Goal: Transaction & Acquisition: Purchase product/service

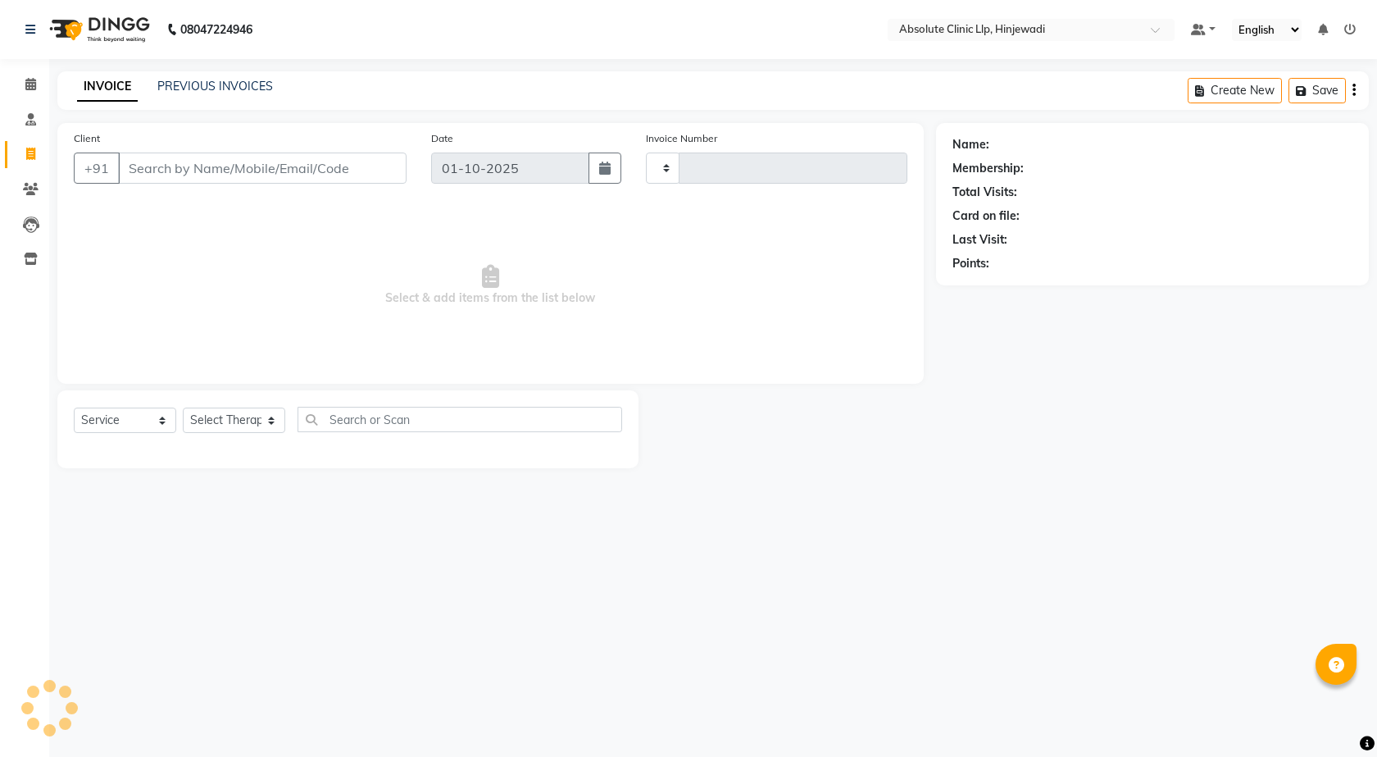
select select "service"
type input "2589"
select select "5113"
type input "[PERSON_NAME]"
click at [389, 170] on span "Add Client" at bounding box center [364, 168] width 65 height 16
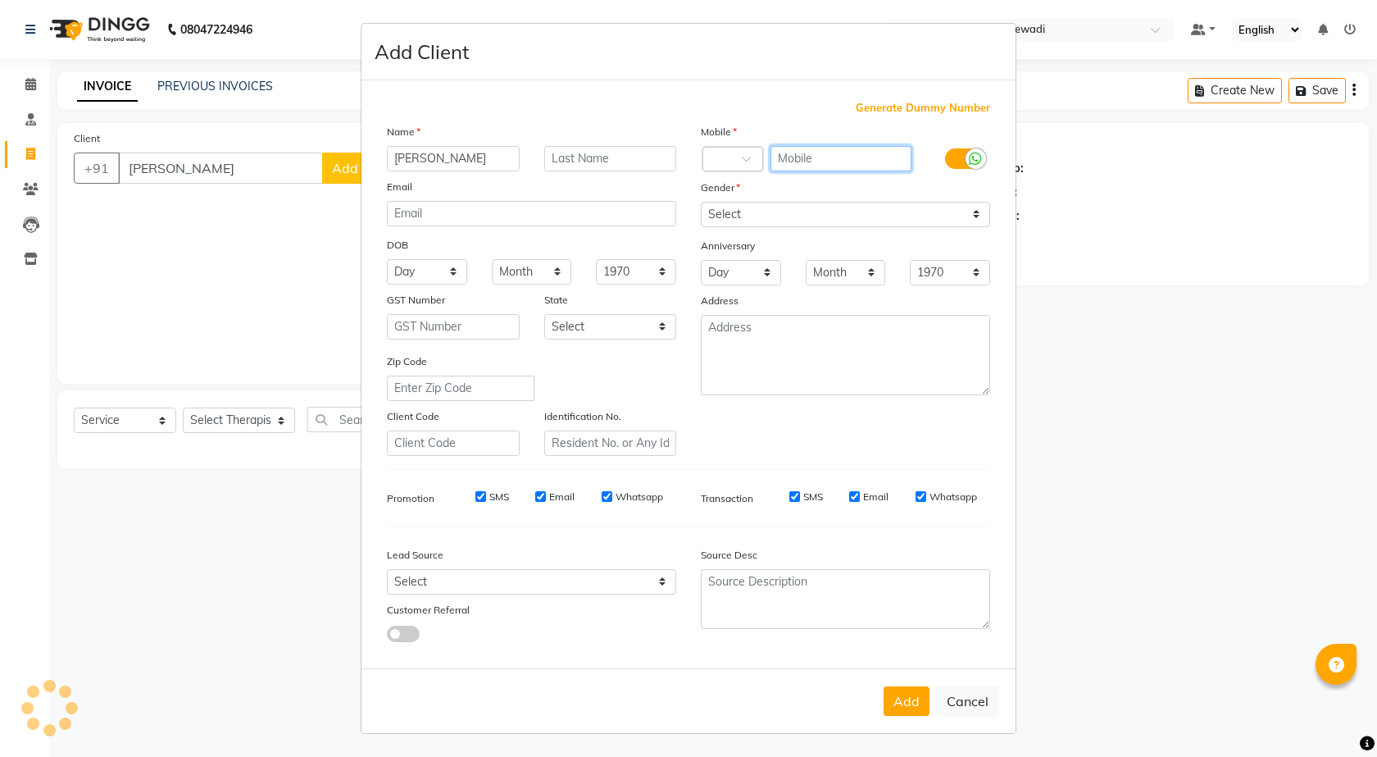
click at [828, 155] on input "text" at bounding box center [842, 158] width 142 height 25
type input "9337572448"
click at [582, 209] on input "email" at bounding box center [531, 213] width 289 height 25
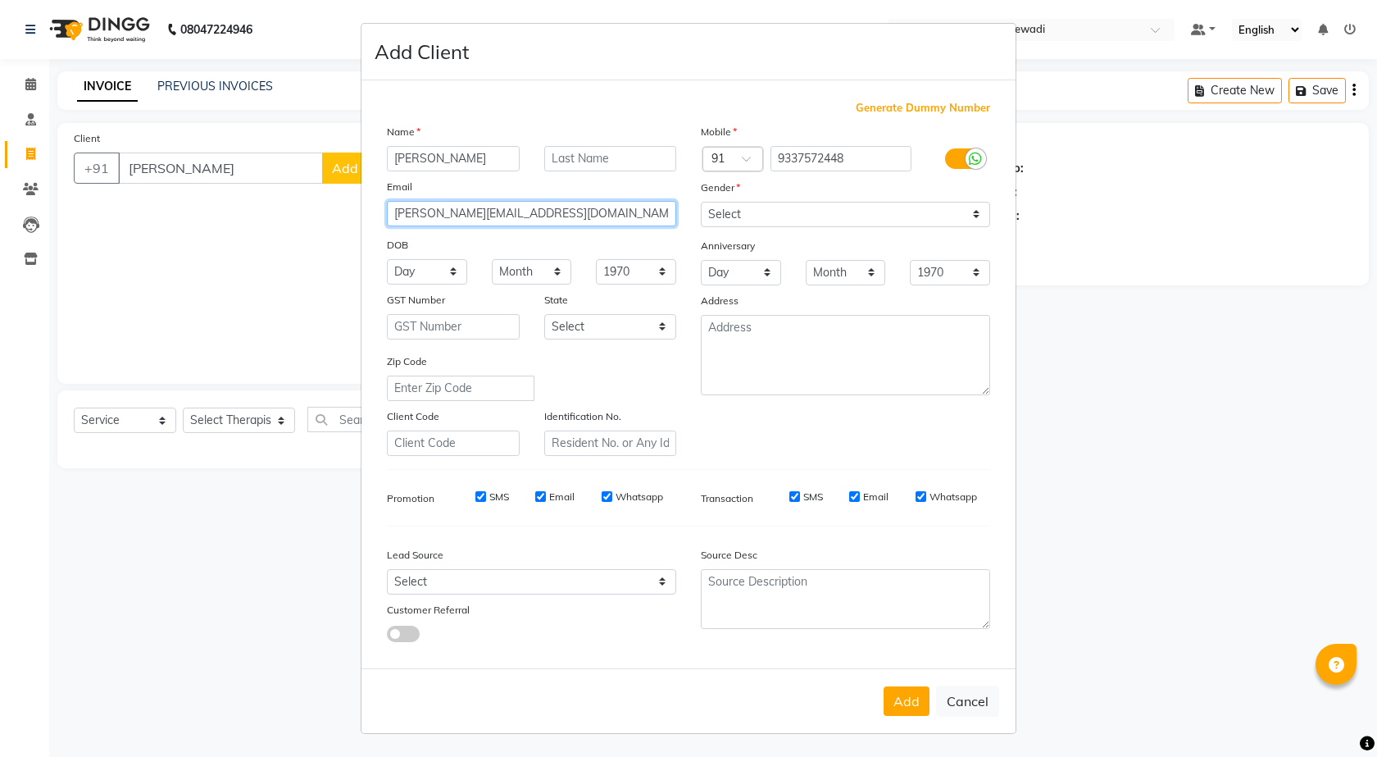
type input "[PERSON_NAME][EMAIL_ADDRESS][DOMAIN_NAME]"
click at [937, 200] on div "Gender" at bounding box center [846, 190] width 314 height 23
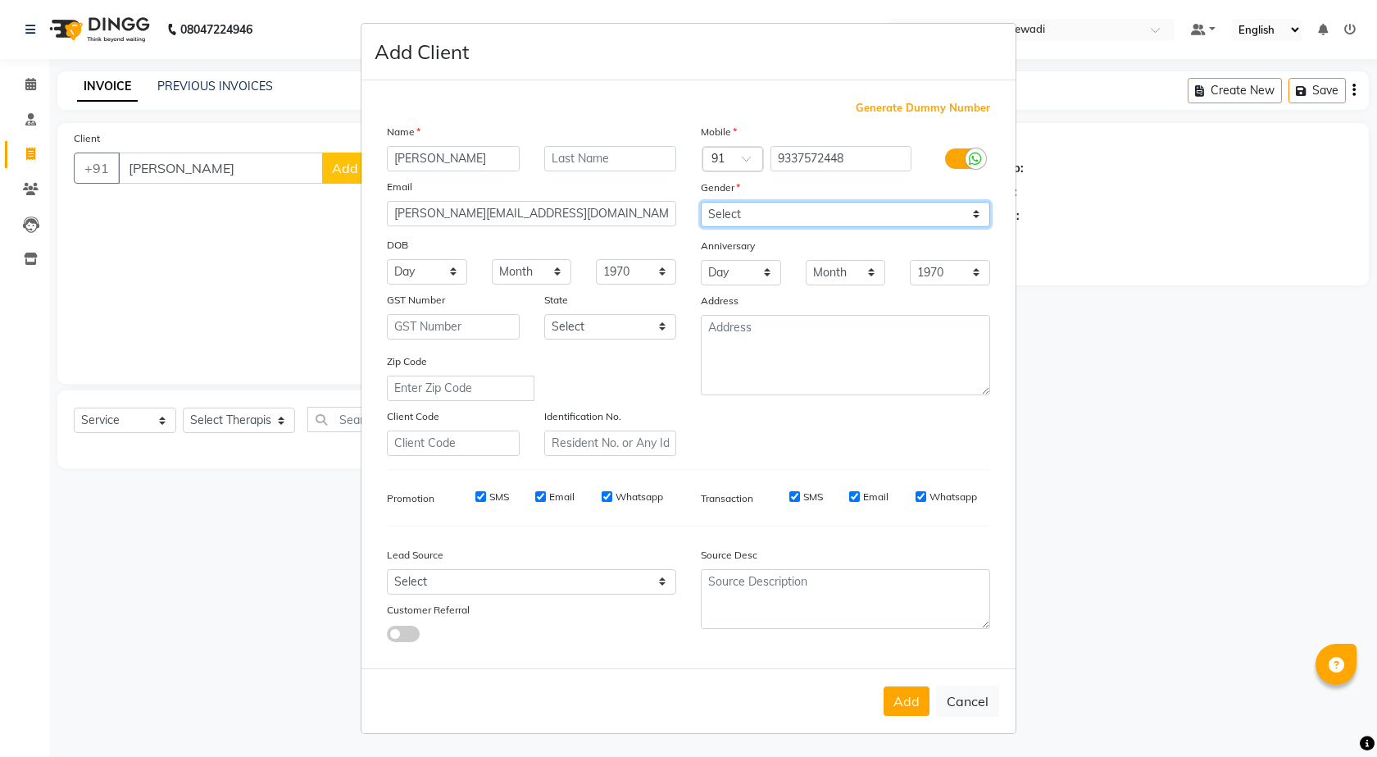
click at [937, 210] on select "Select [DEMOGRAPHIC_DATA] [DEMOGRAPHIC_DATA] Other Prefer Not To Say" at bounding box center [845, 214] width 289 height 25
select select "[DEMOGRAPHIC_DATA]"
click at [701, 202] on select "Select [DEMOGRAPHIC_DATA] [DEMOGRAPHIC_DATA] Other Prefer Not To Say" at bounding box center [845, 214] width 289 height 25
click at [904, 706] on button "Add" at bounding box center [907, 701] width 46 height 30
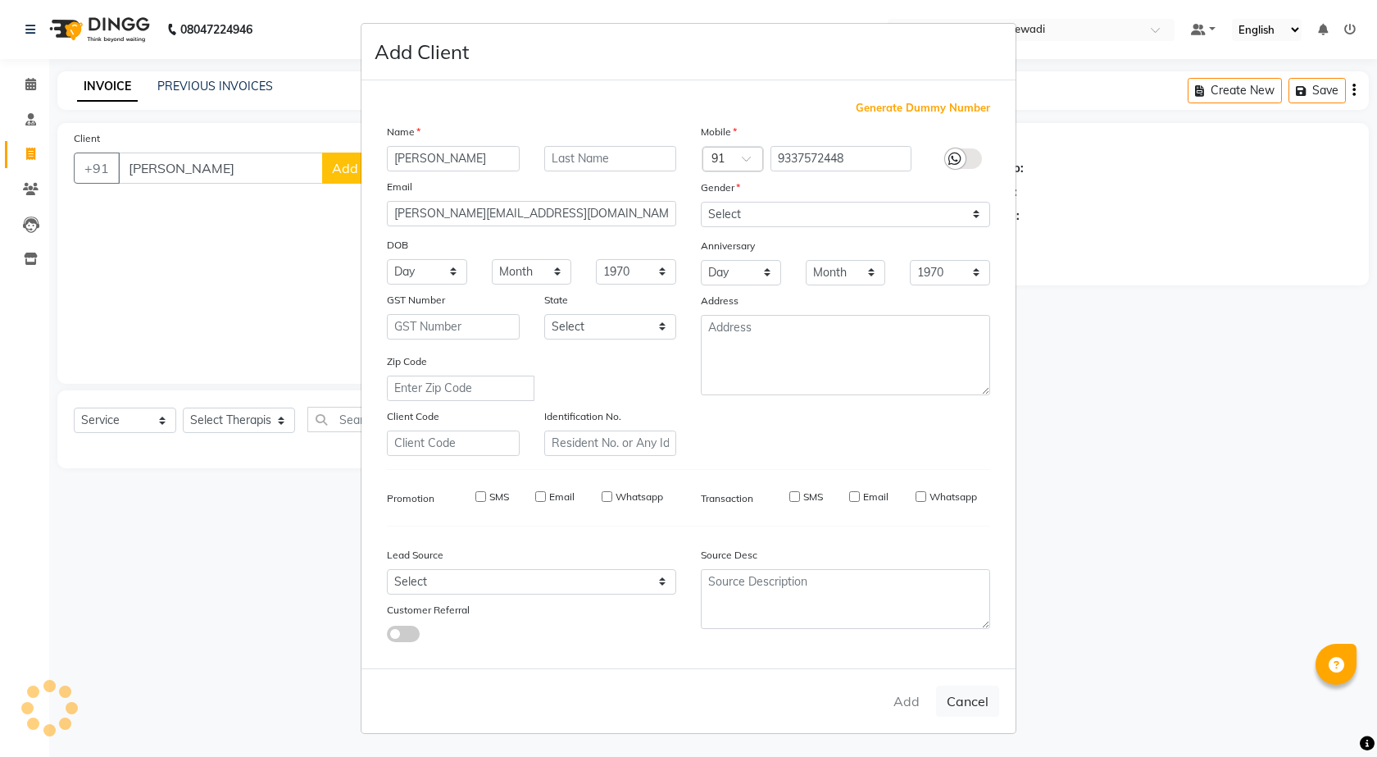
type input "9337572448"
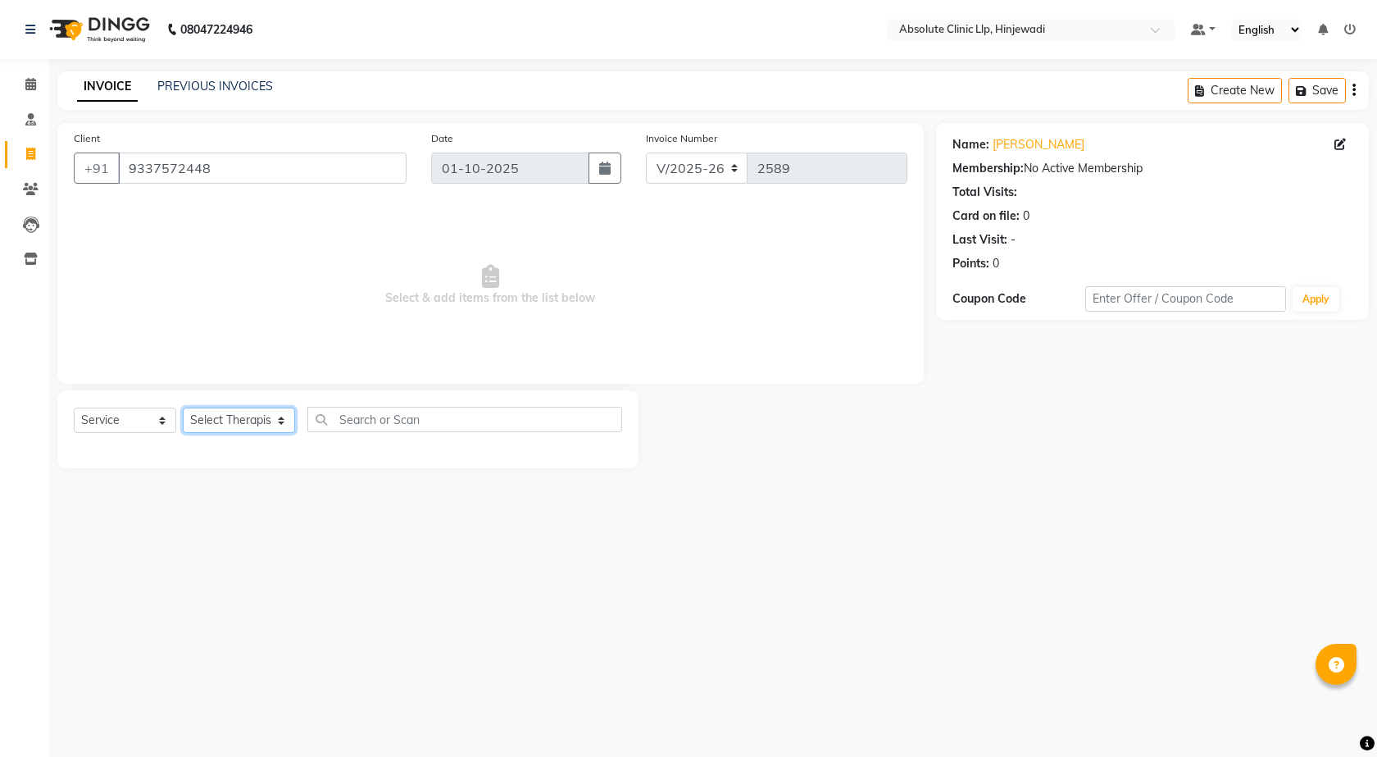
click at [268, 421] on select "Select Therapist [PERSON_NAME] DHANANJAY [PERSON_NAME] Dr. [PERSON_NAME] [PERSO…" at bounding box center [239, 419] width 112 height 25
select select "44044"
click at [183, 407] on select "Select Therapist [PERSON_NAME] DHANANJAY [PERSON_NAME] Dr. [PERSON_NAME] [PERSO…" at bounding box center [239, 419] width 112 height 25
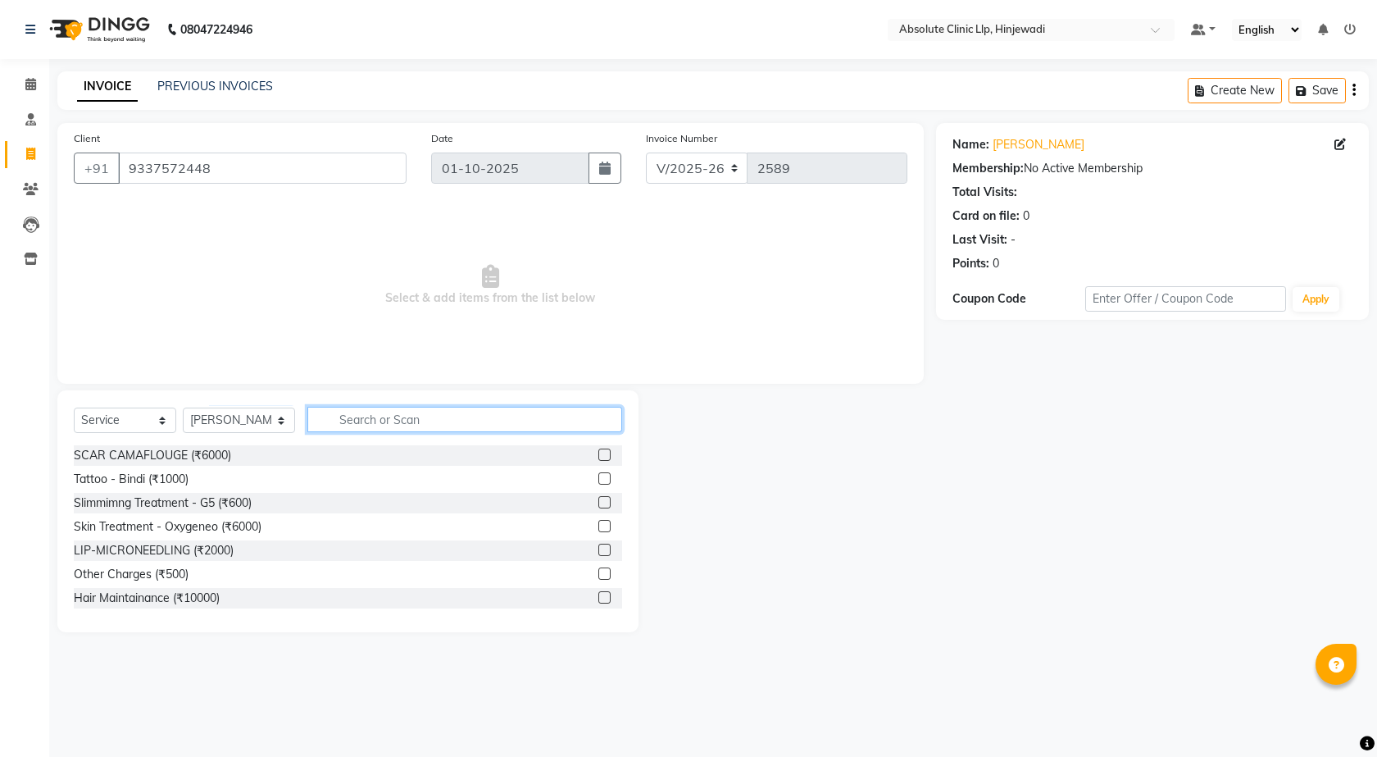
click at [380, 418] on input "text" at bounding box center [465, 419] width 316 height 25
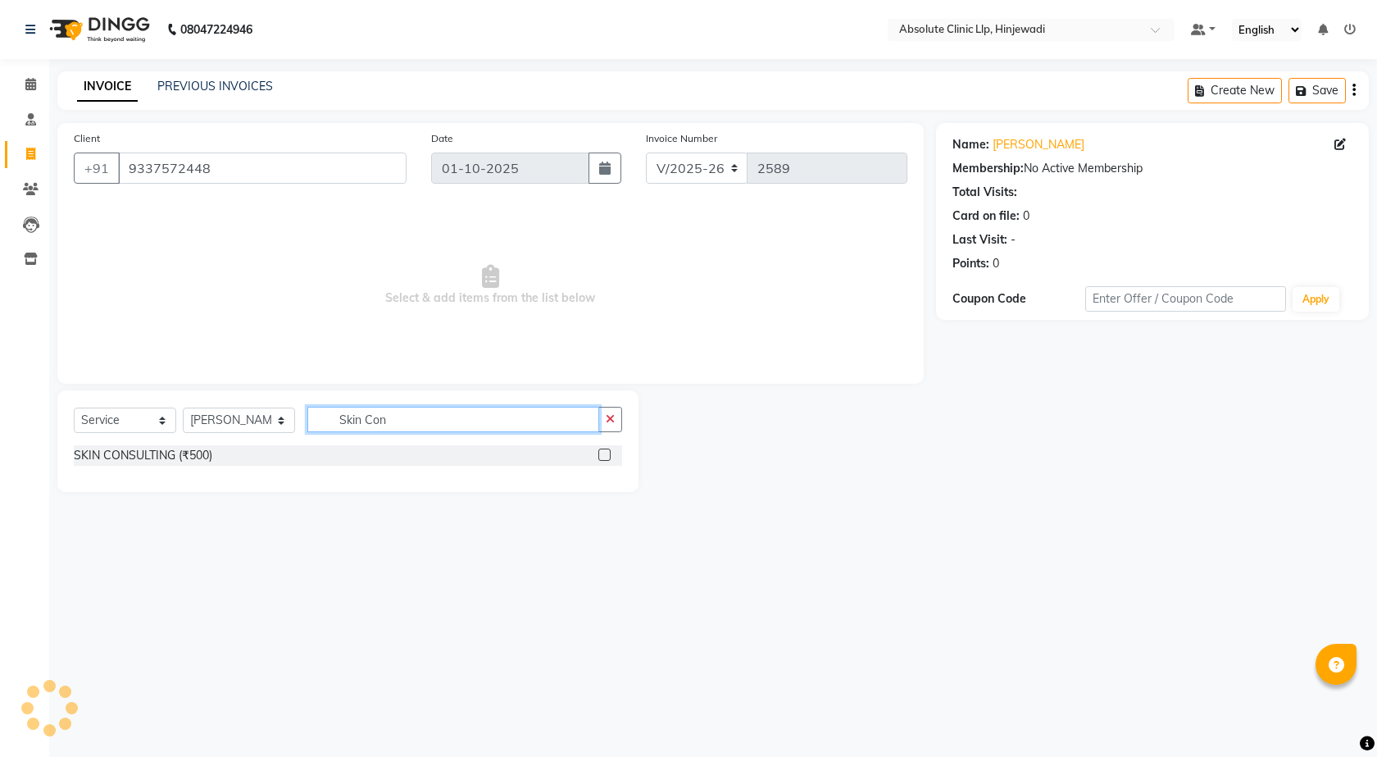
type input "Skin Con"
click at [603, 455] on label at bounding box center [604, 454] width 12 height 12
click at [603, 455] on input "checkbox" at bounding box center [603, 455] width 11 height 11
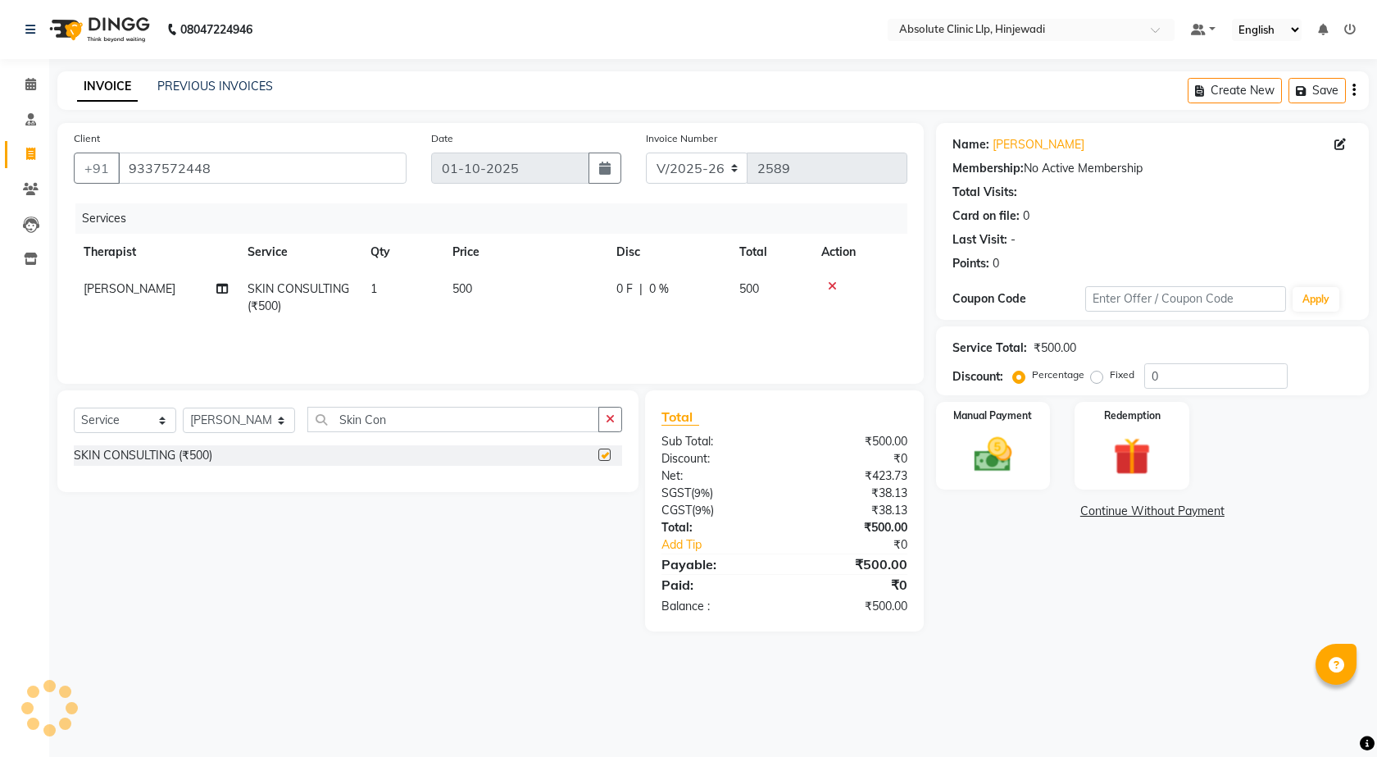
checkbox input "false"
click at [1027, 471] on div "Manual Payment" at bounding box center [993, 445] width 119 height 91
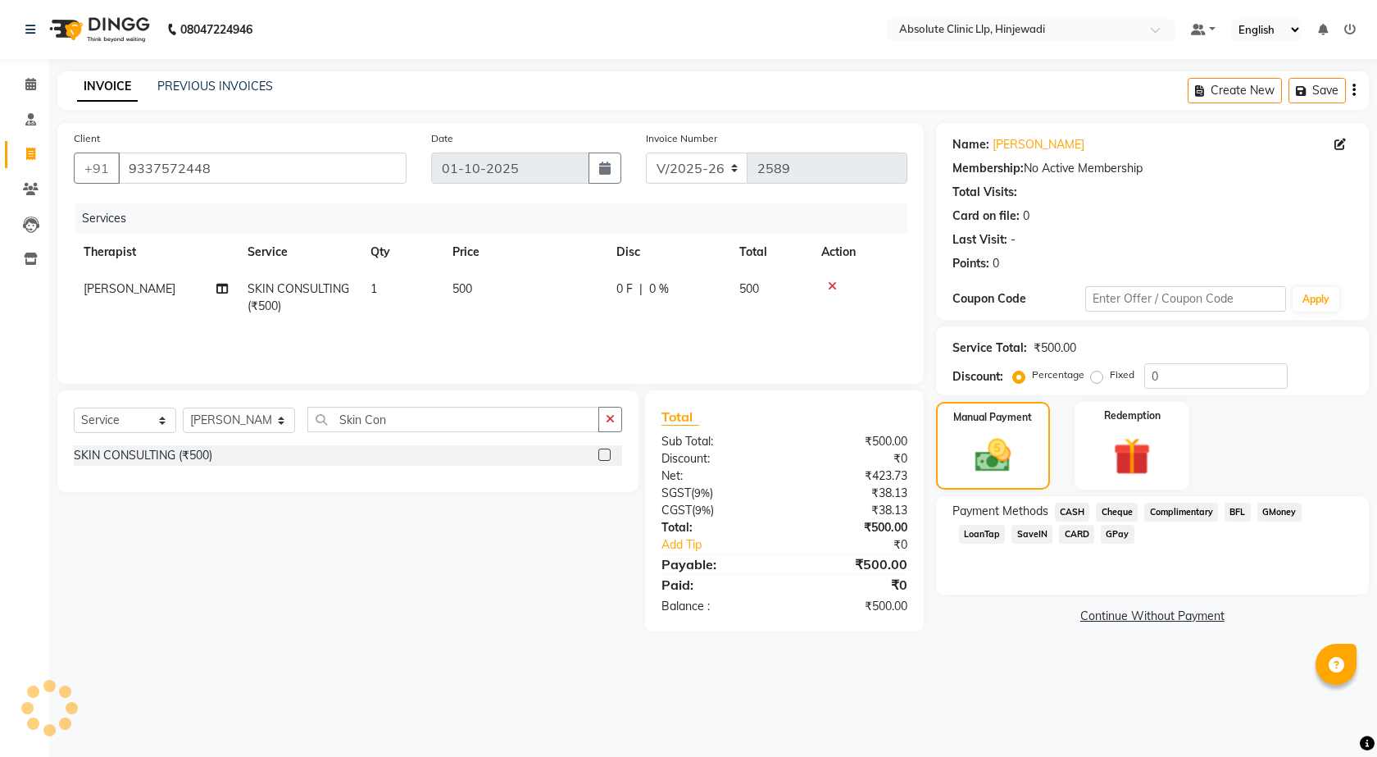
click at [1121, 535] on span "GPay" at bounding box center [1118, 534] width 34 height 19
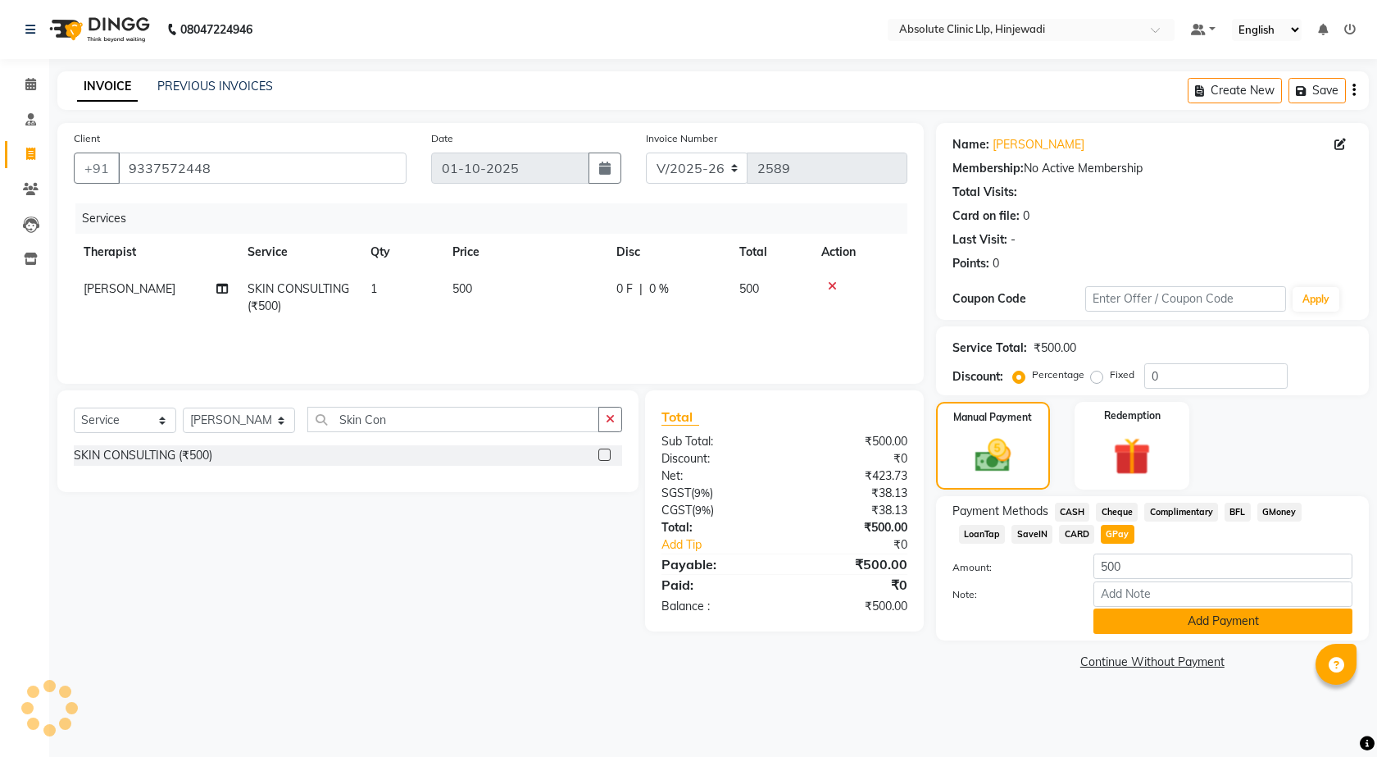
click at [1189, 630] on button "Add Payment" at bounding box center [1223, 620] width 259 height 25
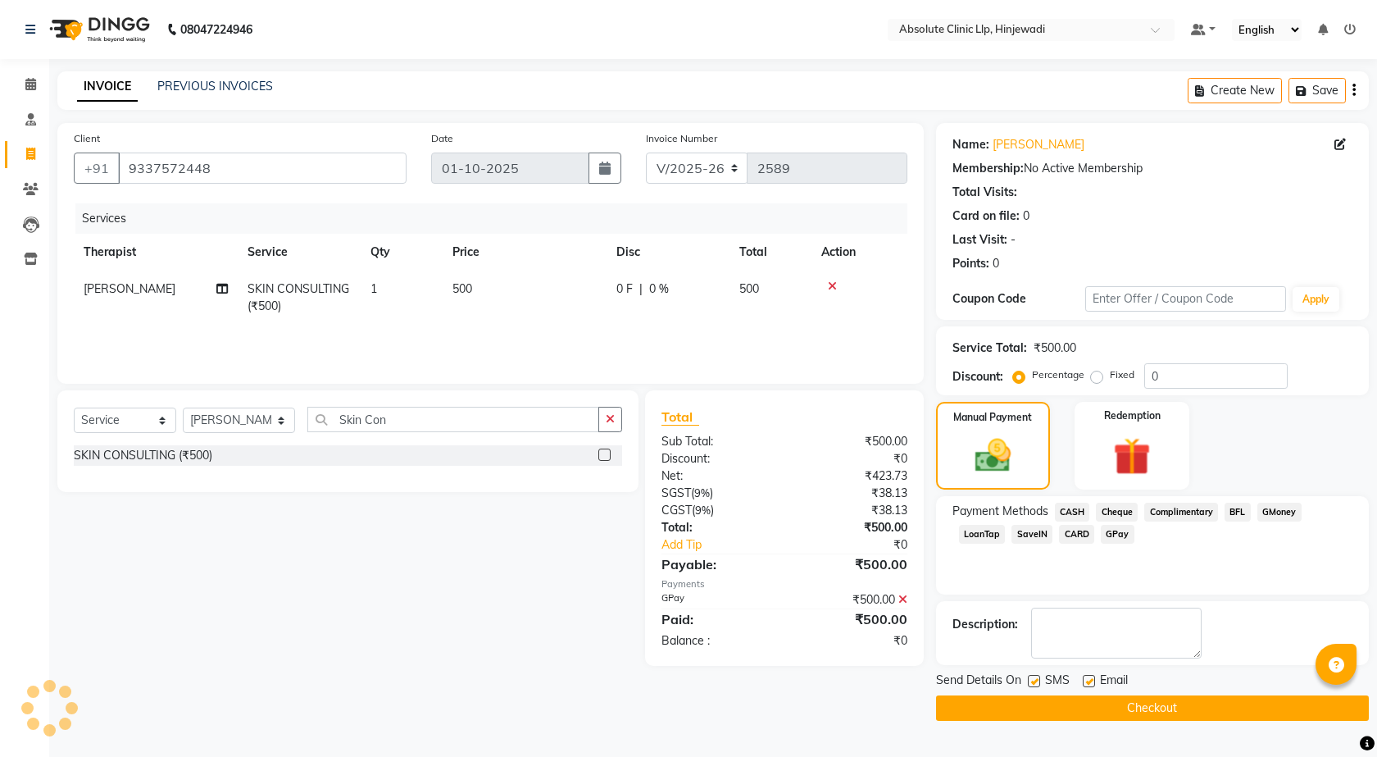
click at [1182, 713] on button "Checkout" at bounding box center [1152, 707] width 433 height 25
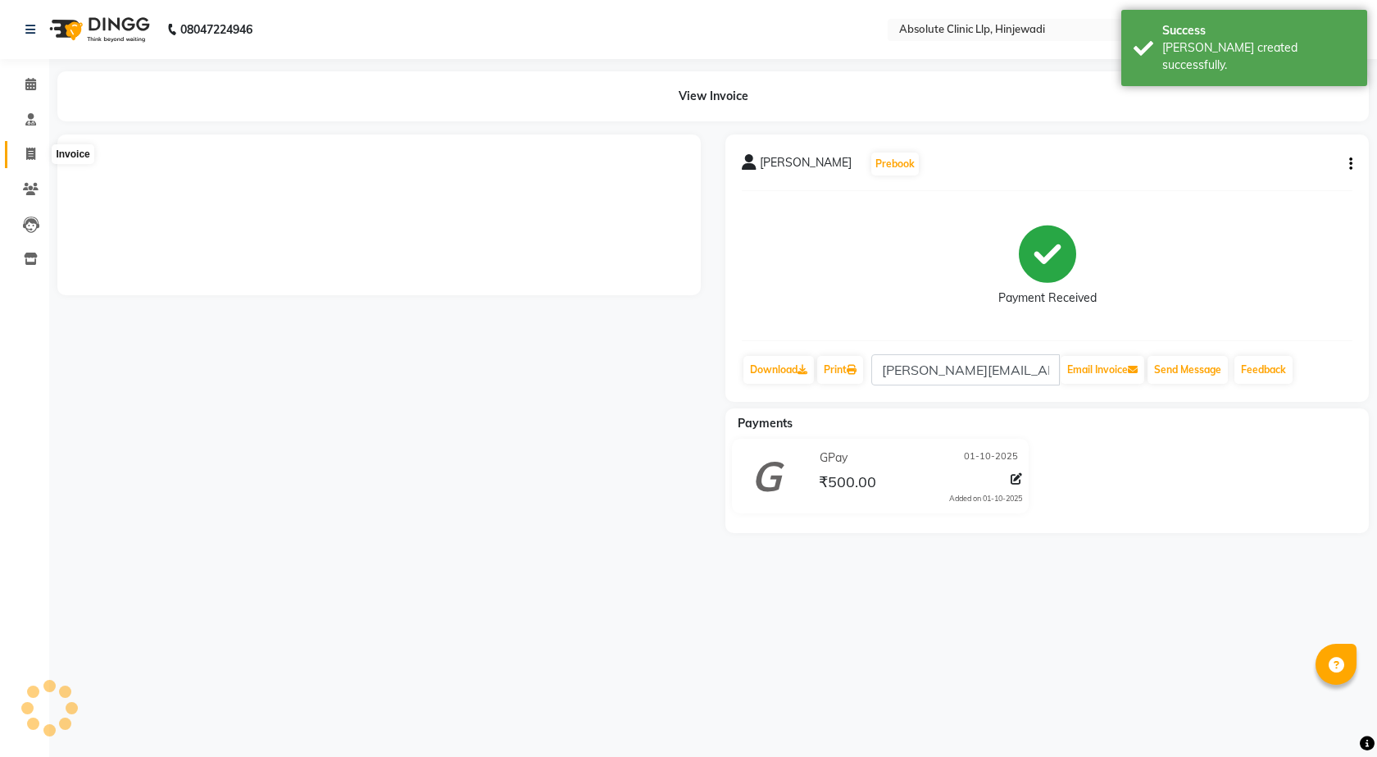
click at [37, 155] on span at bounding box center [30, 154] width 29 height 19
select select "service"
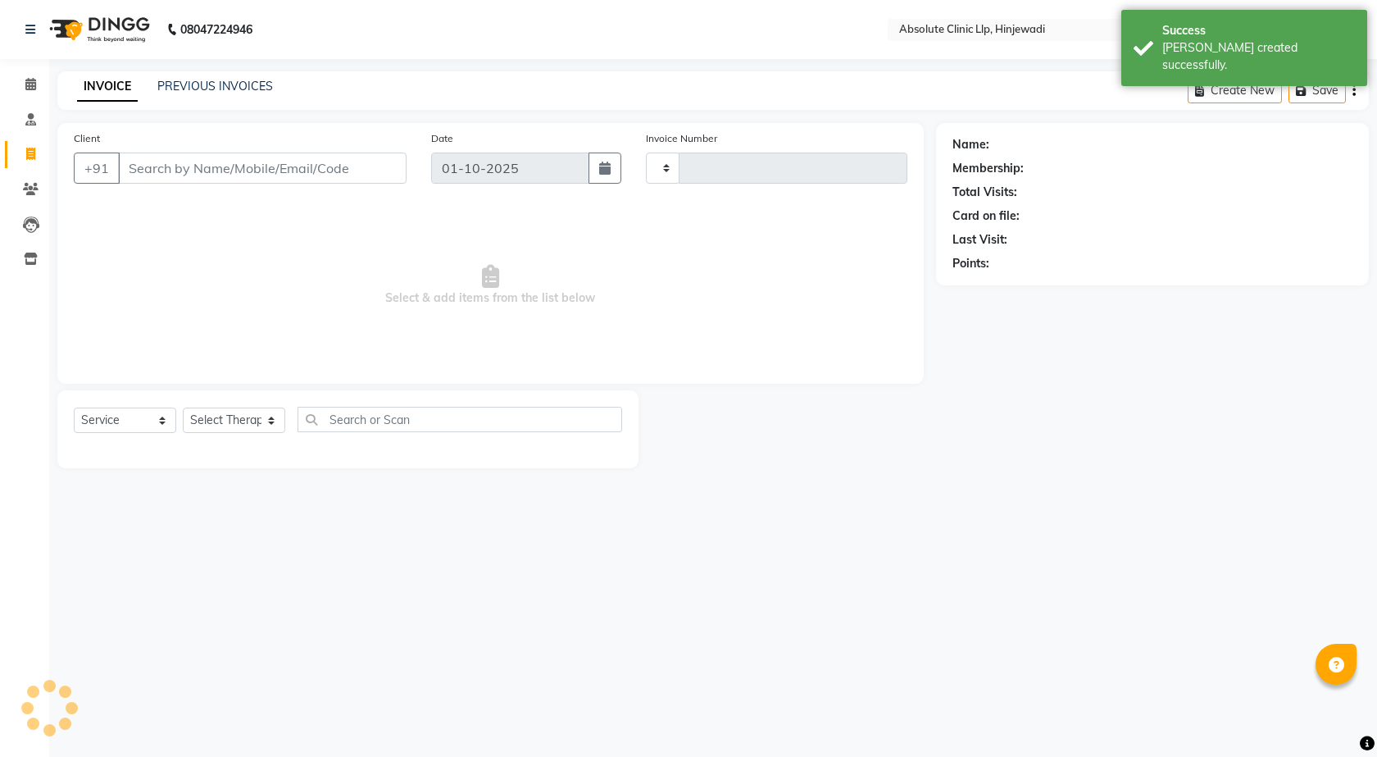
type input "2590"
select select "5113"
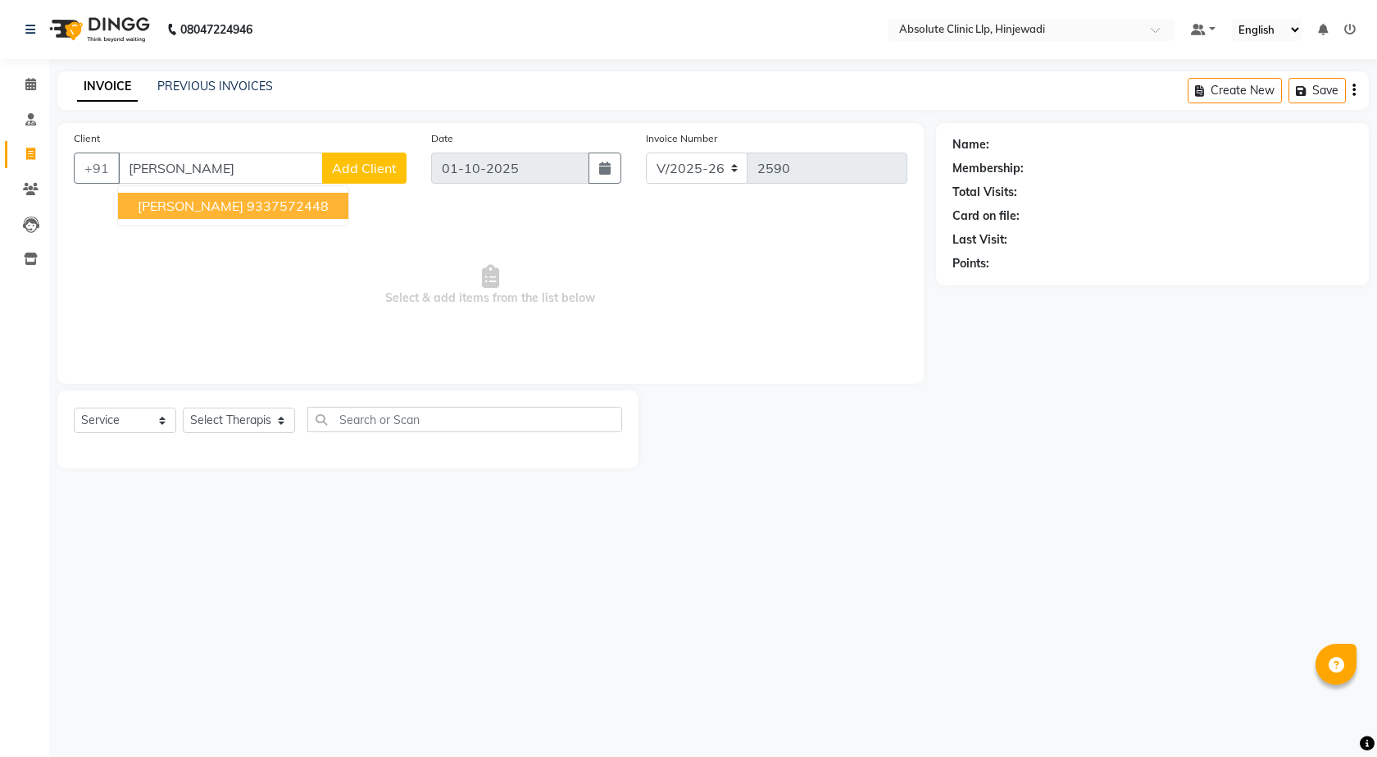
click at [177, 213] on span "[PERSON_NAME]" at bounding box center [191, 206] width 106 height 16
type input "9337572448"
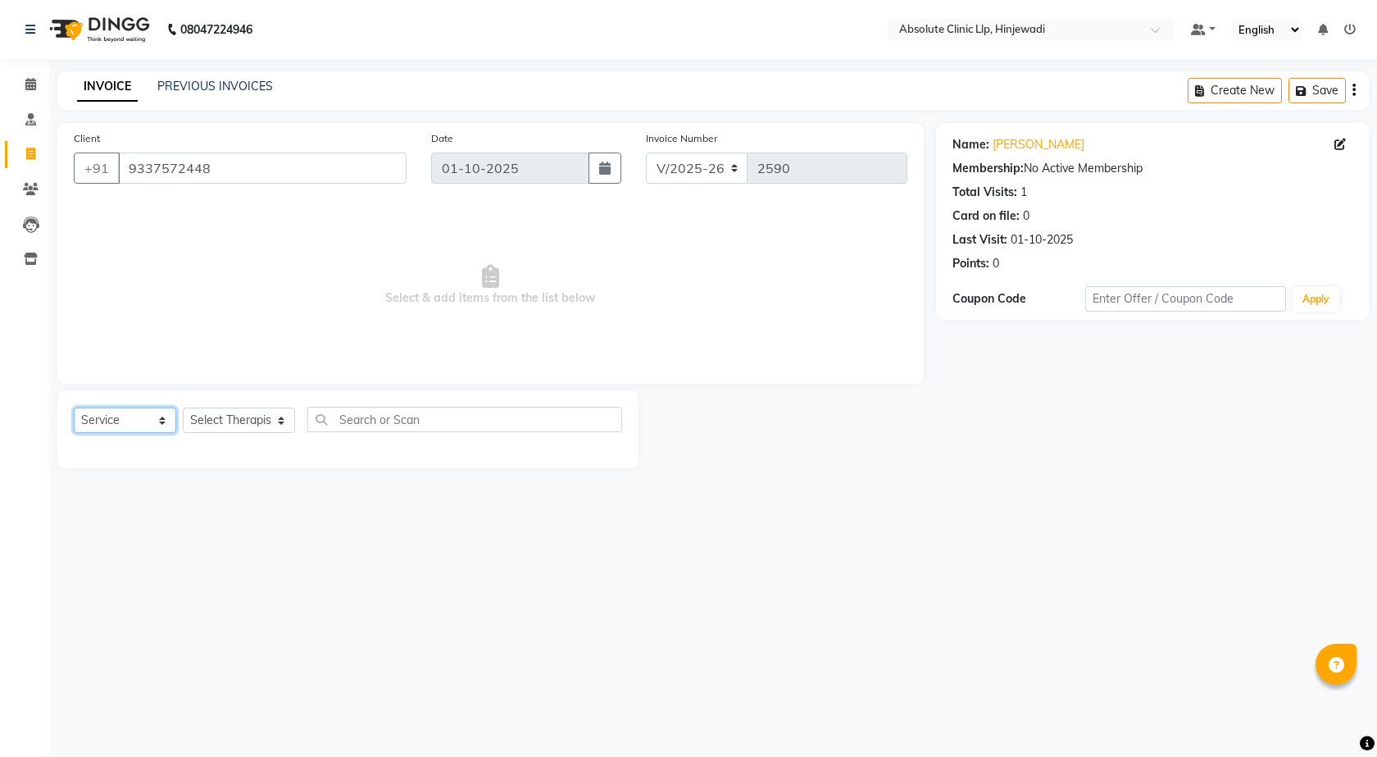
click at [161, 424] on select "Select Service Product Membership Package Voucher Prepaid Gift Card" at bounding box center [125, 419] width 102 height 25
select select "product"
click at [74, 407] on select "Select Service Product Membership Package Voucher Prepaid Gift Card" at bounding box center [125, 419] width 102 height 25
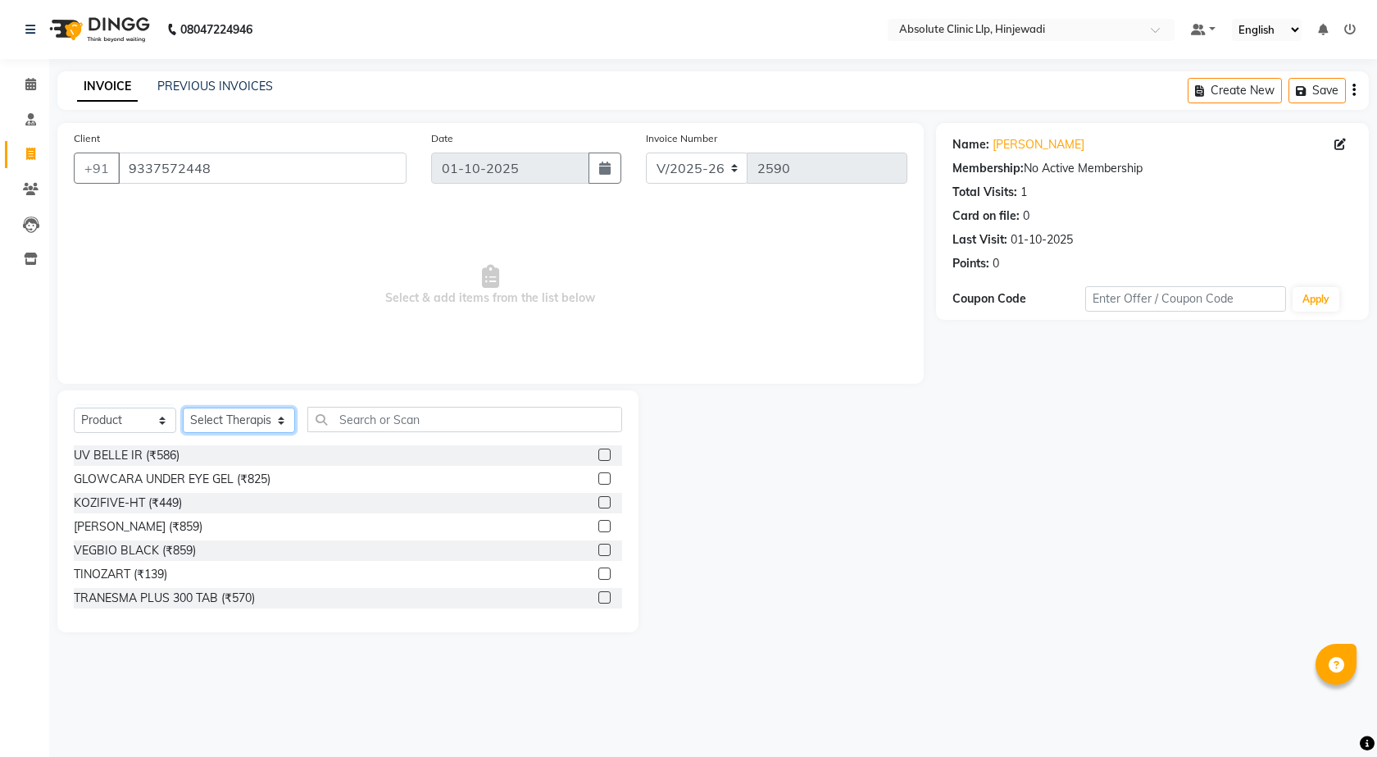
click at [248, 422] on select "Select Therapist [PERSON_NAME] DHANANJAY [PERSON_NAME] Dr. [PERSON_NAME] [PERSO…" at bounding box center [239, 419] width 112 height 25
select select "77023"
click at [183, 407] on select "Select Therapist [PERSON_NAME] DHANANJAY [PERSON_NAME] Dr. [PERSON_NAME] [PERSO…" at bounding box center [239, 419] width 112 height 25
click at [420, 420] on input "text" at bounding box center [465, 419] width 316 height 25
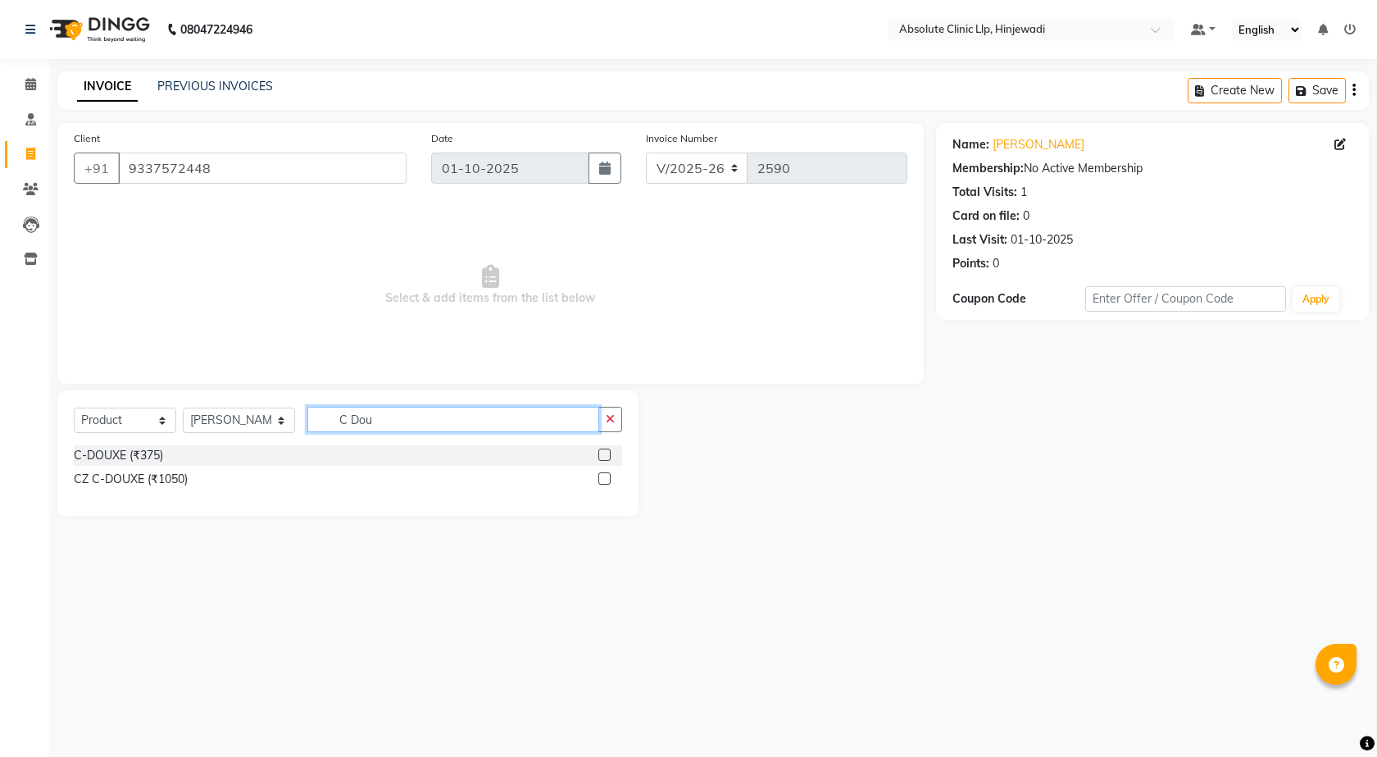
type input "C Dou"
click at [604, 459] on label at bounding box center [604, 454] width 12 height 12
click at [604, 459] on input "checkbox" at bounding box center [603, 455] width 11 height 11
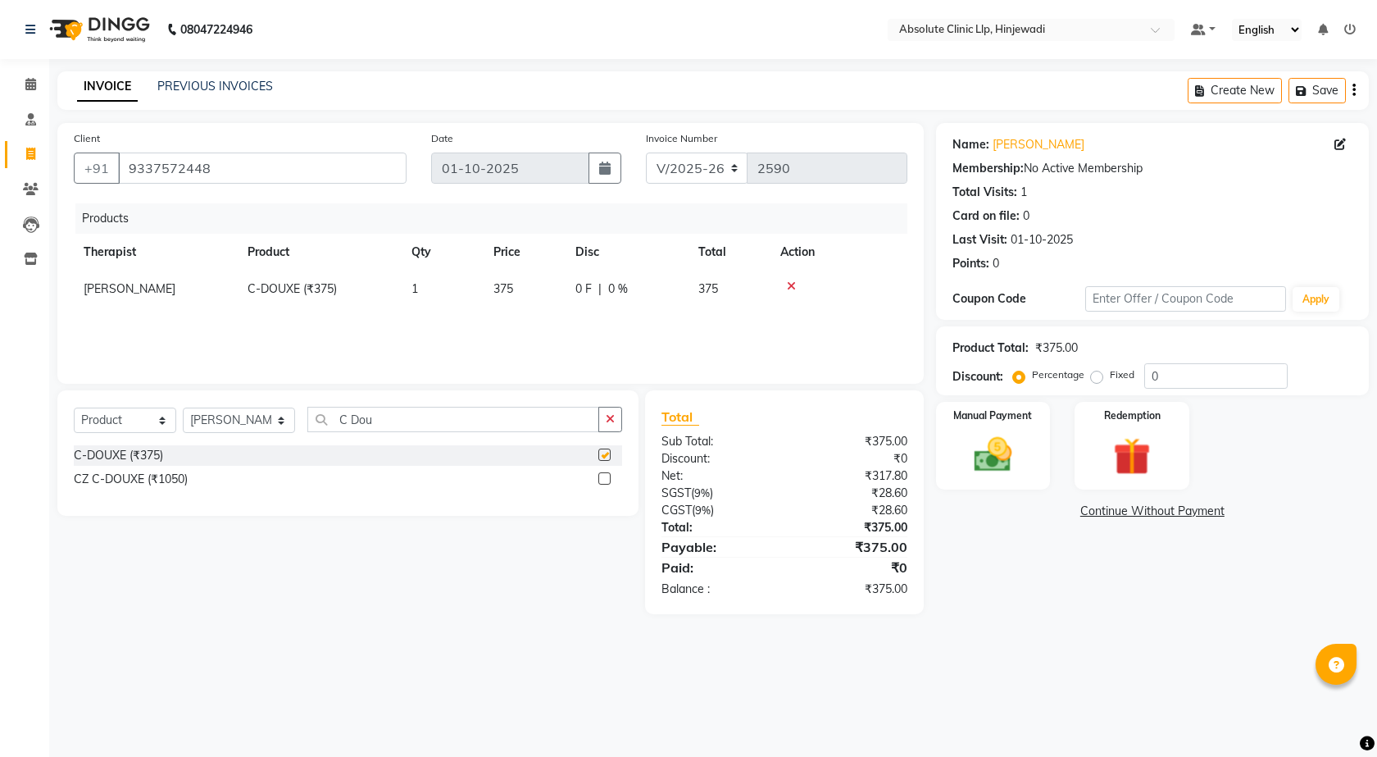
checkbox input "false"
click at [470, 419] on input "C Dou" at bounding box center [453, 419] width 293 height 25
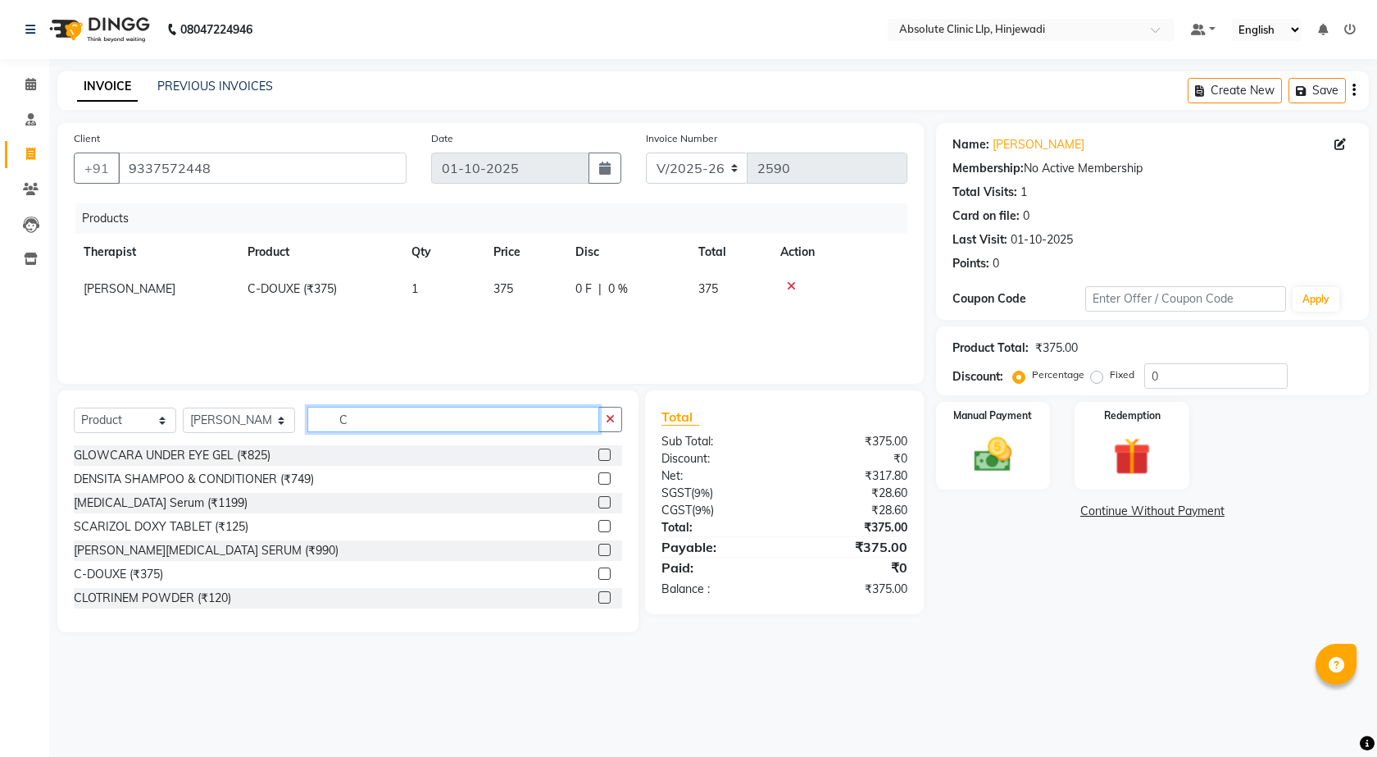
type input "C"
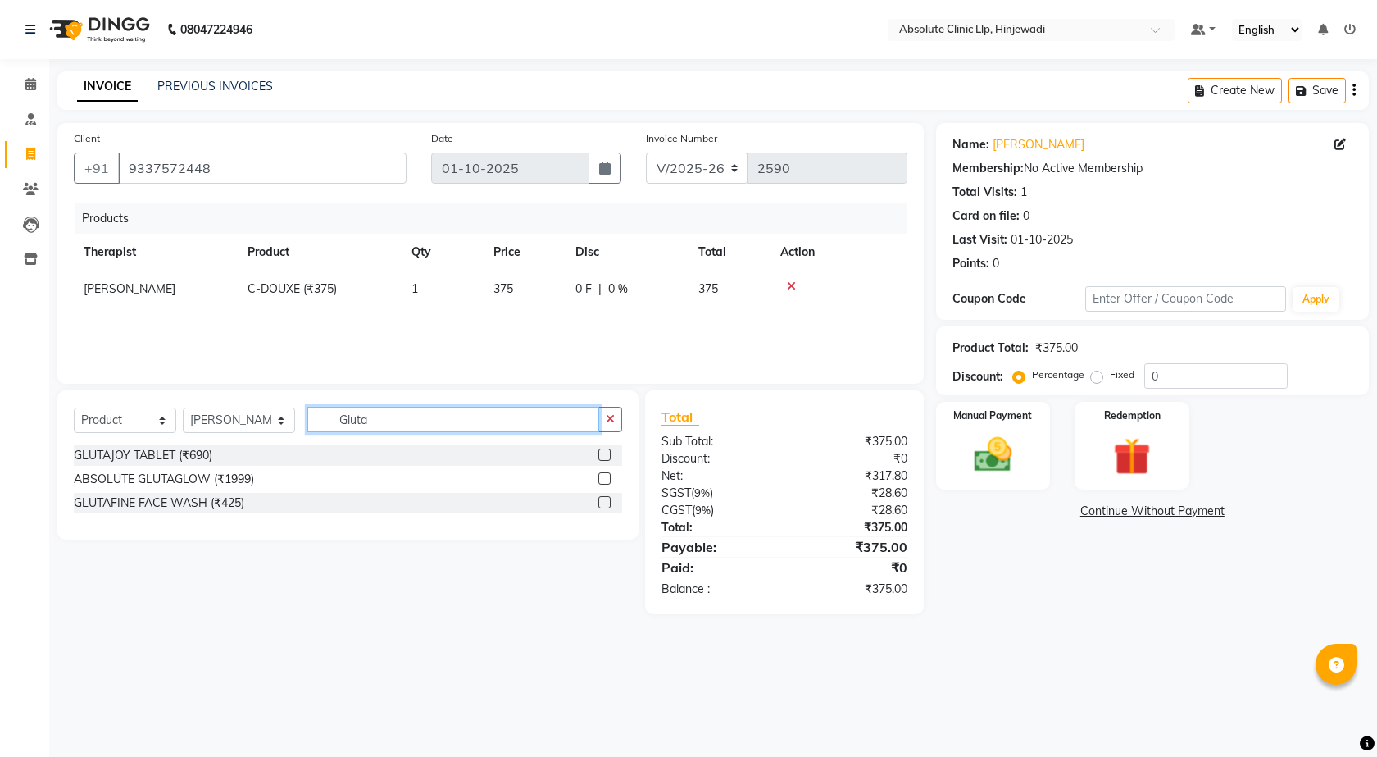
type input "Gluta"
click at [603, 452] on label at bounding box center [604, 454] width 12 height 12
click at [603, 452] on input "checkbox" at bounding box center [603, 455] width 11 height 11
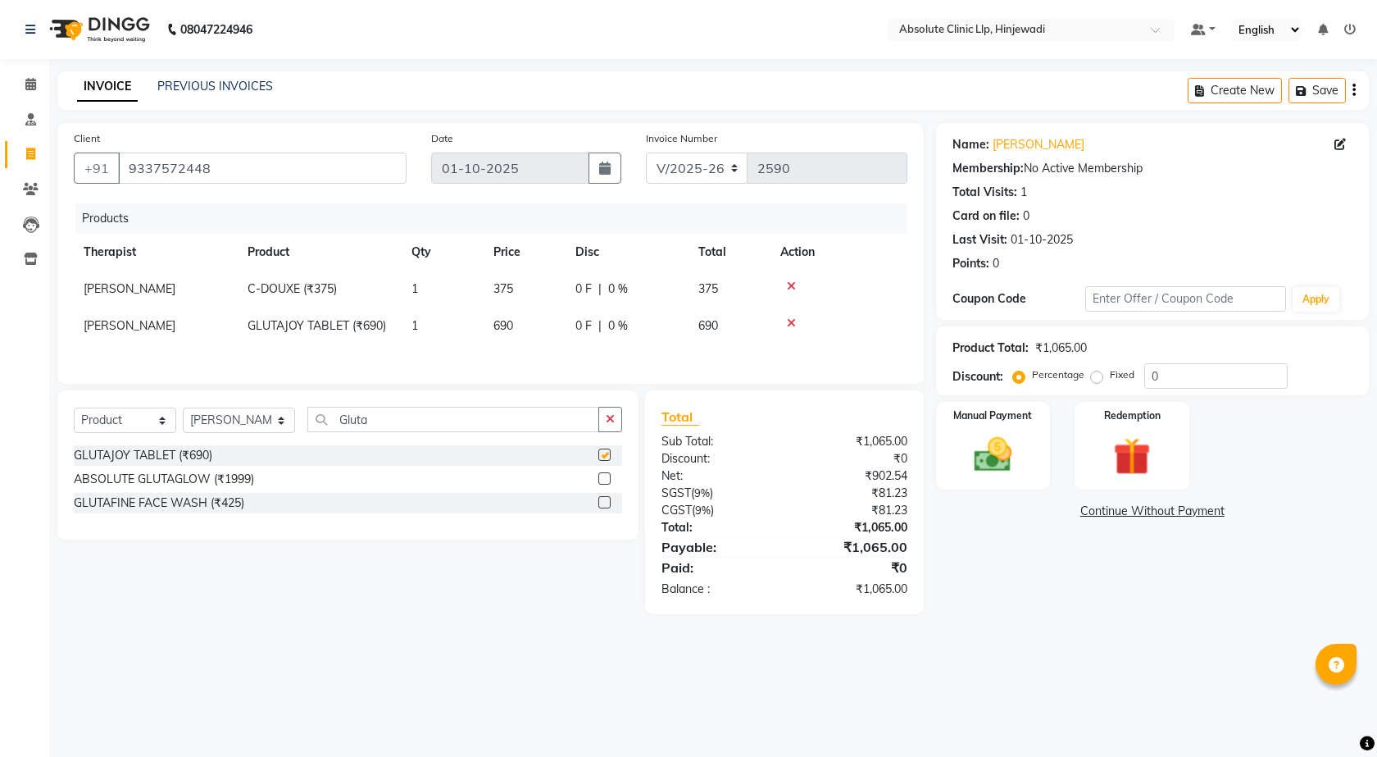
checkbox input "false"
click at [442, 338] on td "1" at bounding box center [443, 325] width 82 height 37
select select "77023"
click at [443, 335] on input "1" at bounding box center [443, 329] width 62 height 25
type input "2"
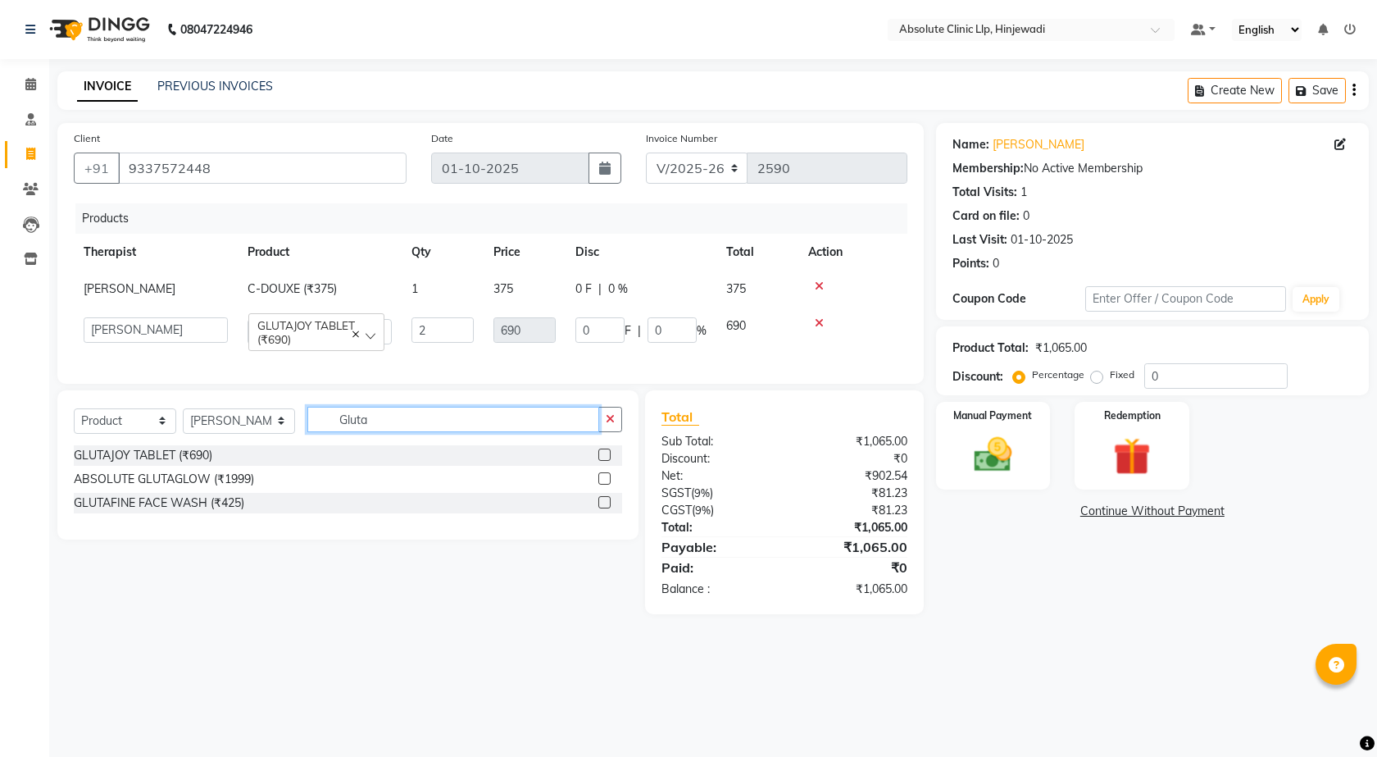
click at [483, 441] on div "Select Service Product Membership Package Voucher Prepaid Gift Card Select Ther…" at bounding box center [348, 426] width 548 height 39
type input "G"
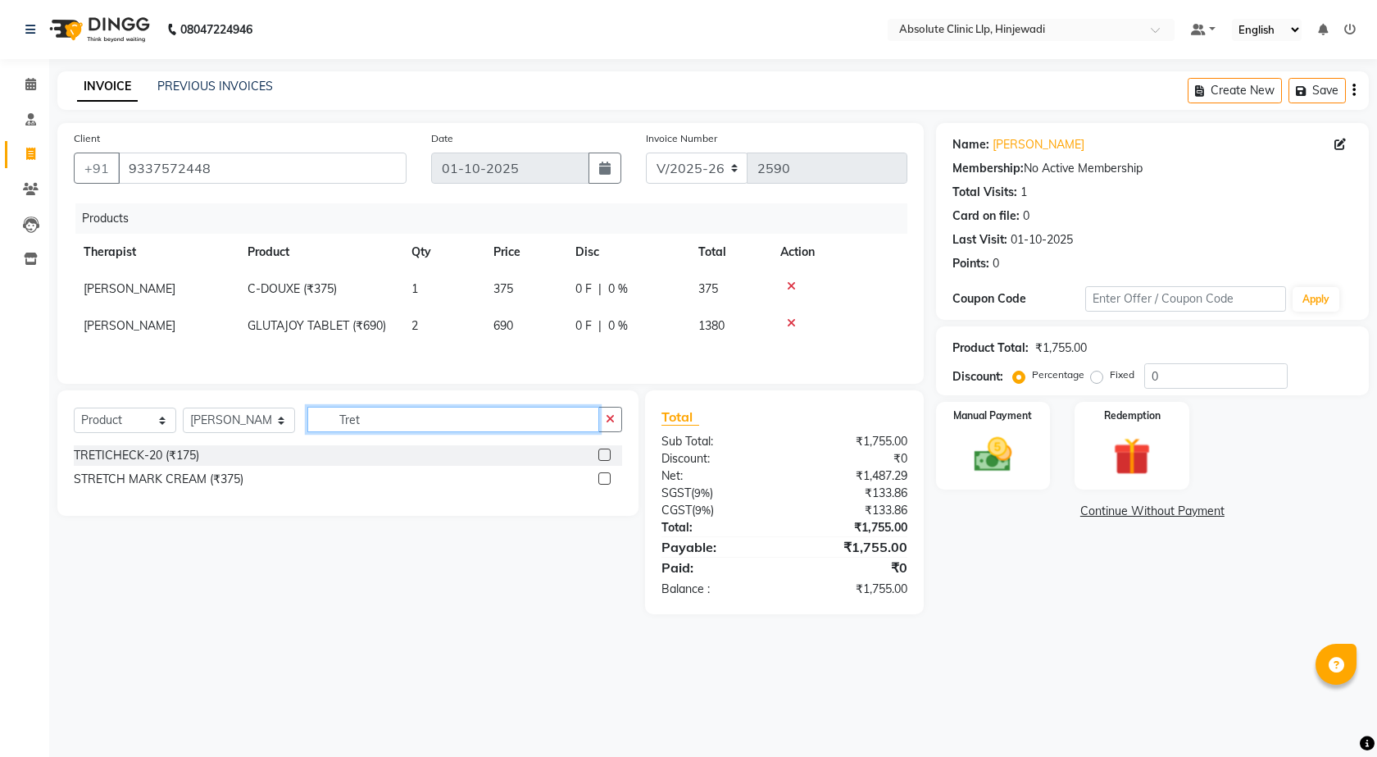
type input "Tret"
click at [612, 457] on div at bounding box center [610, 455] width 24 height 20
click at [608, 457] on label at bounding box center [604, 454] width 12 height 12
click at [608, 457] on input "checkbox" at bounding box center [603, 455] width 11 height 11
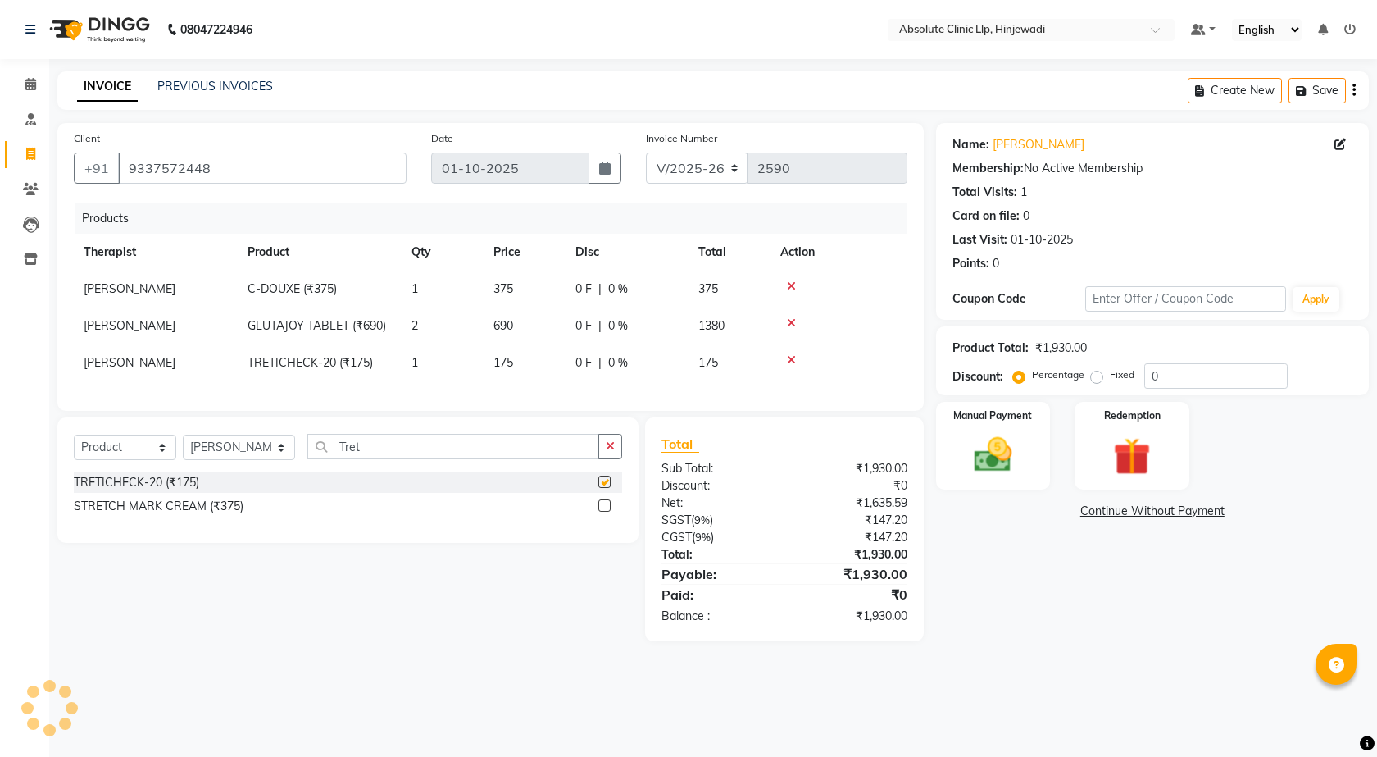
checkbox input "false"
click at [483, 454] on input "Tret" at bounding box center [453, 446] width 293 height 25
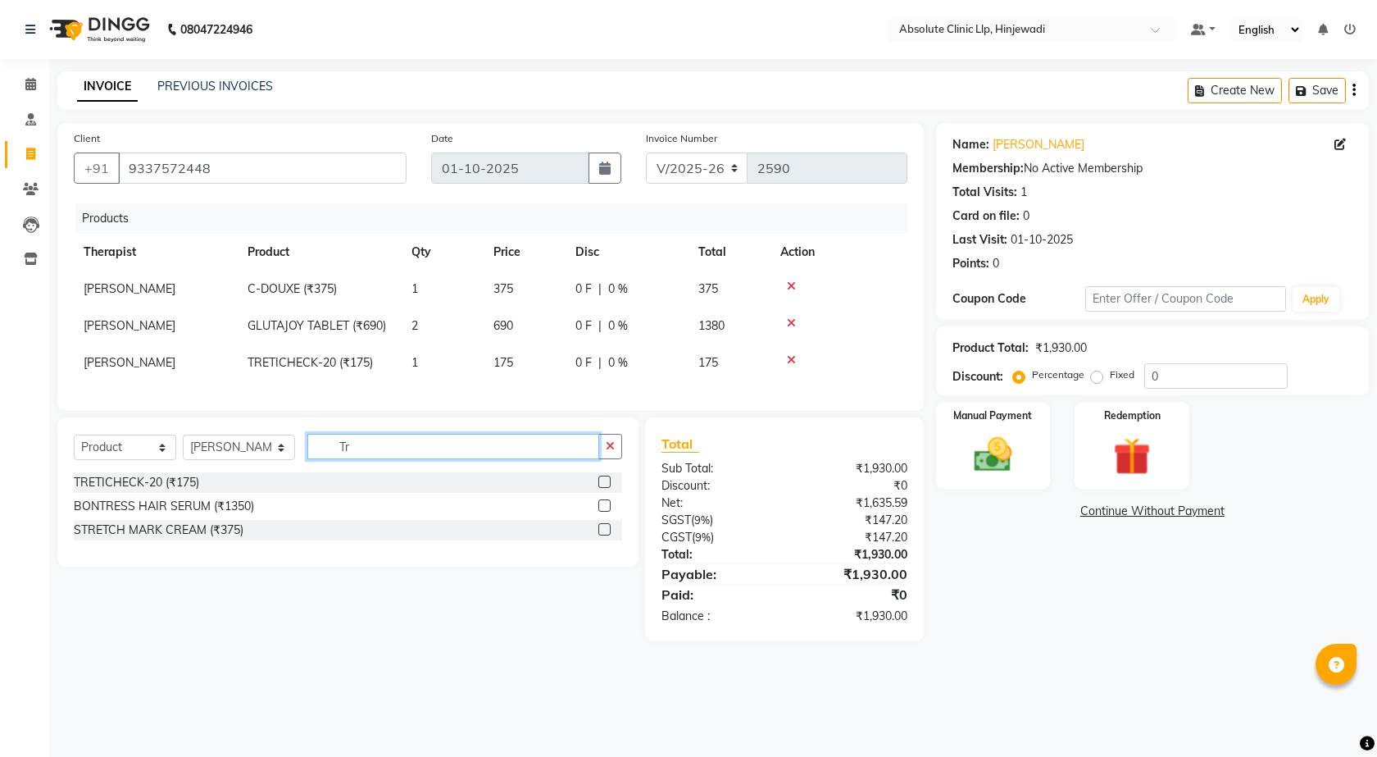
type input "T"
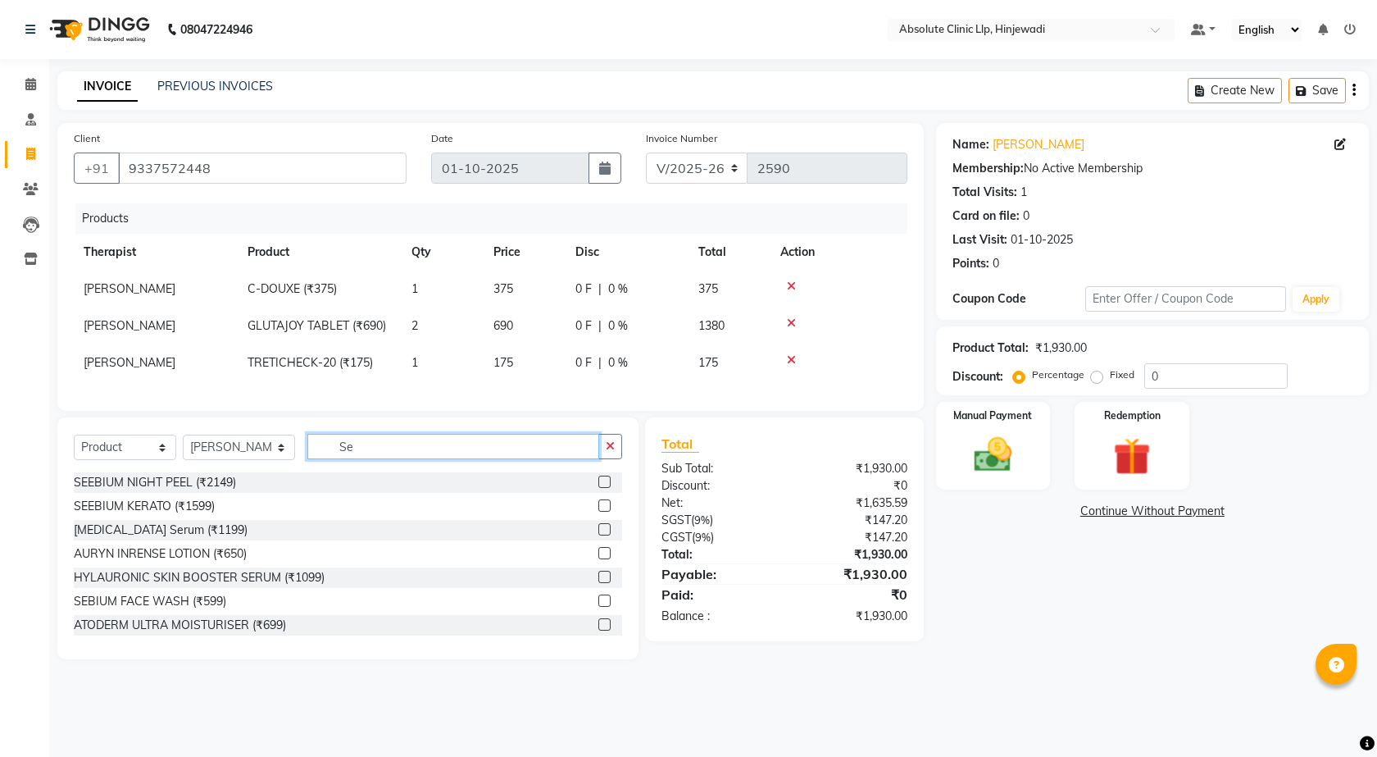
type input "Se"
click at [598, 607] on label at bounding box center [604, 600] width 12 height 12
click at [598, 607] on input "checkbox" at bounding box center [603, 601] width 11 height 11
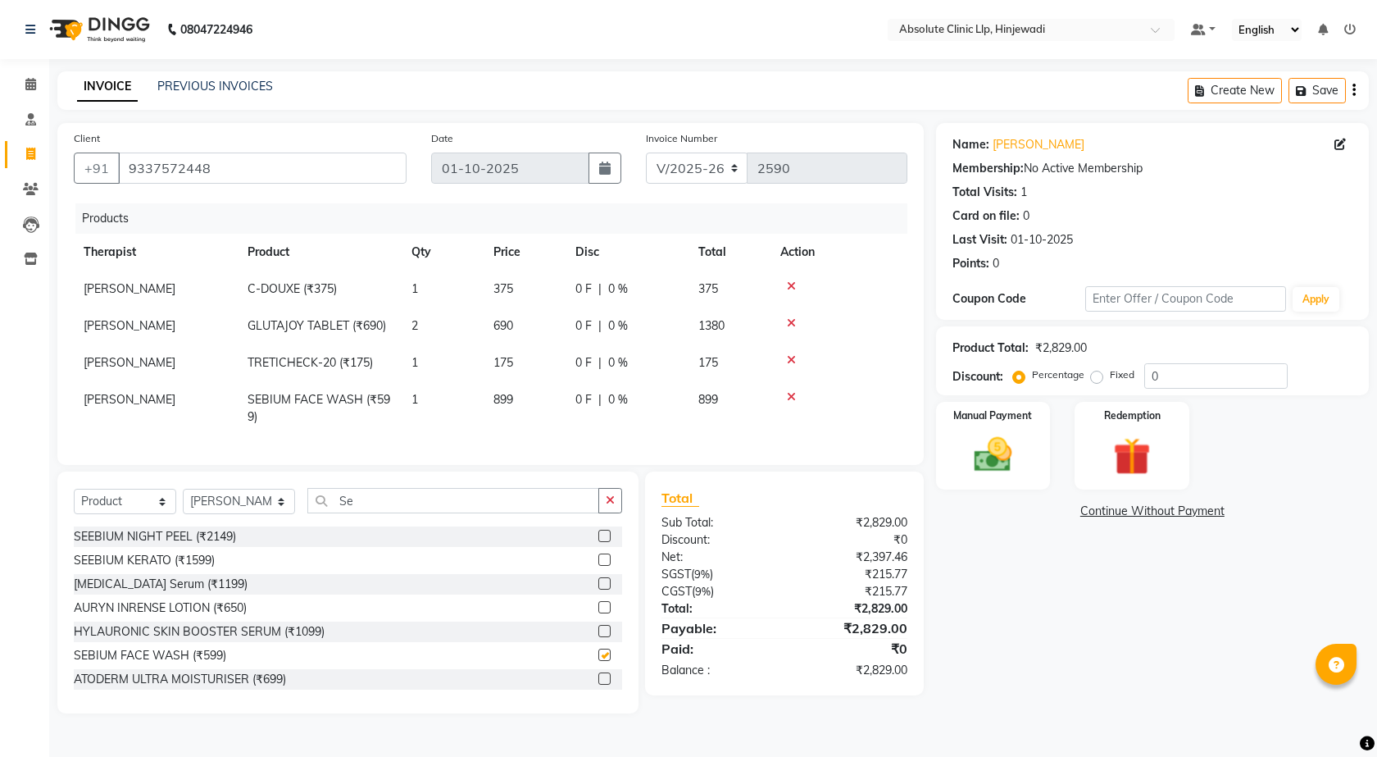
checkbox input "false"
click at [460, 504] on input "Se" at bounding box center [453, 500] width 293 height 25
type input "S"
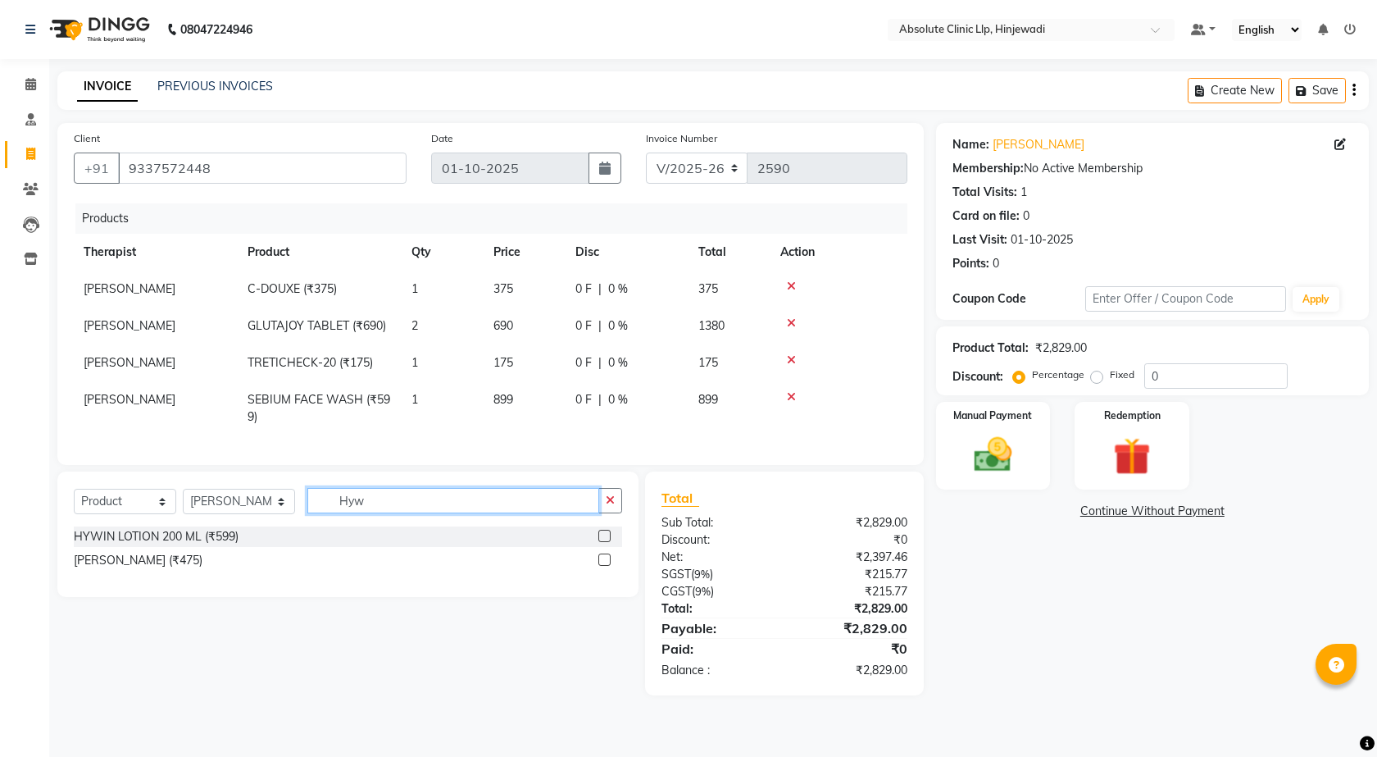
type input "Hyw"
click at [607, 542] on label at bounding box center [604, 536] width 12 height 12
click at [607, 542] on input "checkbox" at bounding box center [603, 536] width 11 height 11
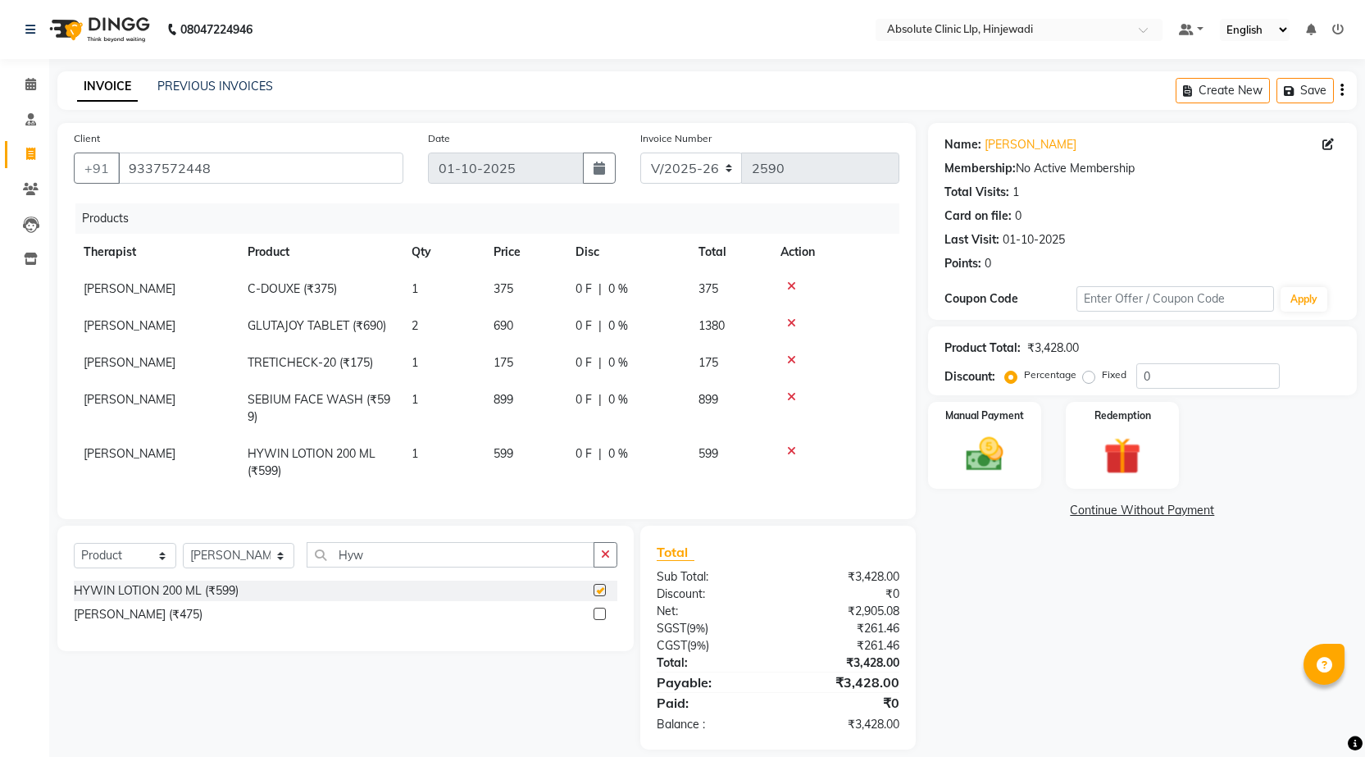
checkbox input "false"
click at [500, 519] on div "Client [PHONE_NUMBER] Date [DATE] Invoice Number V/2025 V/[PHONE_NUMBER] Produc…" at bounding box center [486, 321] width 858 height 396
click at [484, 580] on div "Select Service Product Membership Package Voucher Prepaid Gift Card Select Ther…" at bounding box center [345, 561] width 543 height 39
click at [483, 580] on div "Select Service Product Membership Package Voucher Prepaid Gift Card Select Ther…" at bounding box center [345, 561] width 543 height 39
click at [452, 567] on input "Hyw" at bounding box center [451, 554] width 288 height 25
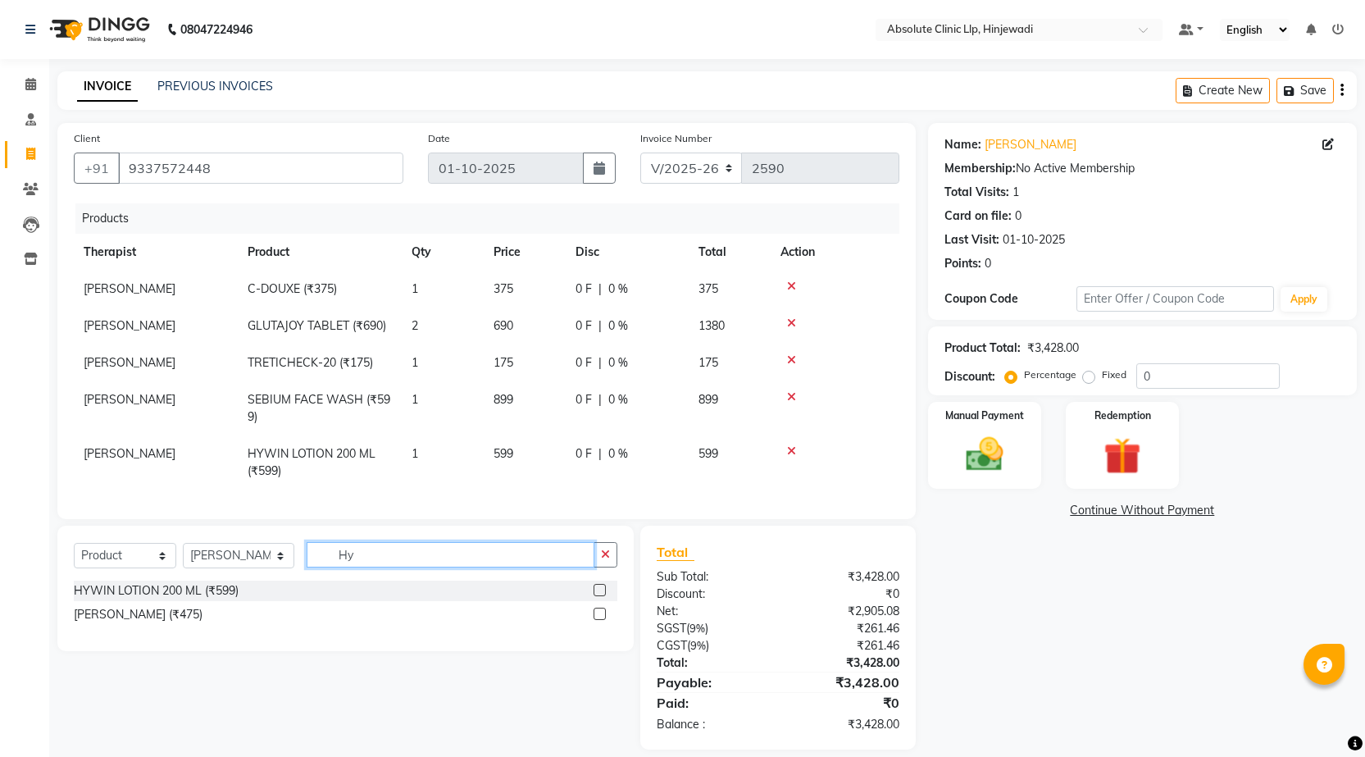
type input "H"
type input "See"
click at [604, 596] on label at bounding box center [599, 590] width 12 height 12
click at [604, 596] on input "checkbox" at bounding box center [598, 590] width 11 height 11
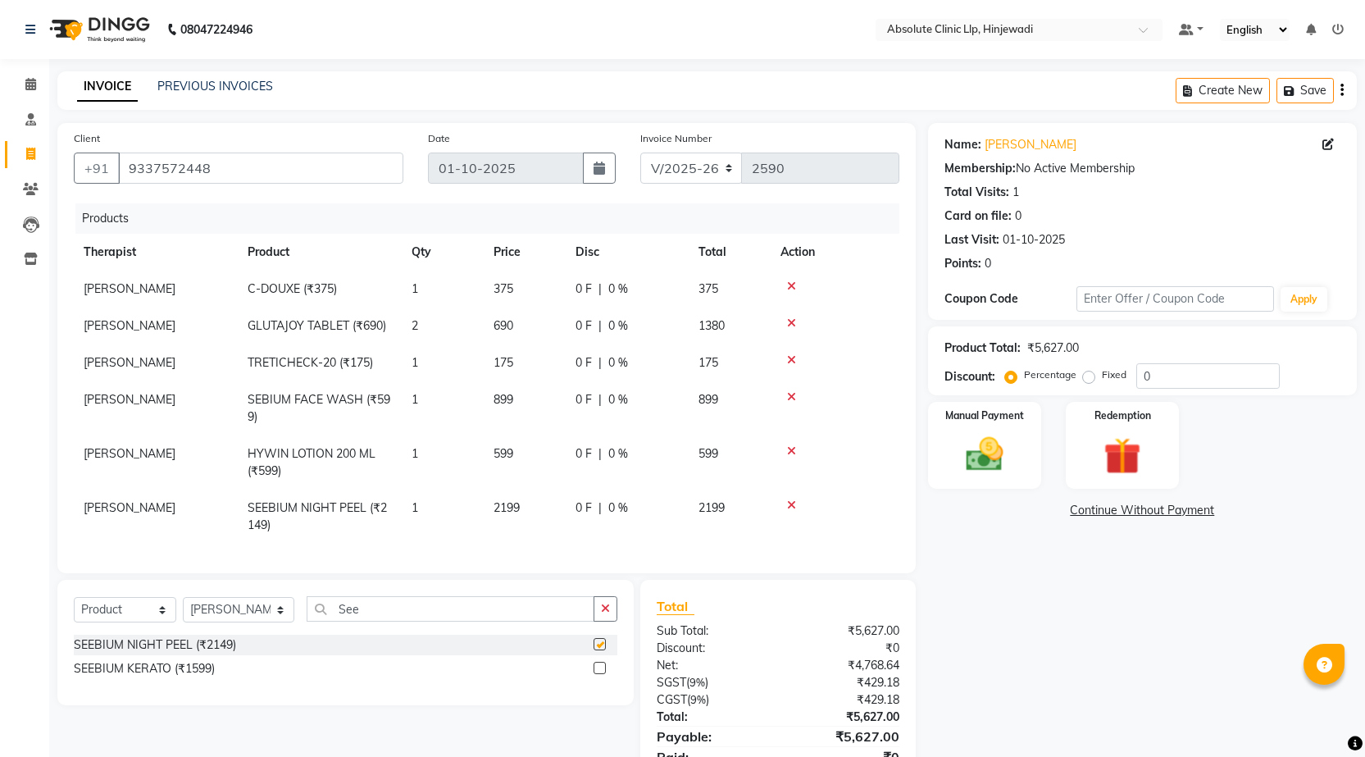
checkbox input "false"
click at [497, 621] on input "See" at bounding box center [451, 608] width 288 height 25
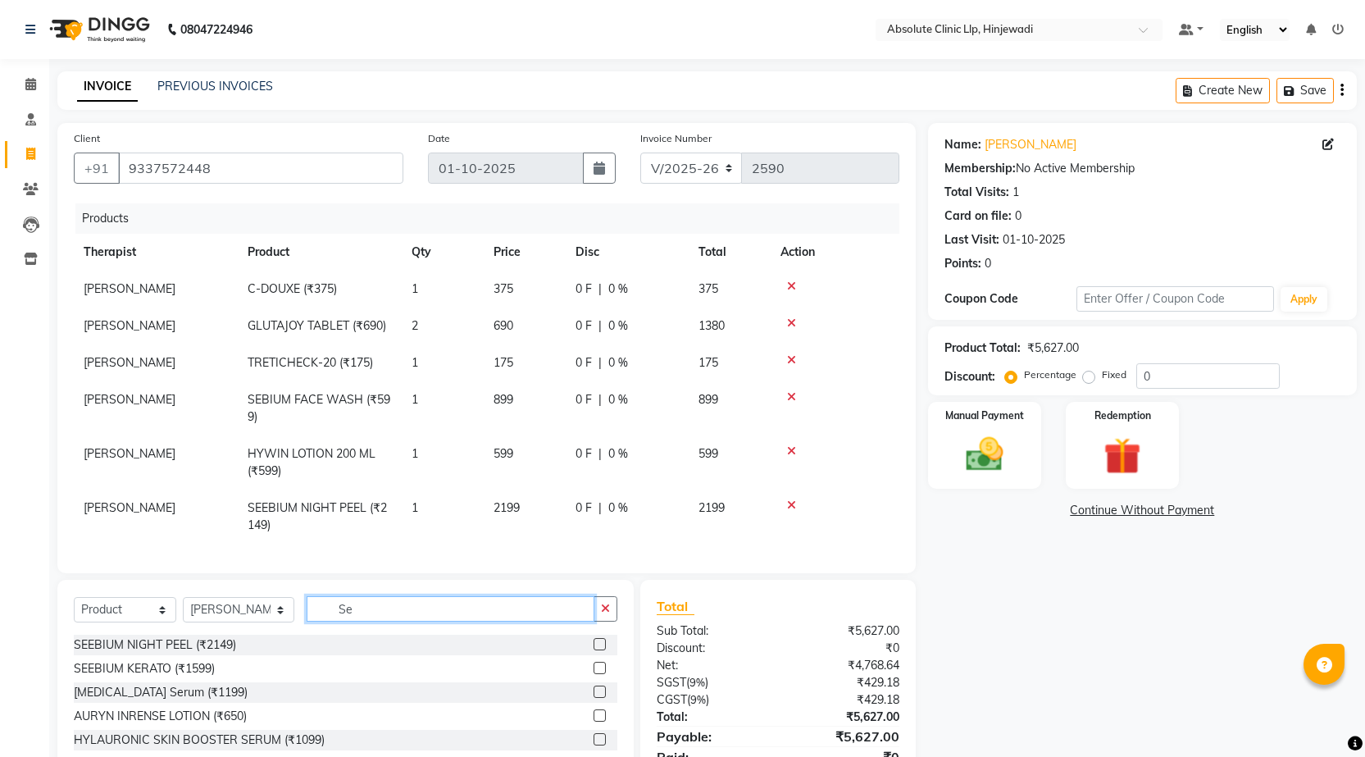
type input "S"
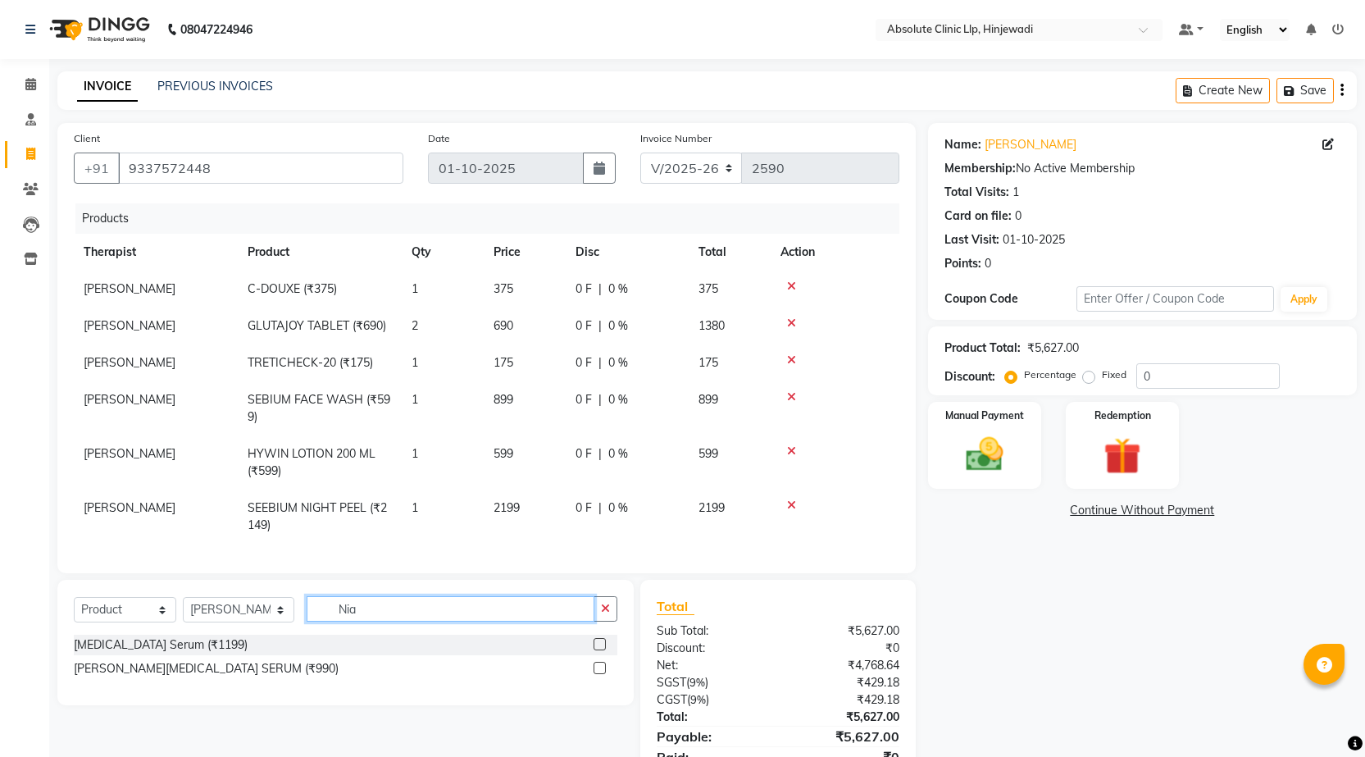
type input "Nia"
click at [603, 650] on label at bounding box center [599, 644] width 12 height 12
click at [603, 650] on input "checkbox" at bounding box center [598, 644] width 11 height 11
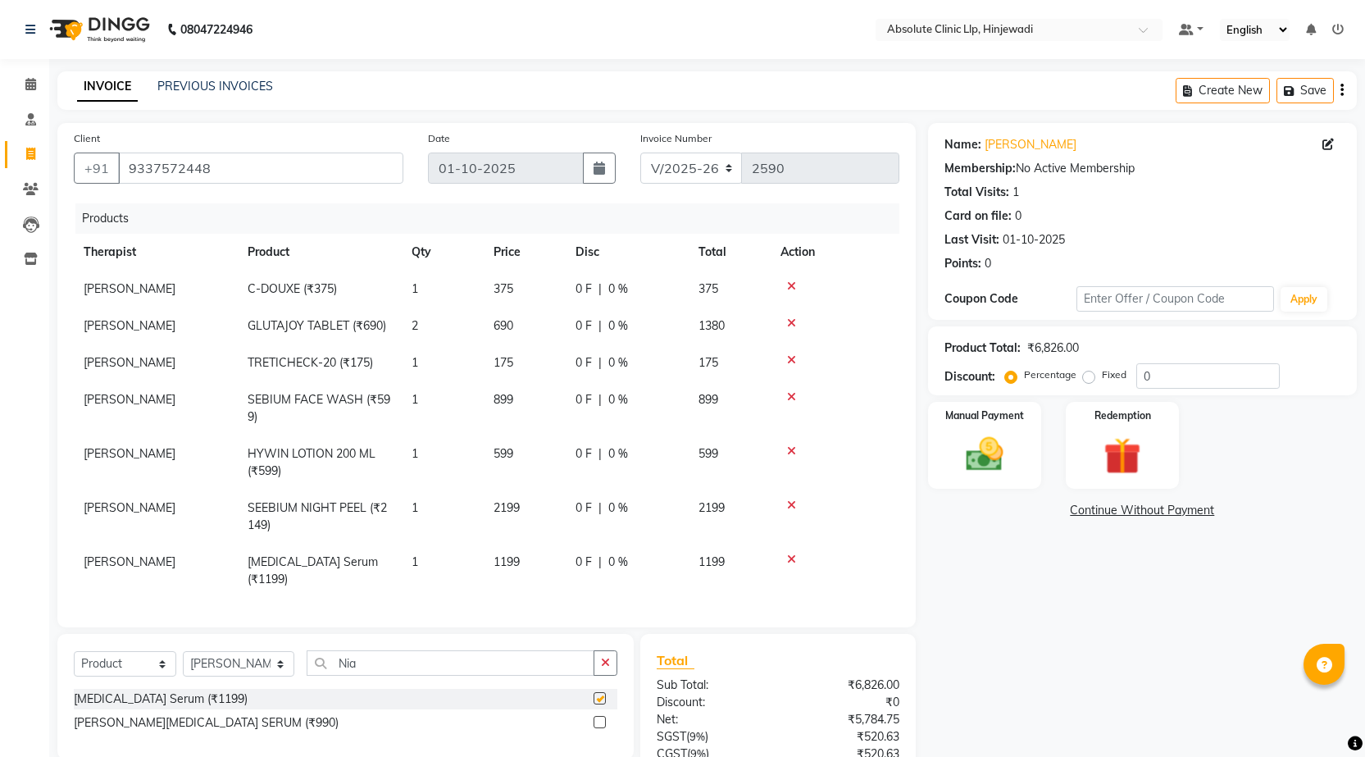
checkbox input "false"
click at [477, 670] on input "Nia" at bounding box center [451, 662] width 288 height 25
type input "N"
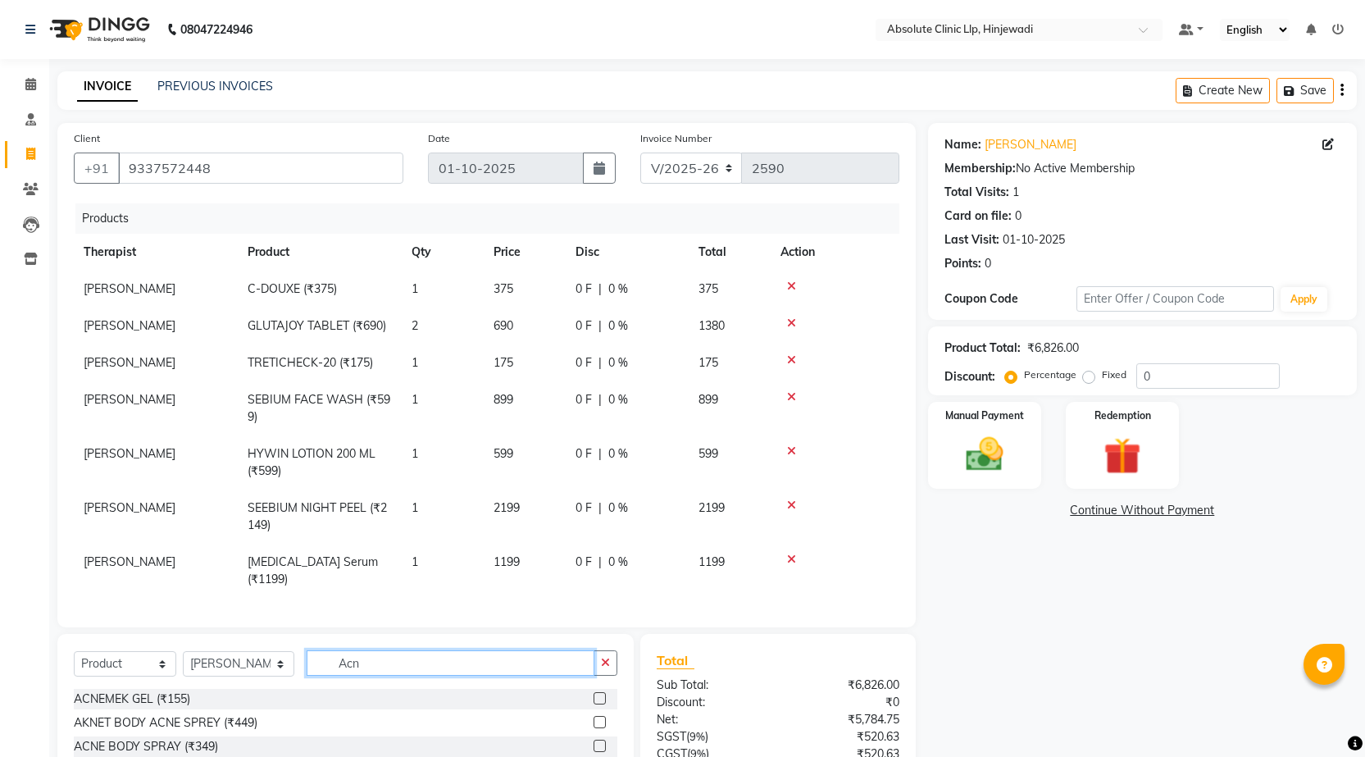
type input "Acn"
click at [600, 703] on label at bounding box center [599, 698] width 12 height 12
click at [600, 703] on input "checkbox" at bounding box center [598, 698] width 11 height 11
checkbox input "false"
click at [519, 673] on input "Acn" at bounding box center [451, 665] width 288 height 25
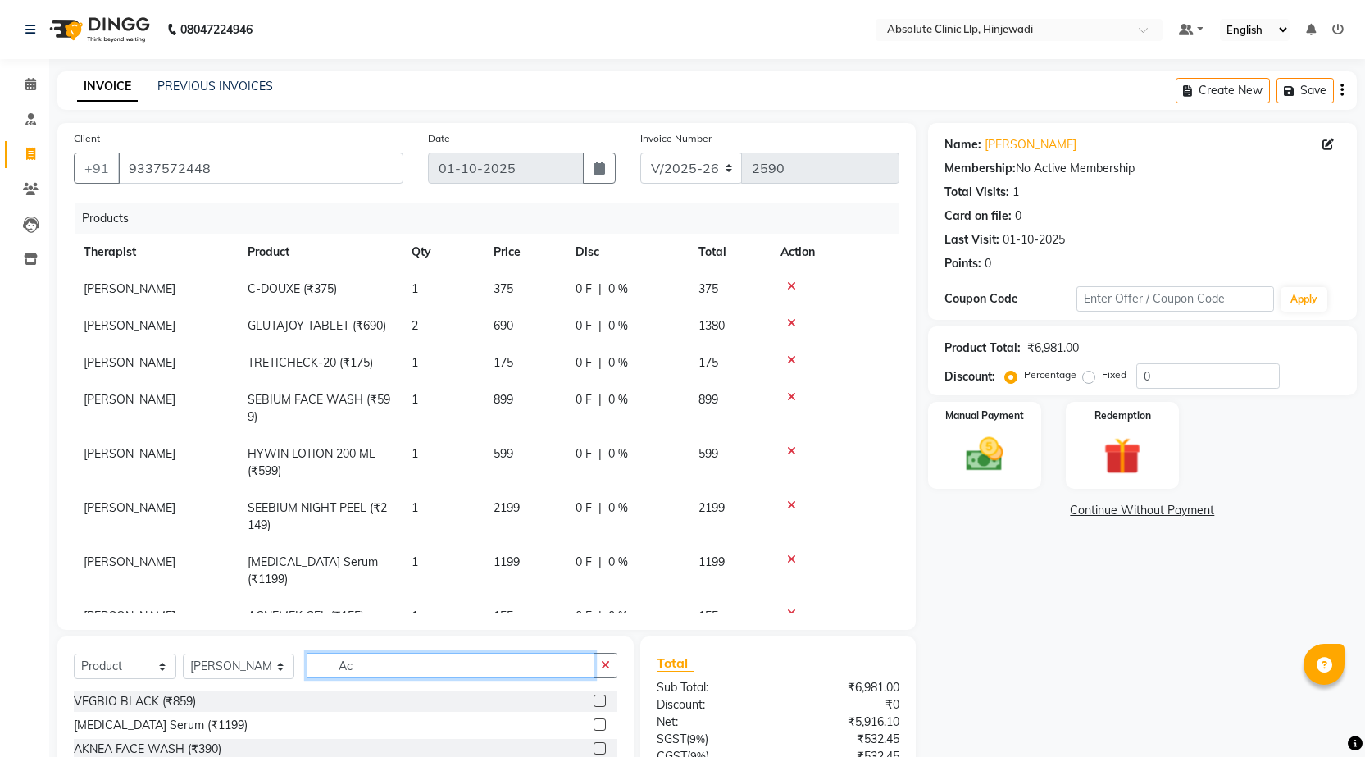
type input "A"
type input "La s"
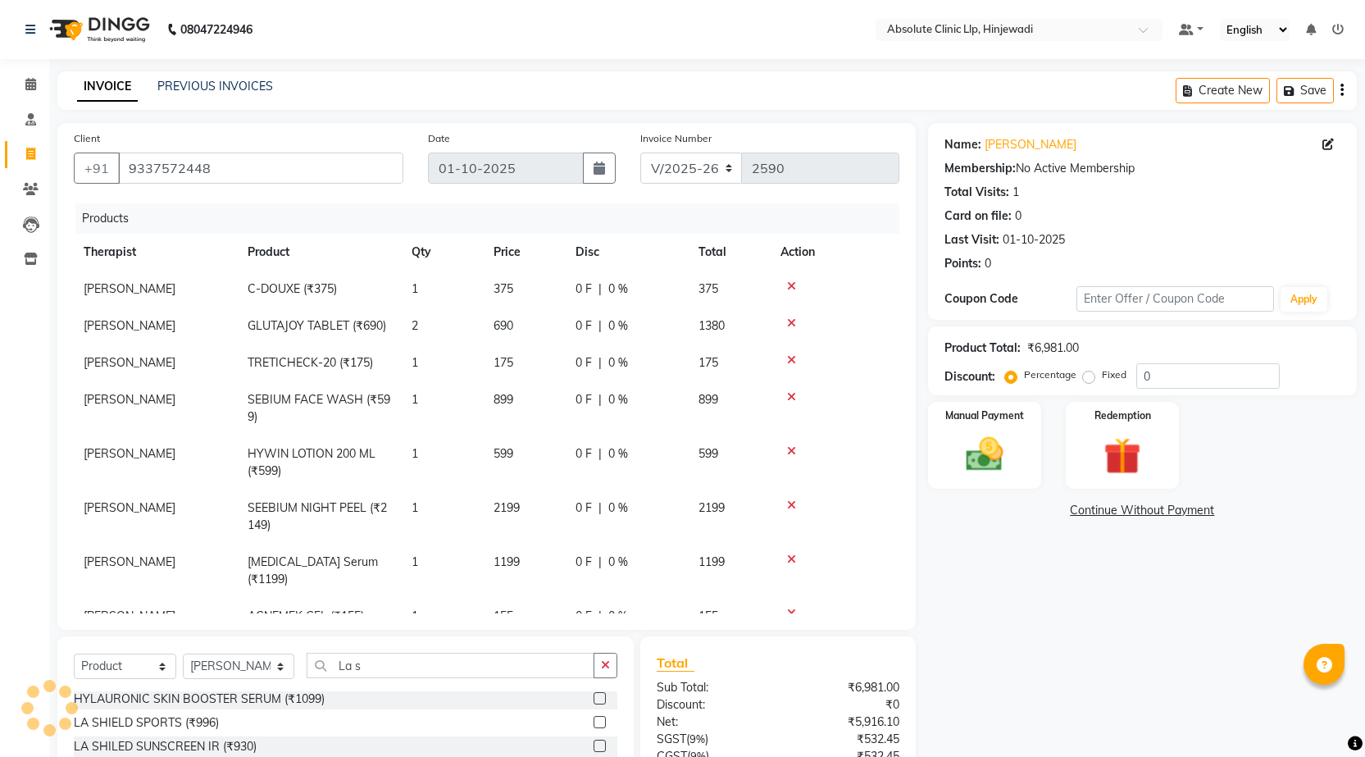
click at [593, 747] on label at bounding box center [599, 745] width 12 height 12
click at [593, 747] on input "checkbox" at bounding box center [598, 746] width 11 height 11
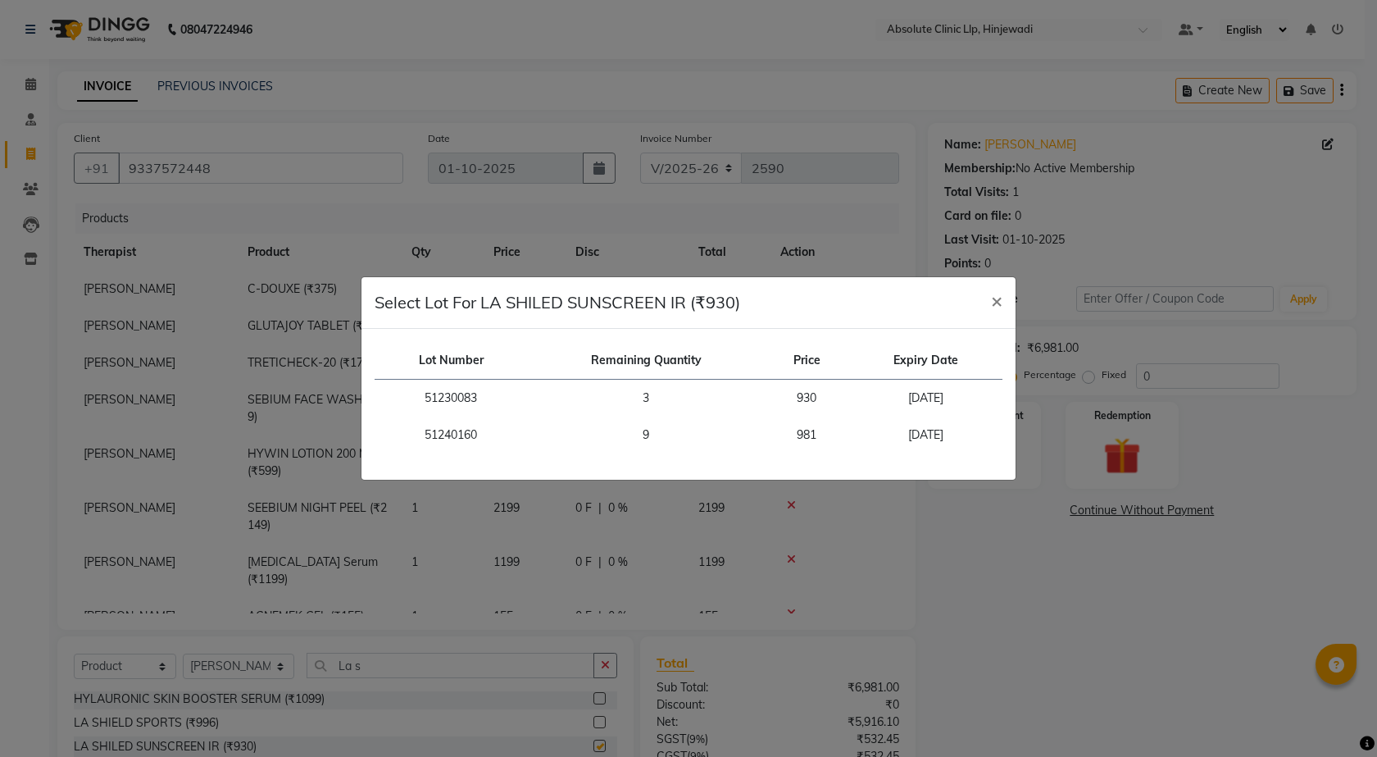
checkbox input "false"
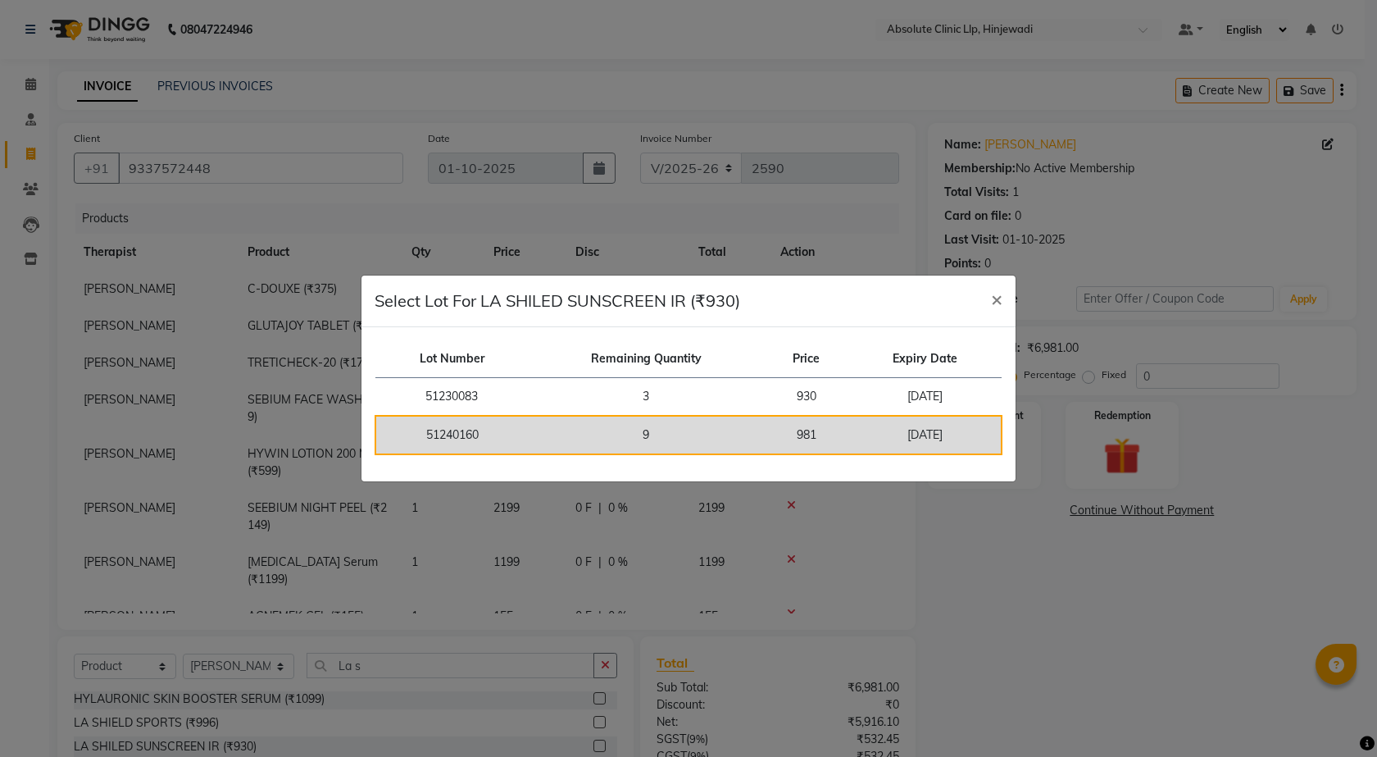
click at [752, 430] on td "9" at bounding box center [646, 435] width 236 height 39
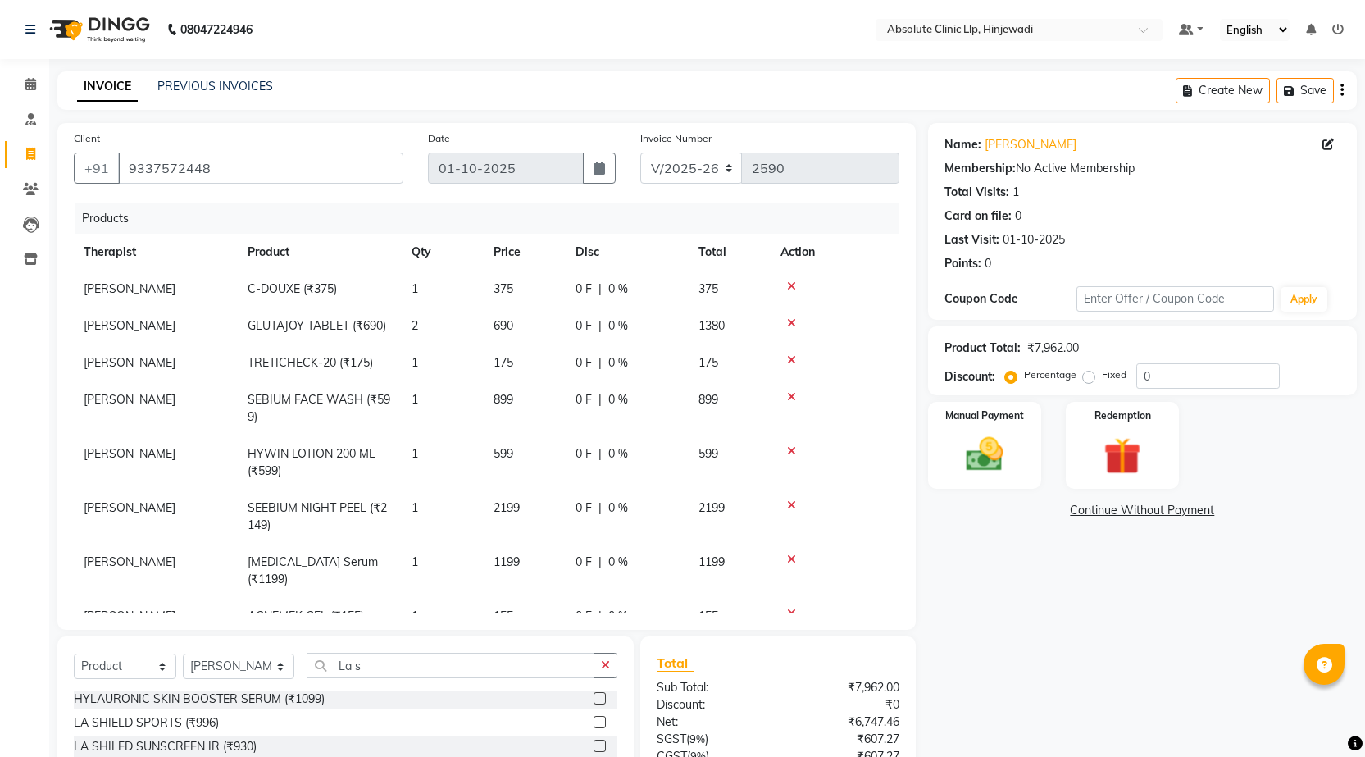
scroll to position [101, 0]
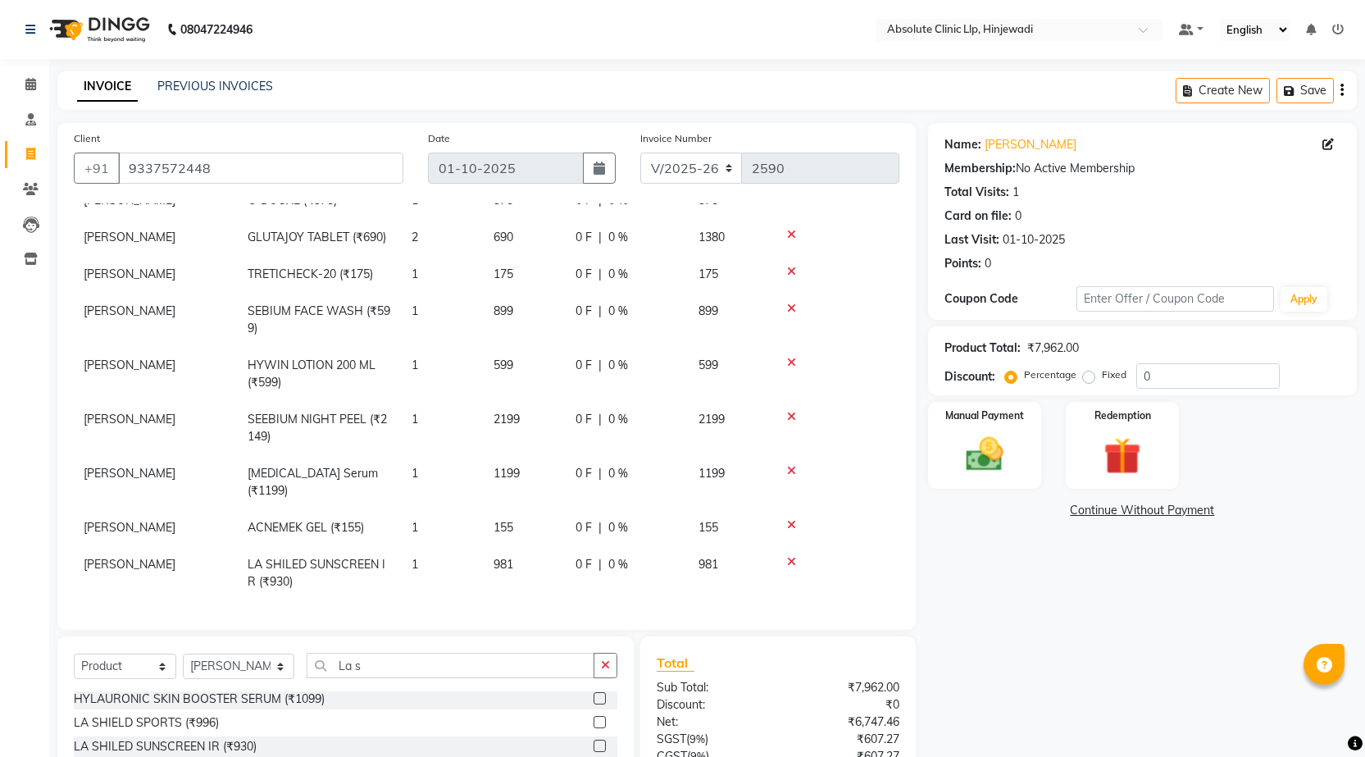
click at [472, 679] on div "Select Service Product Membership Package Voucher Prepaid Gift Card Select Ther…" at bounding box center [345, 672] width 543 height 39
click at [472, 673] on input "La s" at bounding box center [451, 665] width 288 height 25
type input "L"
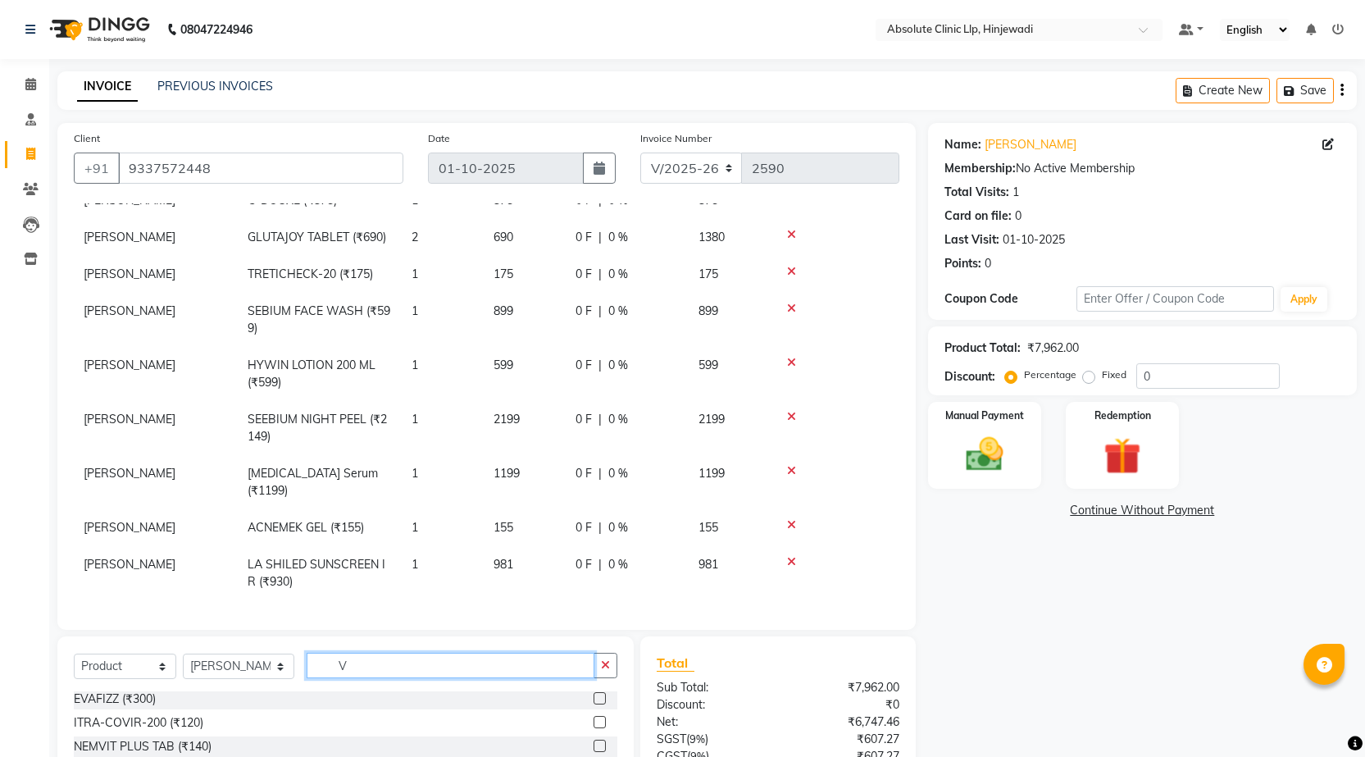
scroll to position [0, 0]
type input "Vita"
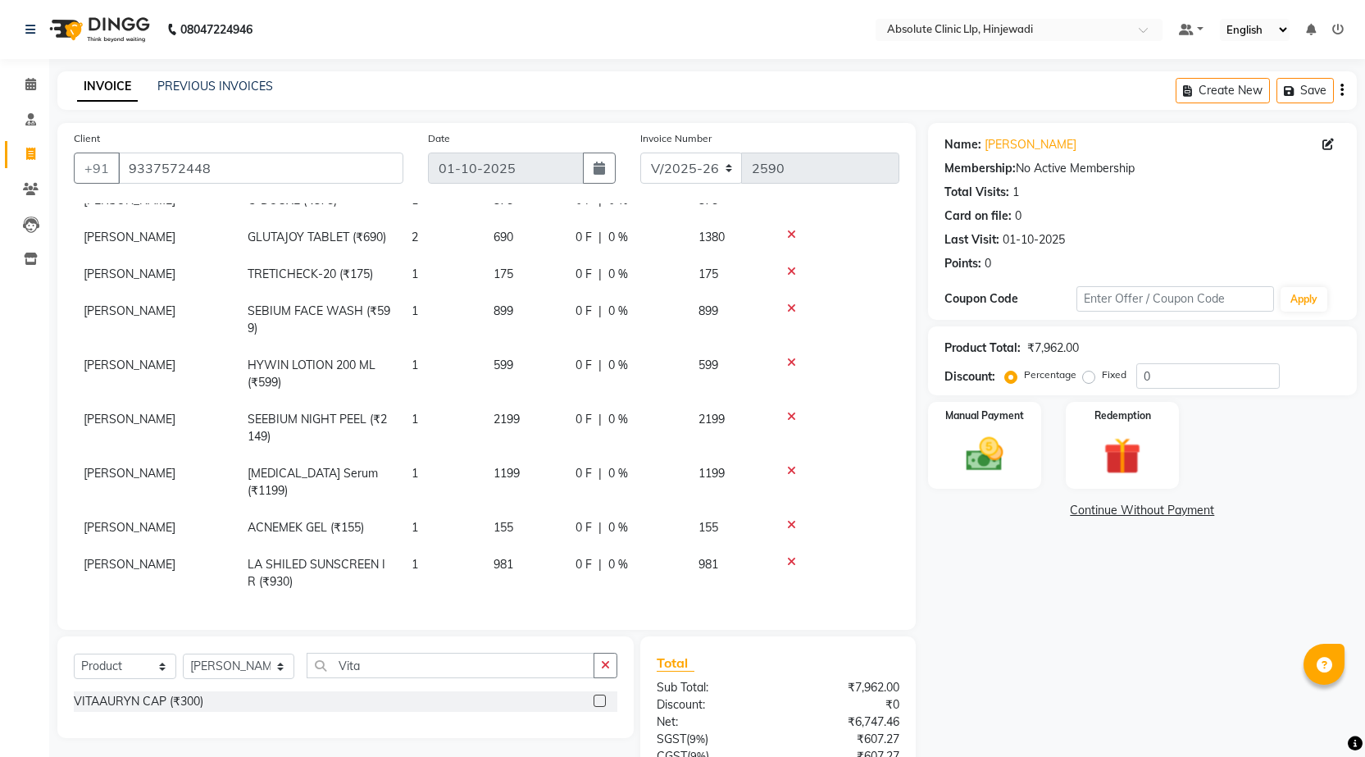
click at [601, 701] on label at bounding box center [599, 700] width 12 height 12
click at [601, 701] on input "checkbox" at bounding box center [598, 701] width 11 height 11
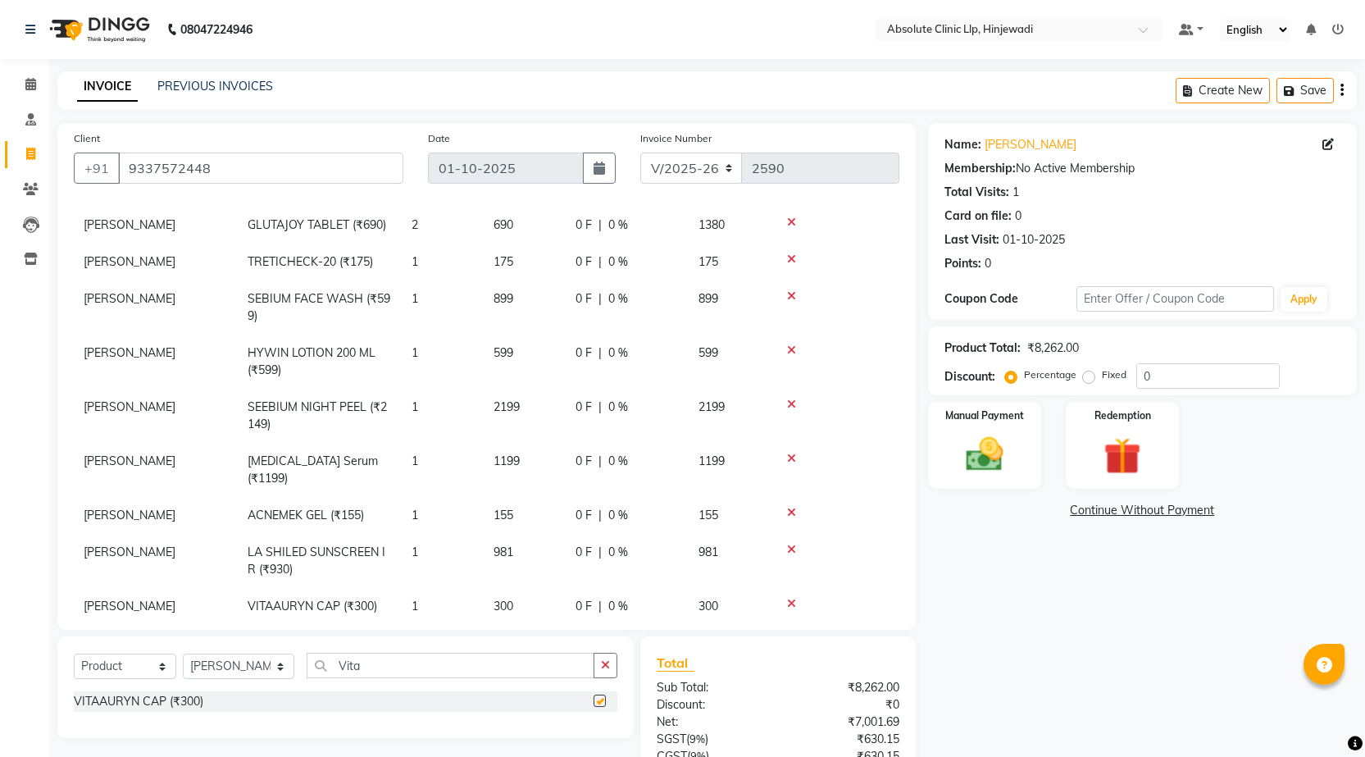
checkbox input "false"
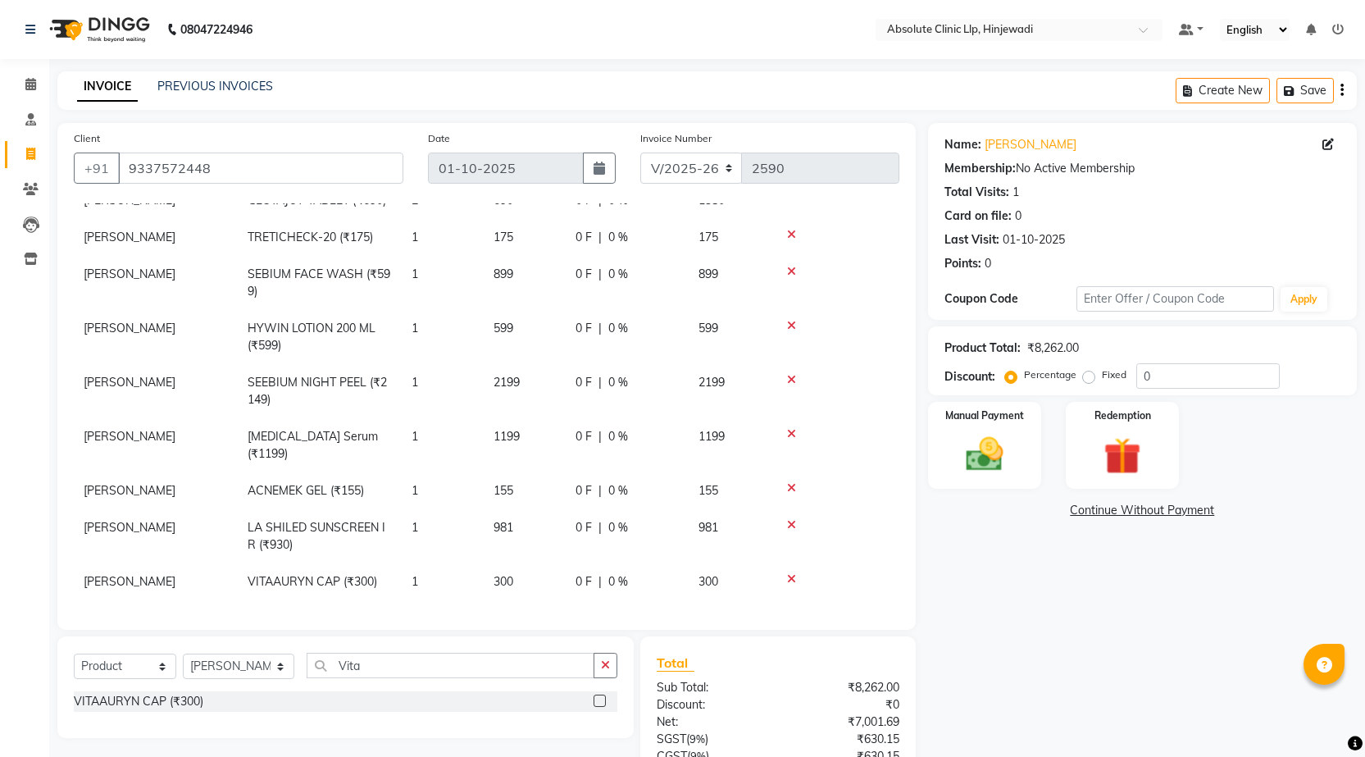
scroll to position [138, 0]
click at [439, 565] on td "1" at bounding box center [443, 581] width 82 height 37
select select "77023"
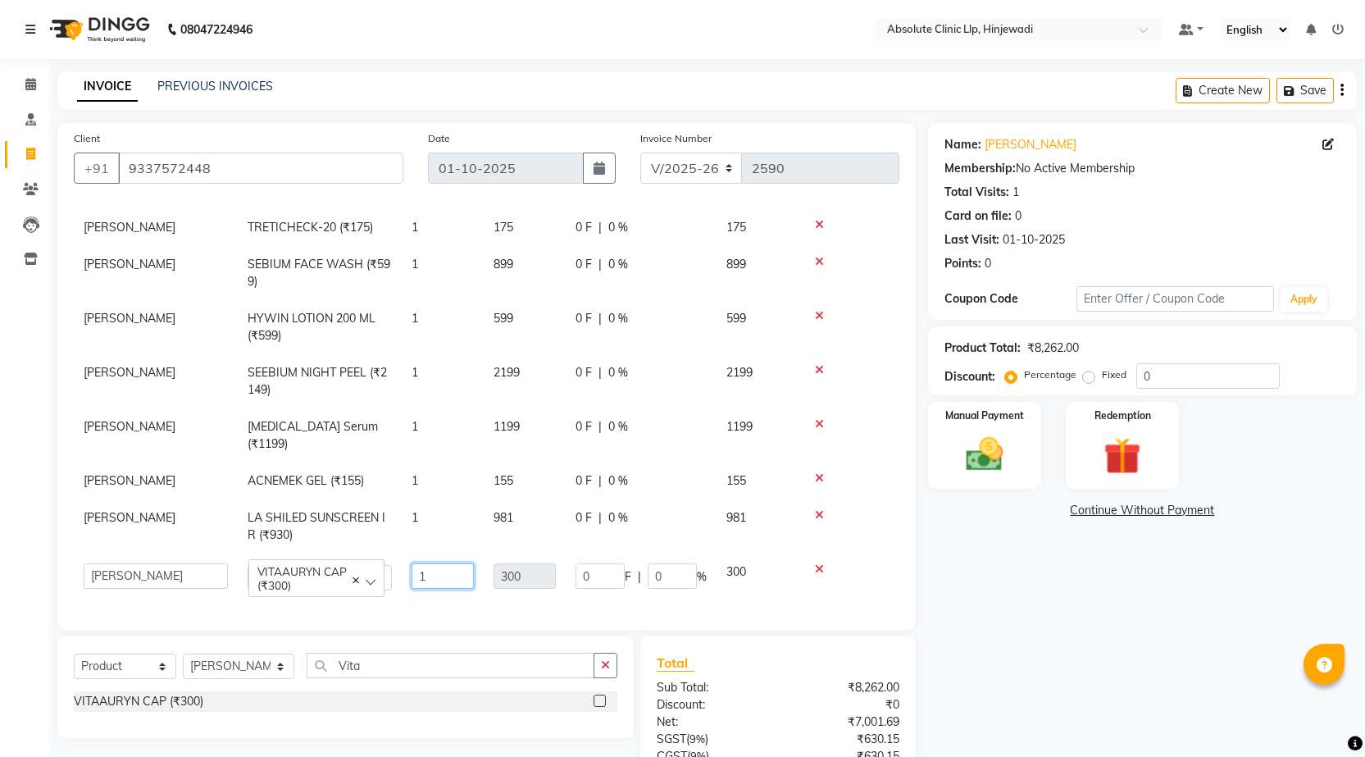
click at [439, 584] on input "1" at bounding box center [443, 575] width 62 height 25
type input "2"
click at [463, 593] on div "Products Therapist Product Qty Price Disc Total Action [PERSON_NAME] C-DOUXE (₹…" at bounding box center [486, 408] width 825 height 410
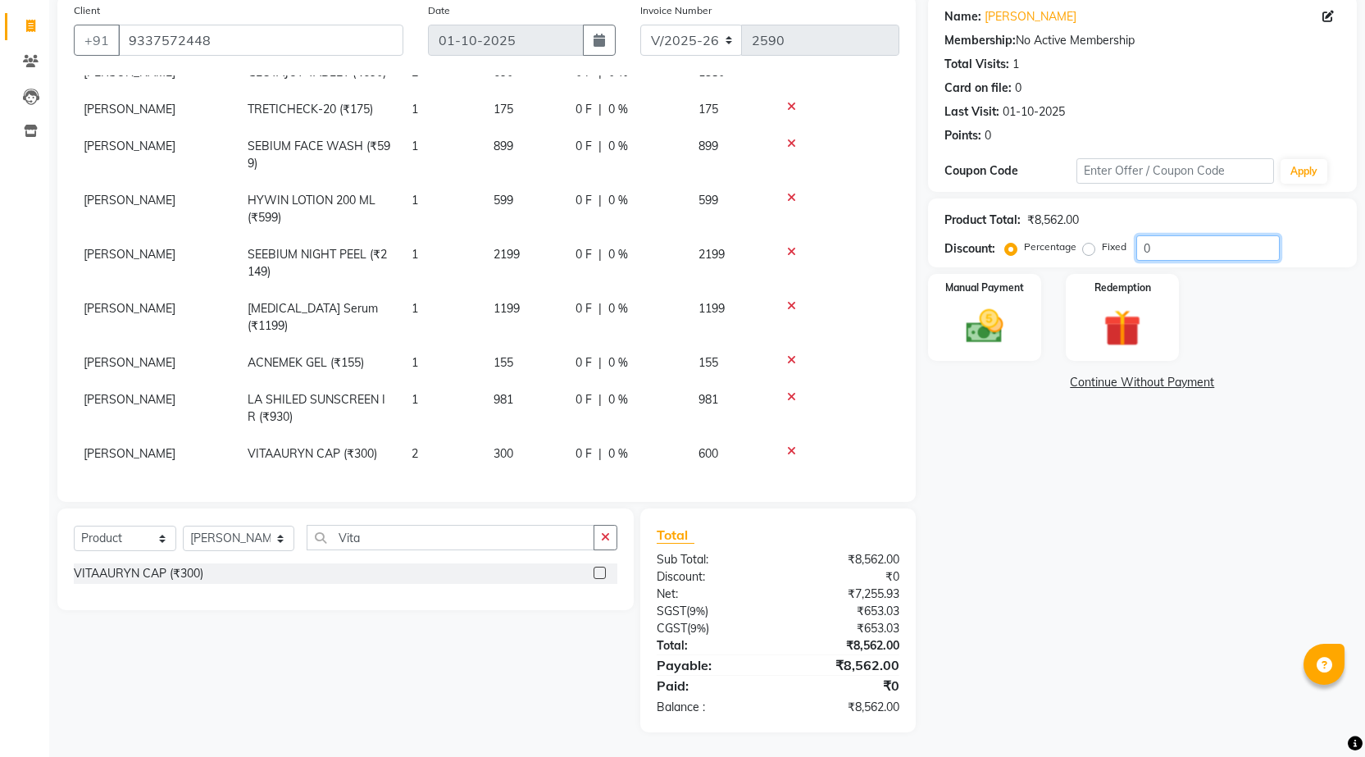
click at [1171, 250] on input "0" at bounding box center [1207, 247] width 143 height 25
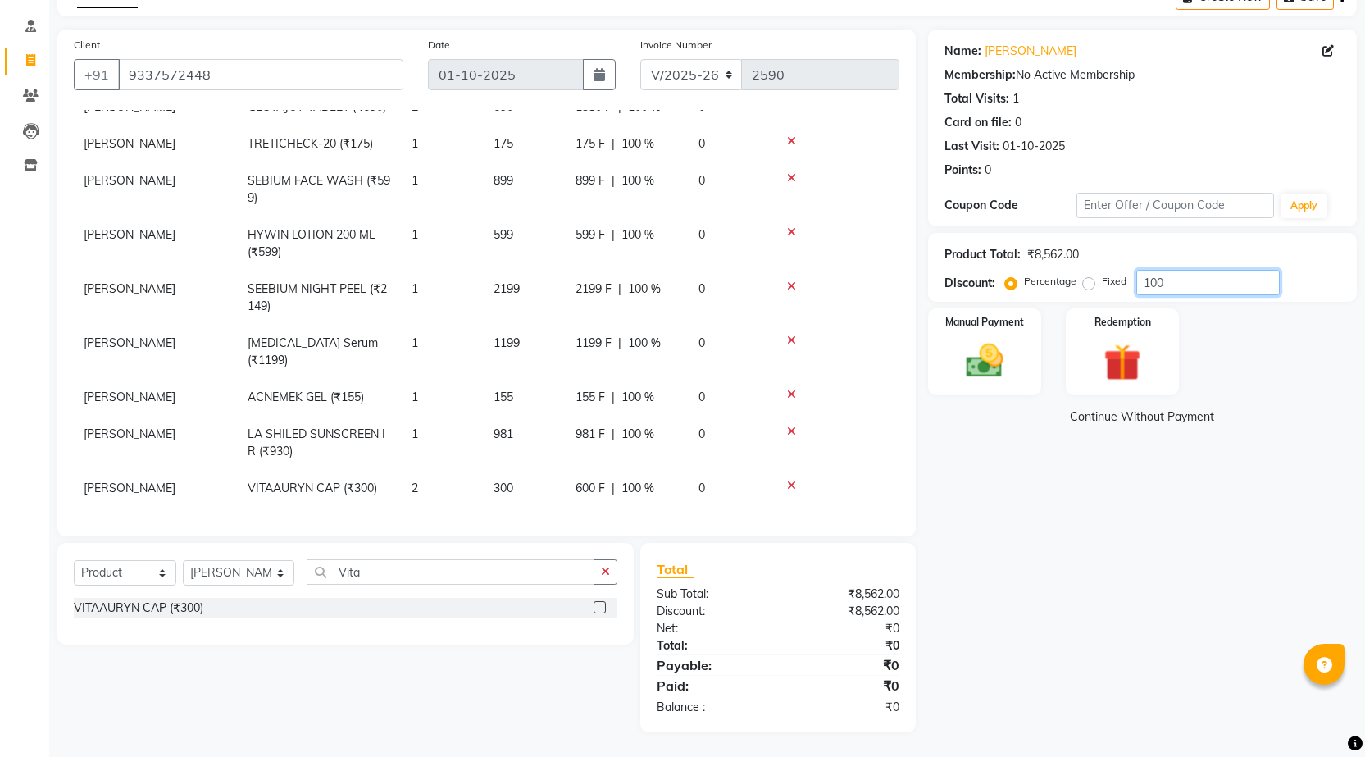
type input "100"
click at [1102, 286] on label "Fixed" at bounding box center [1114, 281] width 25 height 15
click at [1086, 286] on input "Fixed" at bounding box center [1091, 280] width 11 height 11
radio input "true"
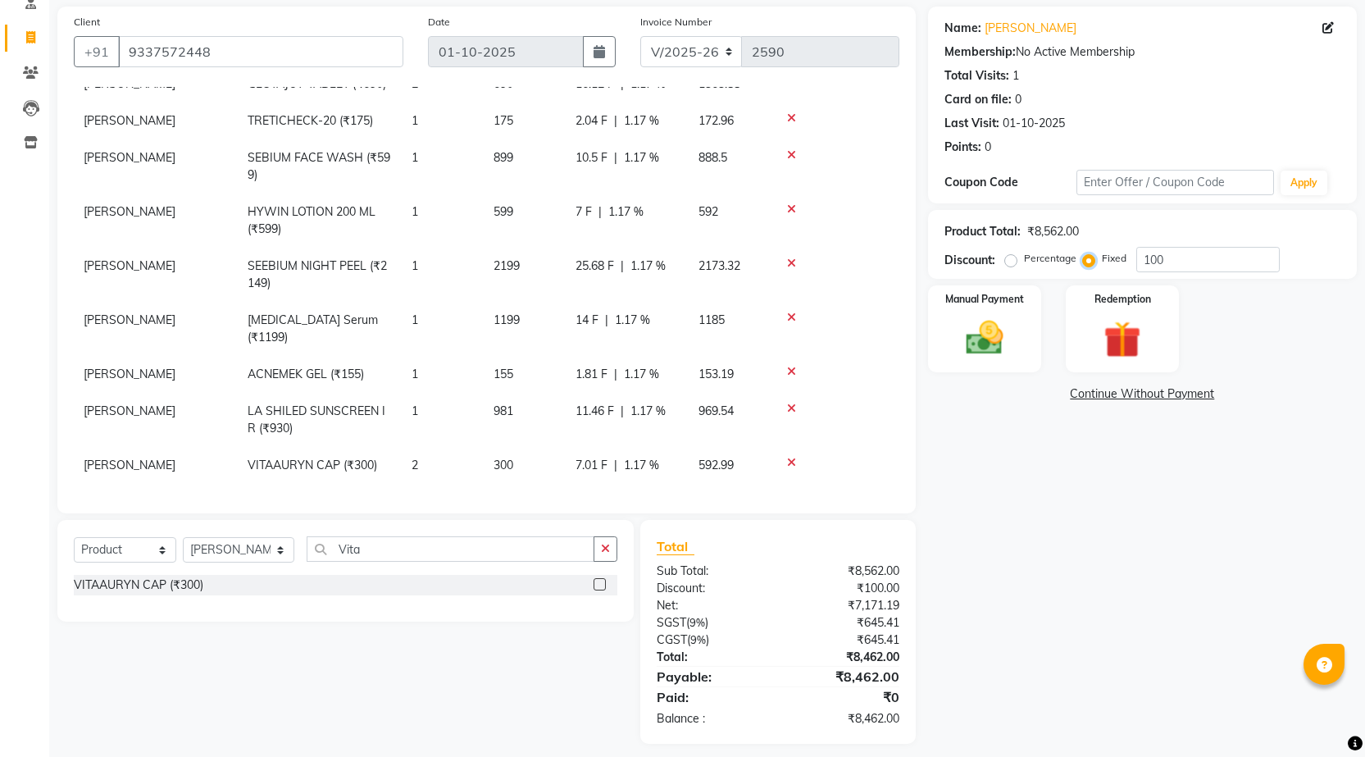
scroll to position [128, 0]
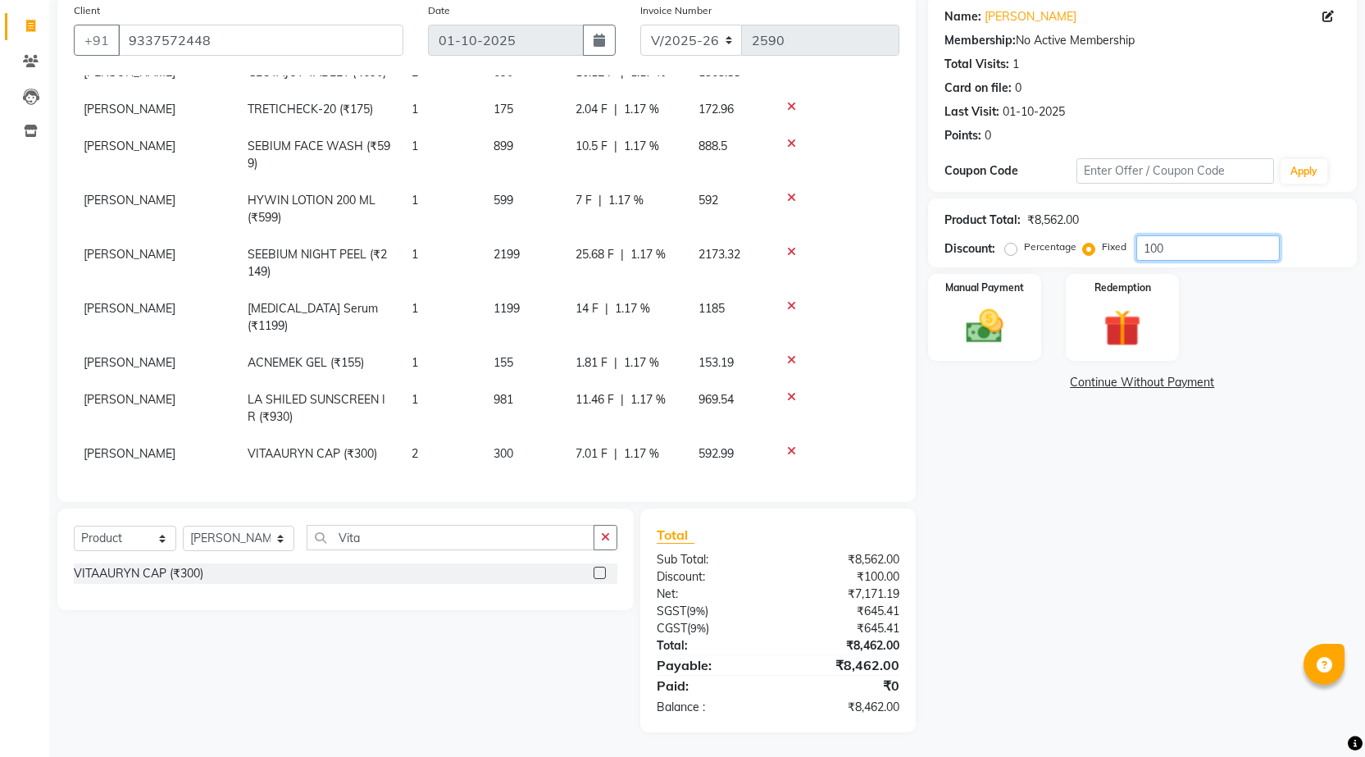
click at [1168, 250] on input "100" at bounding box center [1207, 247] width 143 height 25
type input "1"
type input "902"
click at [1006, 316] on img at bounding box center [984, 326] width 63 height 44
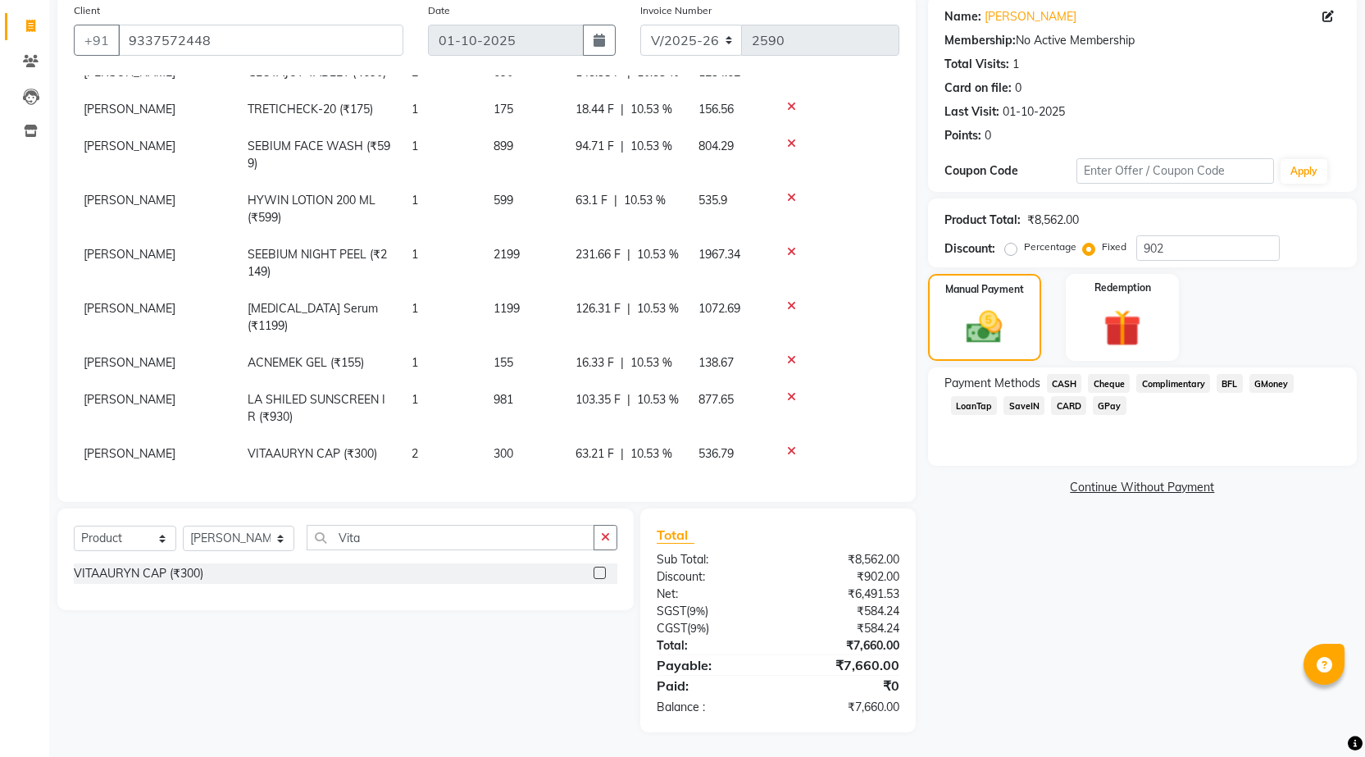
click at [1111, 411] on span "GPay" at bounding box center [1110, 405] width 34 height 19
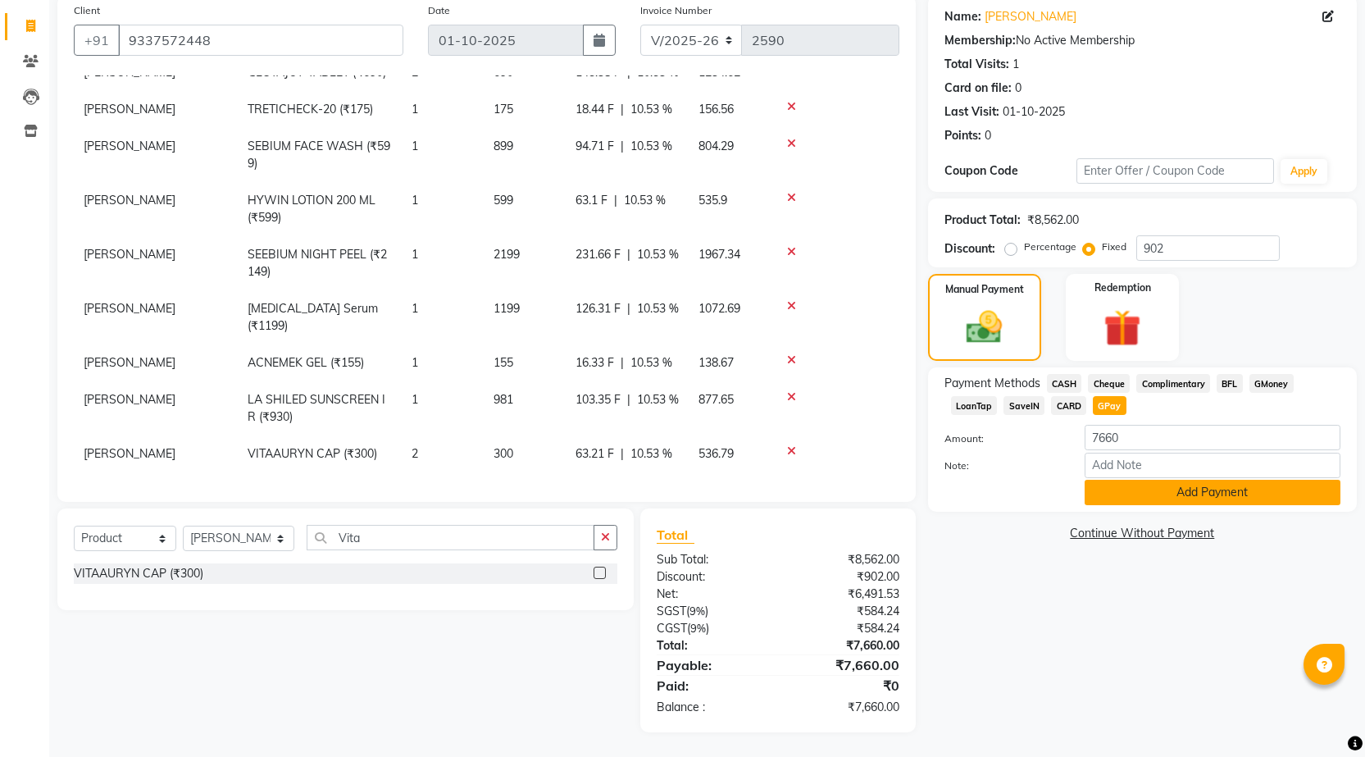
click at [1212, 495] on button "Add Payment" at bounding box center [1213, 492] width 256 height 25
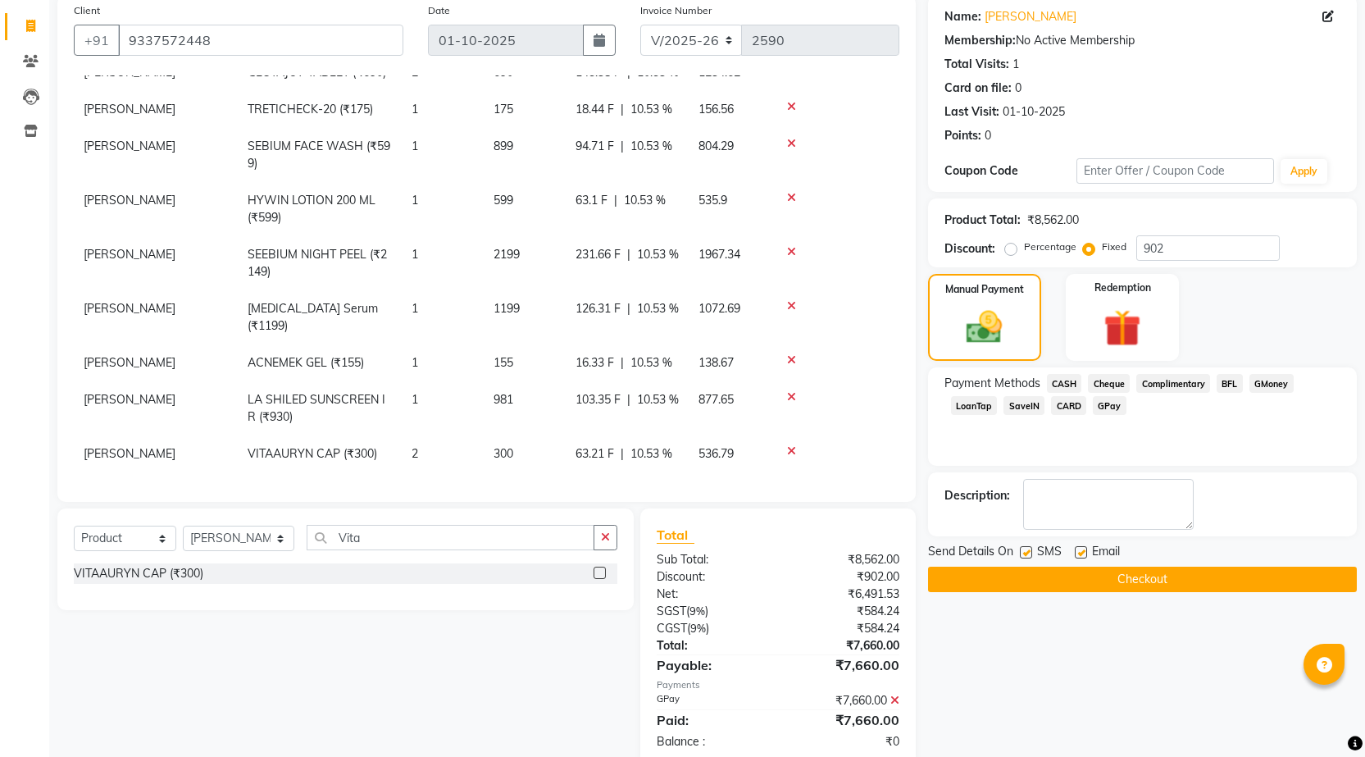
click at [1157, 584] on button "Checkout" at bounding box center [1142, 578] width 429 height 25
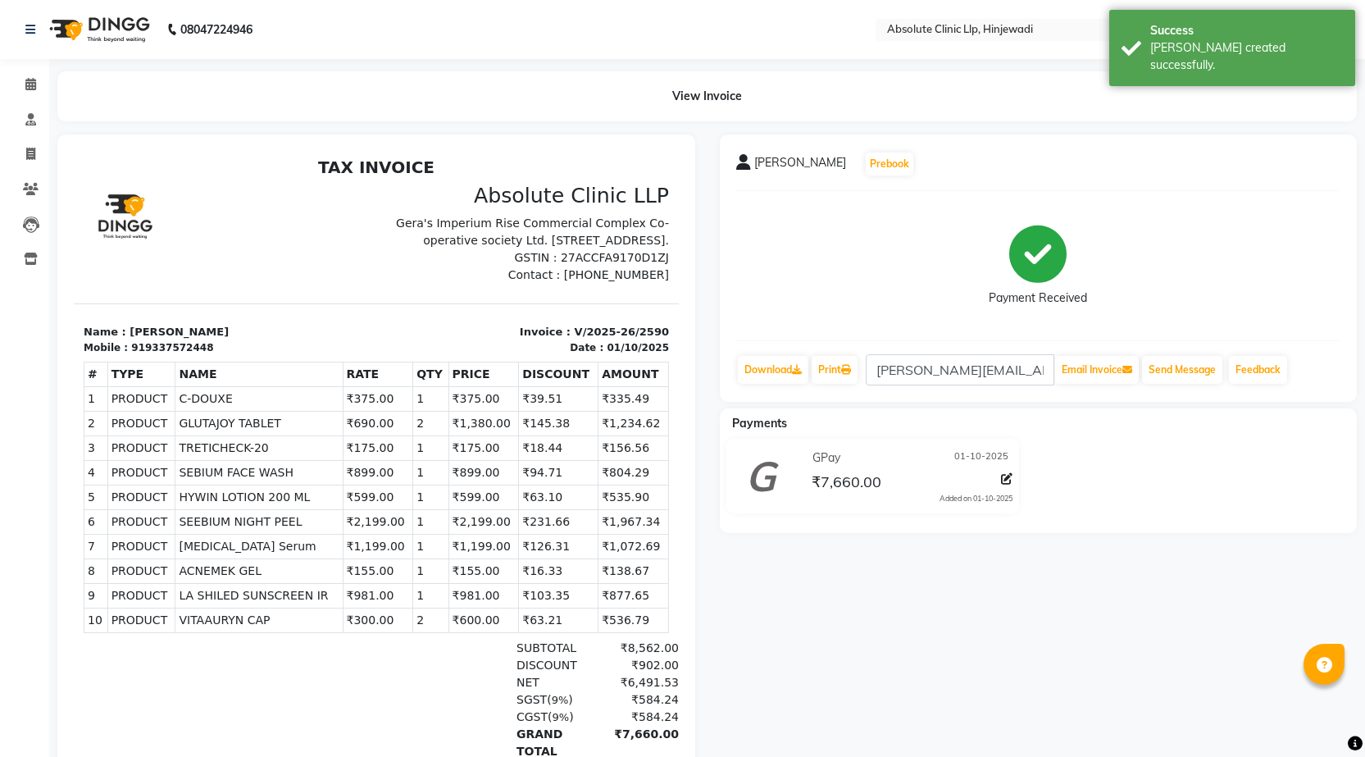
click at [119, 26] on img at bounding box center [98, 30] width 112 height 46
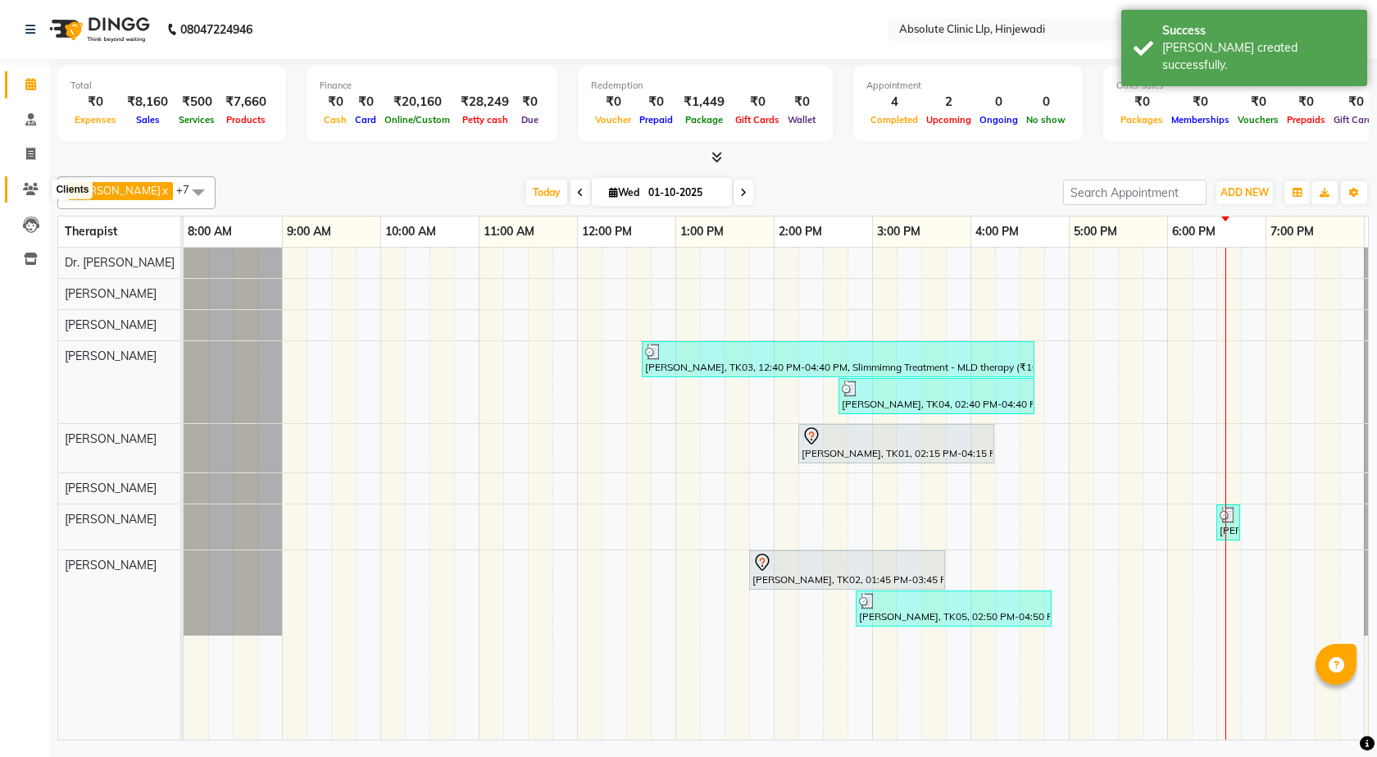
click at [25, 188] on icon at bounding box center [31, 189] width 16 height 12
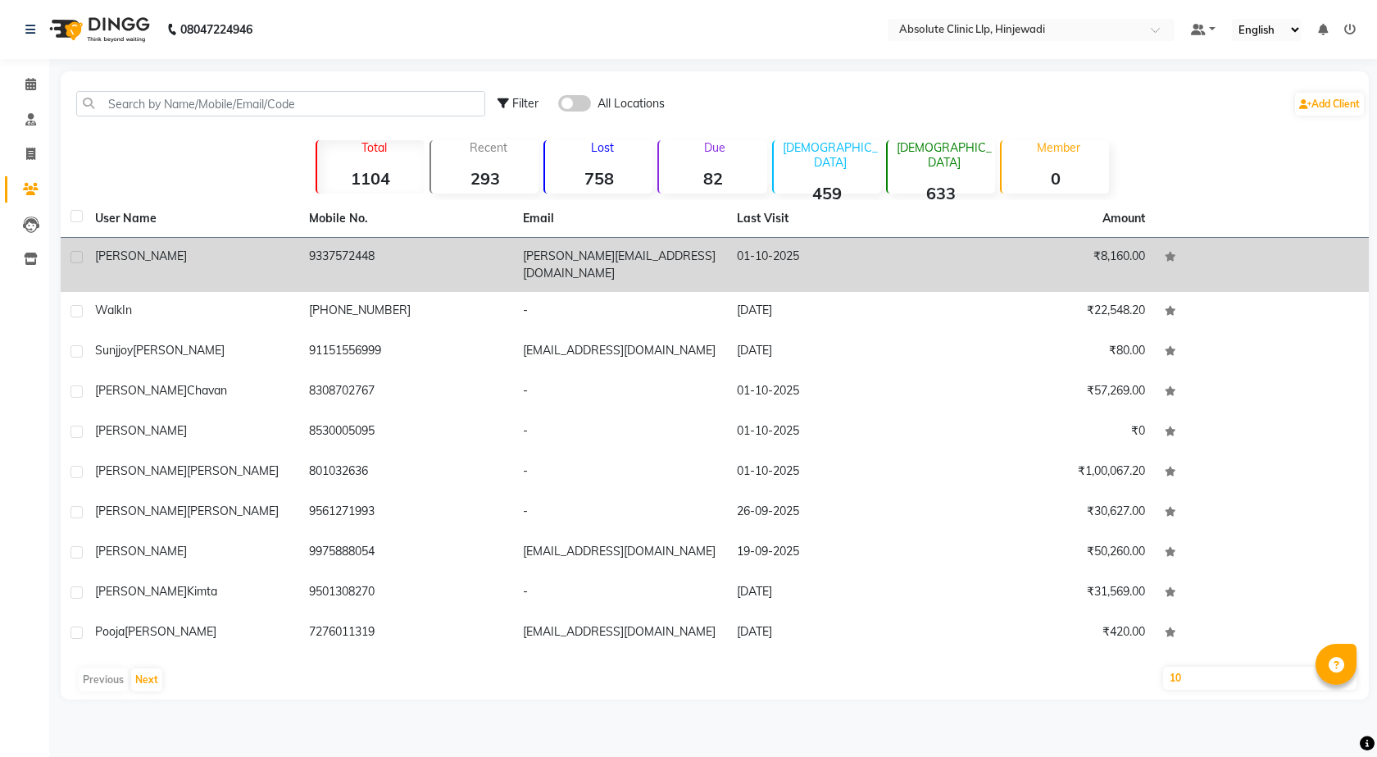
click at [155, 252] on span "[PERSON_NAME]" at bounding box center [141, 255] width 92 height 15
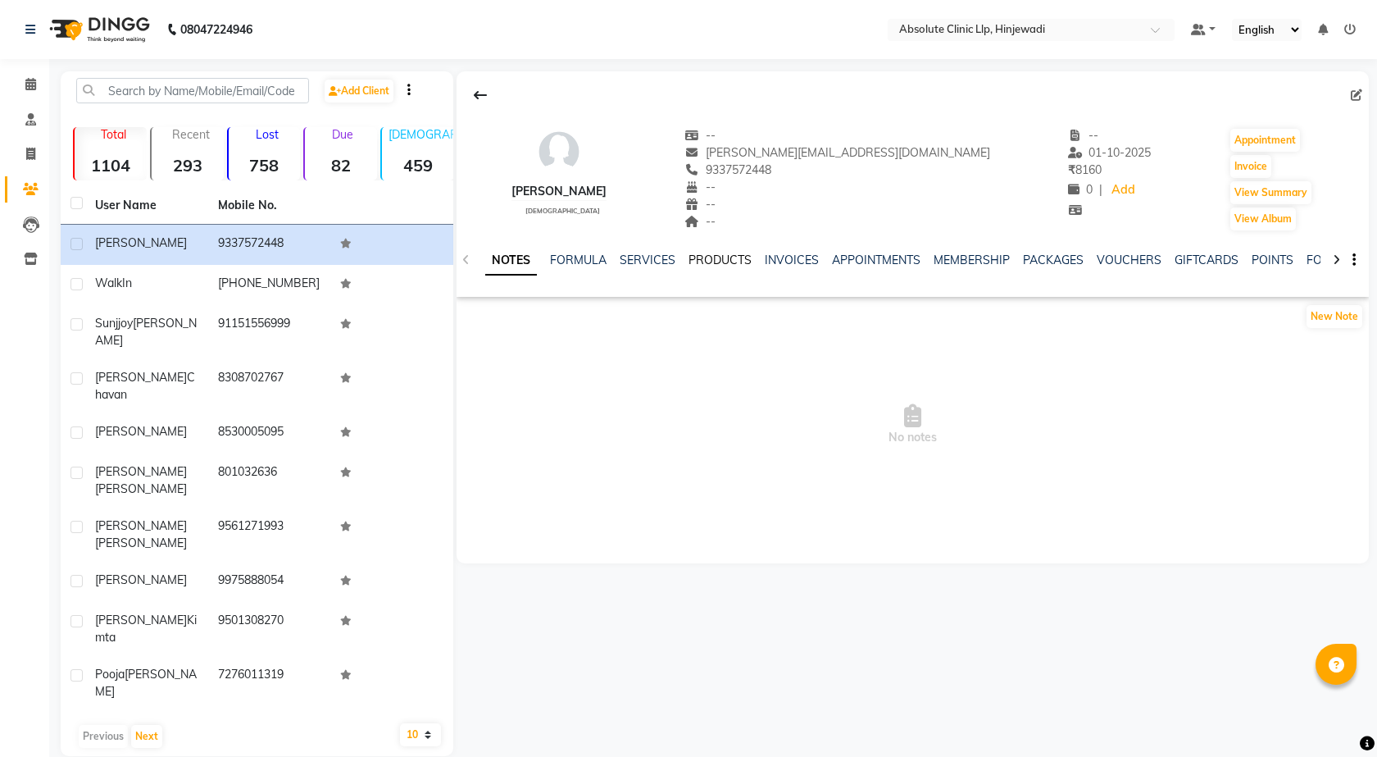
click at [699, 258] on link "PRODUCTS" at bounding box center [720, 259] width 63 height 15
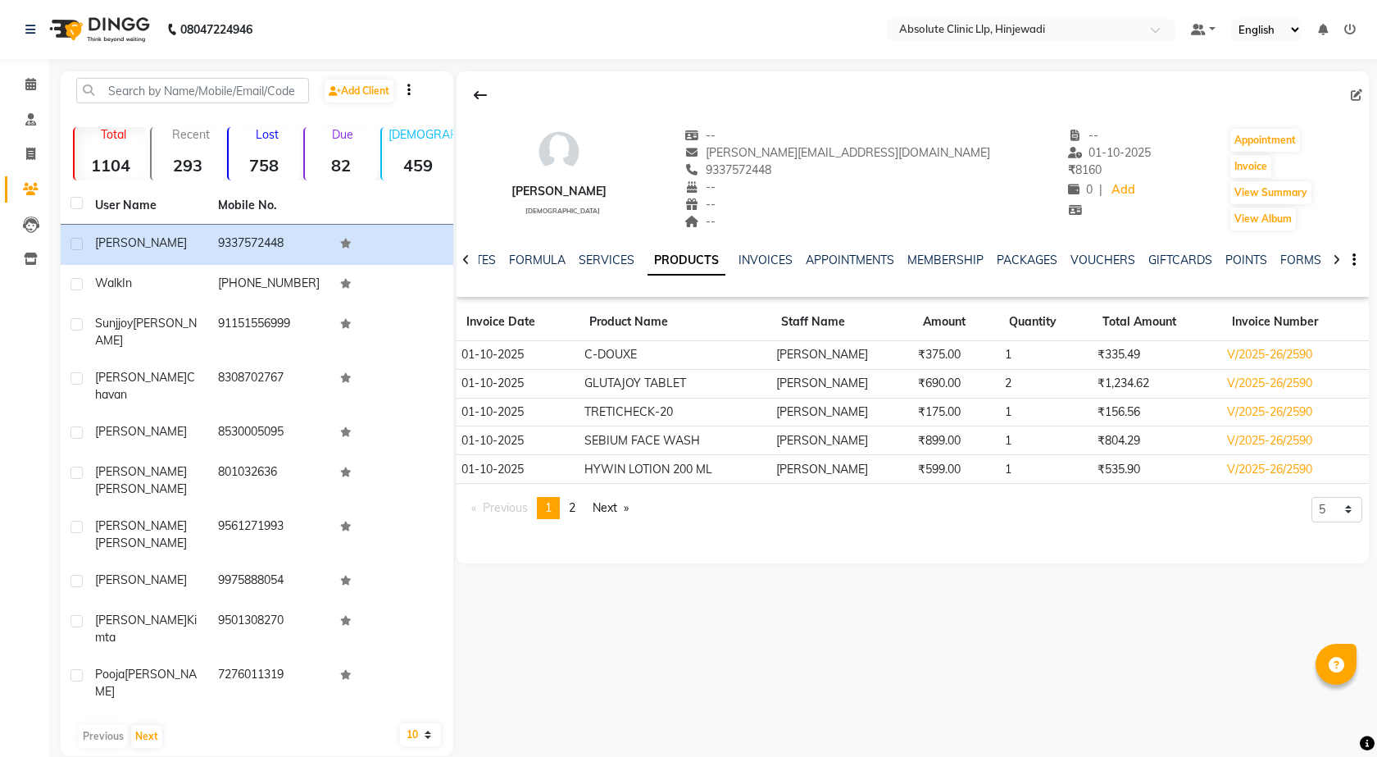
click at [115, 22] on img at bounding box center [98, 30] width 112 height 46
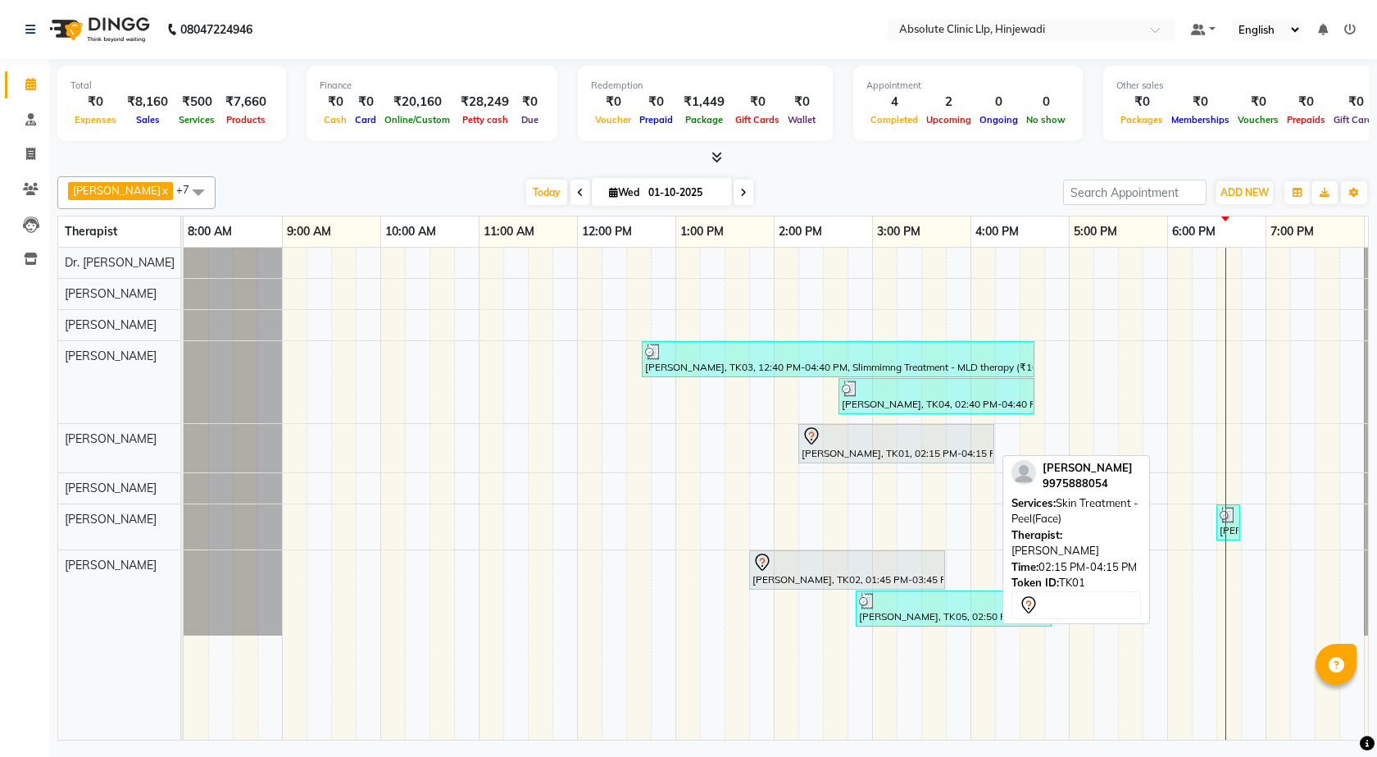
click at [877, 448] on div "[PERSON_NAME], TK01, 02:15 PM-04:15 PM, Skin Treatment - Peel(Face)" at bounding box center [896, 443] width 193 height 34
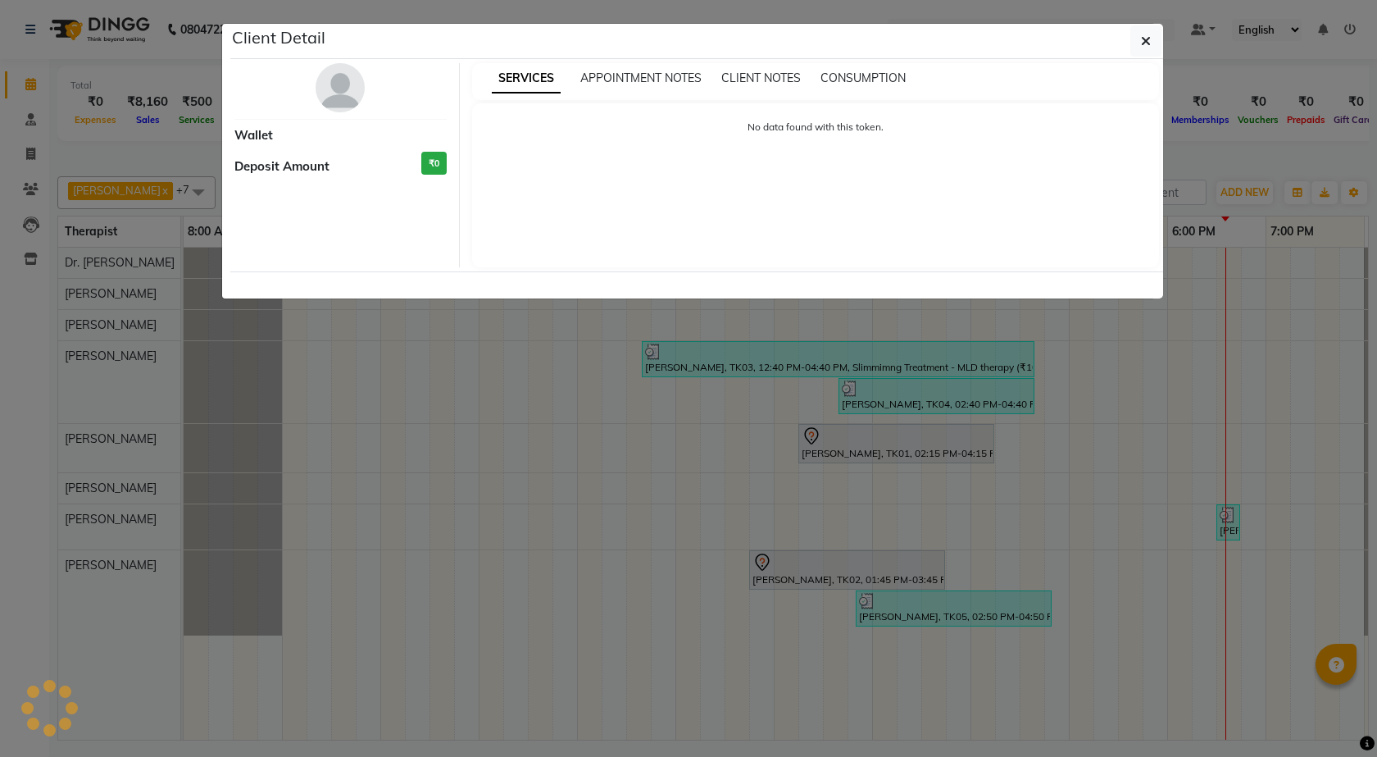
select select "7"
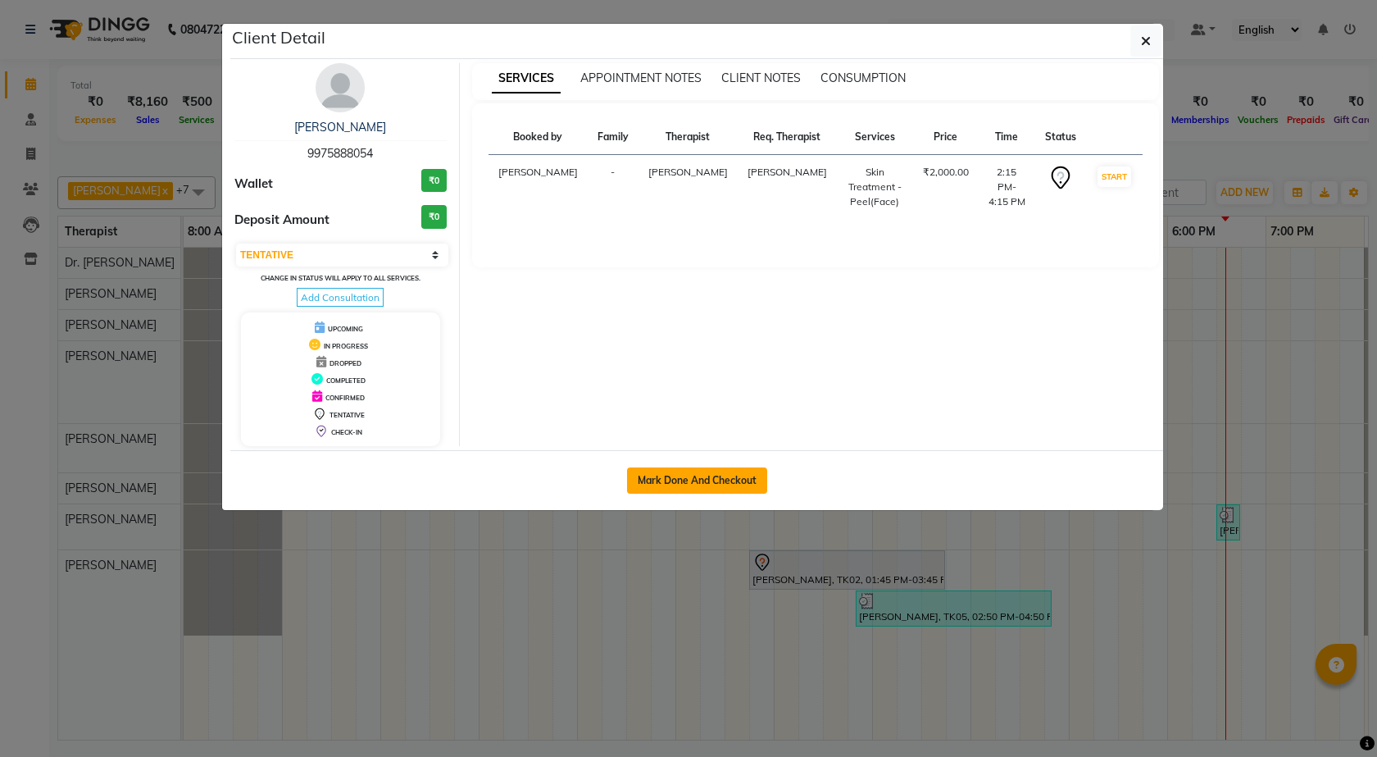
click at [724, 476] on button "Mark Done And Checkout" at bounding box center [697, 480] width 140 height 26
select select "service"
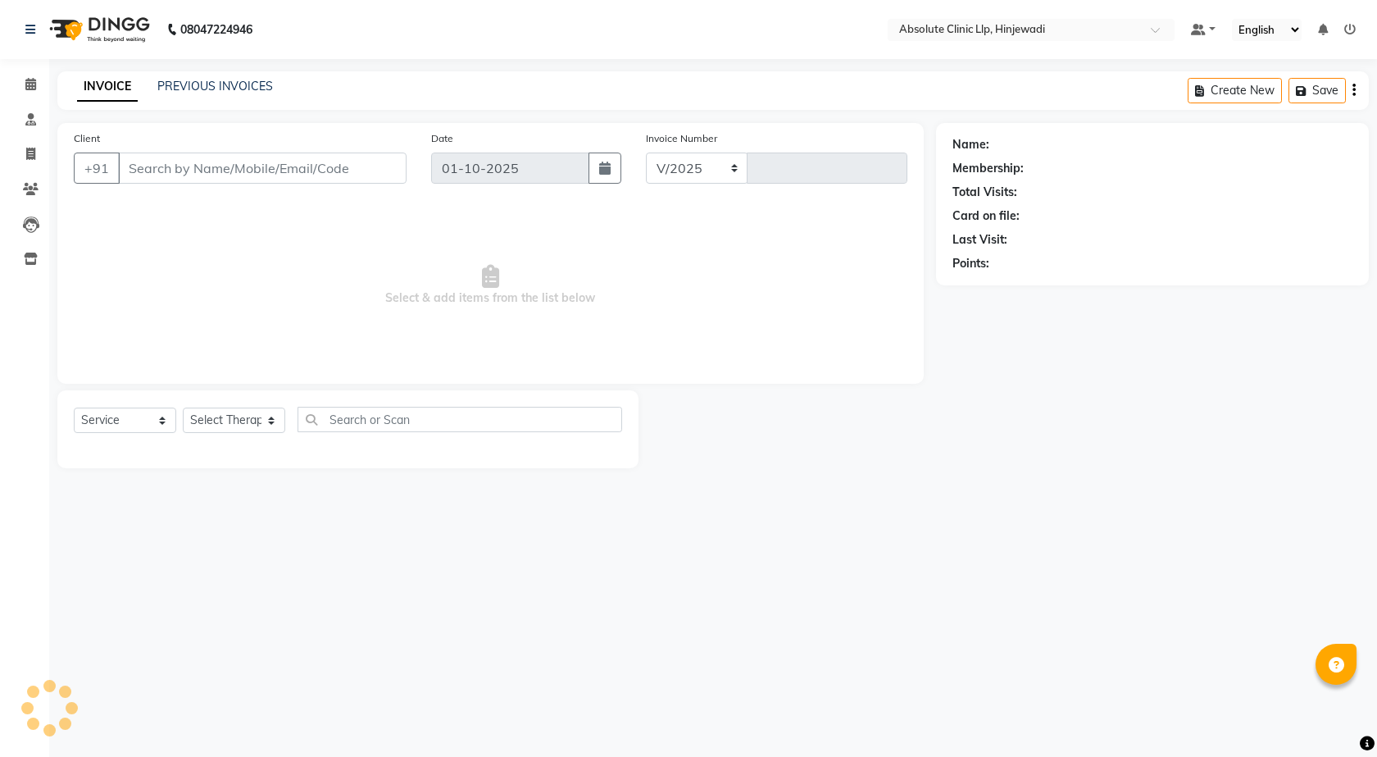
select select "5113"
type input "2591"
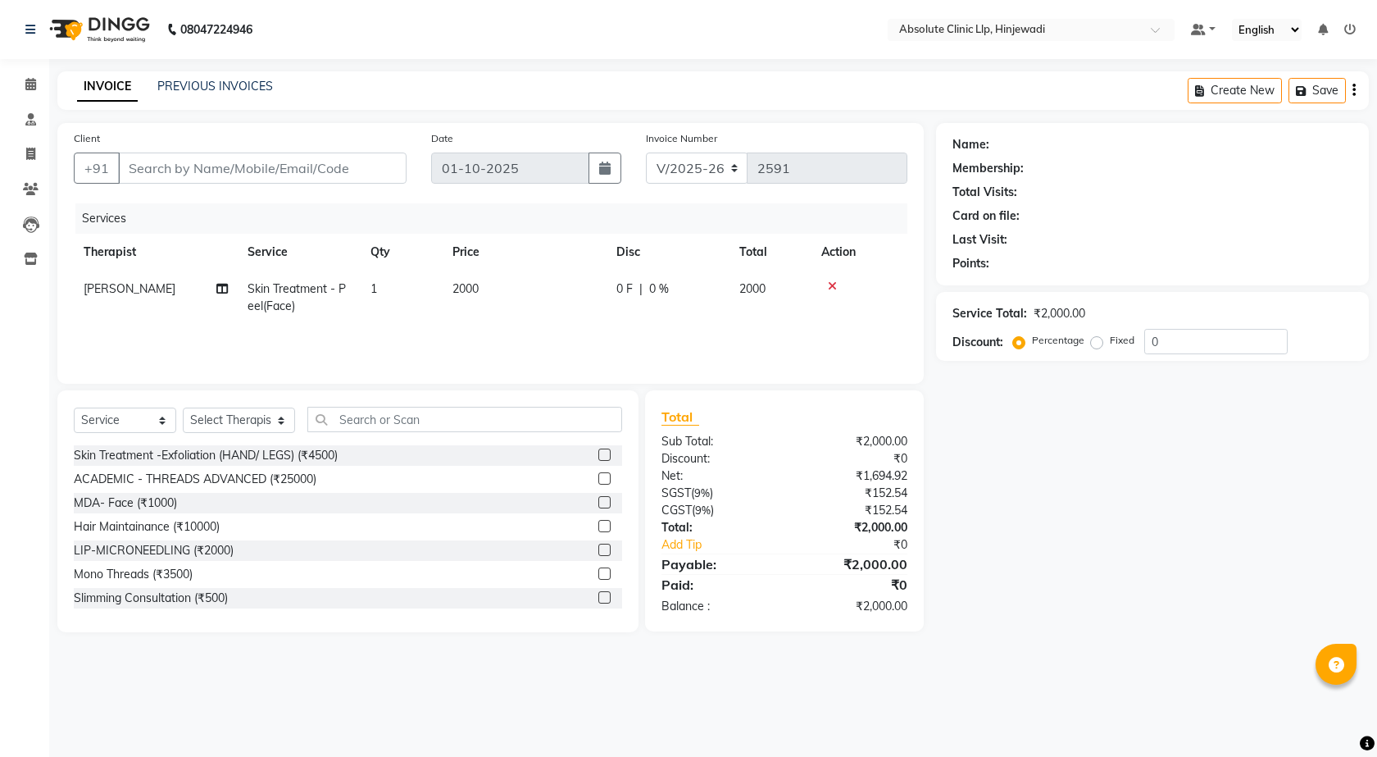
type input "9975888054"
select select "35922"
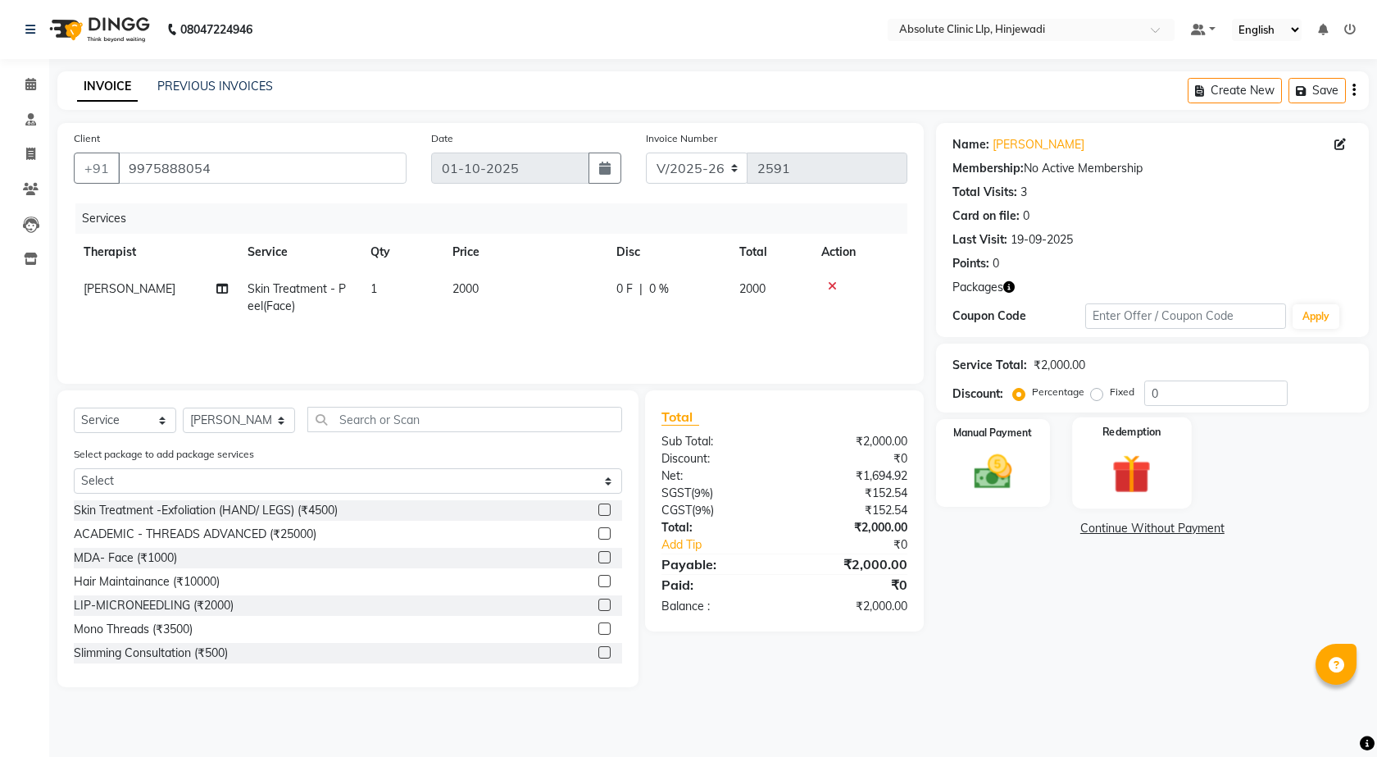
click at [1120, 466] on img at bounding box center [1132, 473] width 64 height 48
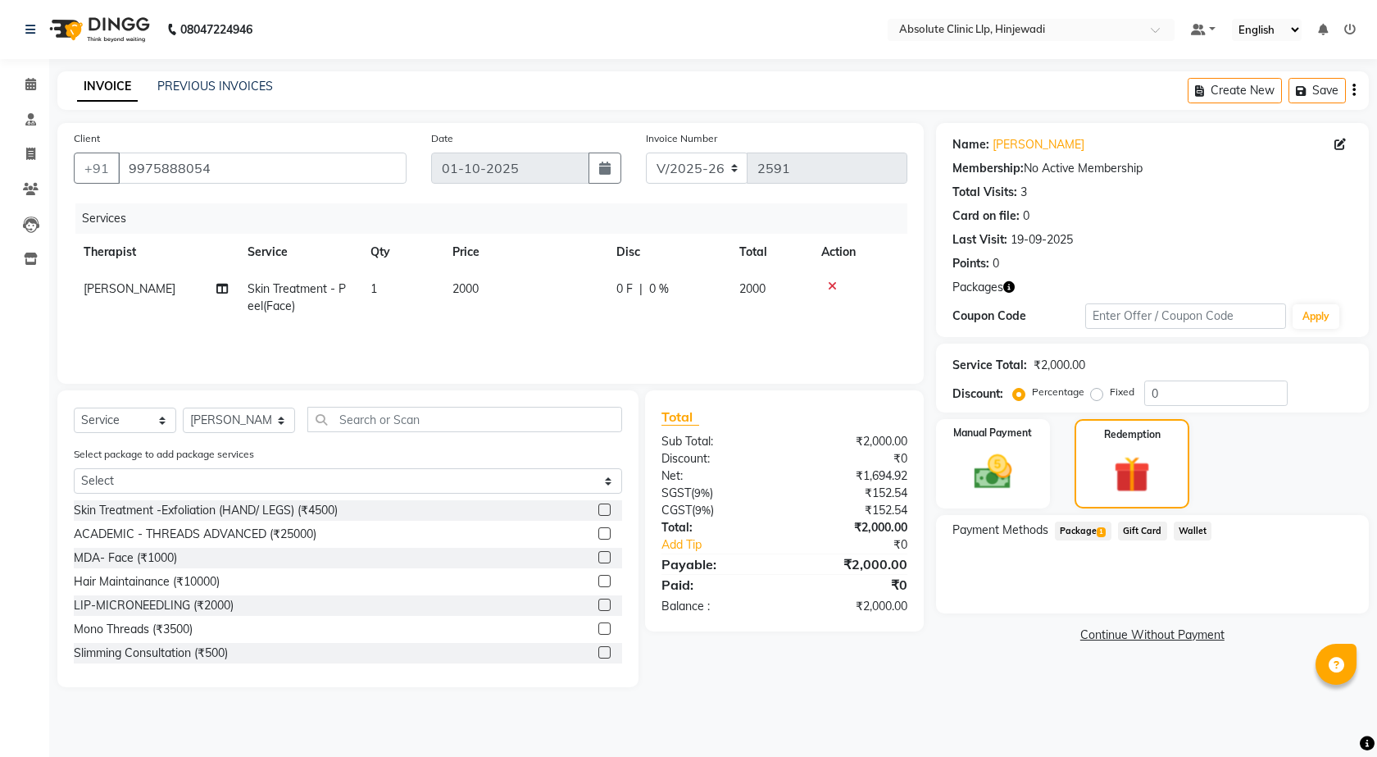
click at [1071, 533] on span "Package 1" at bounding box center [1083, 530] width 57 height 19
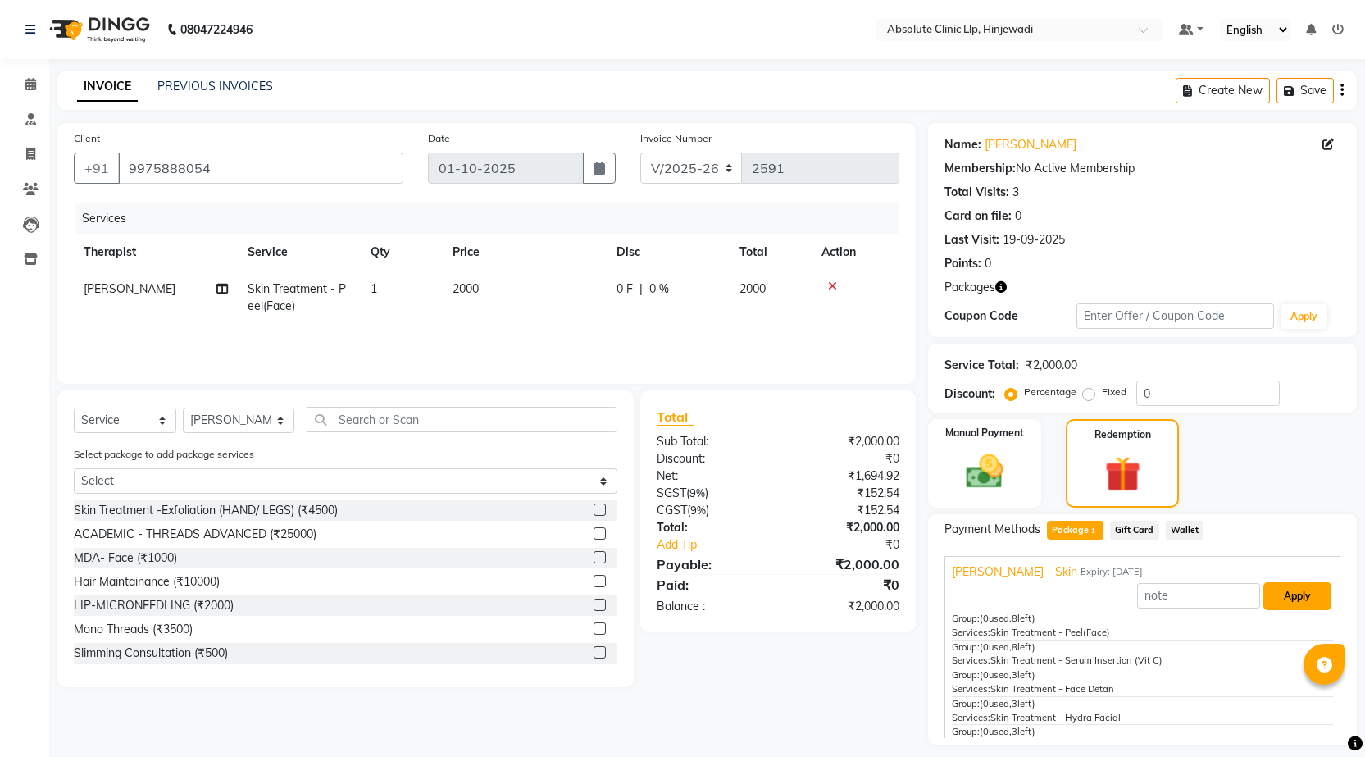
click at [1273, 602] on button "Apply" at bounding box center [1297, 596] width 68 height 28
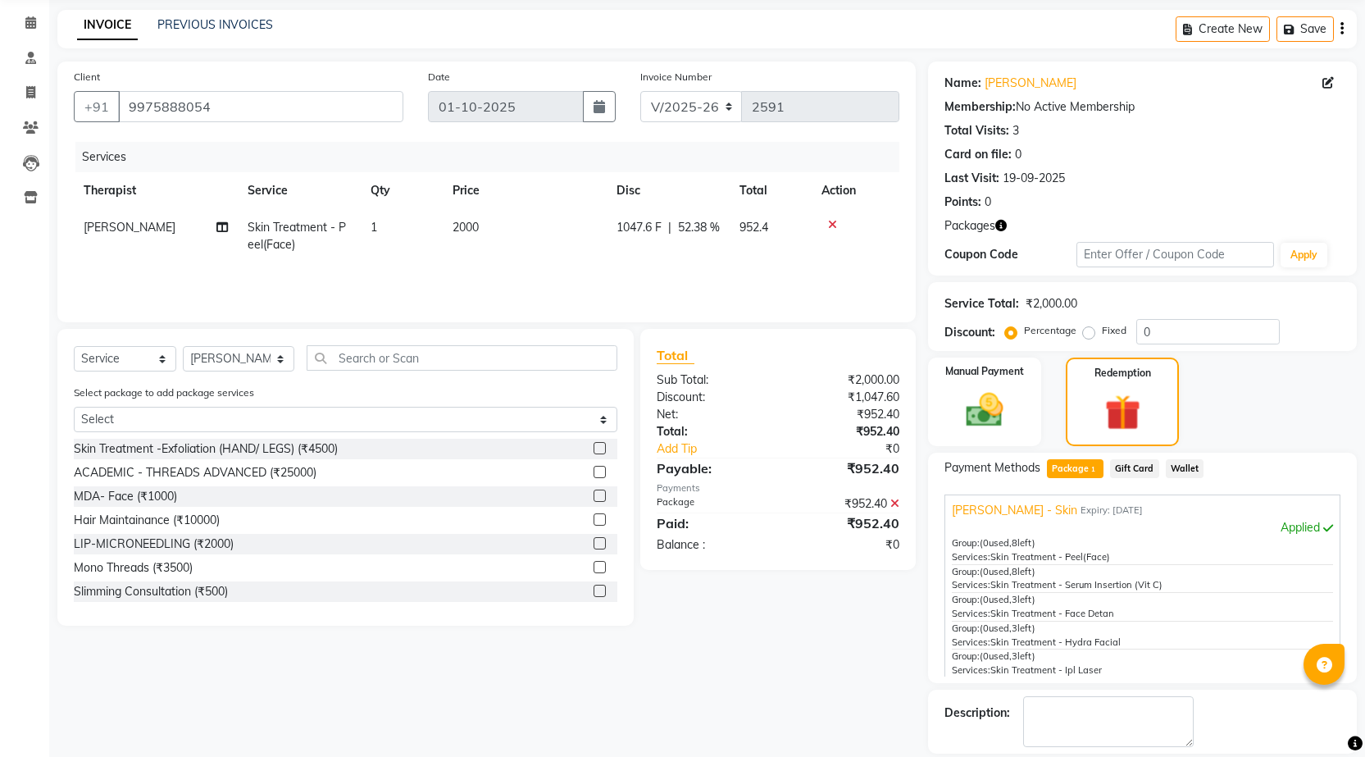
scroll to position [139, 0]
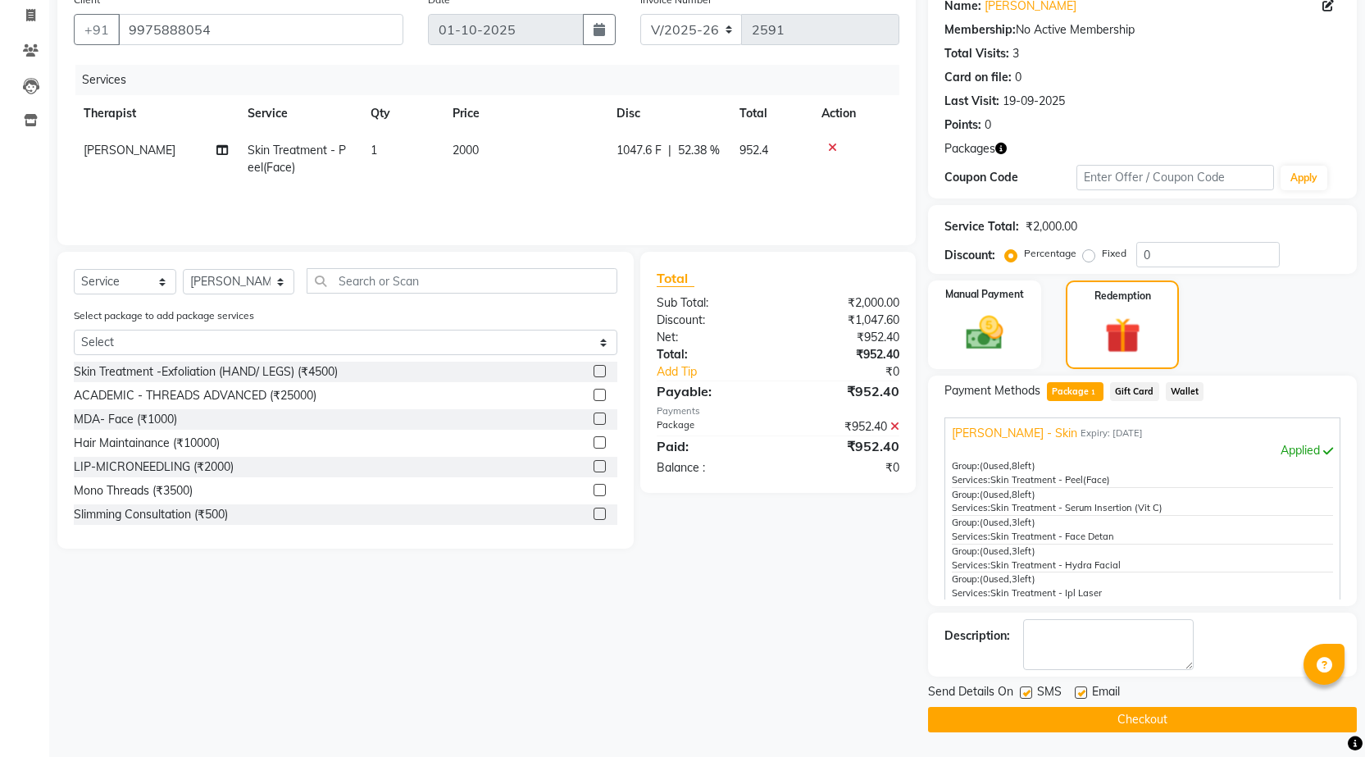
click at [1166, 722] on button "Checkout" at bounding box center [1142, 719] width 429 height 25
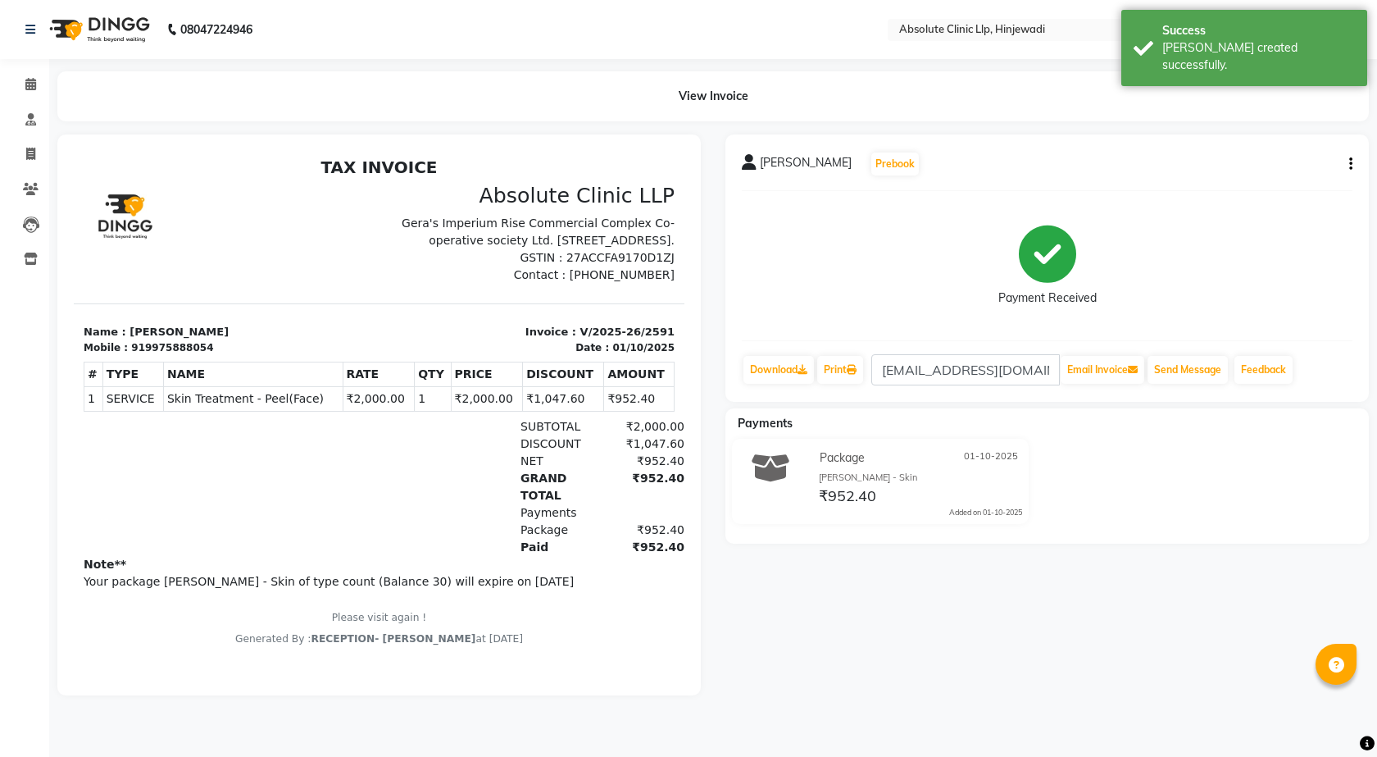
click at [119, 37] on img at bounding box center [98, 30] width 112 height 46
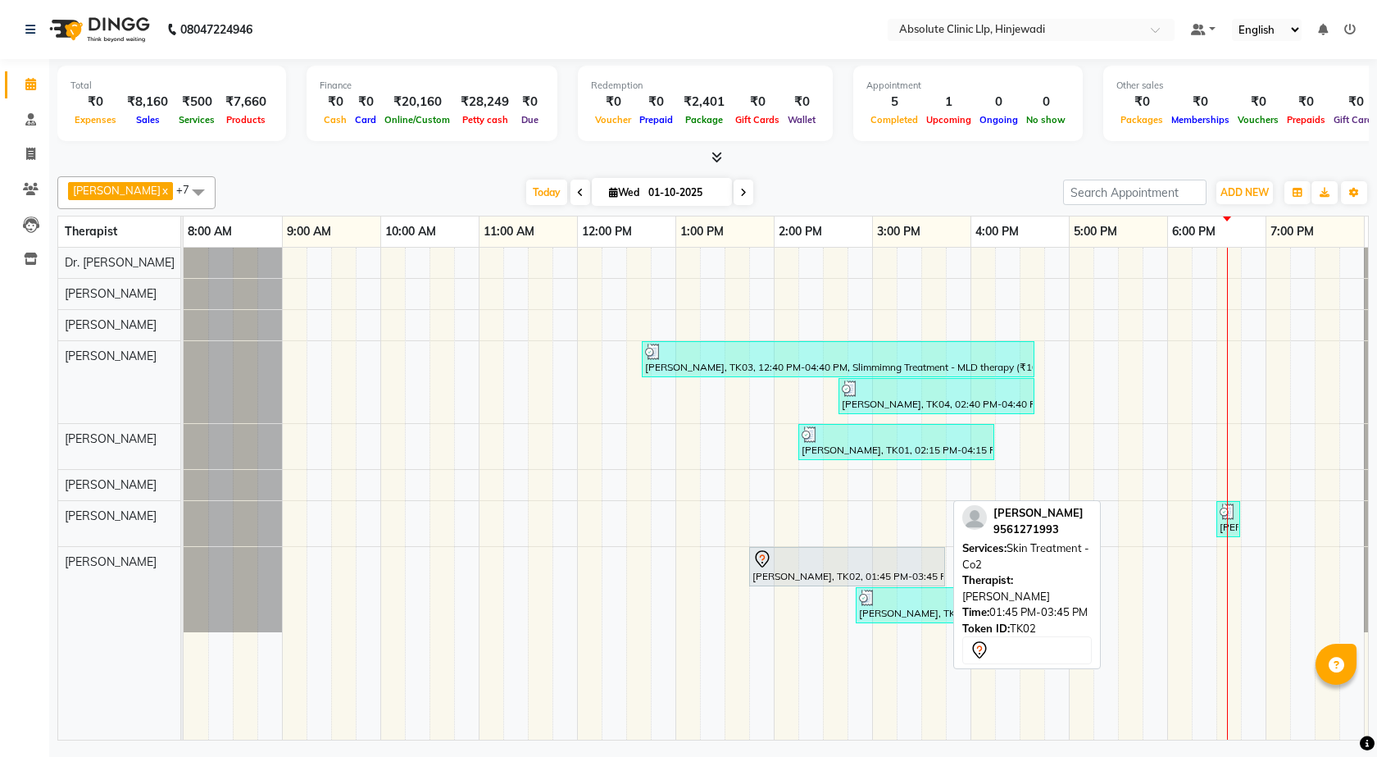
click at [849, 574] on div "[PERSON_NAME], TK02, 01:45 PM-03:45 PM, Skin Treatment - Co2" at bounding box center [847, 566] width 193 height 34
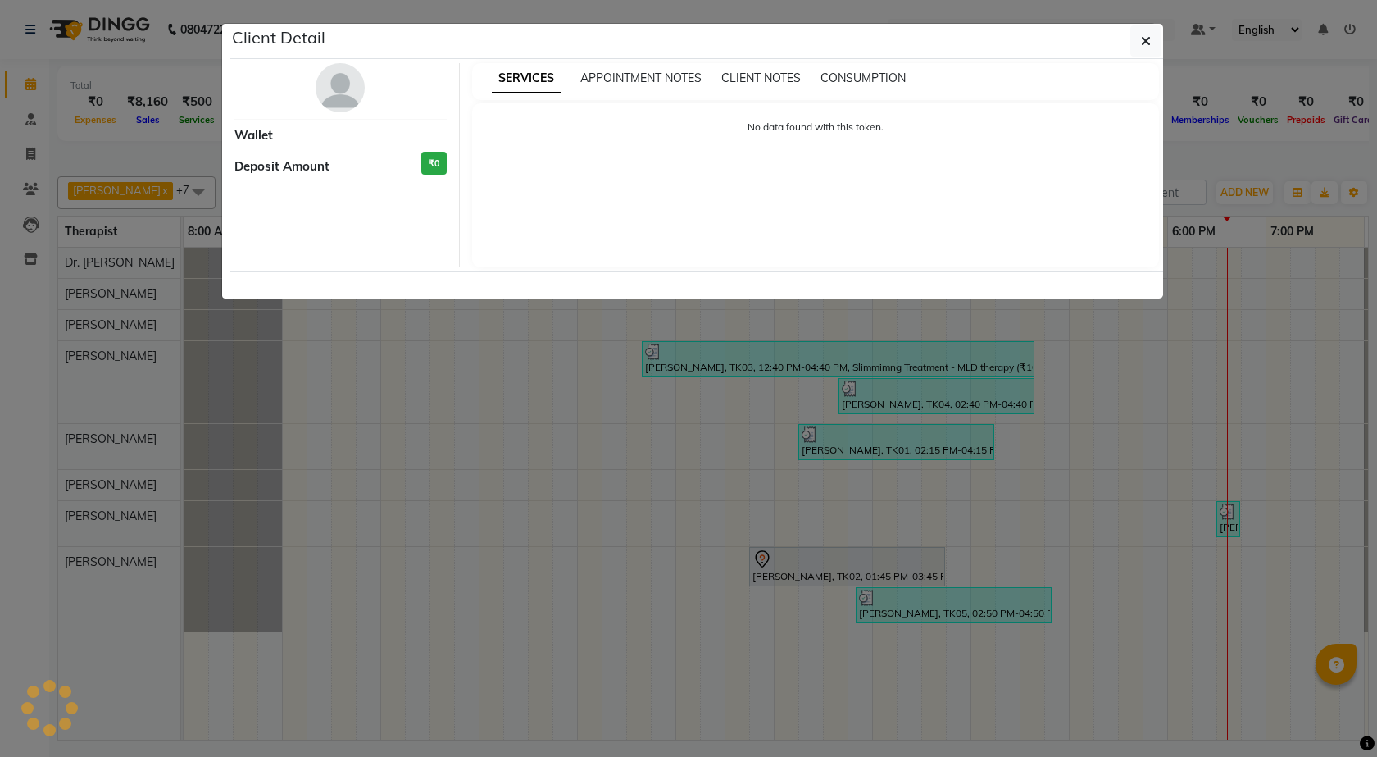
select select "7"
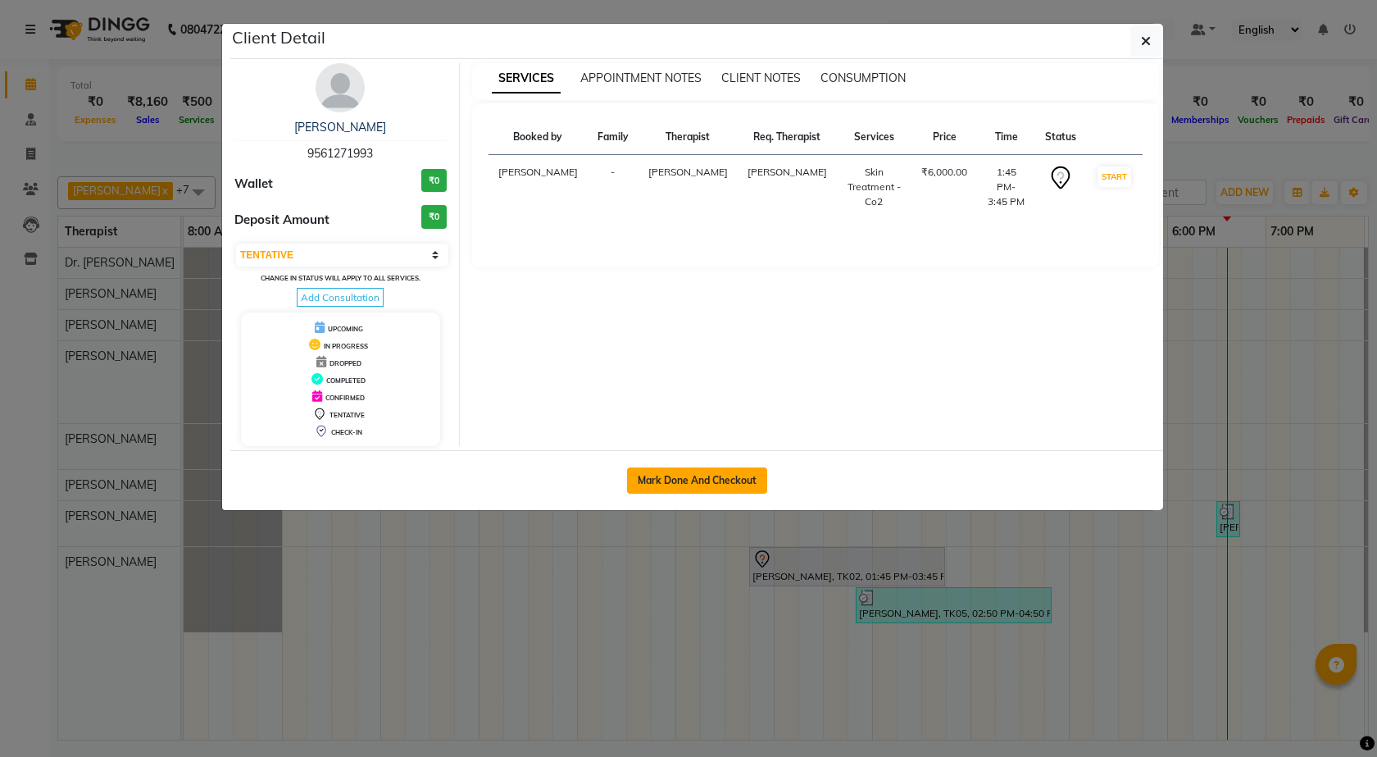
click at [688, 484] on button "Mark Done And Checkout" at bounding box center [697, 480] width 140 height 26
select select "service"
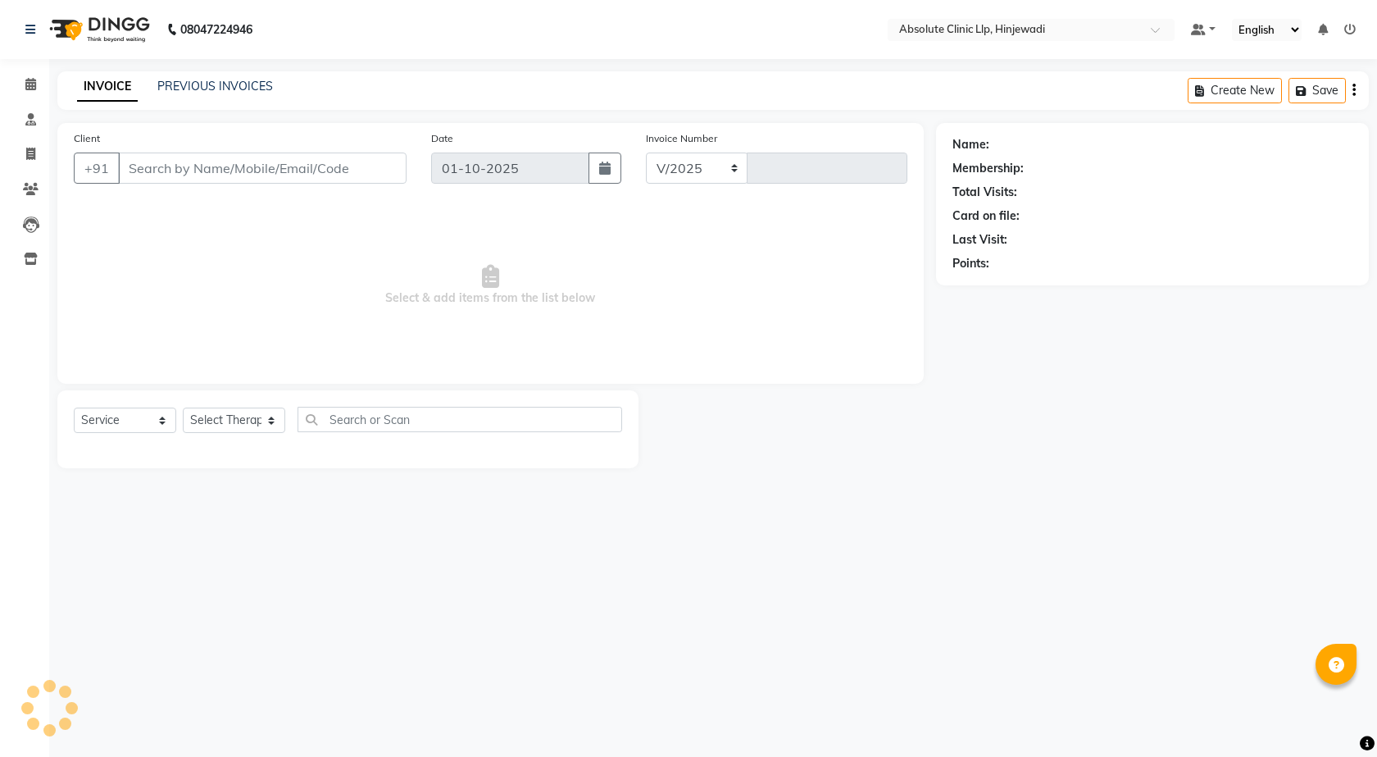
select select "5113"
type input "2592"
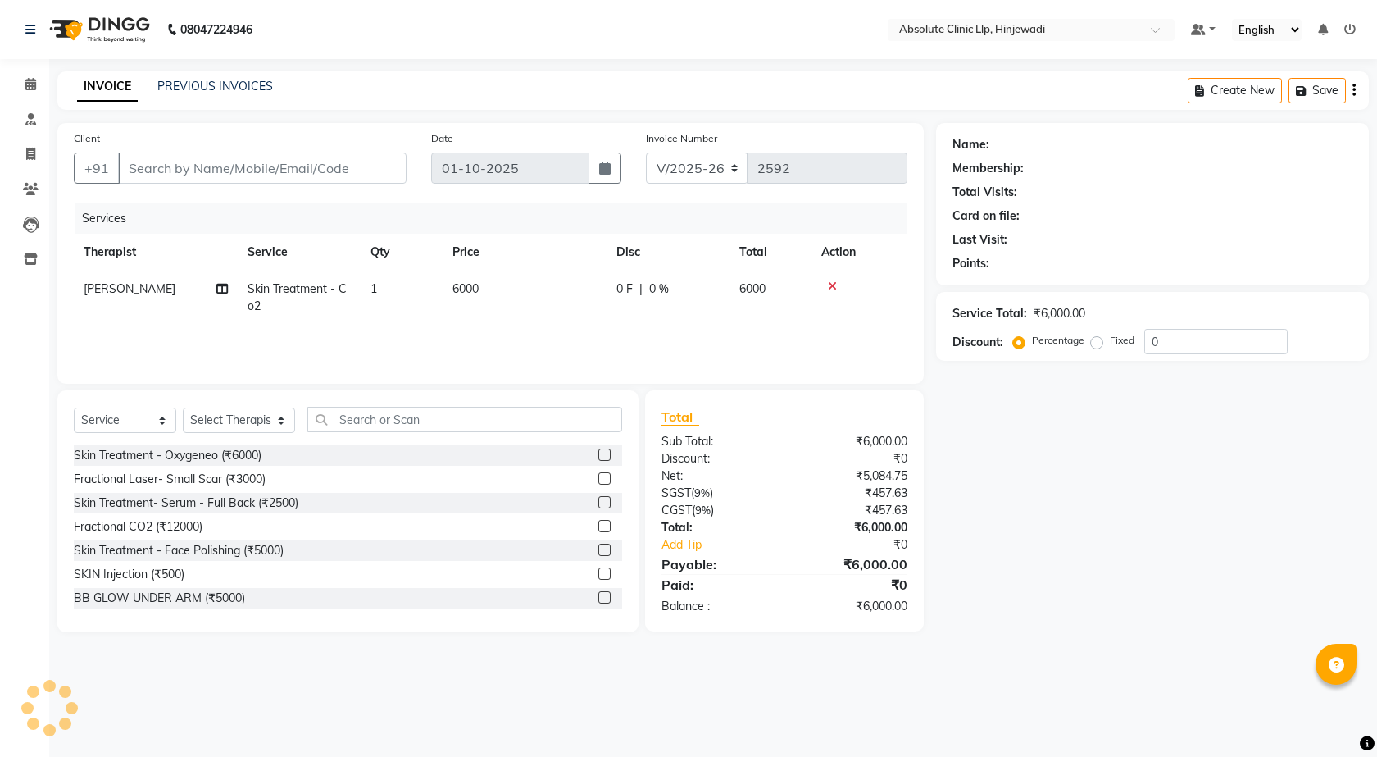
type input "9561271993"
select select "77023"
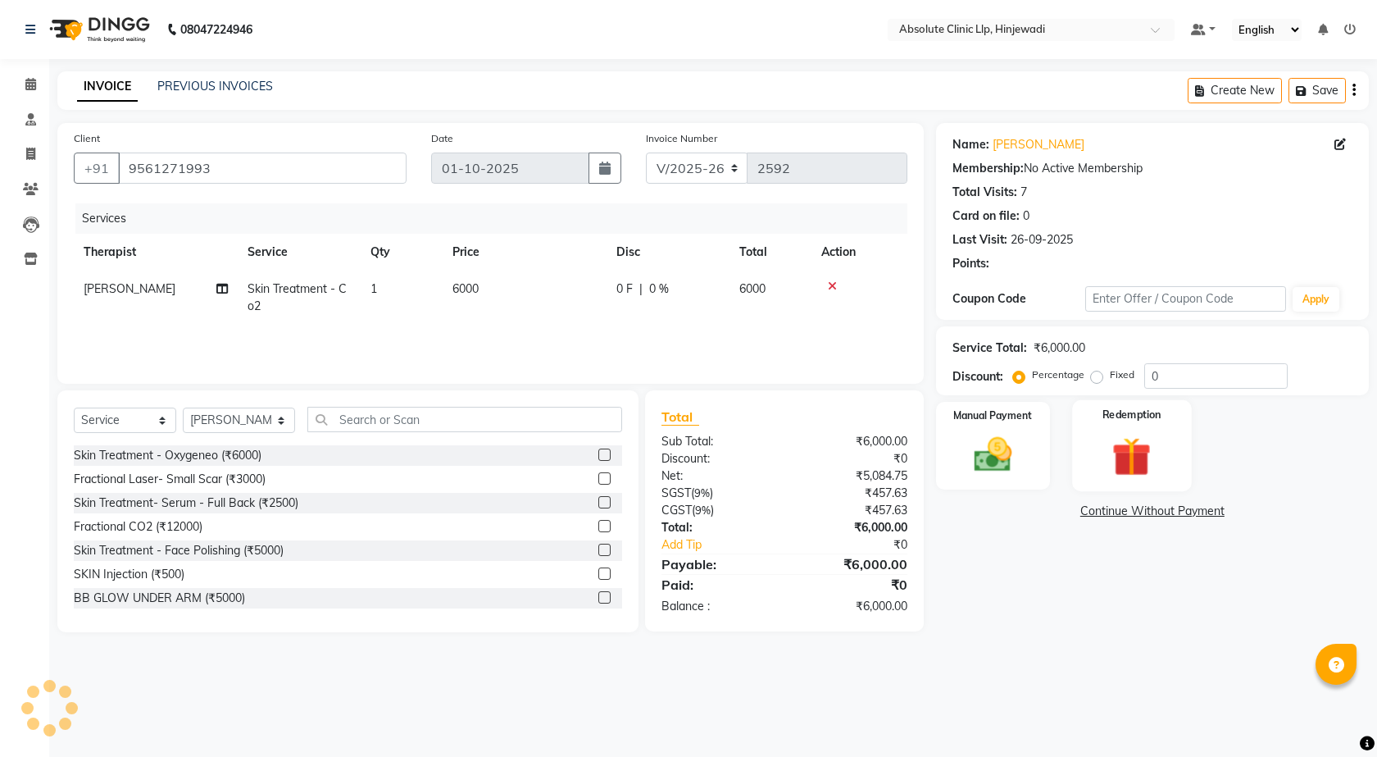
click at [1138, 465] on img at bounding box center [1132, 456] width 64 height 48
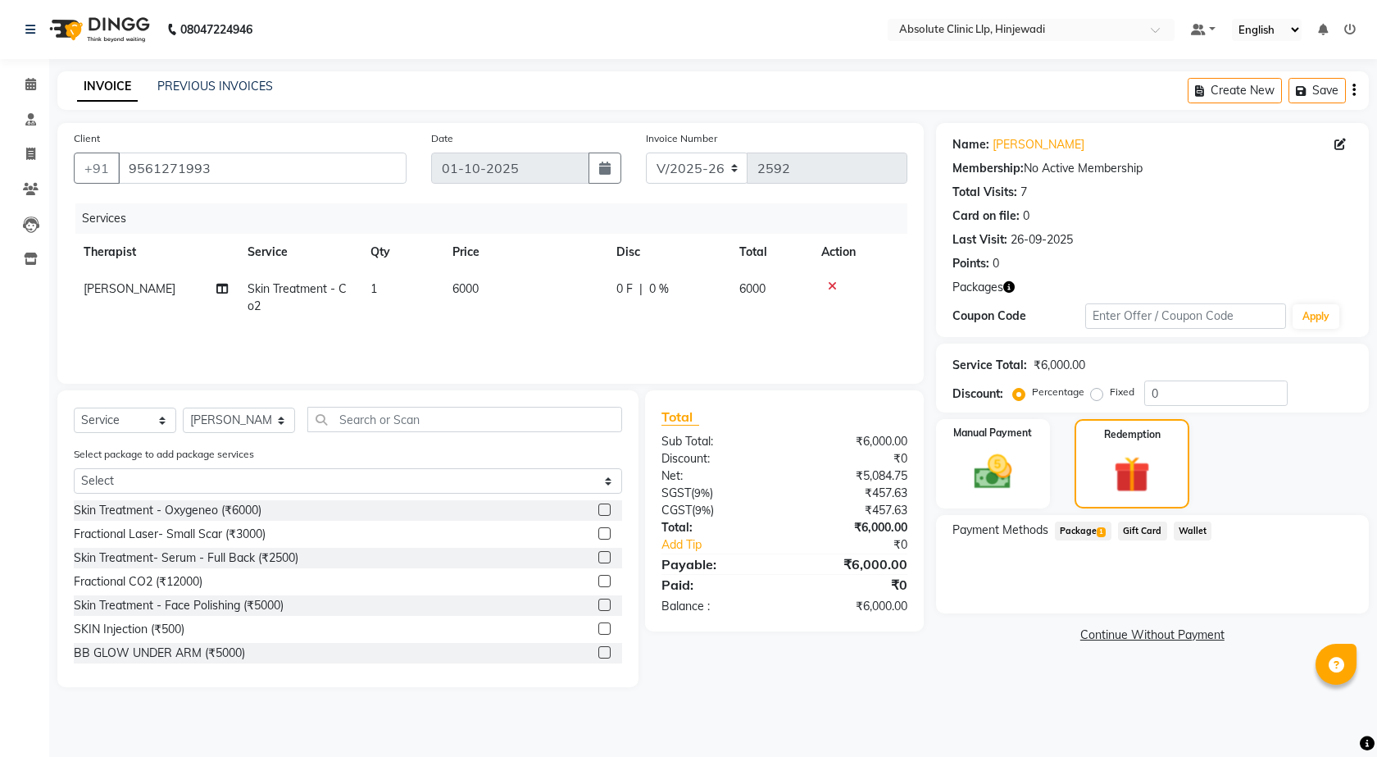
click at [1096, 531] on span "Package 1" at bounding box center [1083, 530] width 57 height 19
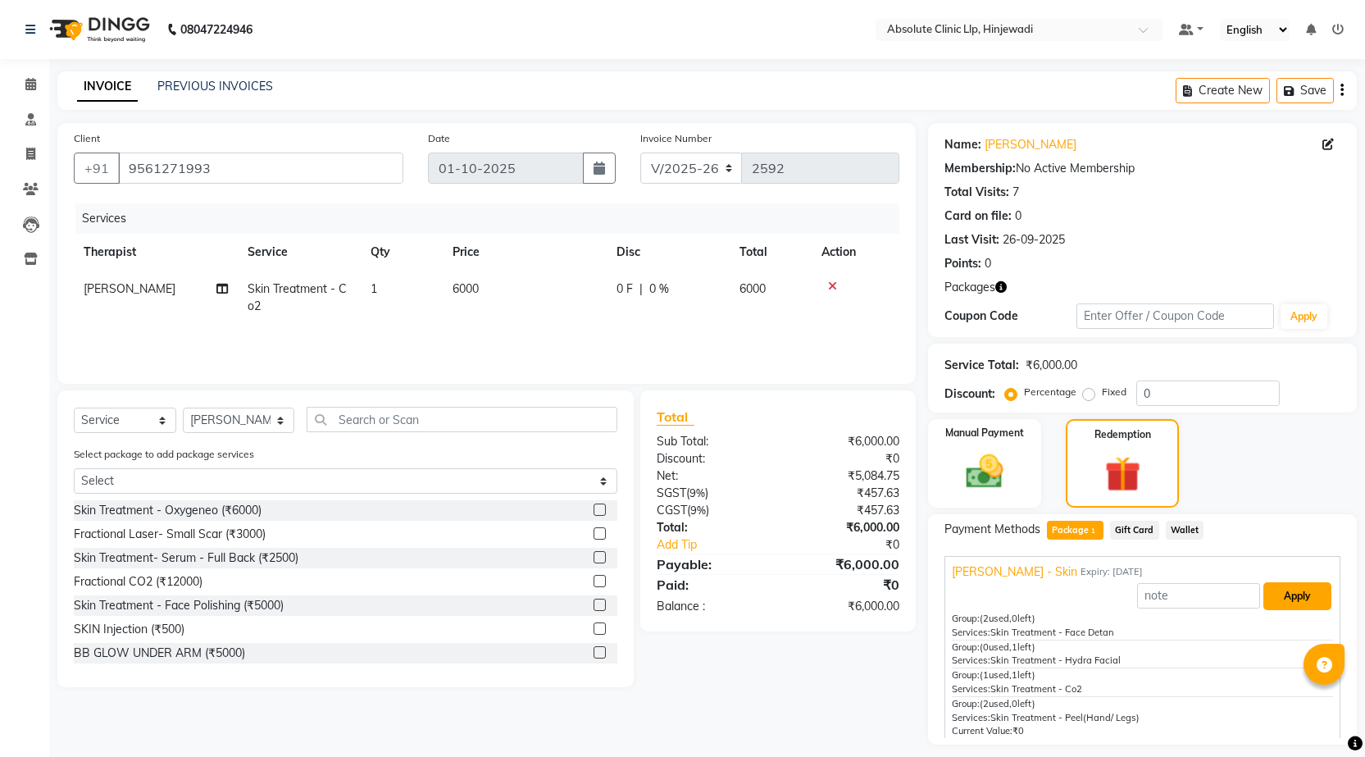
click at [1284, 601] on button "Apply" at bounding box center [1297, 596] width 68 height 28
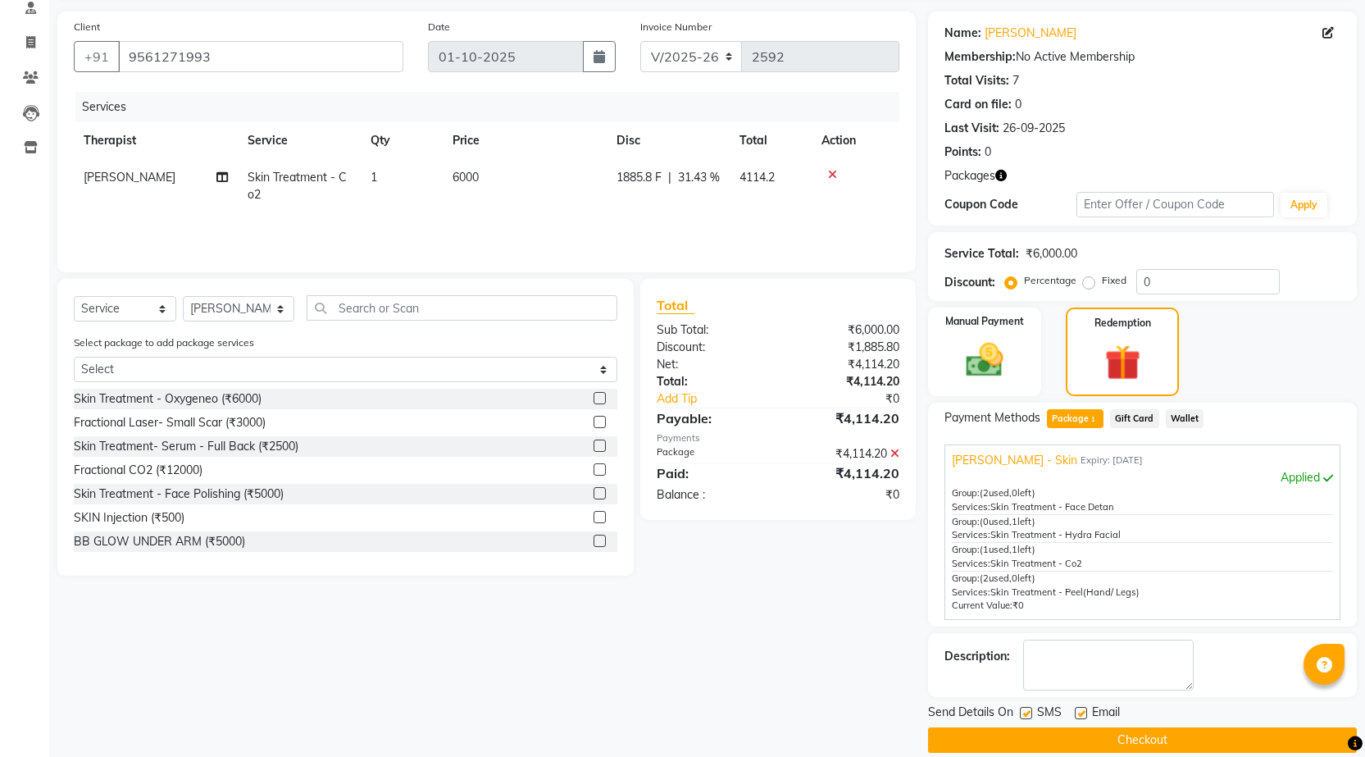
scroll to position [132, 0]
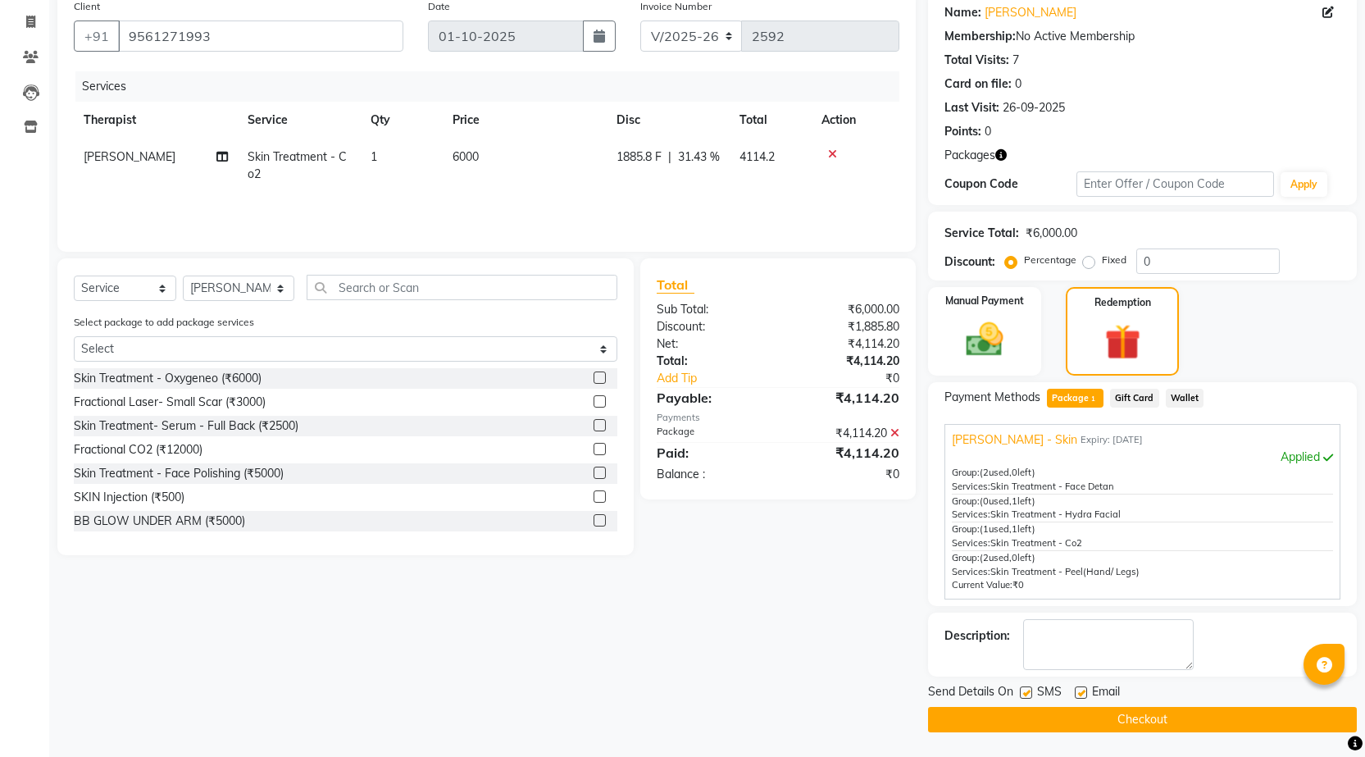
click at [1148, 709] on button "Checkout" at bounding box center [1142, 719] width 429 height 25
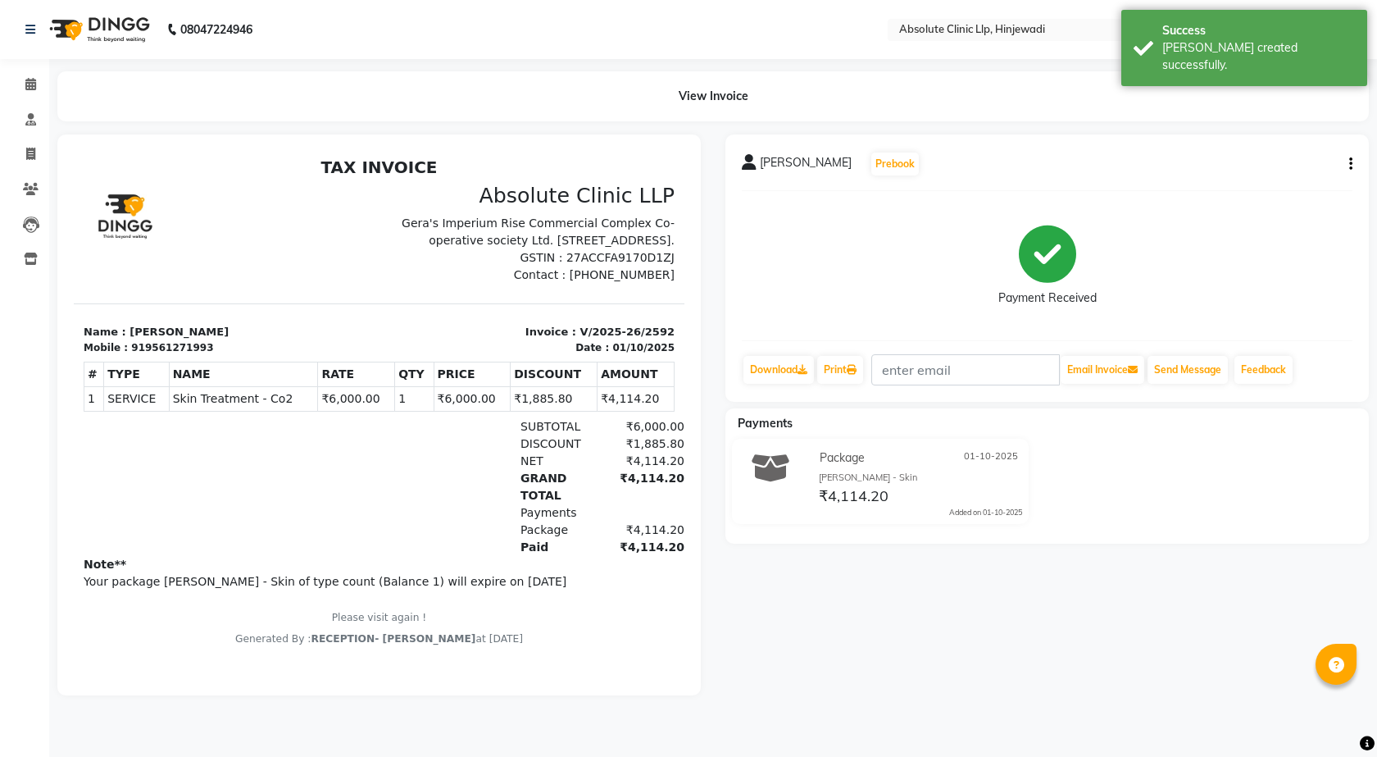
click at [111, 31] on img at bounding box center [98, 30] width 112 height 46
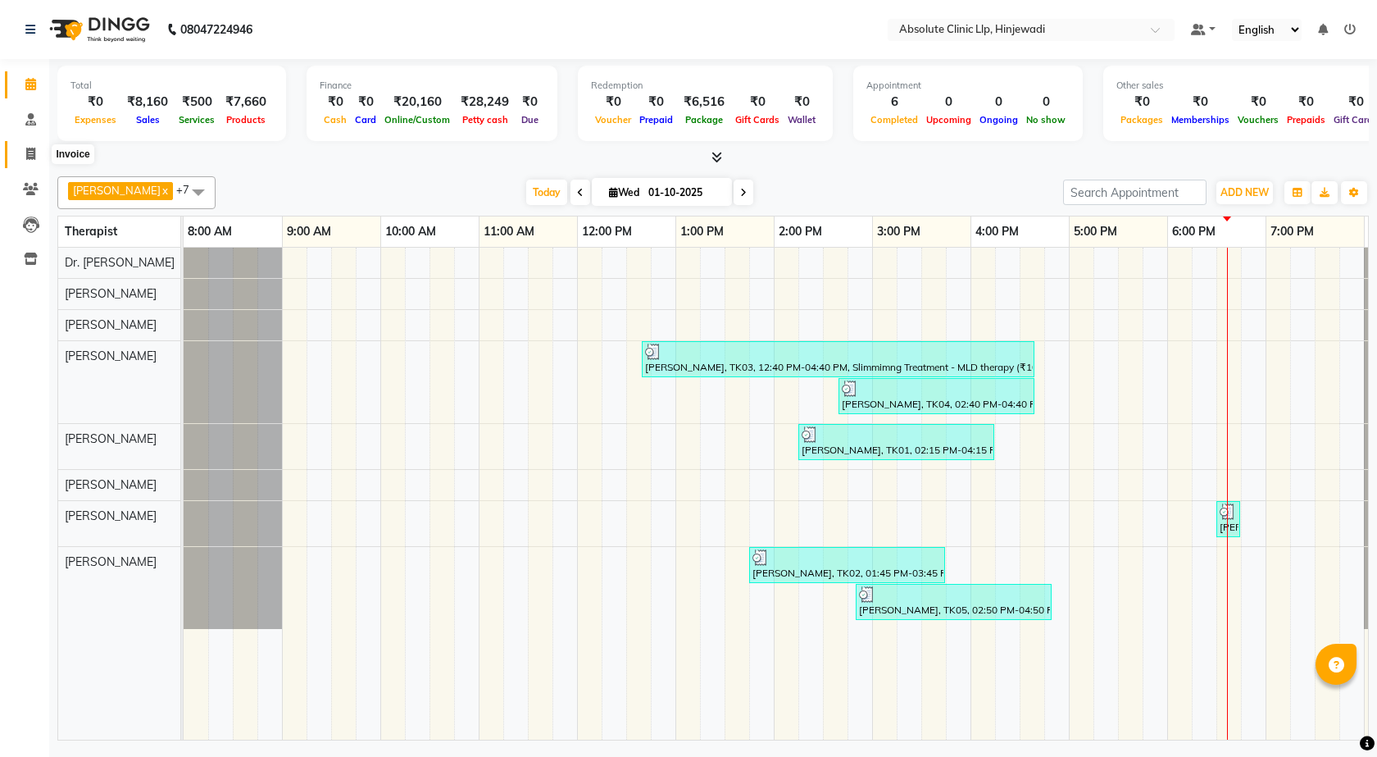
click at [30, 150] on icon at bounding box center [30, 154] width 9 height 12
select select "service"
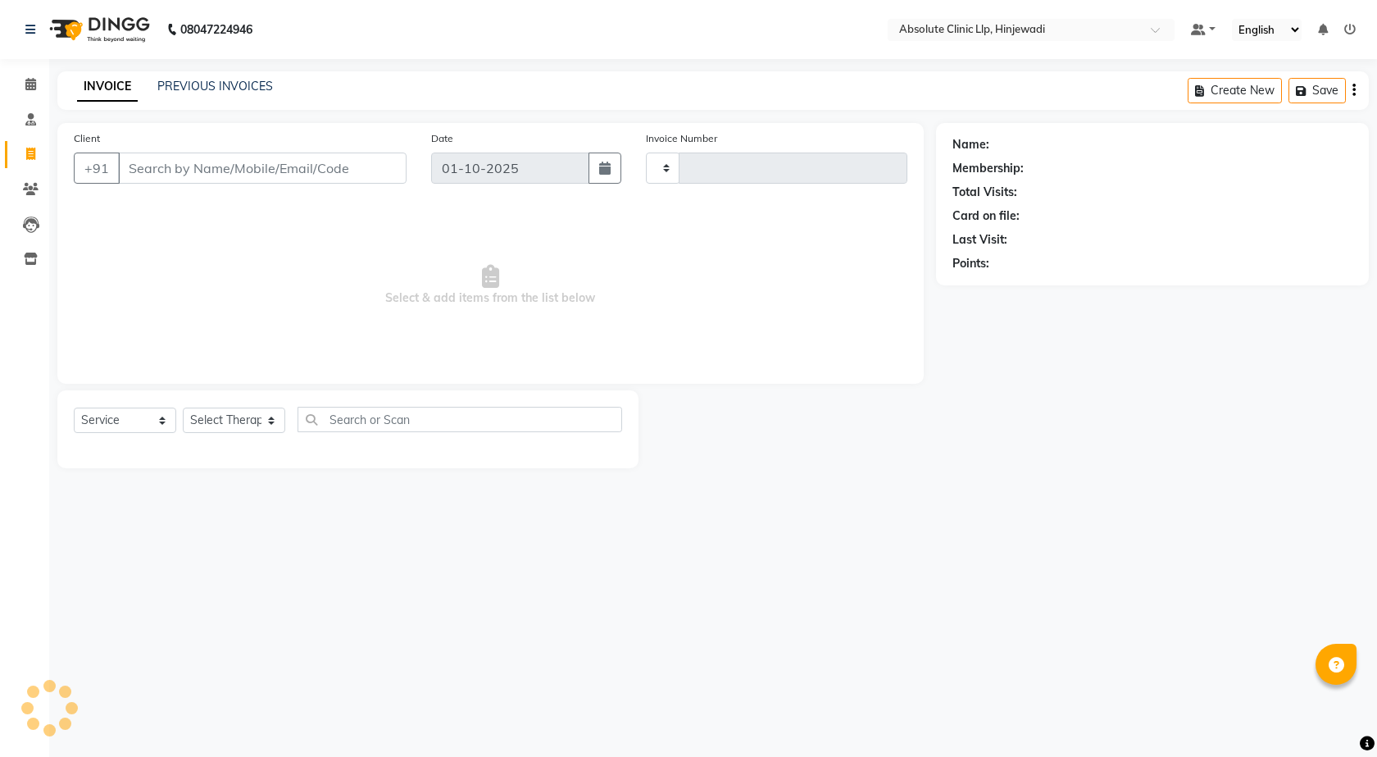
type input "2593"
select select "5113"
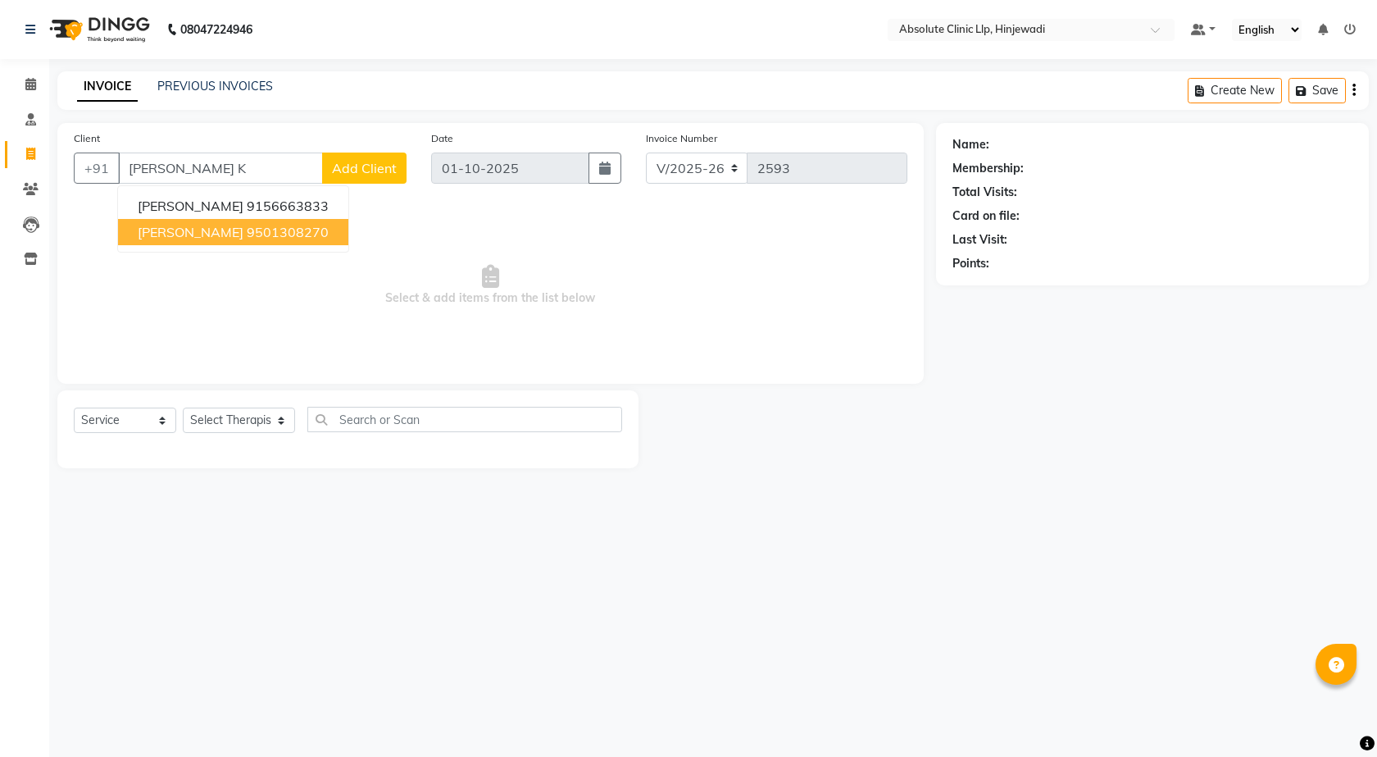
click at [200, 228] on span "[PERSON_NAME]" at bounding box center [191, 232] width 106 height 16
type input "9501308270"
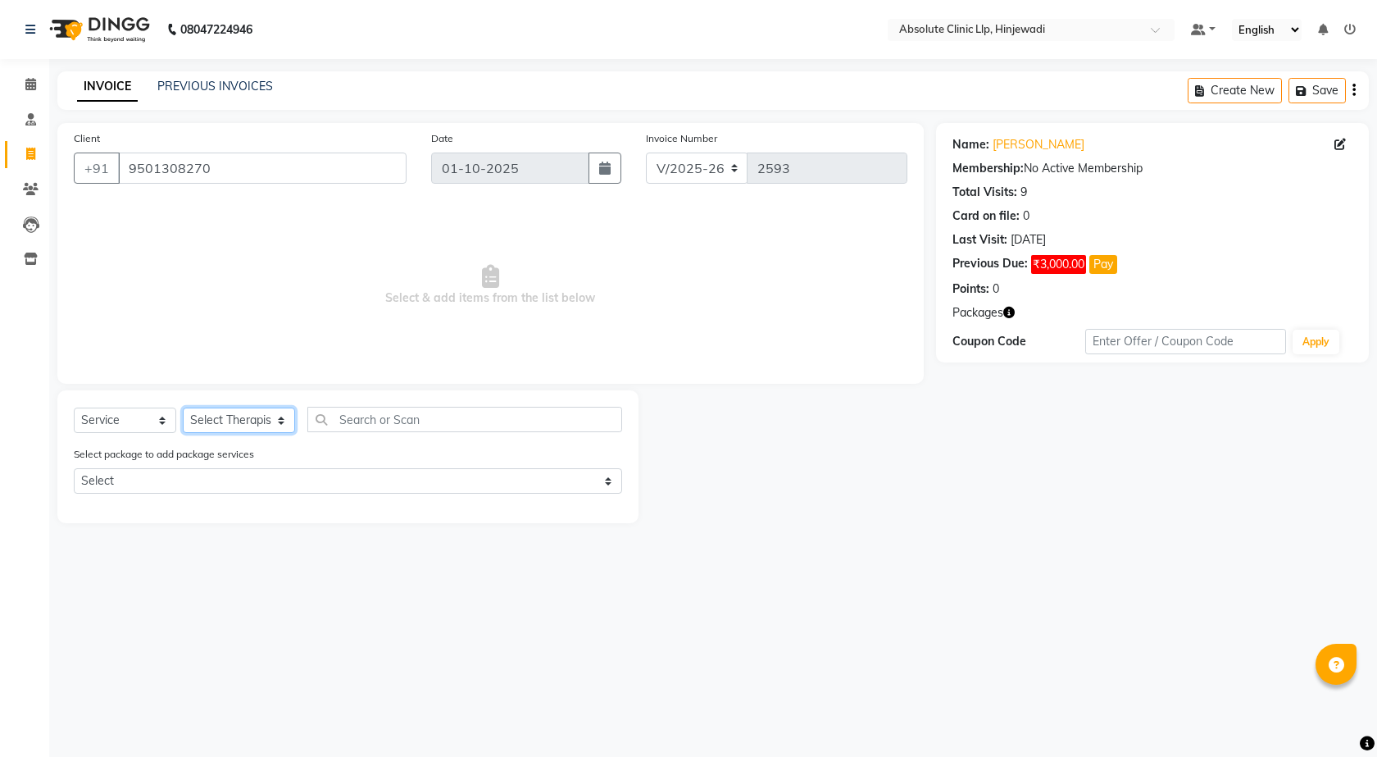
click at [229, 426] on select "Select Therapist [PERSON_NAME] DHANANJAY [PERSON_NAME] Dr. [PERSON_NAME] [PERSO…" at bounding box center [239, 419] width 112 height 25
select select "35922"
click at [183, 407] on select "Select Therapist [PERSON_NAME] DHANANJAY [PERSON_NAME] Dr. [PERSON_NAME] [PERSO…" at bounding box center [239, 419] width 112 height 25
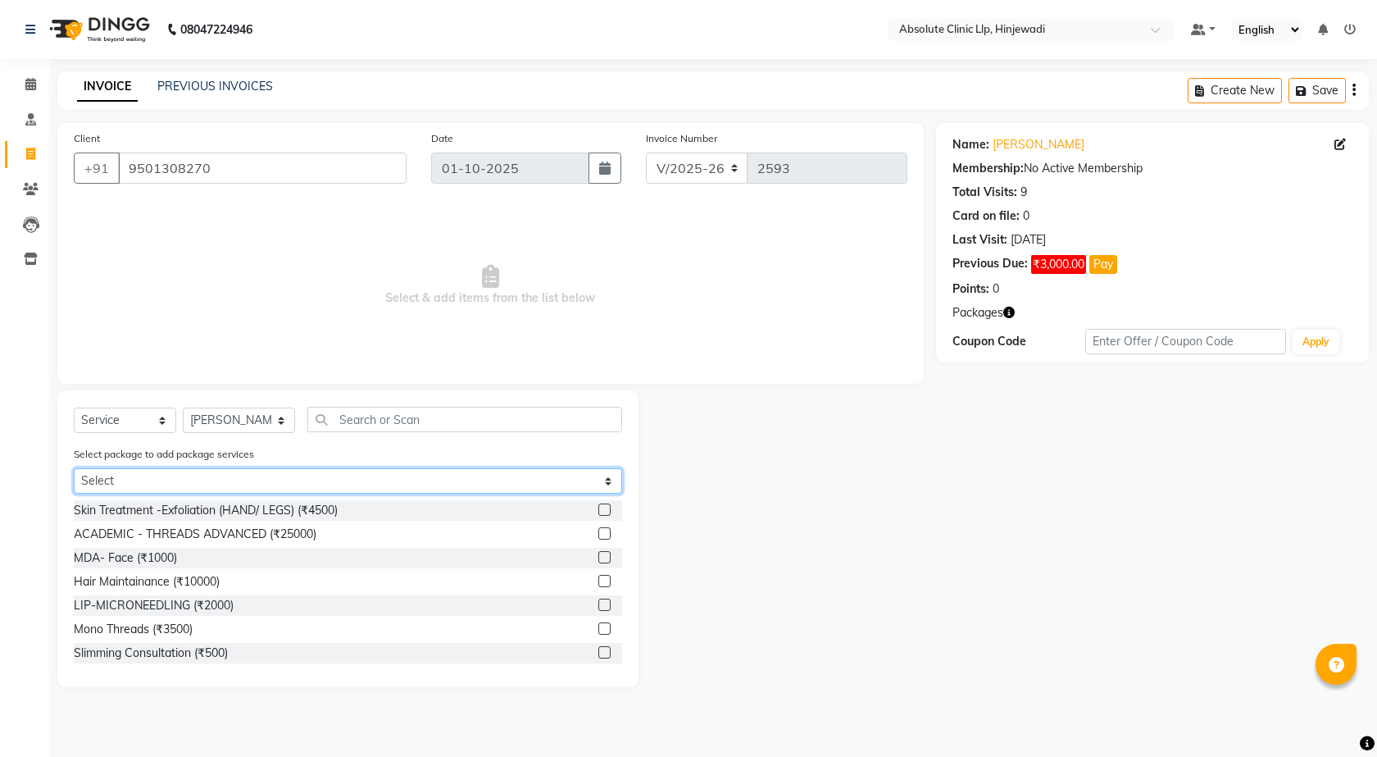
click at [613, 482] on select "Select [PERSON_NAME] - Skin" at bounding box center [348, 480] width 548 height 25
select select "1: Object"
click at [74, 468] on select "Select [PERSON_NAME] - Skin" at bounding box center [348, 480] width 548 height 25
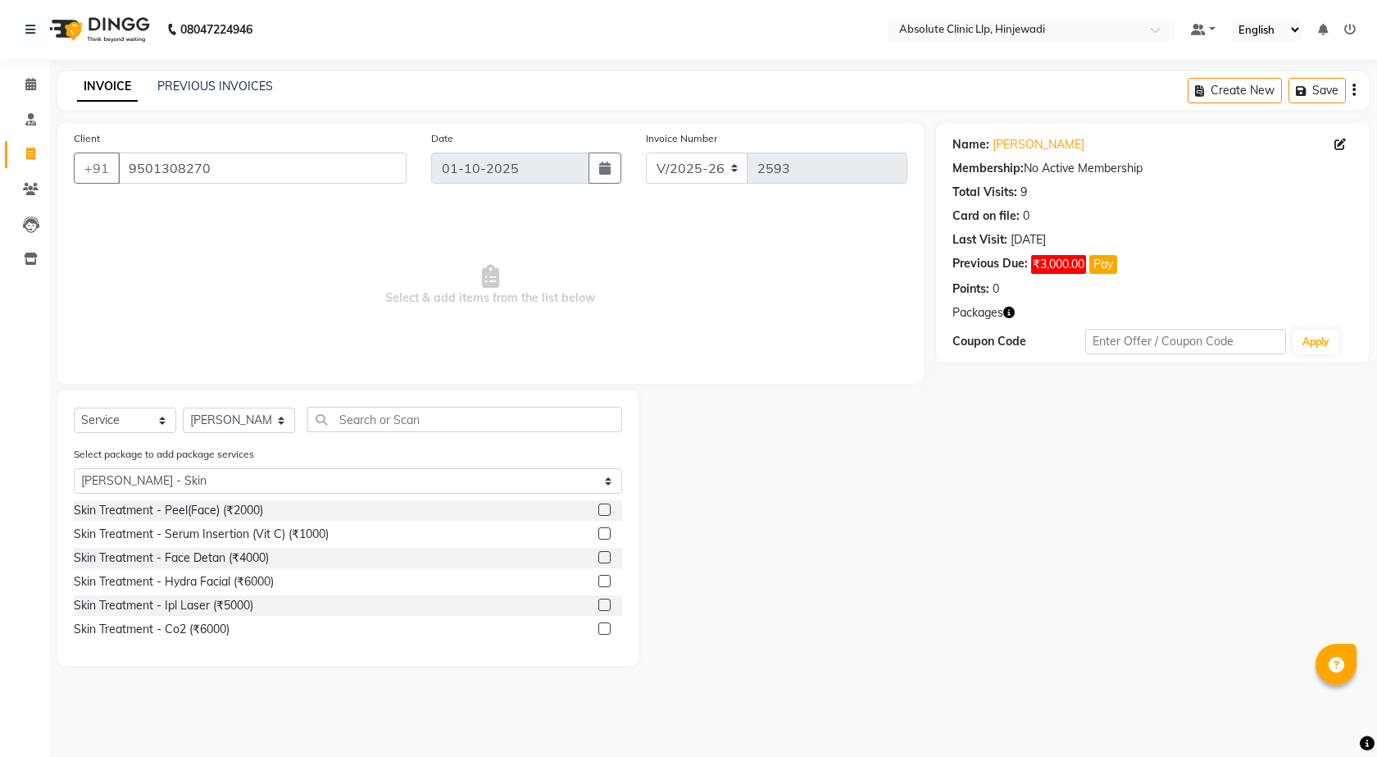
click at [607, 577] on label at bounding box center [604, 581] width 12 height 12
click at [607, 577] on input "checkbox" at bounding box center [603, 581] width 11 height 11
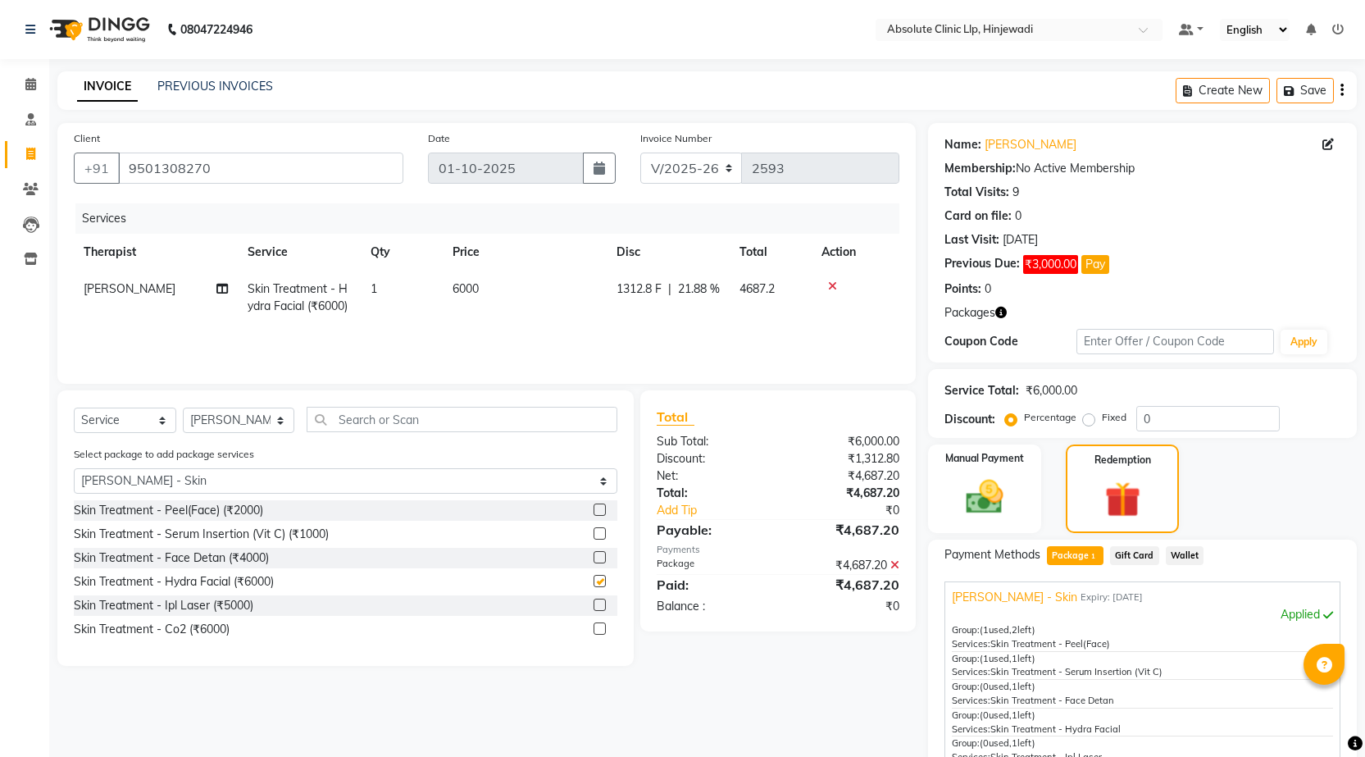
checkbox input "false"
click at [600, 603] on label at bounding box center [599, 604] width 12 height 12
click at [600, 603] on input "checkbox" at bounding box center [598, 605] width 11 height 11
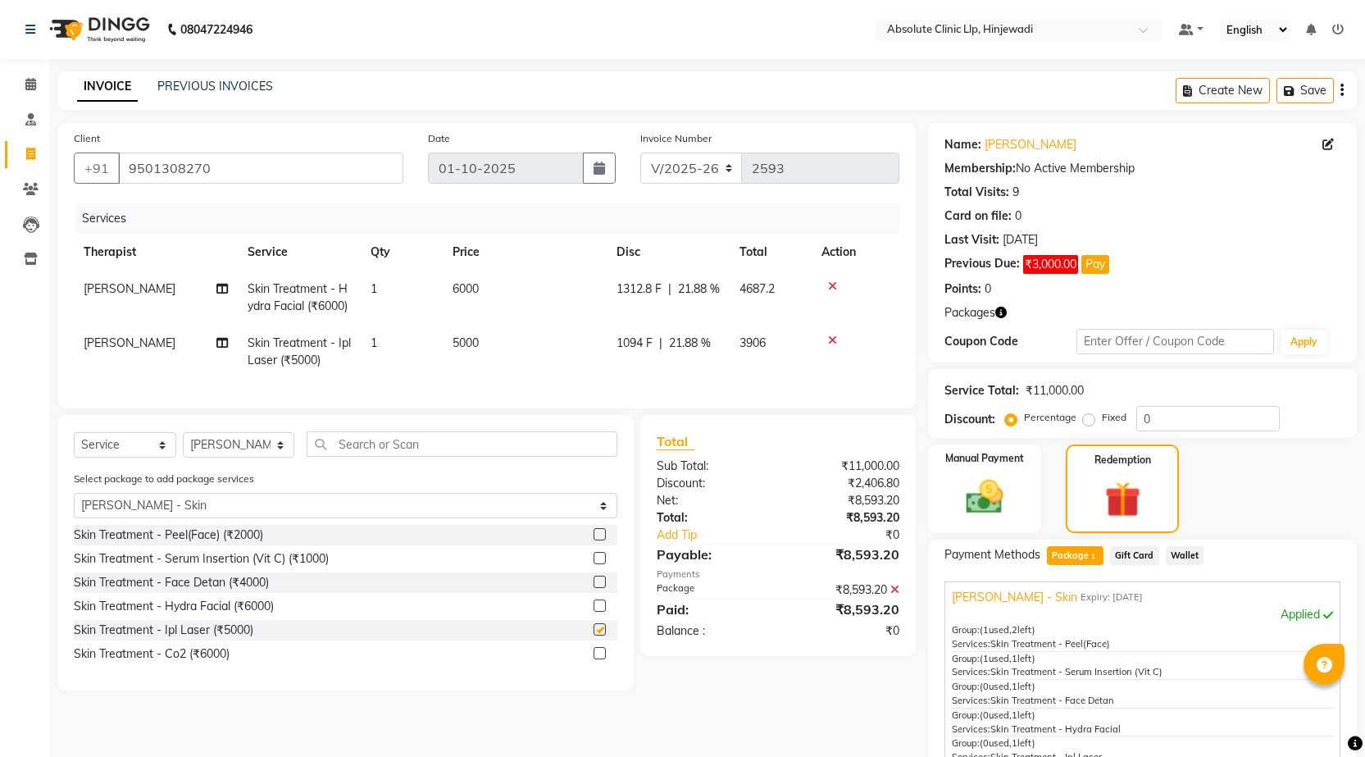
checkbox input "false"
click at [598, 588] on label at bounding box center [599, 581] width 12 height 12
click at [598, 588] on input "checkbox" at bounding box center [598, 582] width 11 height 11
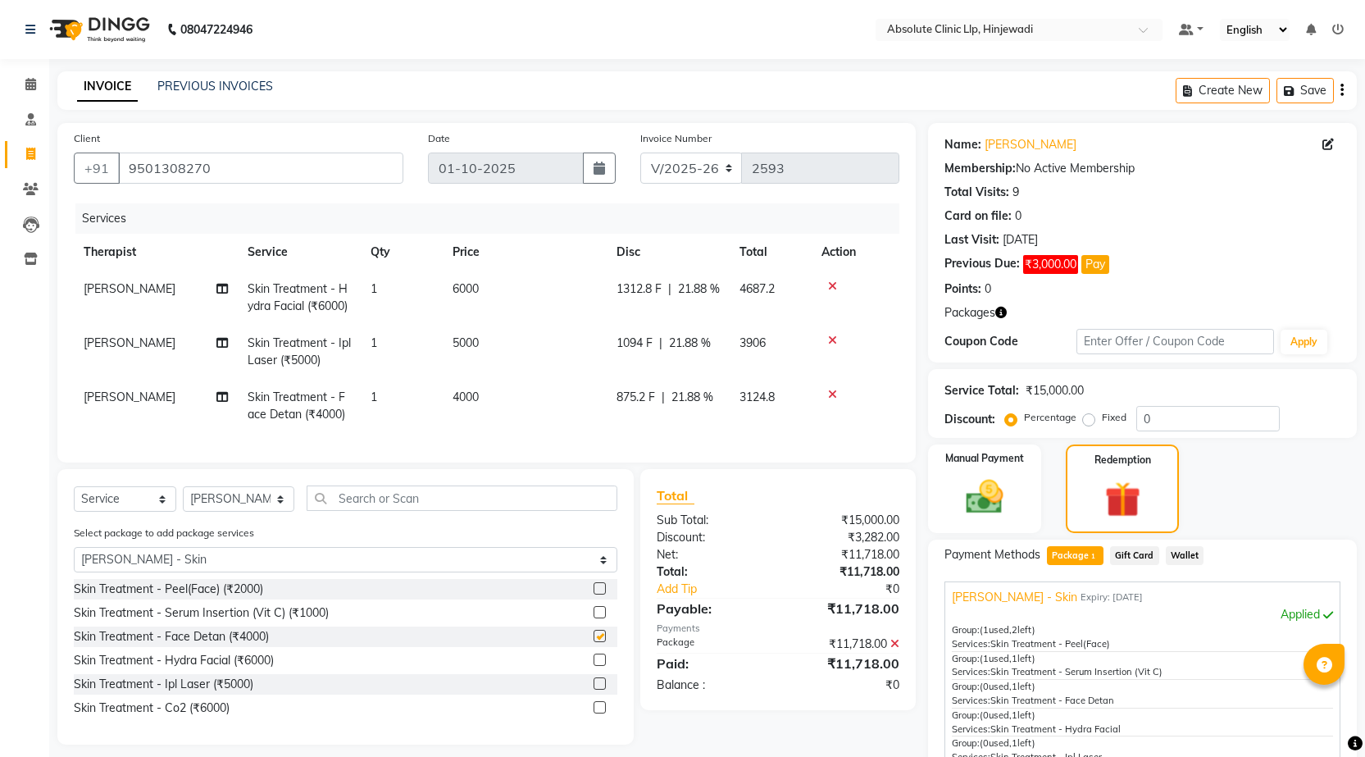
checkbox input "false"
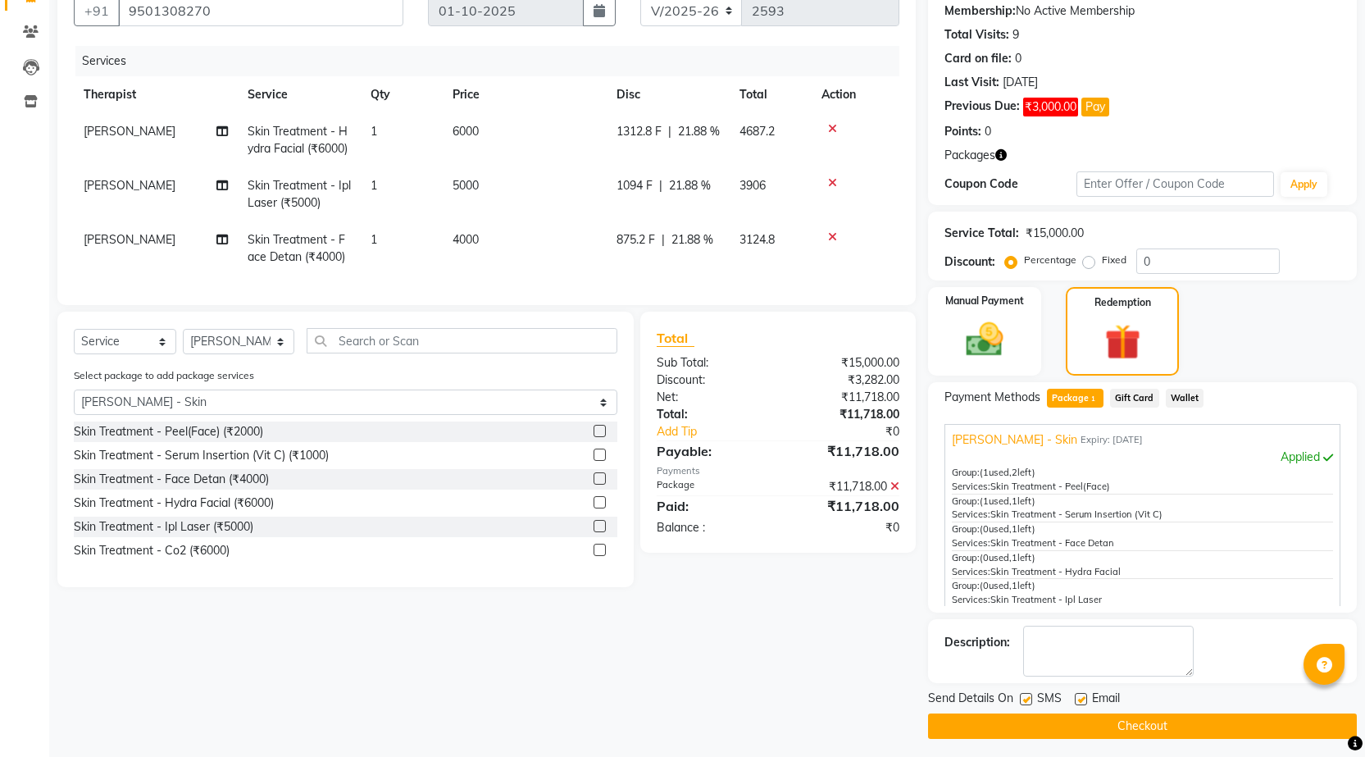
scroll to position [164, 0]
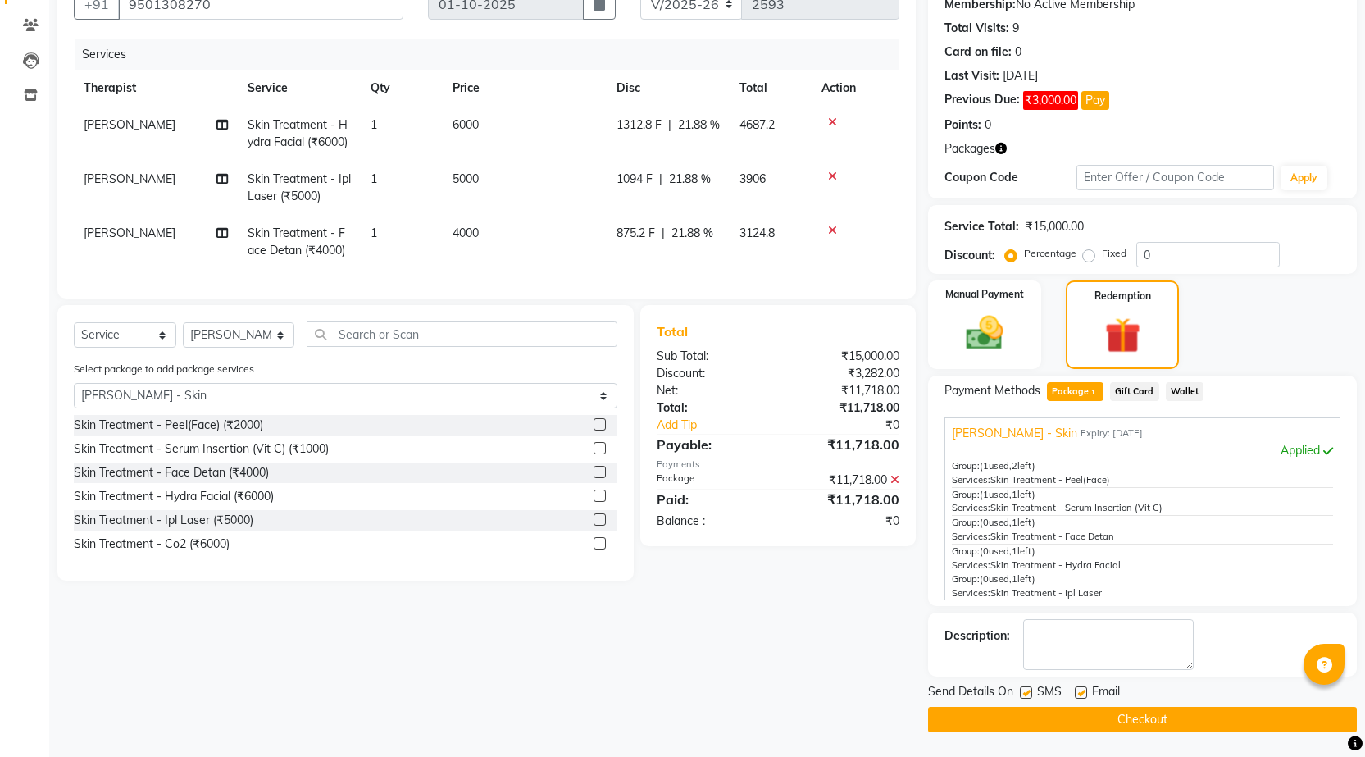
click at [1181, 715] on button "Checkout" at bounding box center [1142, 719] width 429 height 25
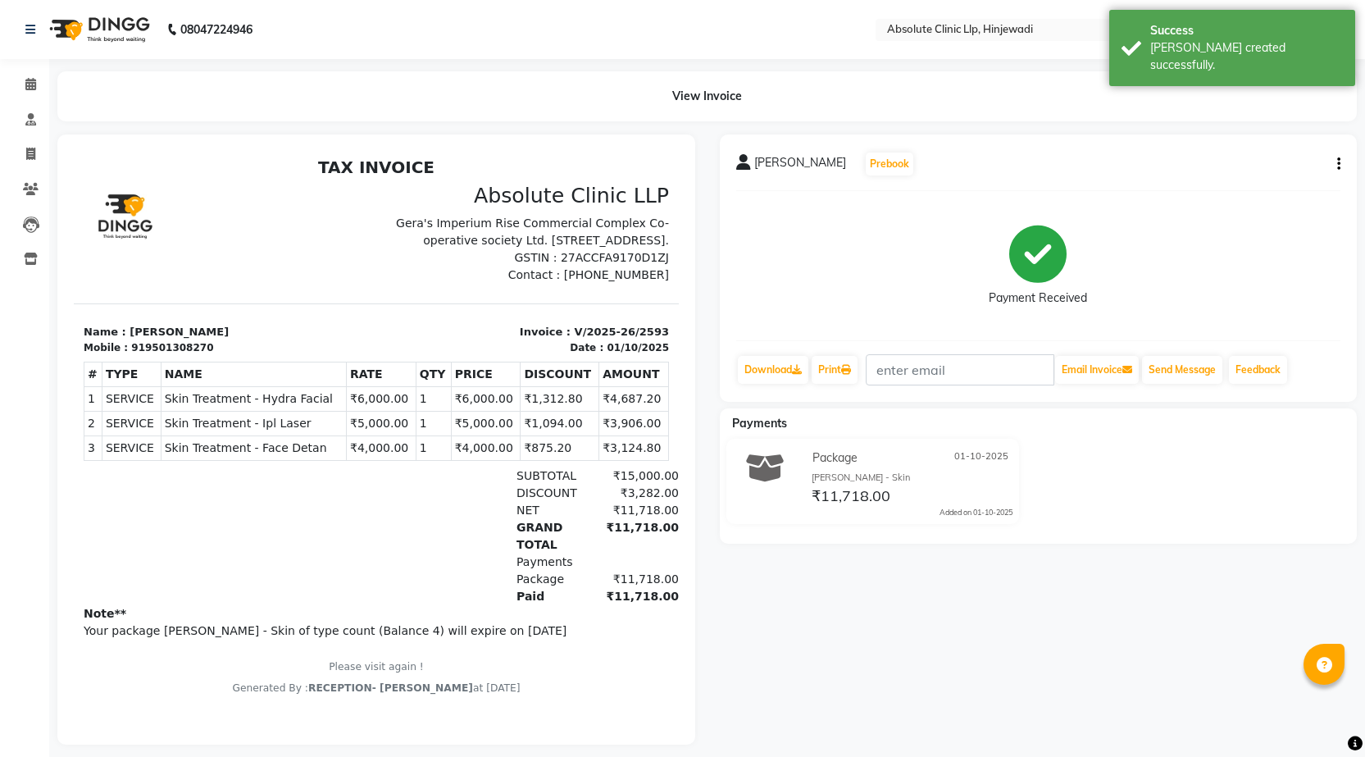
click at [134, 31] on img at bounding box center [98, 30] width 112 height 46
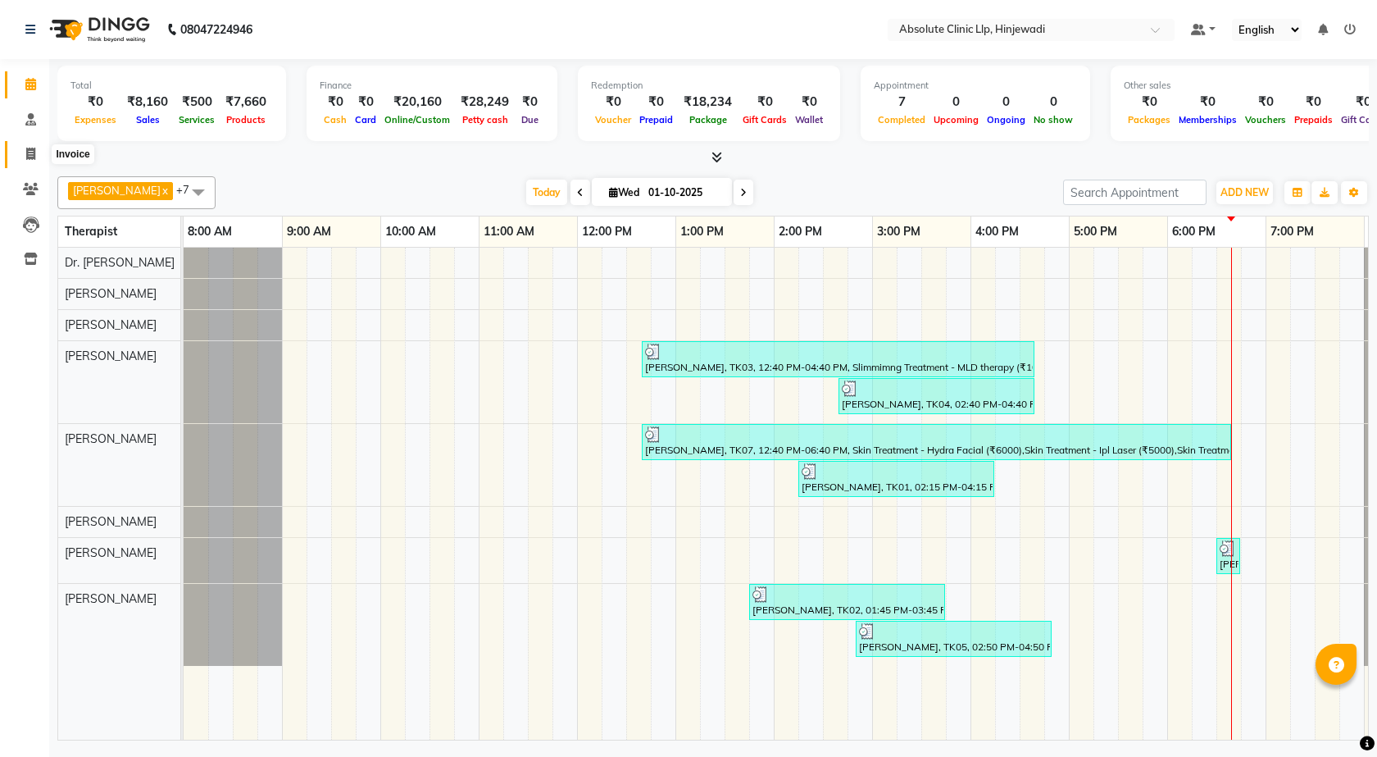
click at [28, 151] on icon at bounding box center [30, 154] width 9 height 12
select select "service"
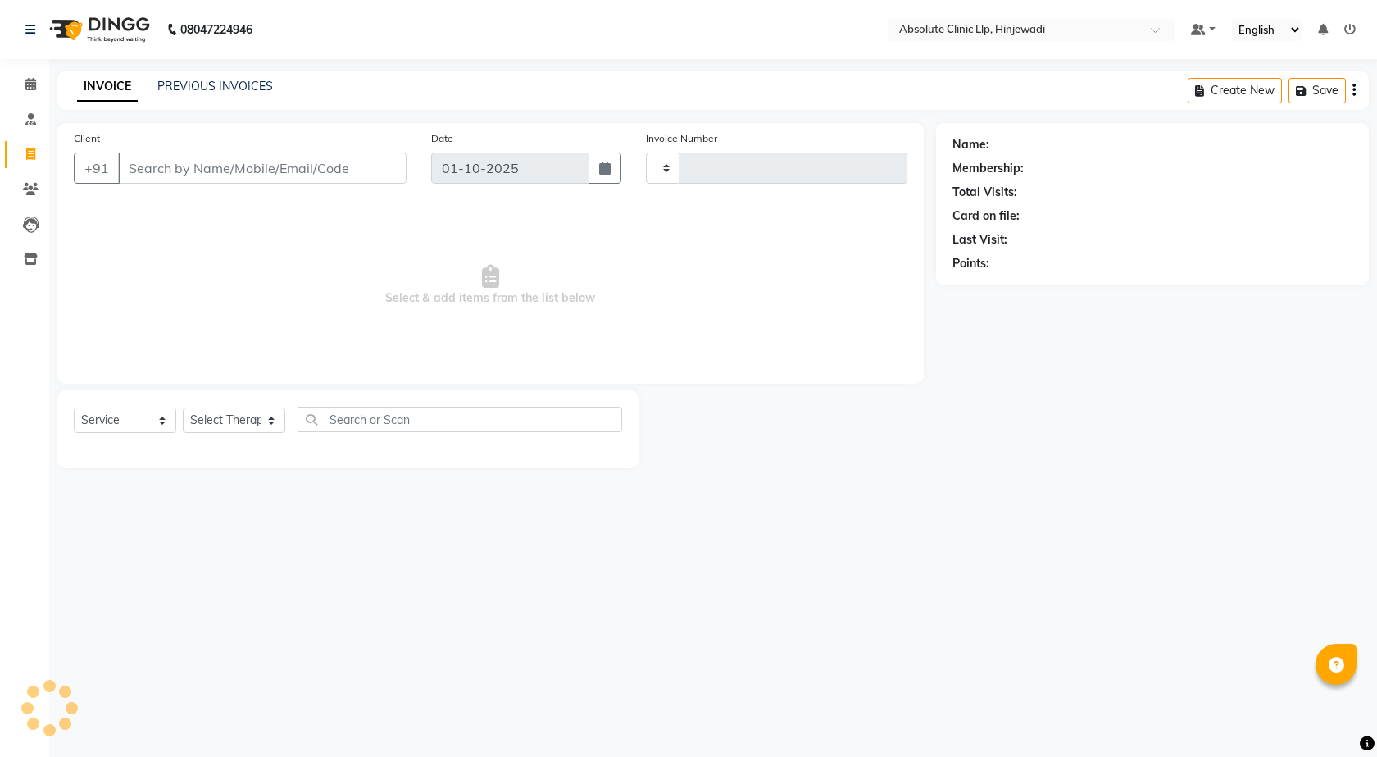
type input "2594"
select select "5113"
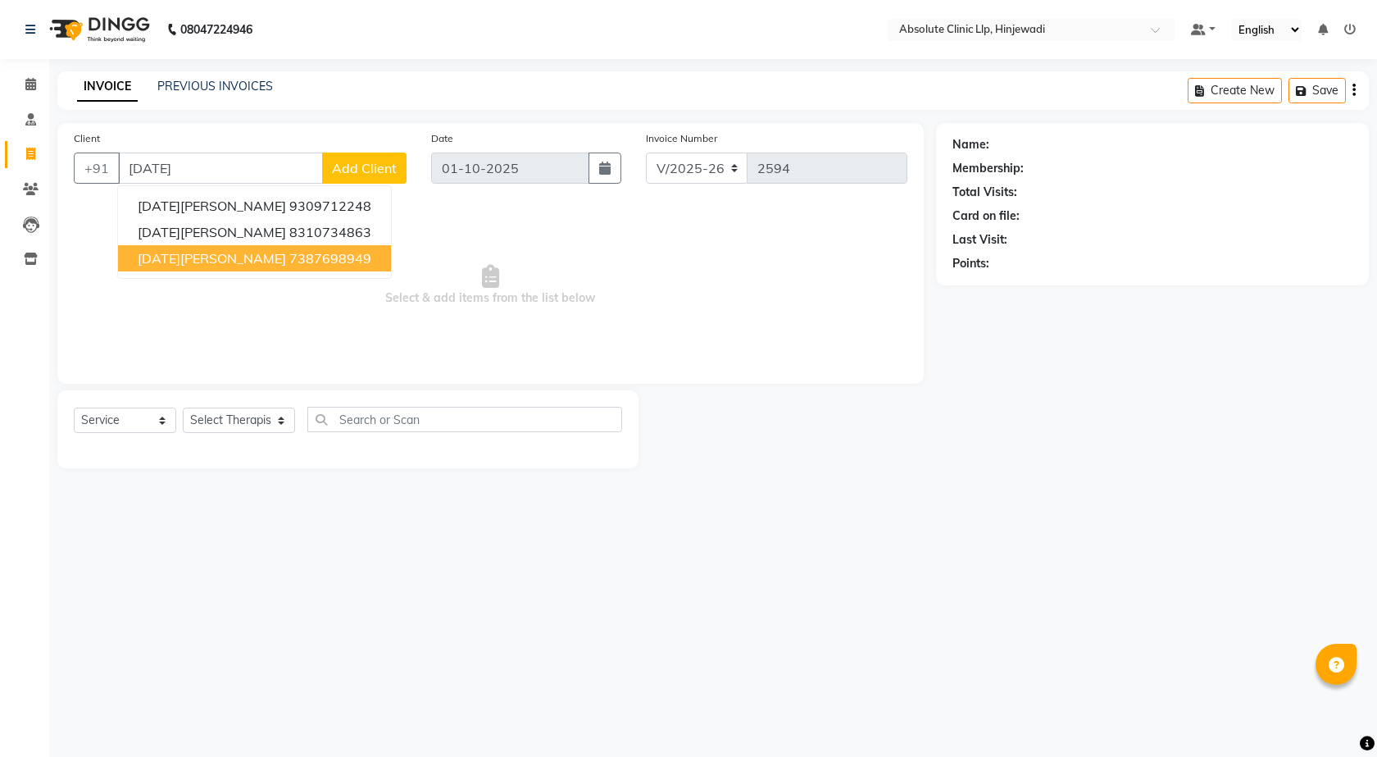
click at [289, 258] on ngb-highlight "7387698949" at bounding box center [330, 258] width 82 height 16
type input "7387698949"
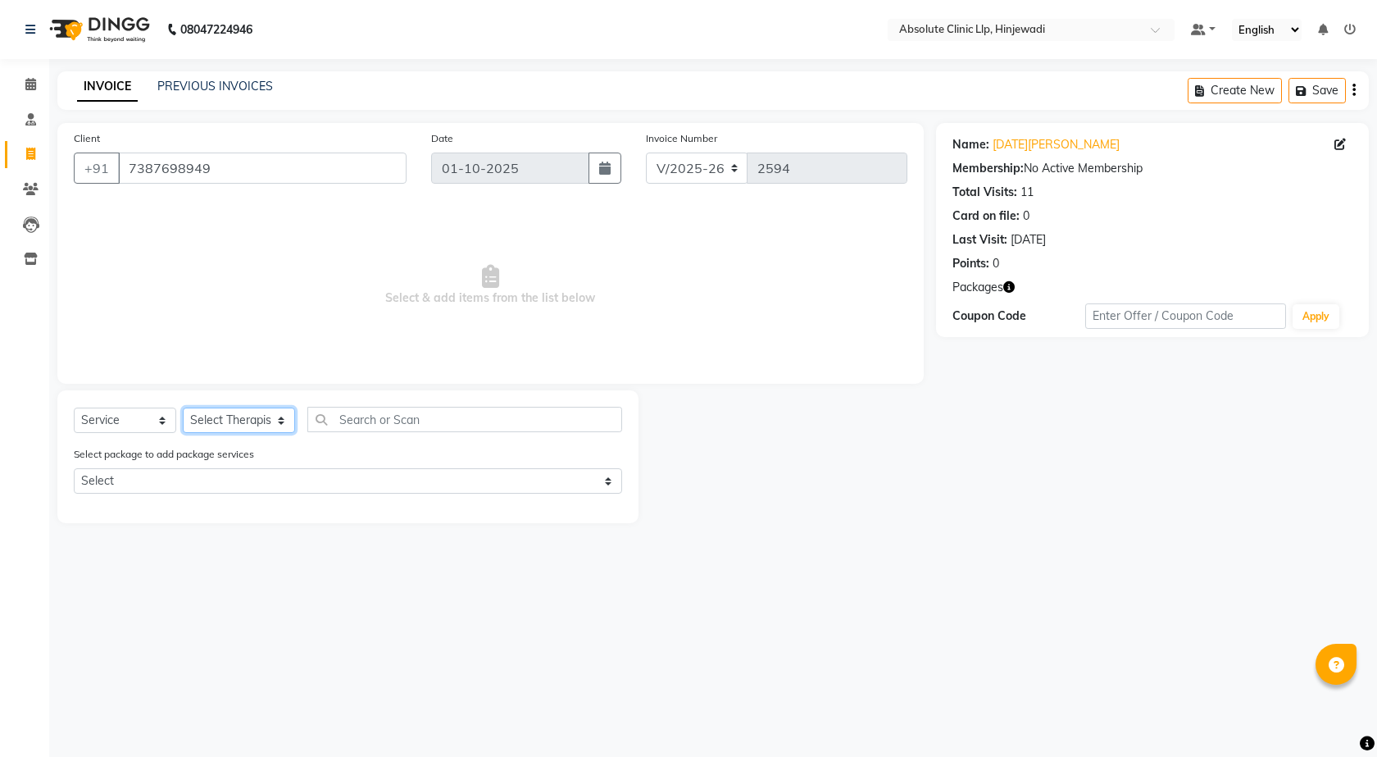
click at [270, 417] on select "Select Therapist [PERSON_NAME] DHANANJAY [PERSON_NAME] Dr. [PERSON_NAME] [PERSO…" at bounding box center [239, 419] width 112 height 25
select select "35922"
click at [183, 407] on select "Select Therapist [PERSON_NAME] DHANANJAY [PERSON_NAME] Dr. [PERSON_NAME] [PERSO…" at bounding box center [239, 419] width 112 height 25
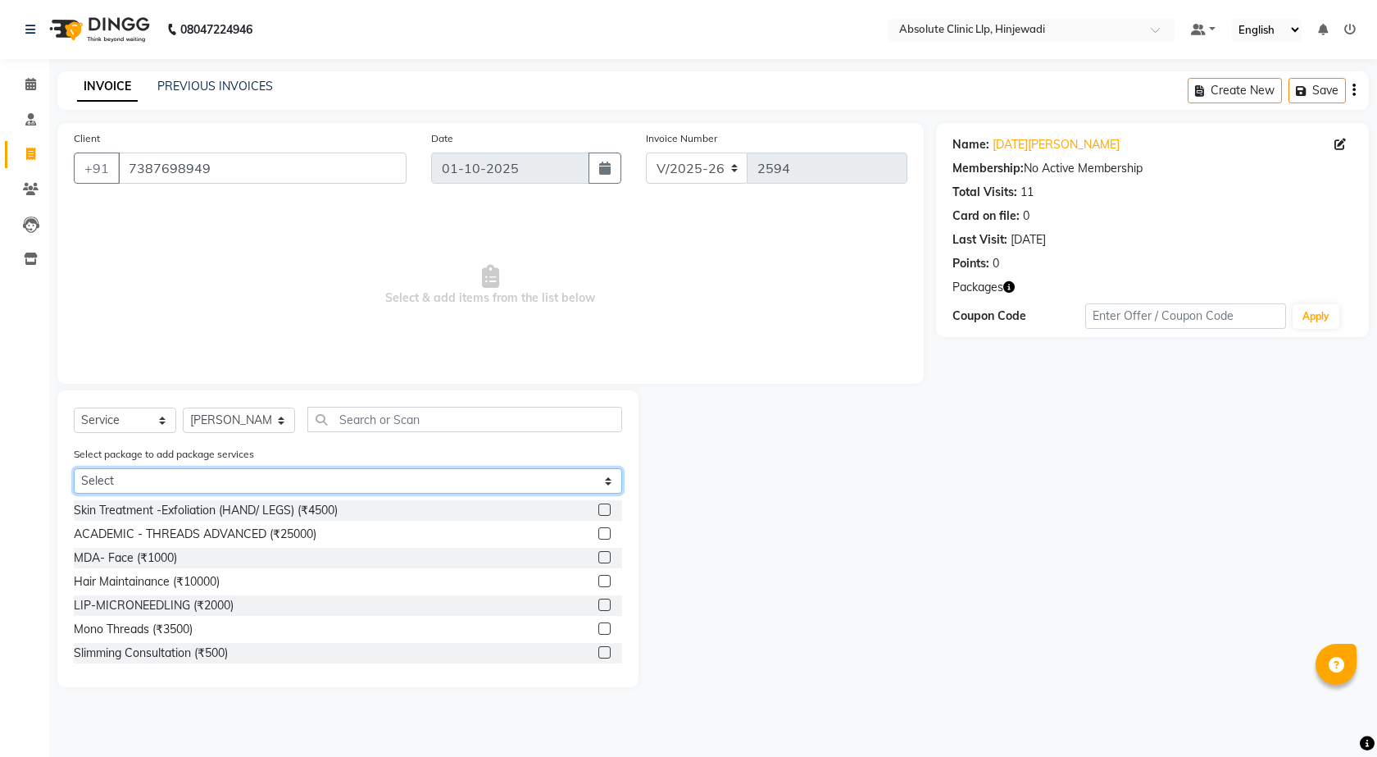
click at [607, 483] on select "Select [DATE][PERSON_NAME]- skin" at bounding box center [348, 480] width 548 height 25
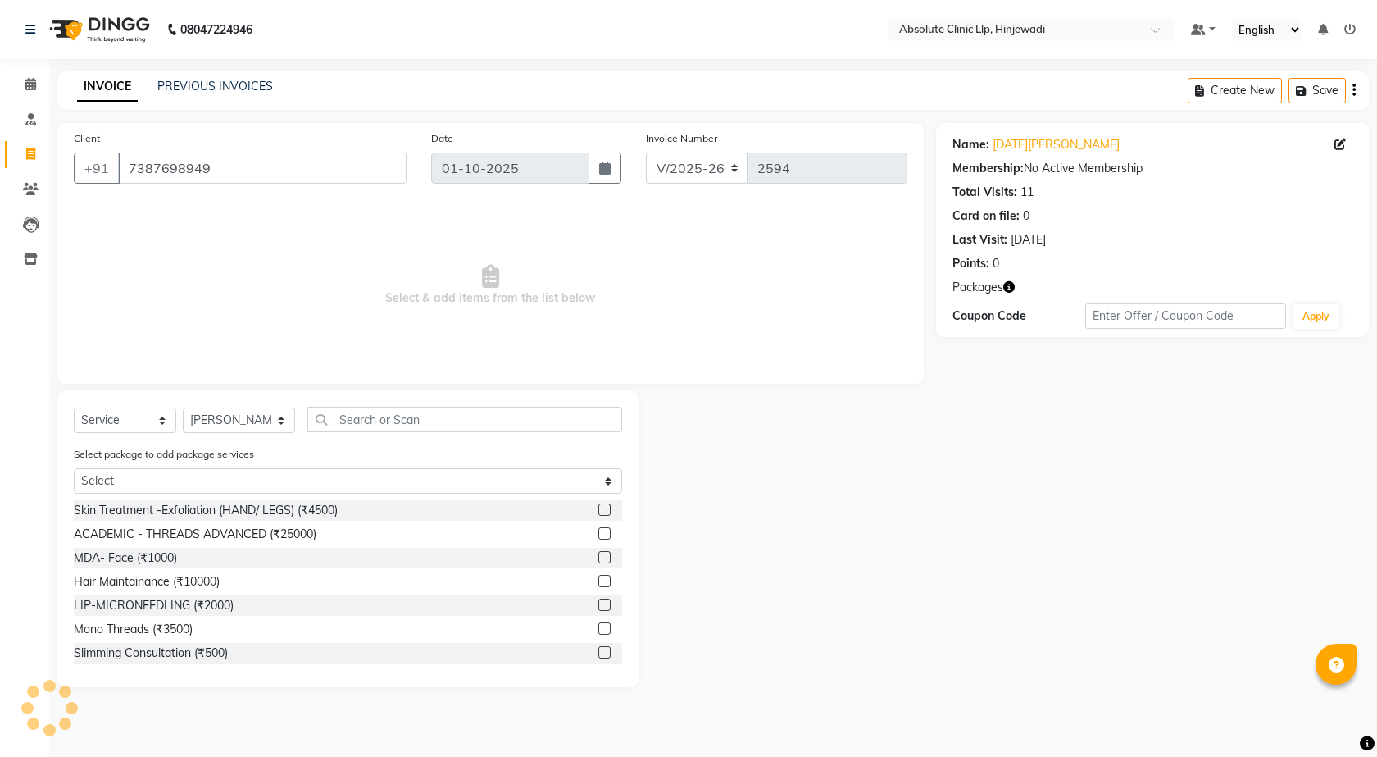
click at [580, 539] on div "ACADEMIC - THREADS ADVANCED (₹25000)" at bounding box center [348, 534] width 548 height 20
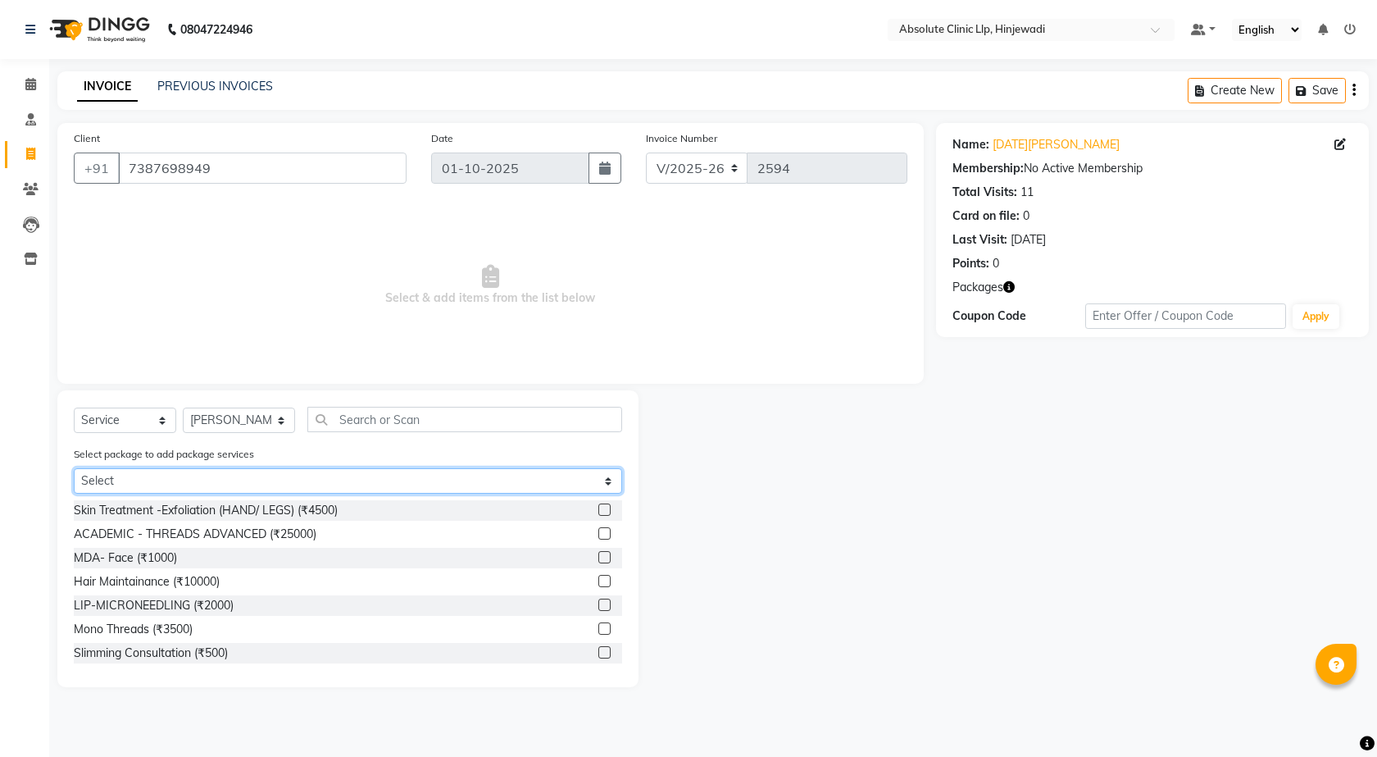
click at [606, 478] on select "Select [DATE][PERSON_NAME]- skin" at bounding box center [348, 480] width 548 height 25
select select "1: Object"
click at [74, 468] on select "Select [DATE][PERSON_NAME]- skin" at bounding box center [348, 480] width 548 height 25
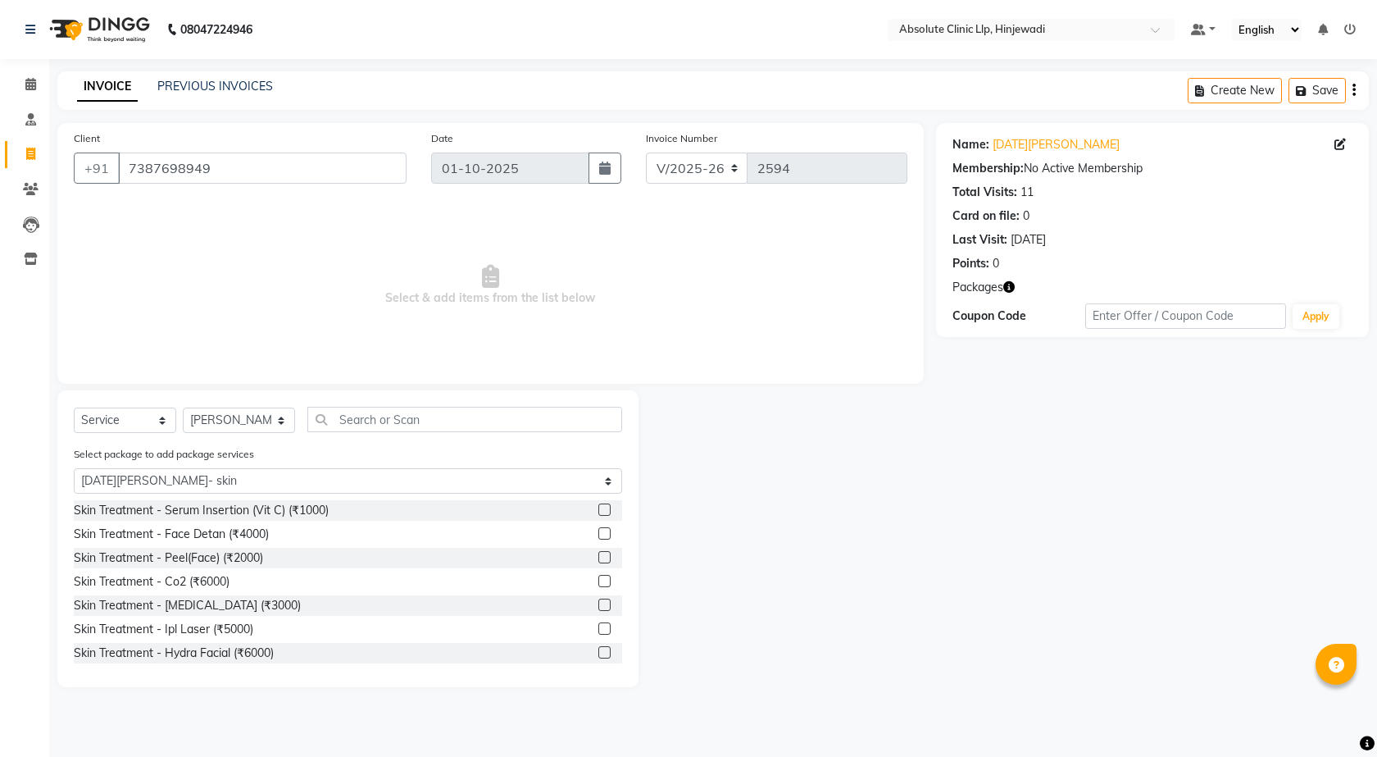
click at [598, 560] on label at bounding box center [604, 557] width 12 height 12
click at [598, 560] on input "checkbox" at bounding box center [603, 558] width 11 height 11
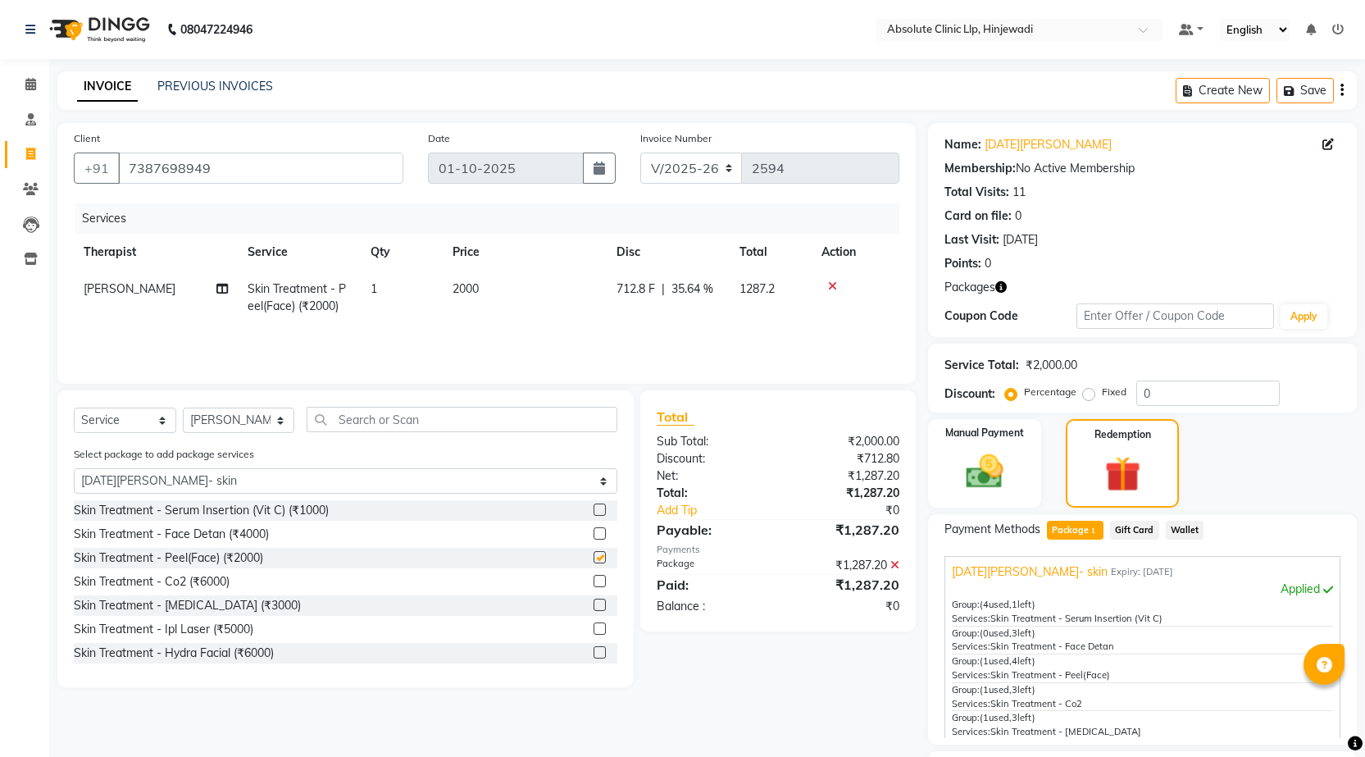
checkbox input "false"
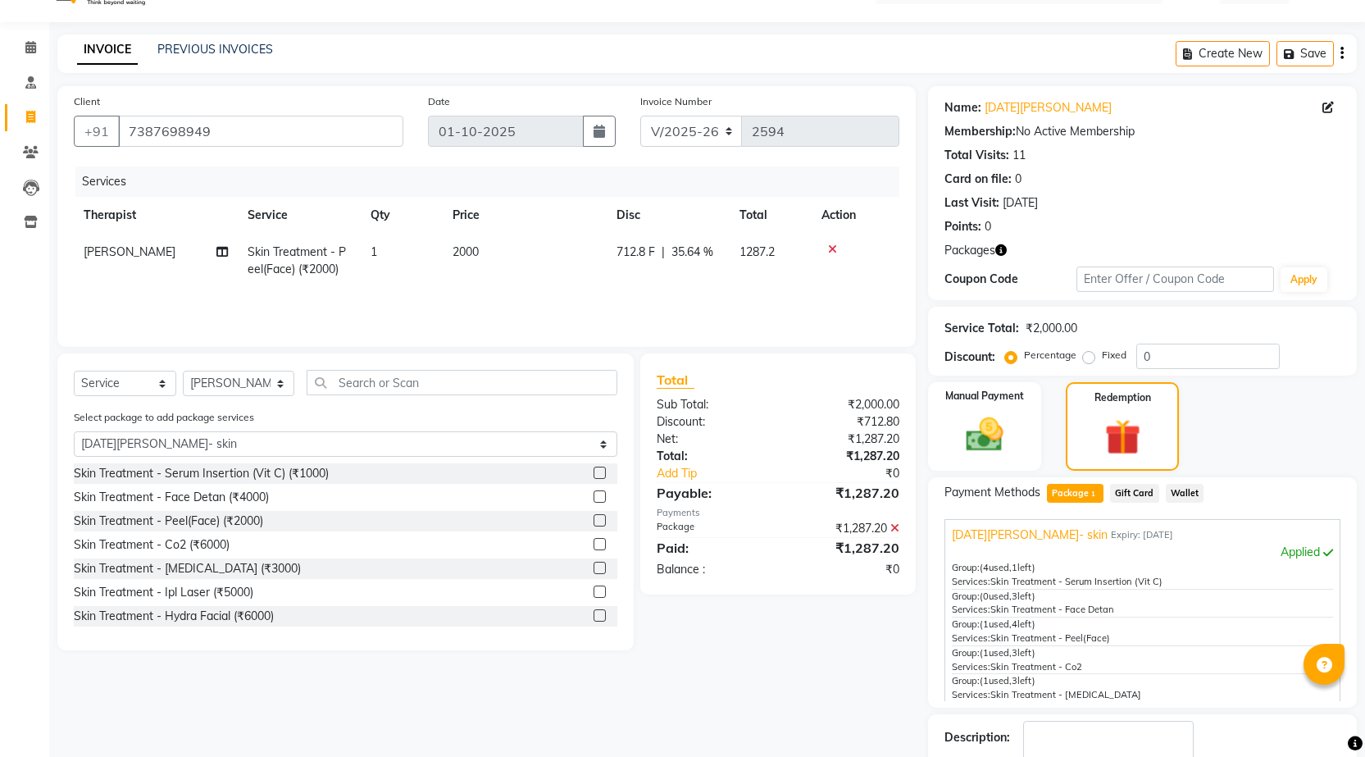
scroll to position [139, 0]
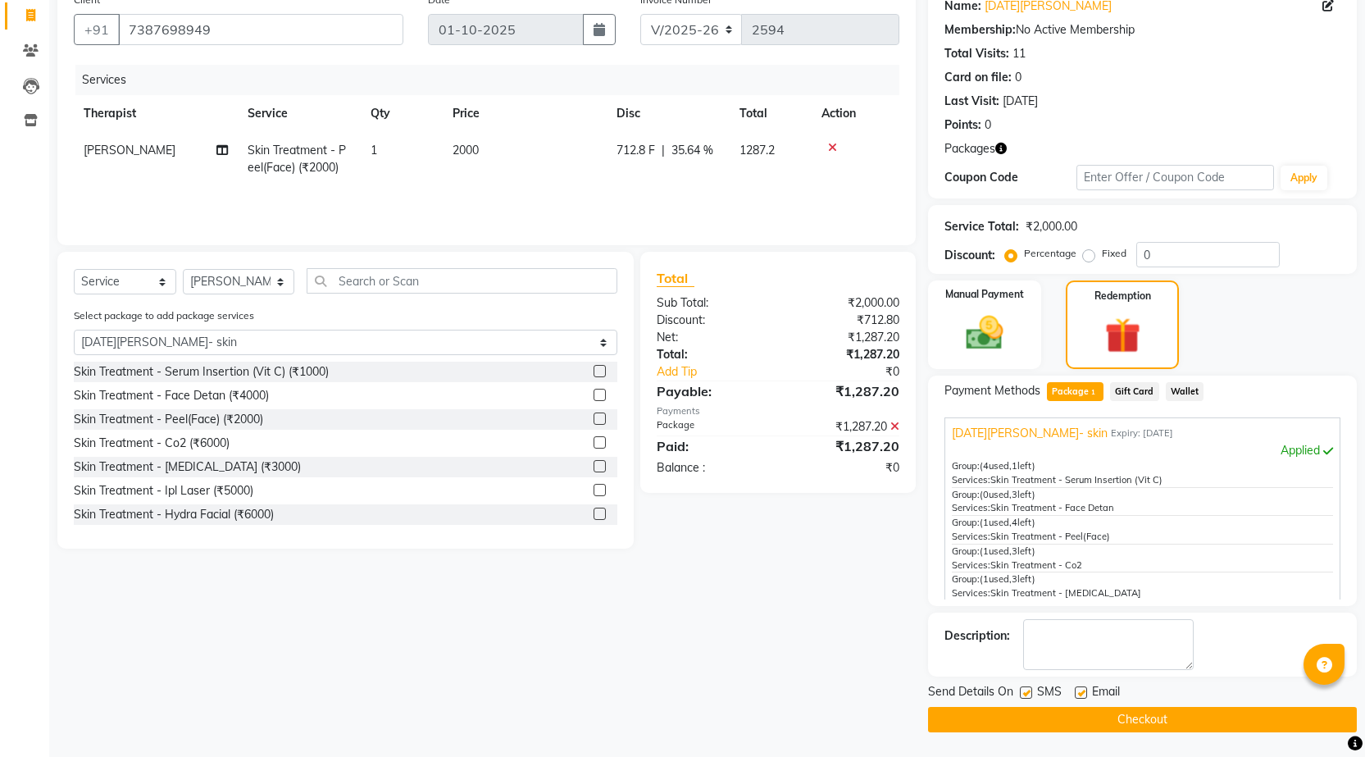
click at [1183, 727] on button "Checkout" at bounding box center [1142, 719] width 429 height 25
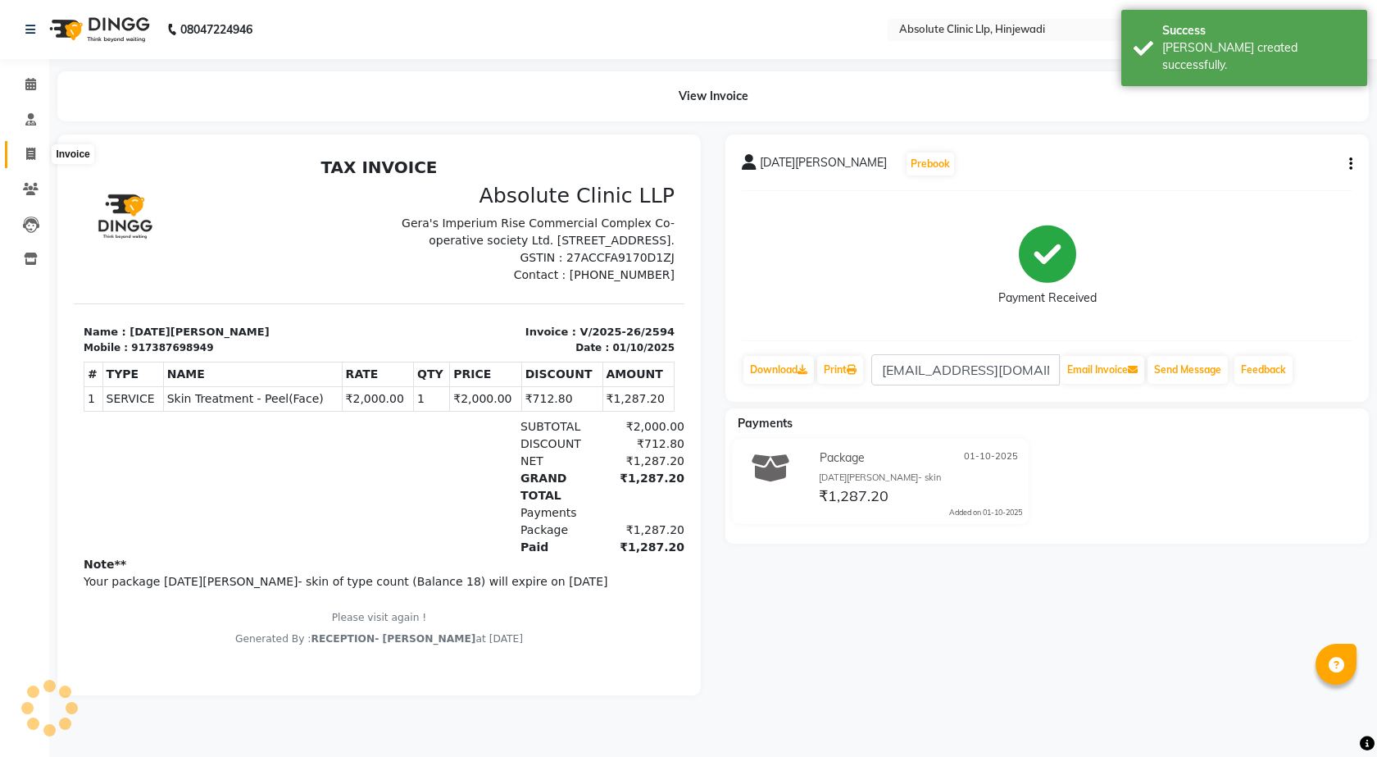
click at [28, 152] on icon at bounding box center [30, 154] width 9 height 12
select select "service"
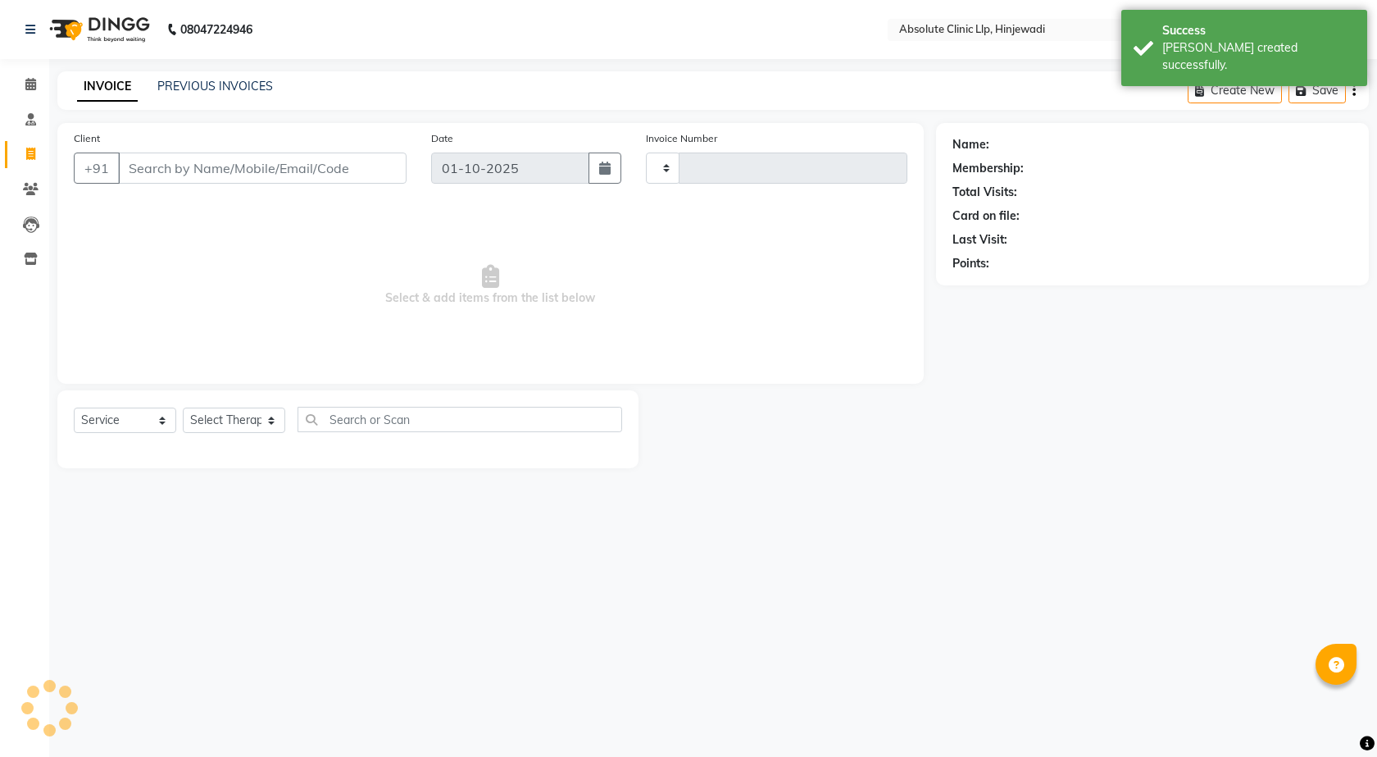
type input "2595"
select select "5113"
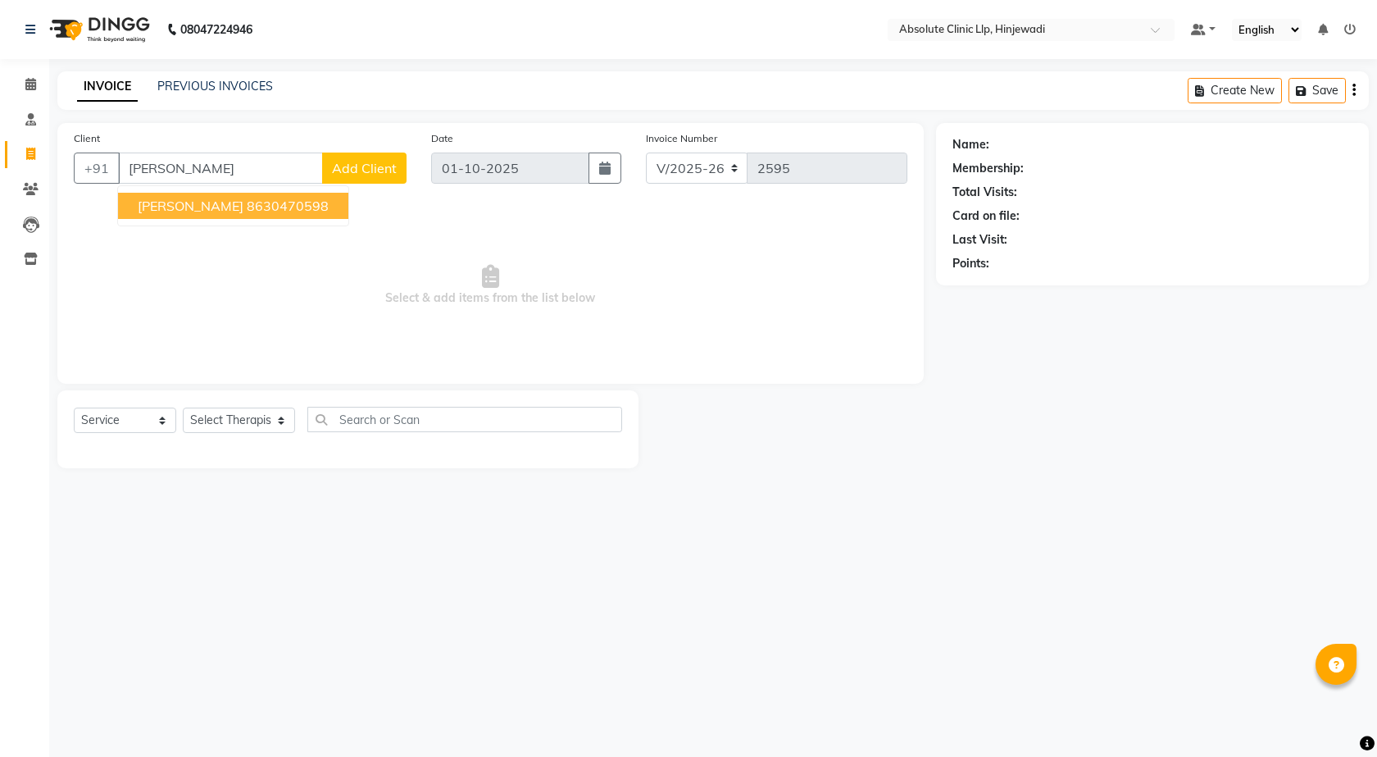
click at [284, 209] on ngb-highlight "8630470598" at bounding box center [288, 206] width 82 height 16
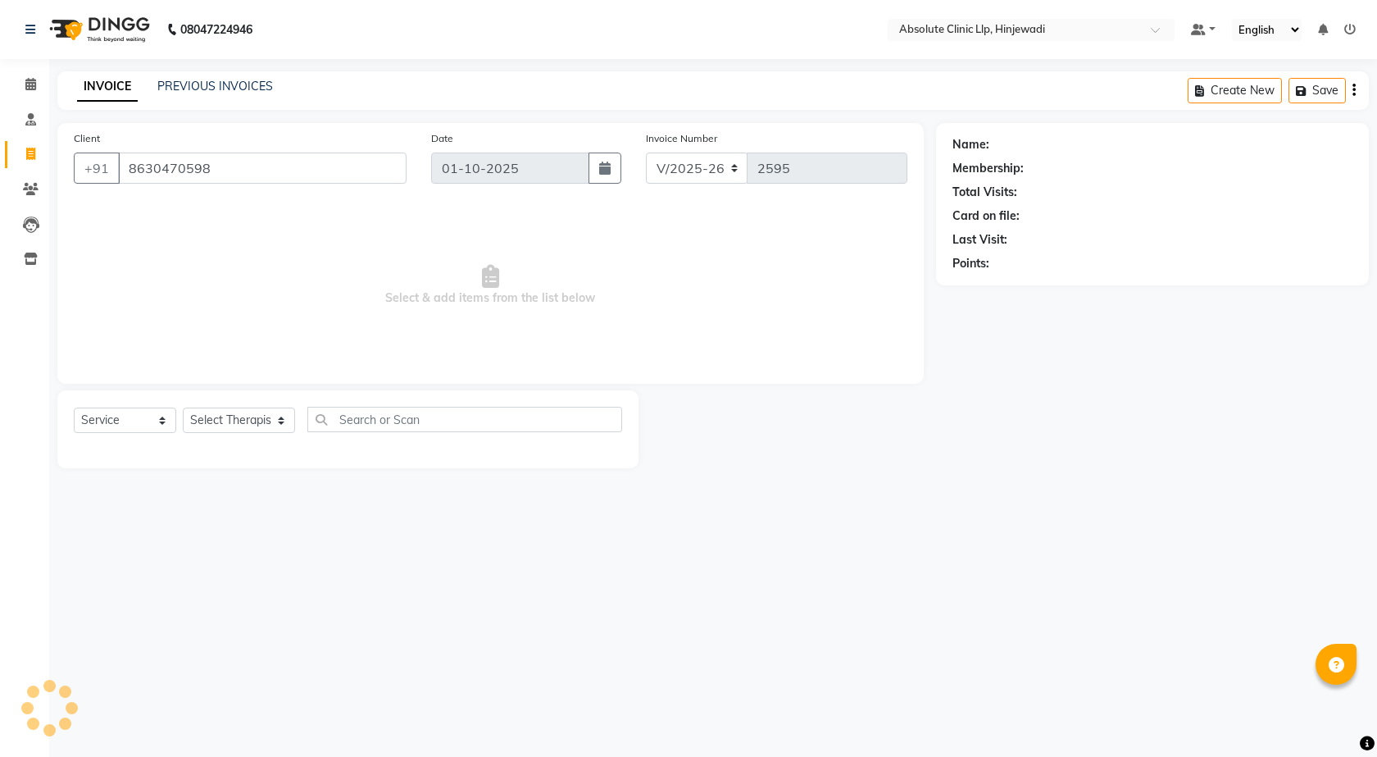
type input "8630470598"
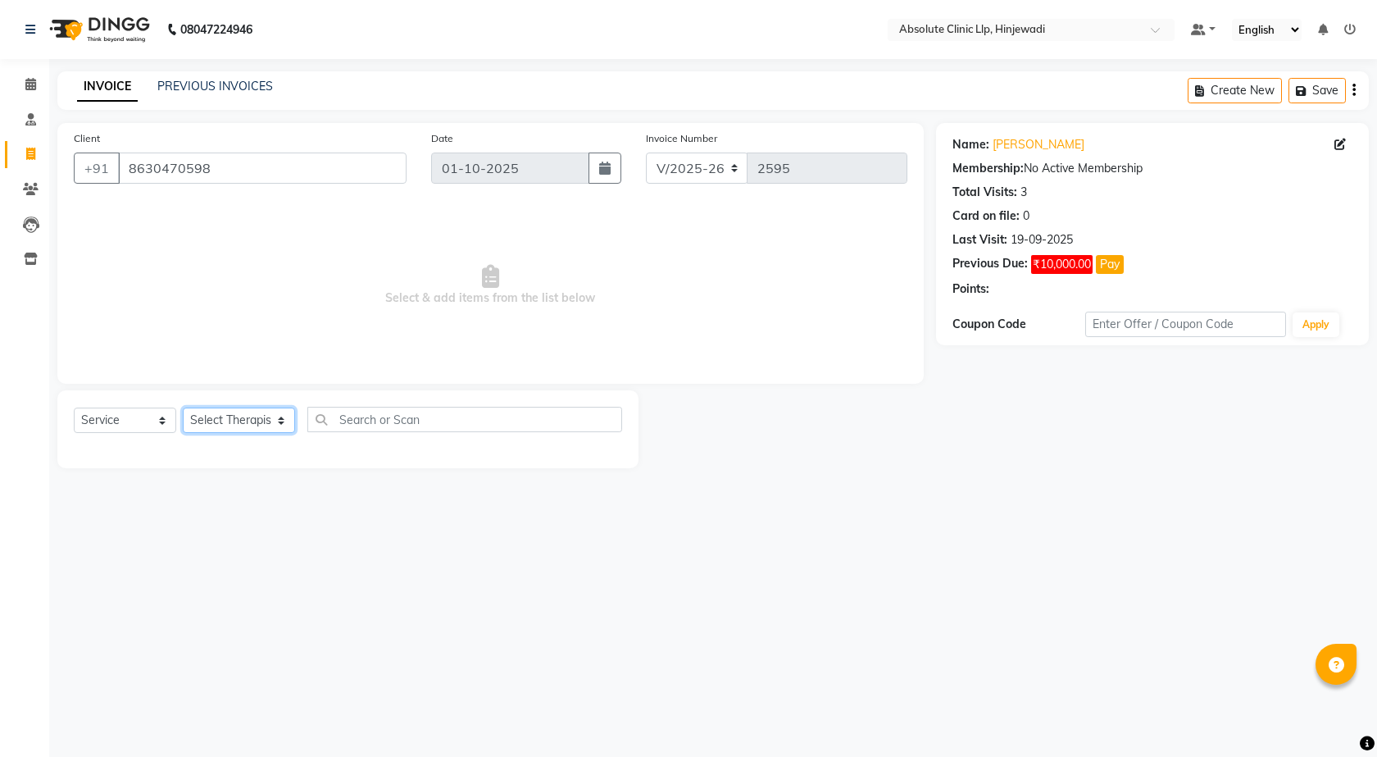
click at [273, 416] on select "Select Therapist [PERSON_NAME] DHANANJAY [PERSON_NAME] Dr. [PERSON_NAME] [PERSO…" at bounding box center [239, 419] width 112 height 25
select select "35922"
click at [183, 407] on select "Select Therapist [PERSON_NAME] DHANANJAY [PERSON_NAME] Dr. [PERSON_NAME] [PERSO…" at bounding box center [239, 419] width 112 height 25
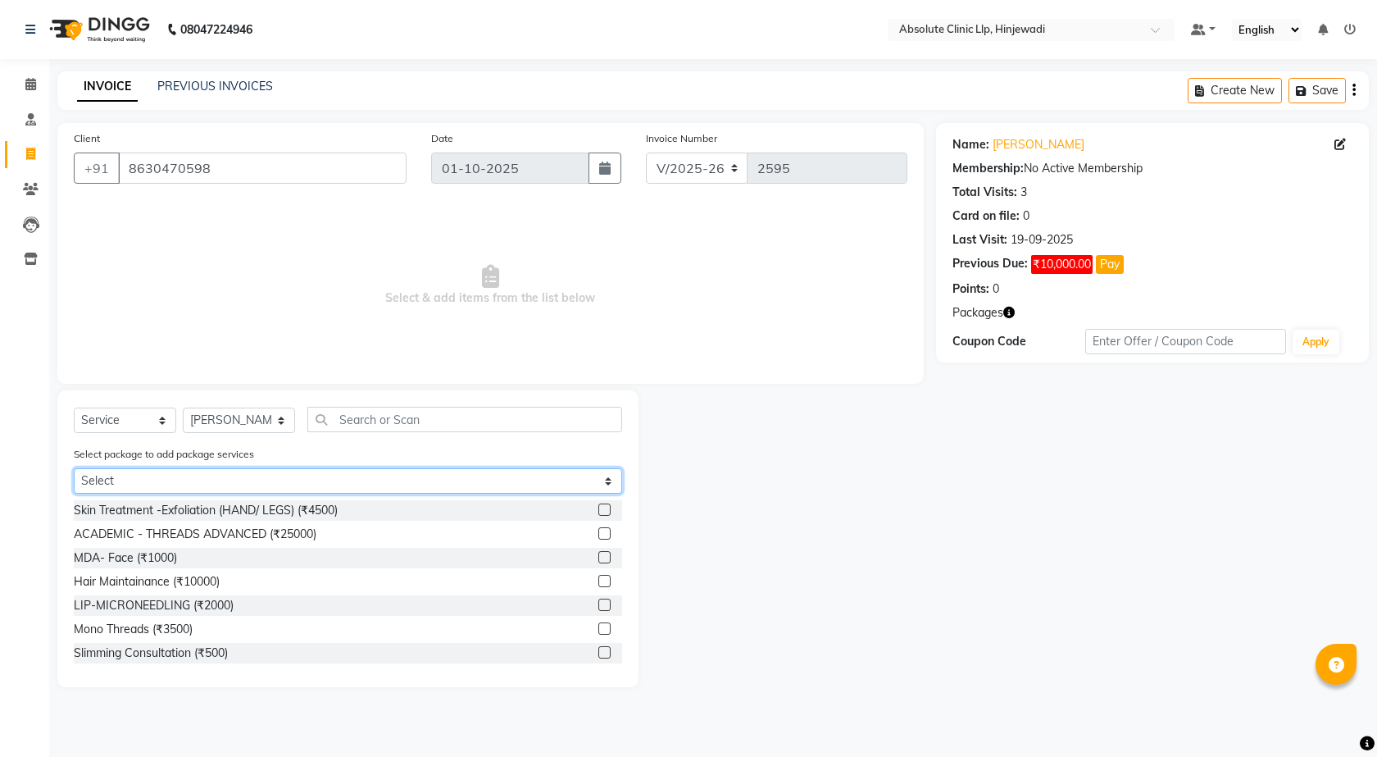
click at [573, 485] on select "Select [PERSON_NAME] - Skin" at bounding box center [348, 480] width 548 height 25
select select "1: Object"
click at [74, 468] on select "Select [PERSON_NAME] - Skin" at bounding box center [348, 480] width 548 height 25
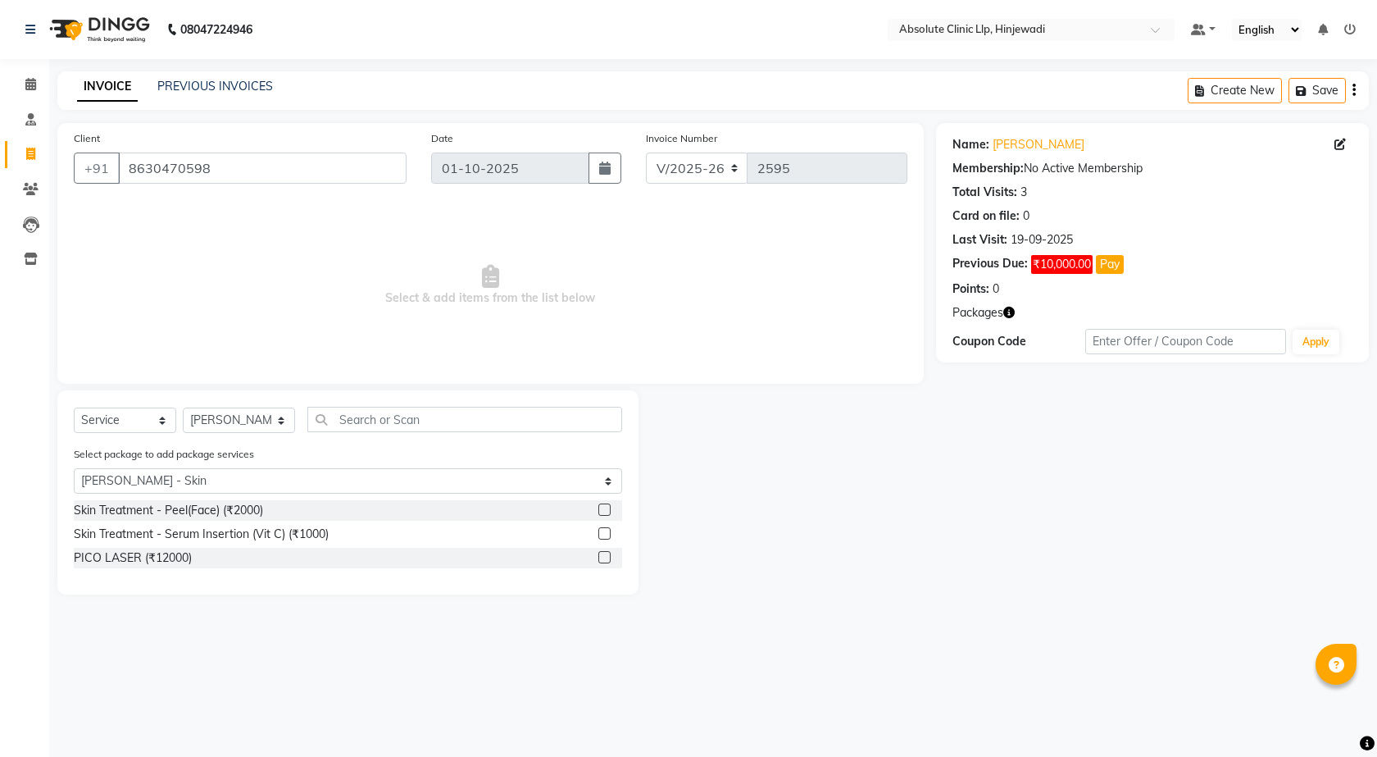
click at [601, 507] on label at bounding box center [604, 509] width 12 height 12
click at [601, 507] on input "checkbox" at bounding box center [603, 510] width 11 height 11
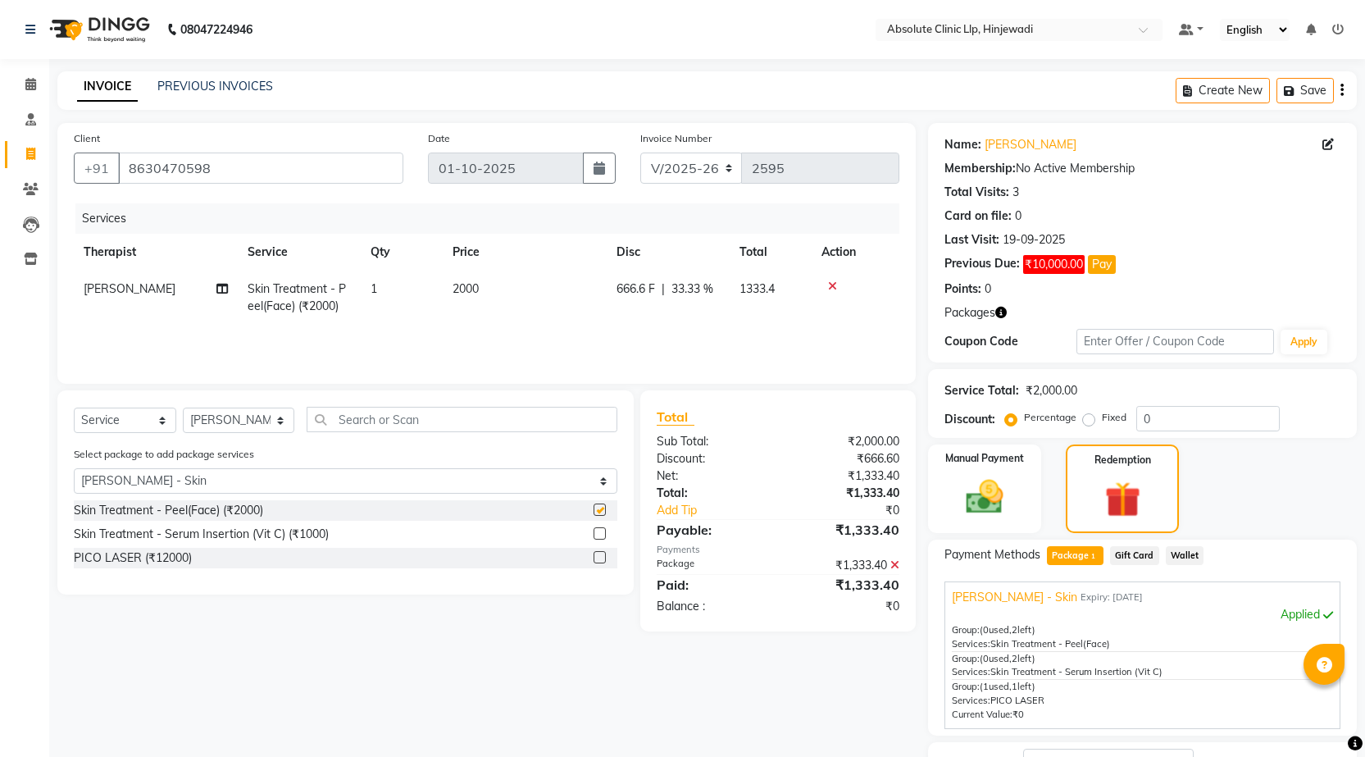
checkbox input "false"
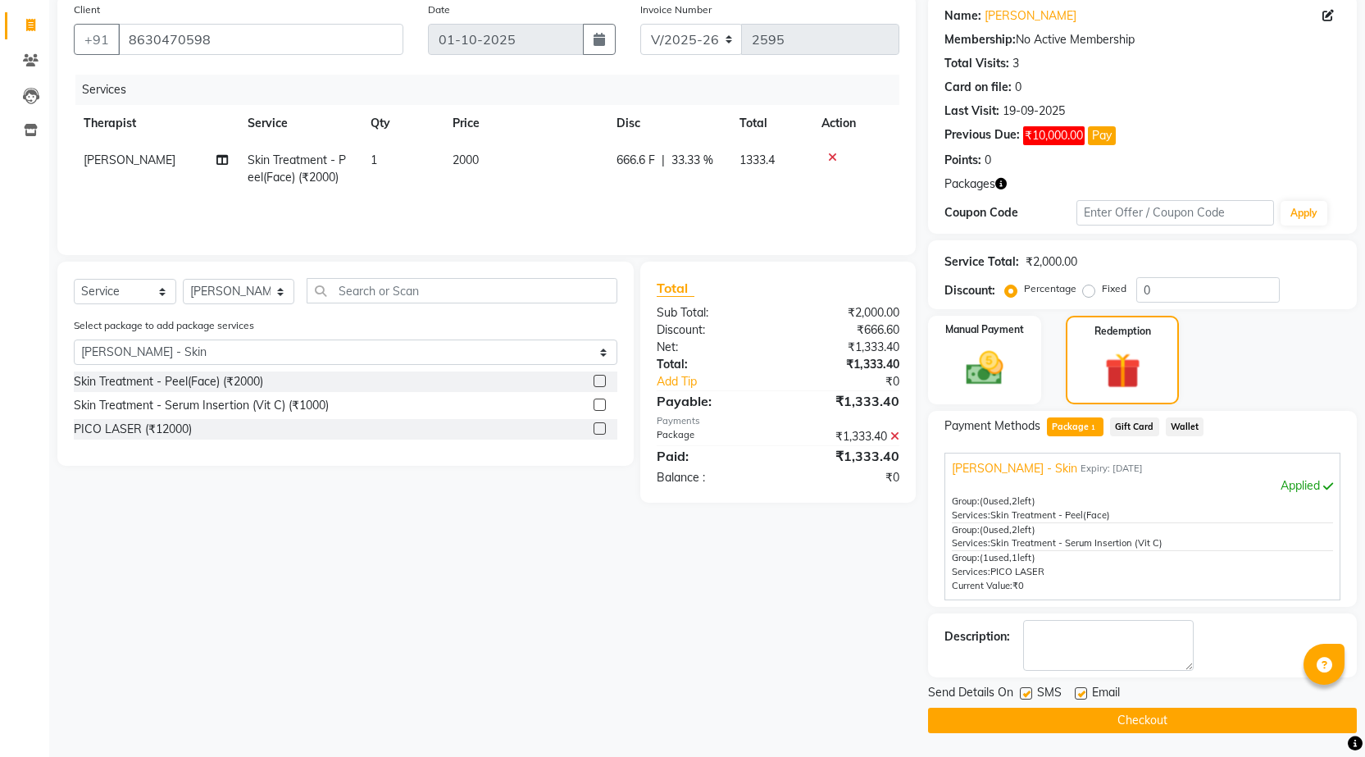
scroll to position [130, 0]
click at [1121, 723] on button "Checkout" at bounding box center [1142, 719] width 429 height 25
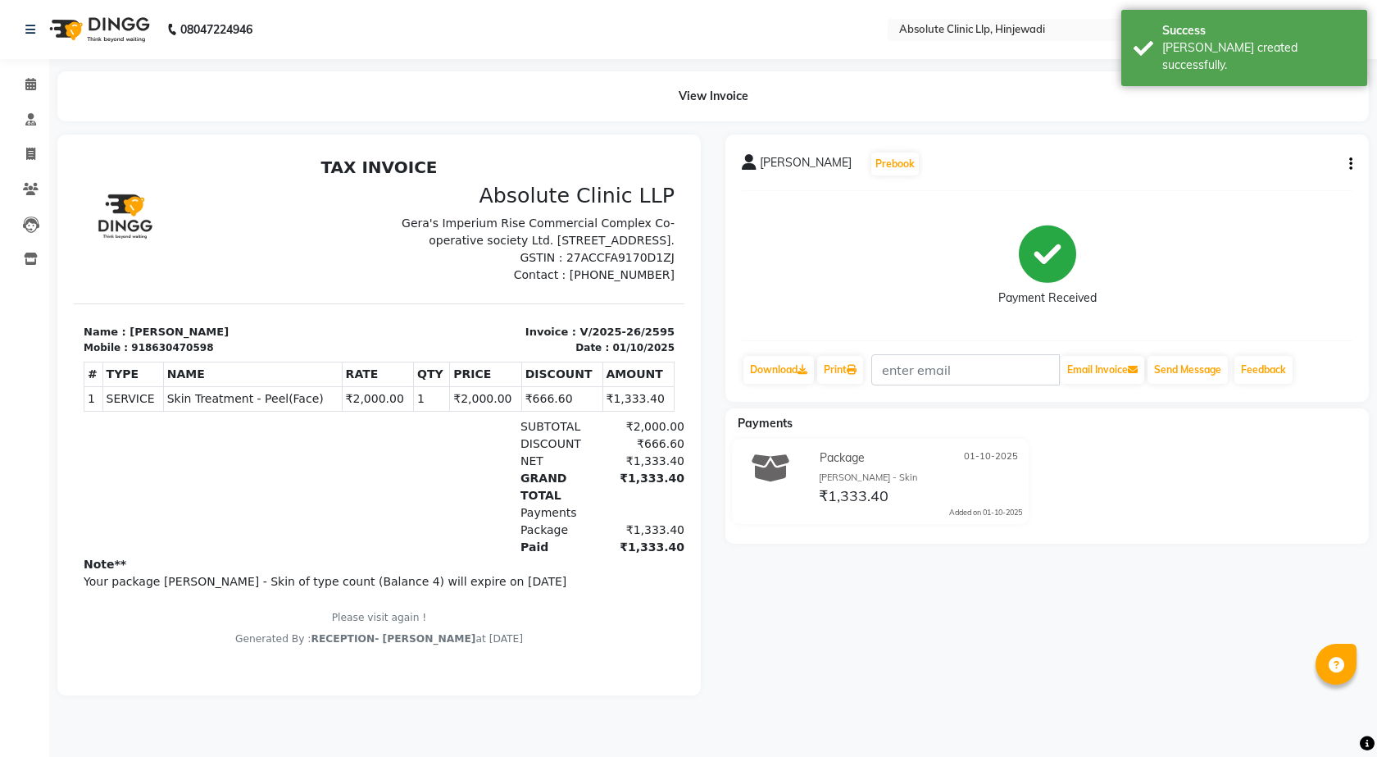
click at [119, 39] on img at bounding box center [98, 30] width 112 height 46
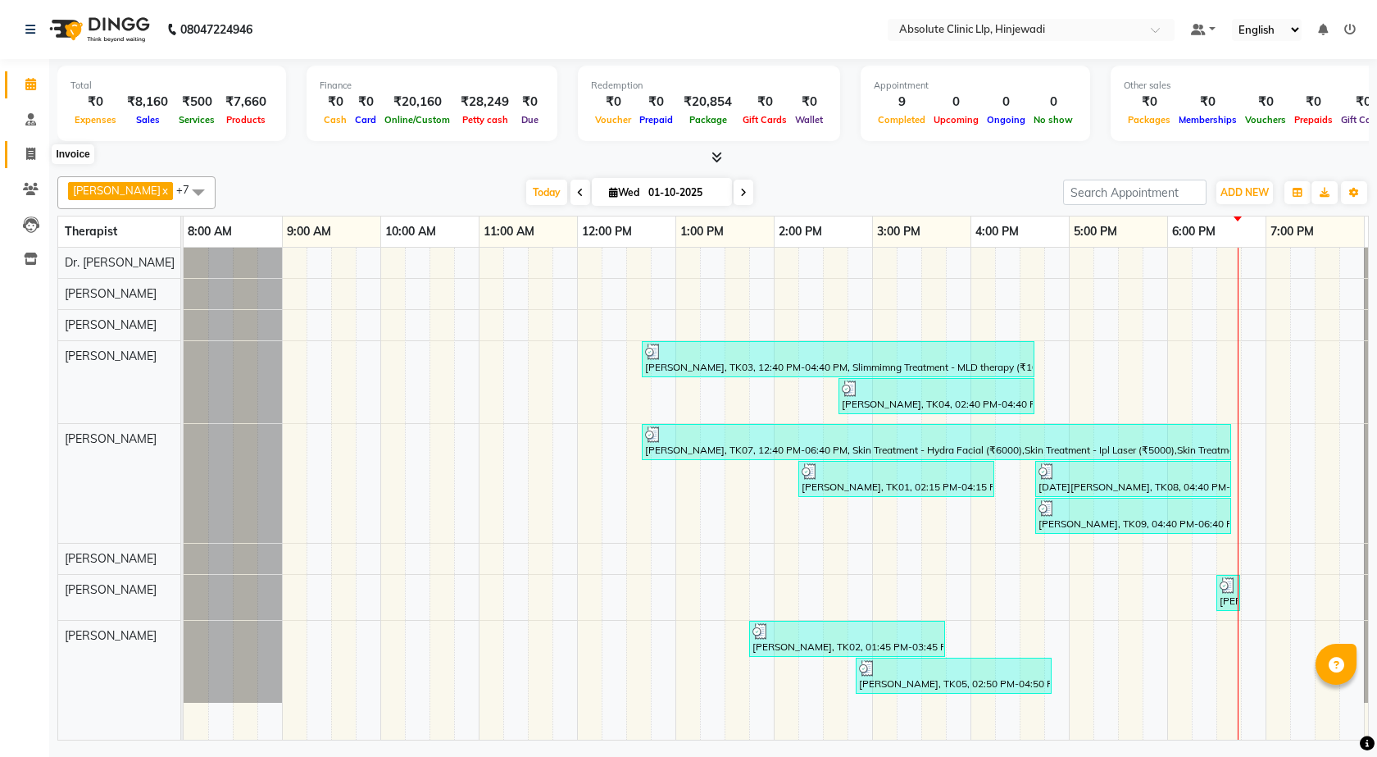
click at [31, 156] on icon at bounding box center [30, 154] width 9 height 12
select select "service"
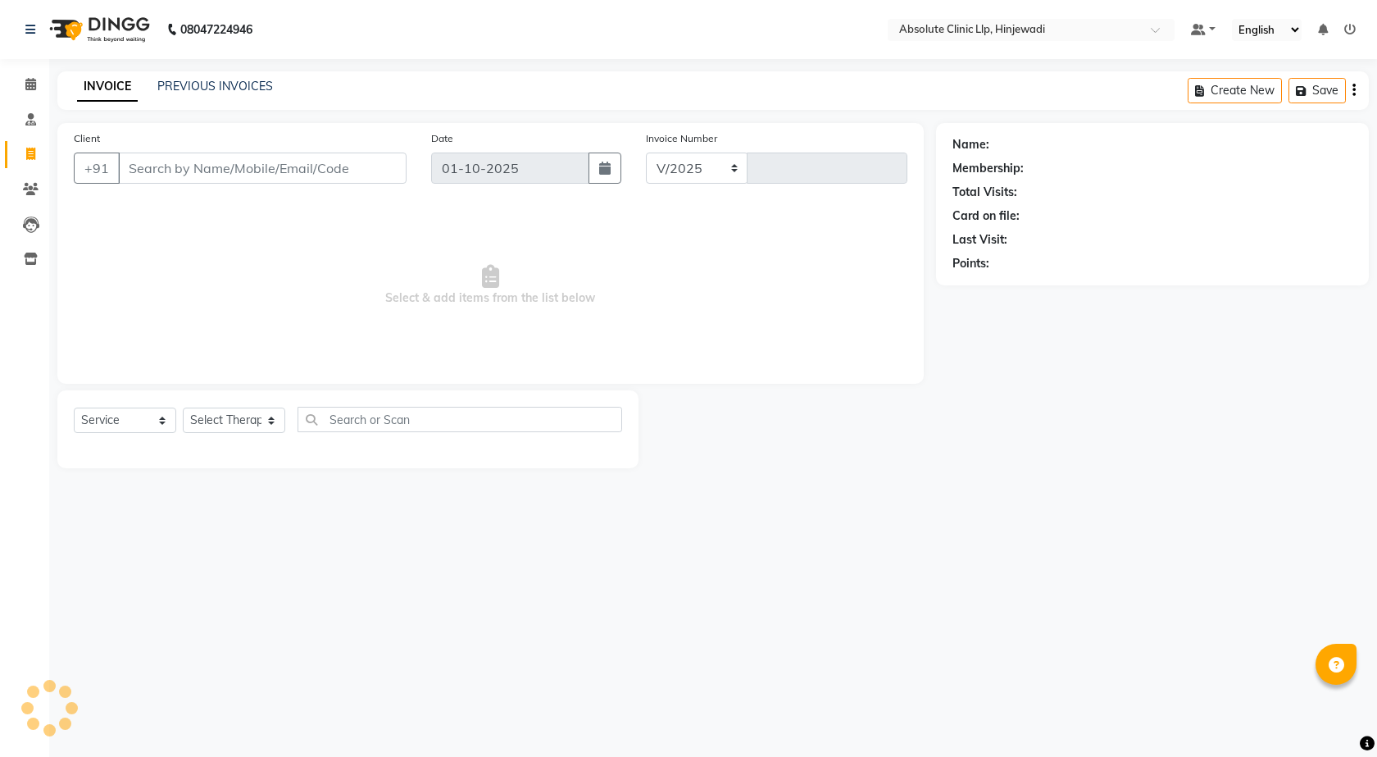
select select "5113"
type input "2596"
type input "[PERSON_NAME]"
click at [354, 173] on span "Add Client" at bounding box center [364, 168] width 65 height 16
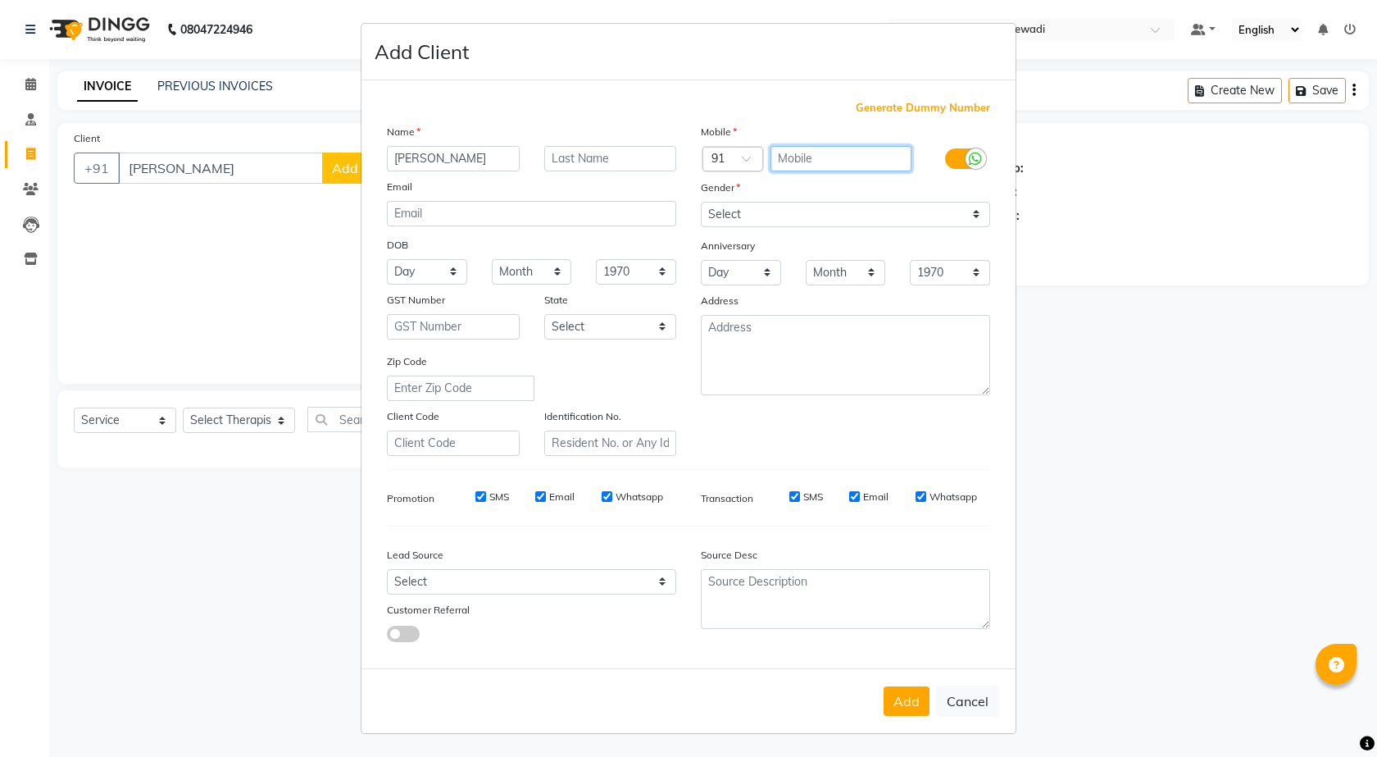
click at [803, 166] on input "text" at bounding box center [842, 158] width 142 height 25
type input "7757880931"
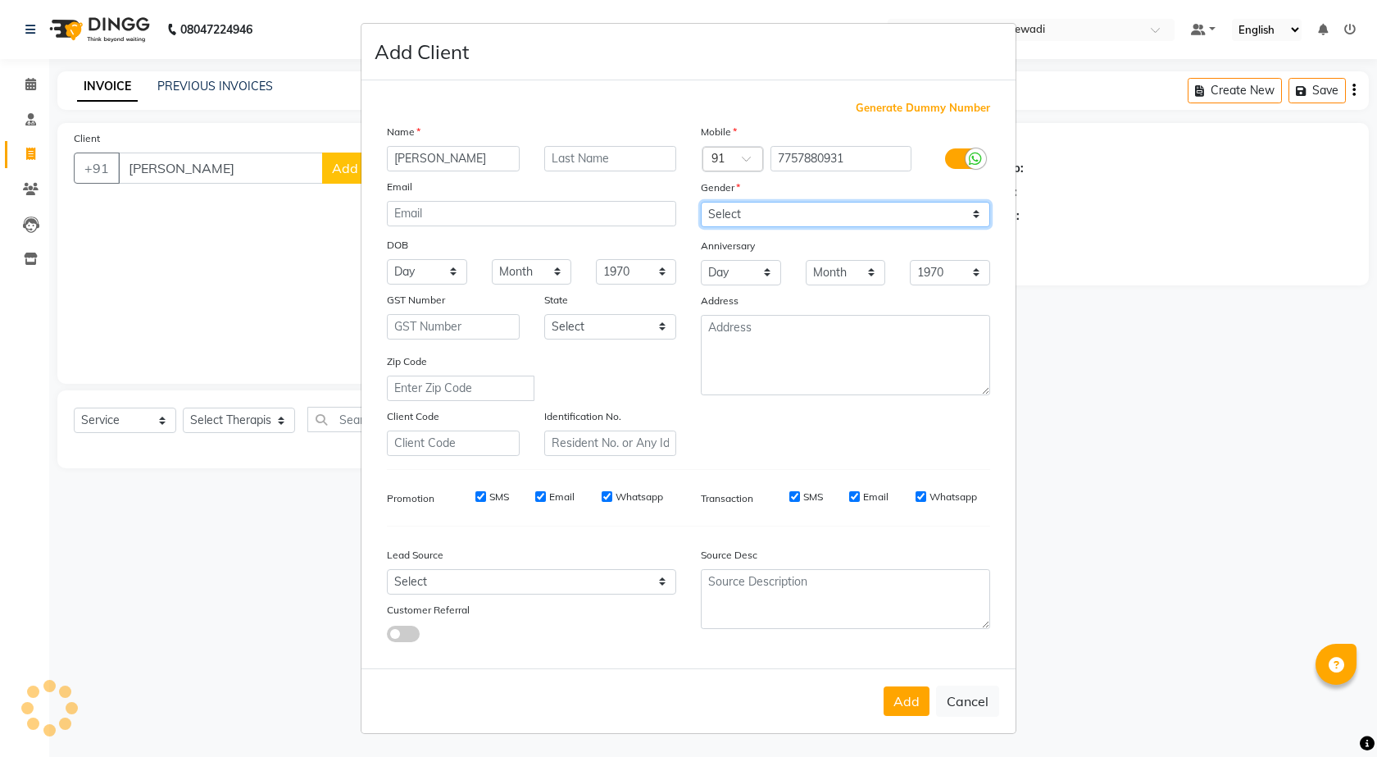
click at [924, 221] on select "Select [DEMOGRAPHIC_DATA] [DEMOGRAPHIC_DATA] Other Prefer Not To Say" at bounding box center [845, 214] width 289 height 25
select select "[DEMOGRAPHIC_DATA]"
click at [701, 202] on select "Select [DEMOGRAPHIC_DATA] [DEMOGRAPHIC_DATA] Other Prefer Not To Say" at bounding box center [845, 214] width 289 height 25
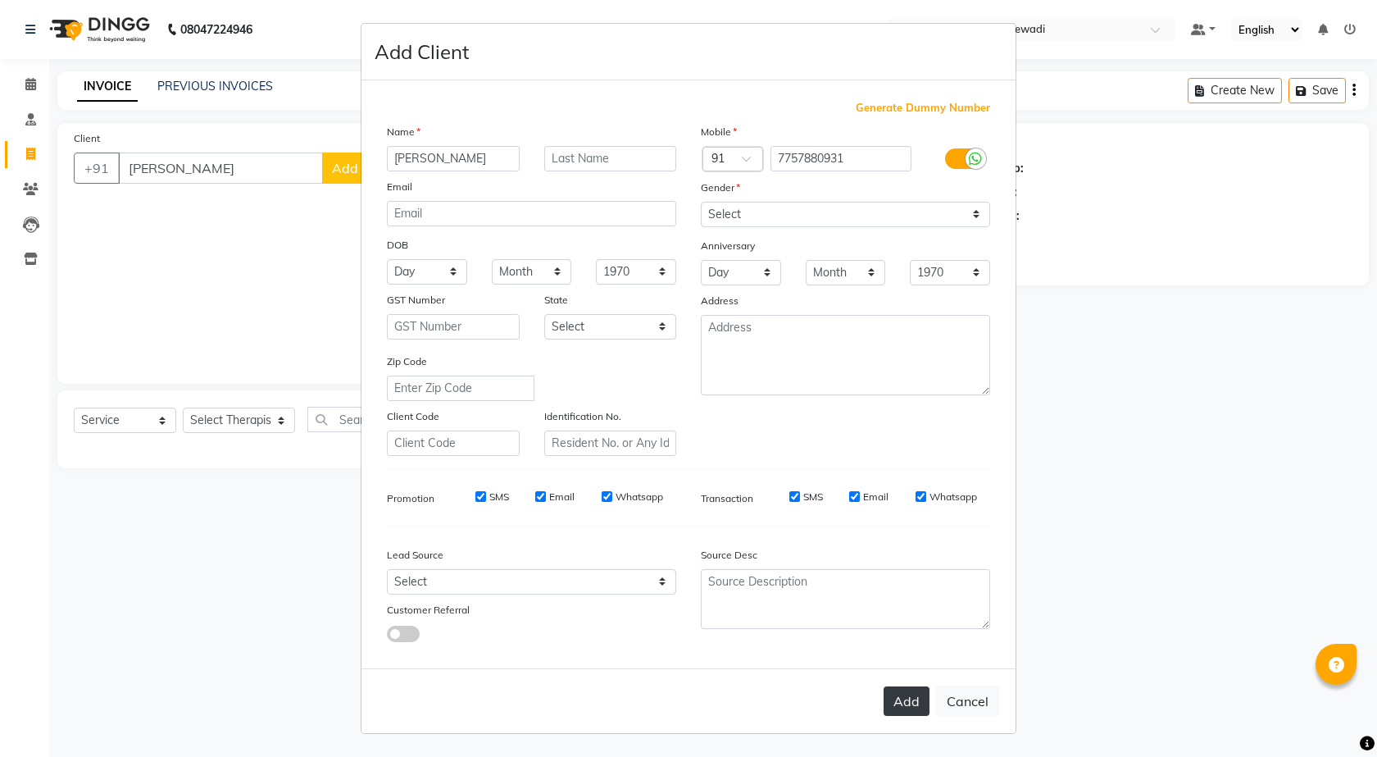
click at [912, 694] on button "Add" at bounding box center [907, 701] width 46 height 30
type input "7757880931"
select select
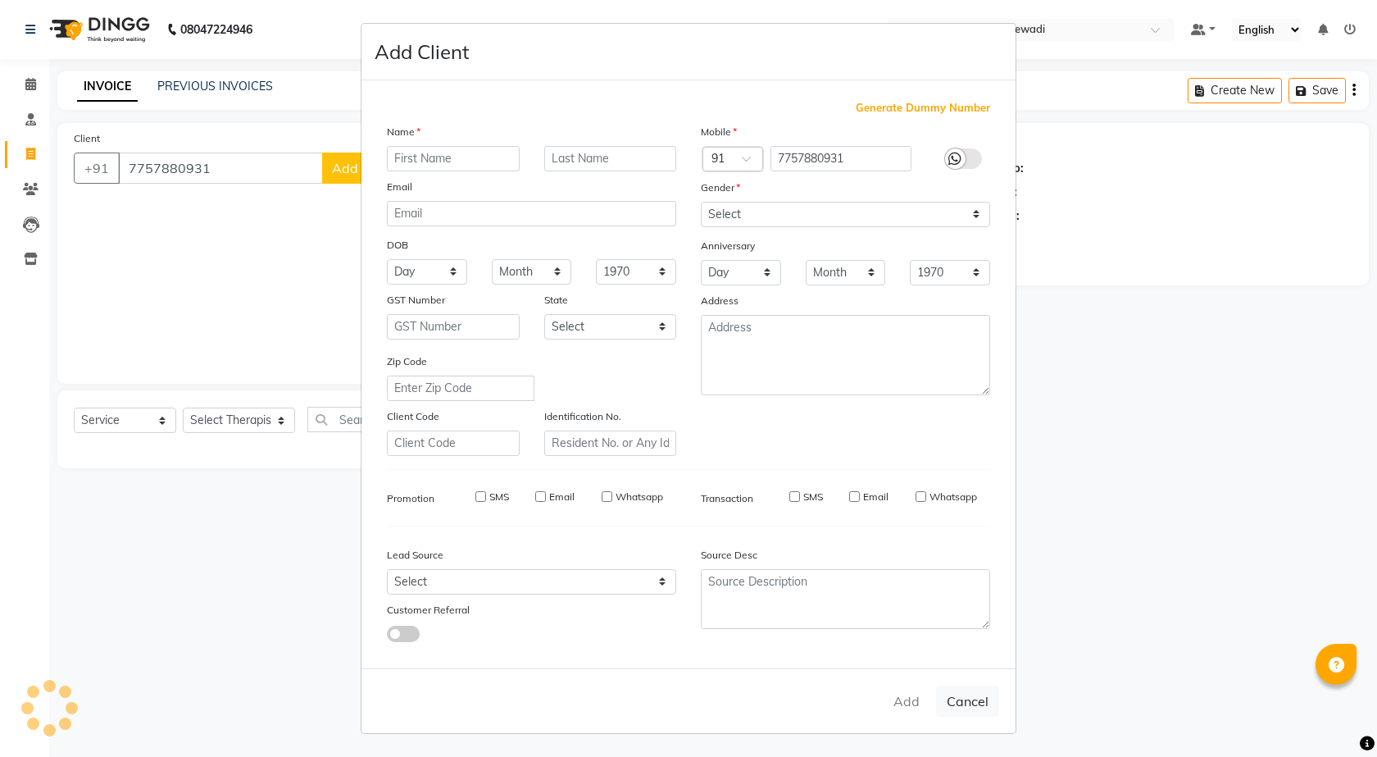
select select
checkbox input "false"
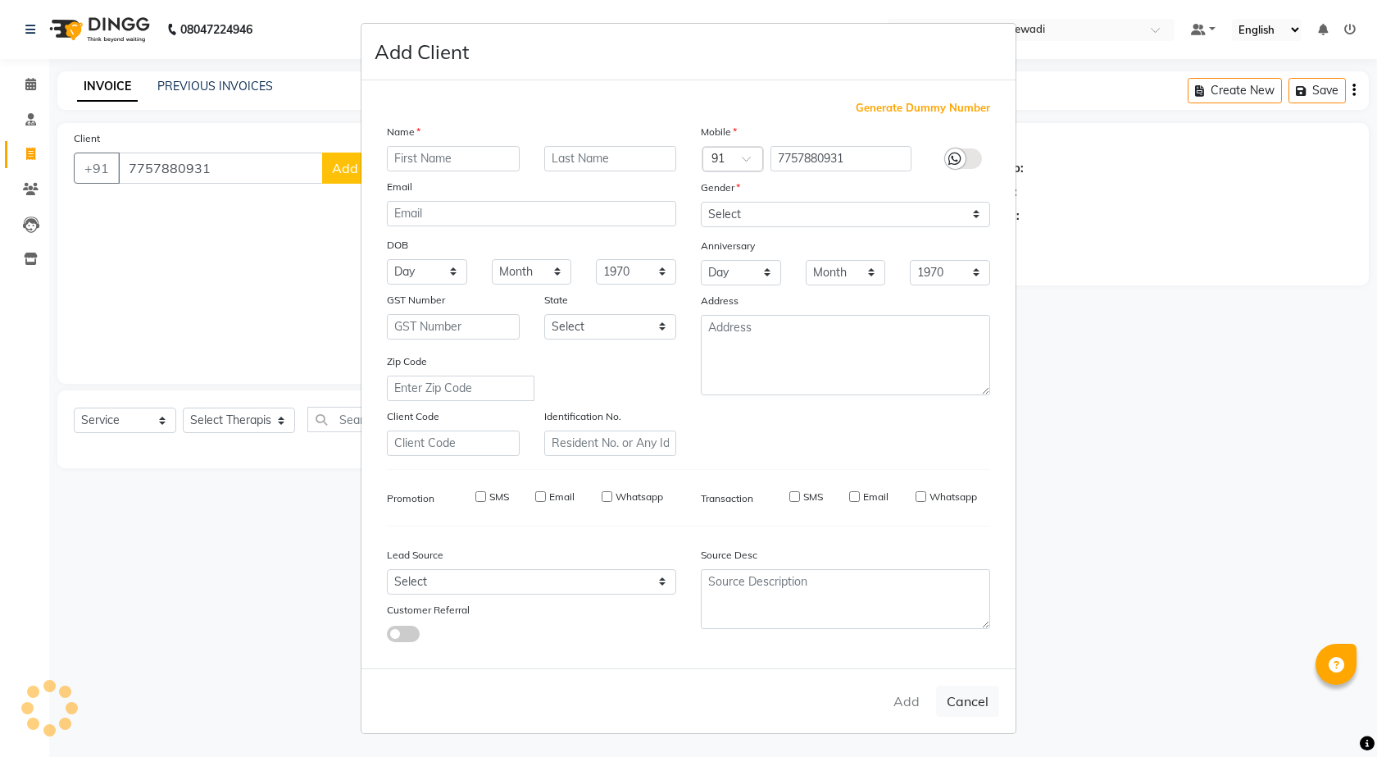
checkbox input "false"
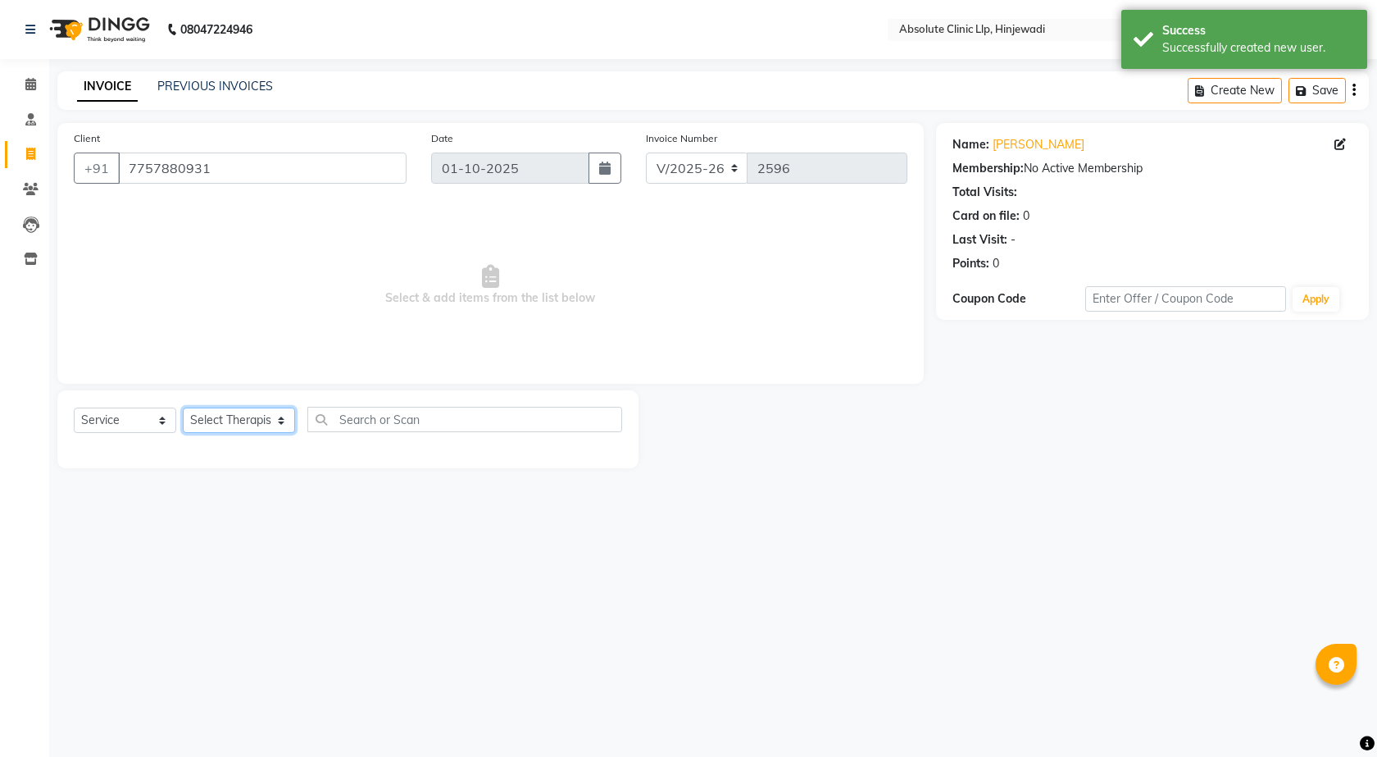
click at [226, 425] on select "Select Therapist [PERSON_NAME] DHANANJAY [PERSON_NAME] Dr. [PERSON_NAME] [PERSO…" at bounding box center [239, 419] width 112 height 25
select select "32604"
click at [183, 407] on select "Select Therapist [PERSON_NAME] DHANANJAY [PERSON_NAME] Dr. [PERSON_NAME] [PERSO…" at bounding box center [239, 419] width 112 height 25
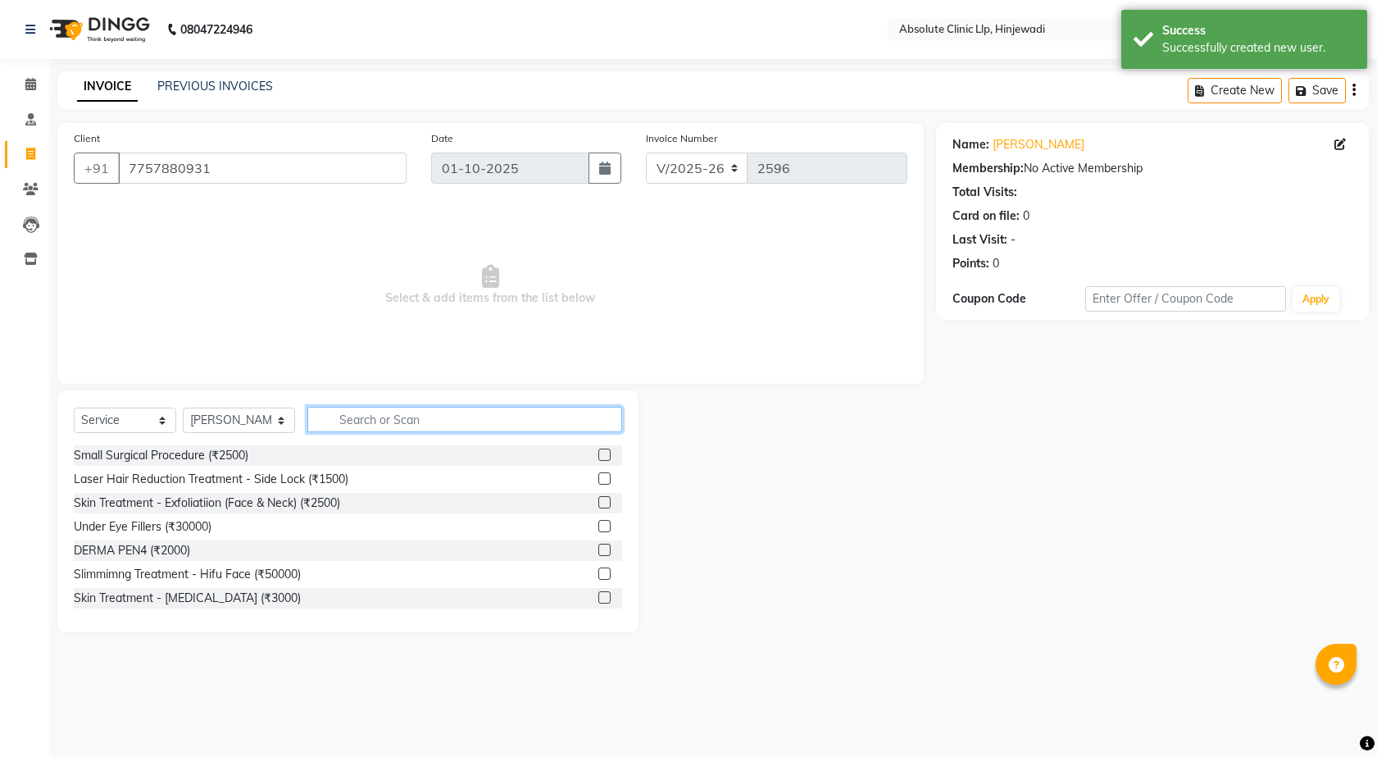
click at [427, 425] on input "text" at bounding box center [465, 419] width 316 height 25
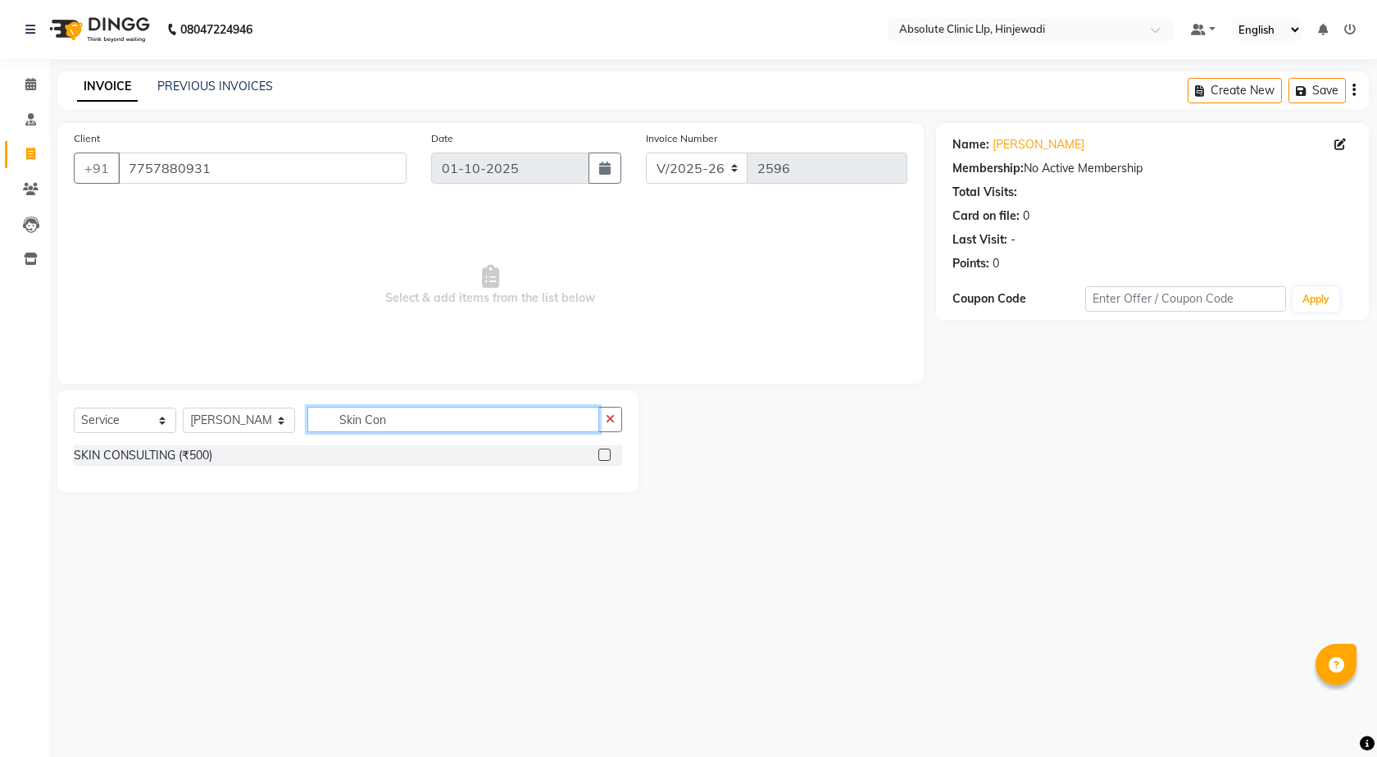
type input "Skin Con"
click at [604, 456] on label at bounding box center [604, 454] width 12 height 12
click at [604, 456] on input "checkbox" at bounding box center [603, 455] width 11 height 11
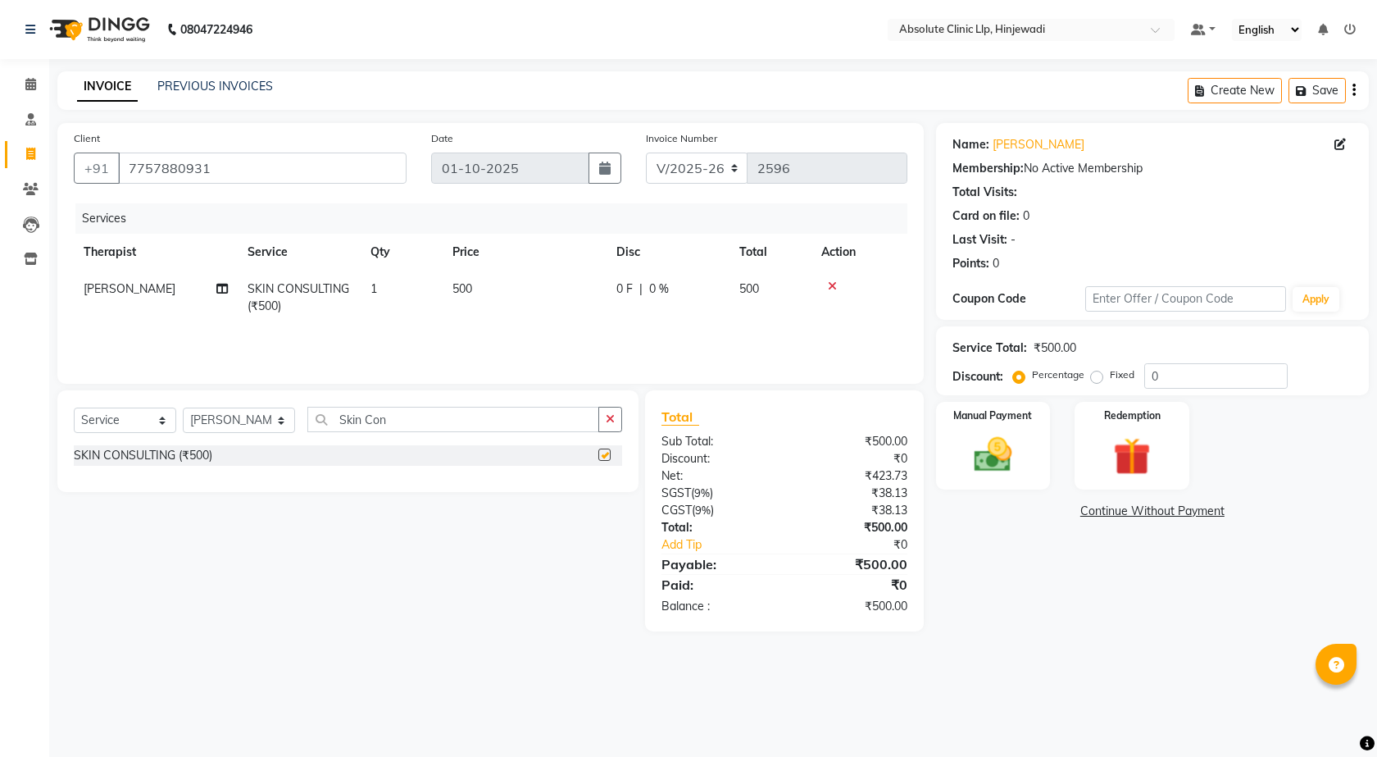
checkbox input "false"
click at [1003, 478] on div "Manual Payment" at bounding box center [993, 445] width 119 height 91
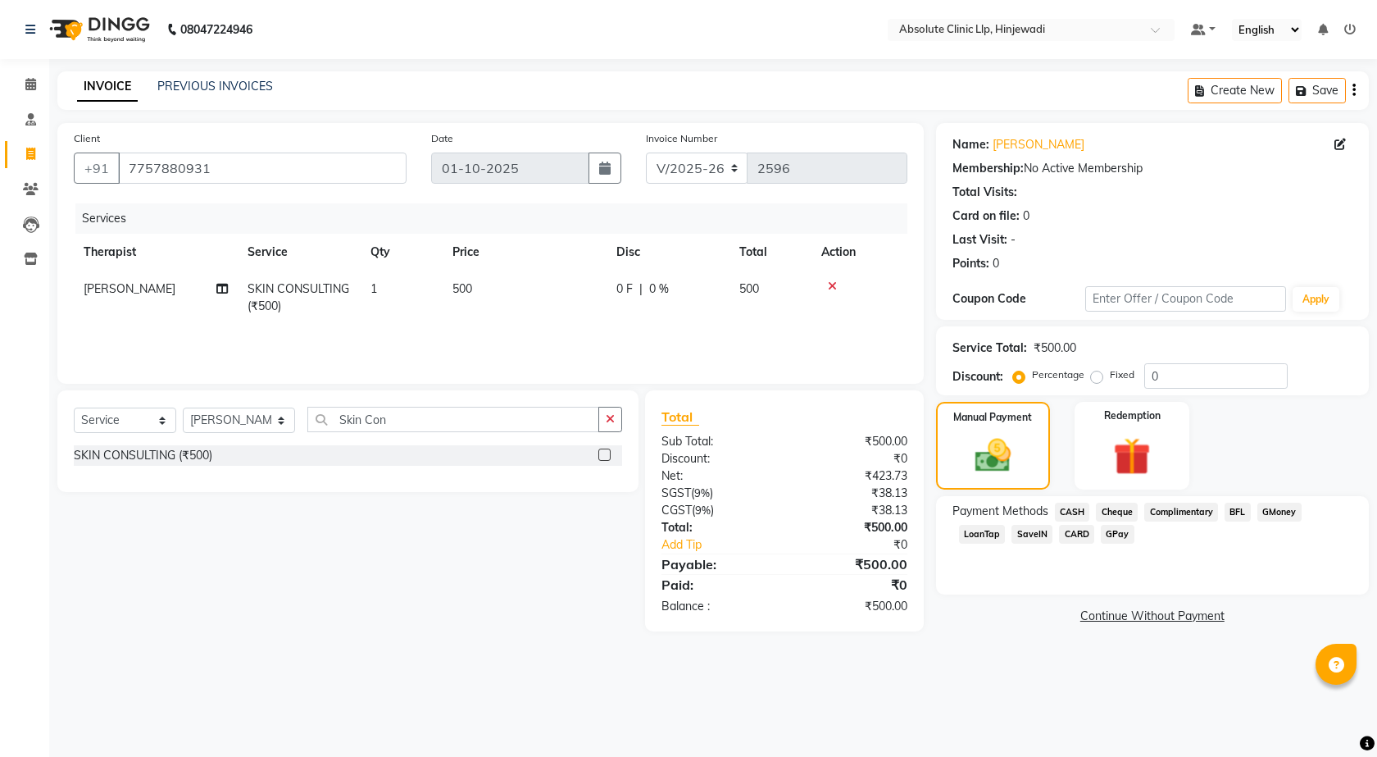
click at [1120, 538] on span "GPay" at bounding box center [1118, 534] width 34 height 19
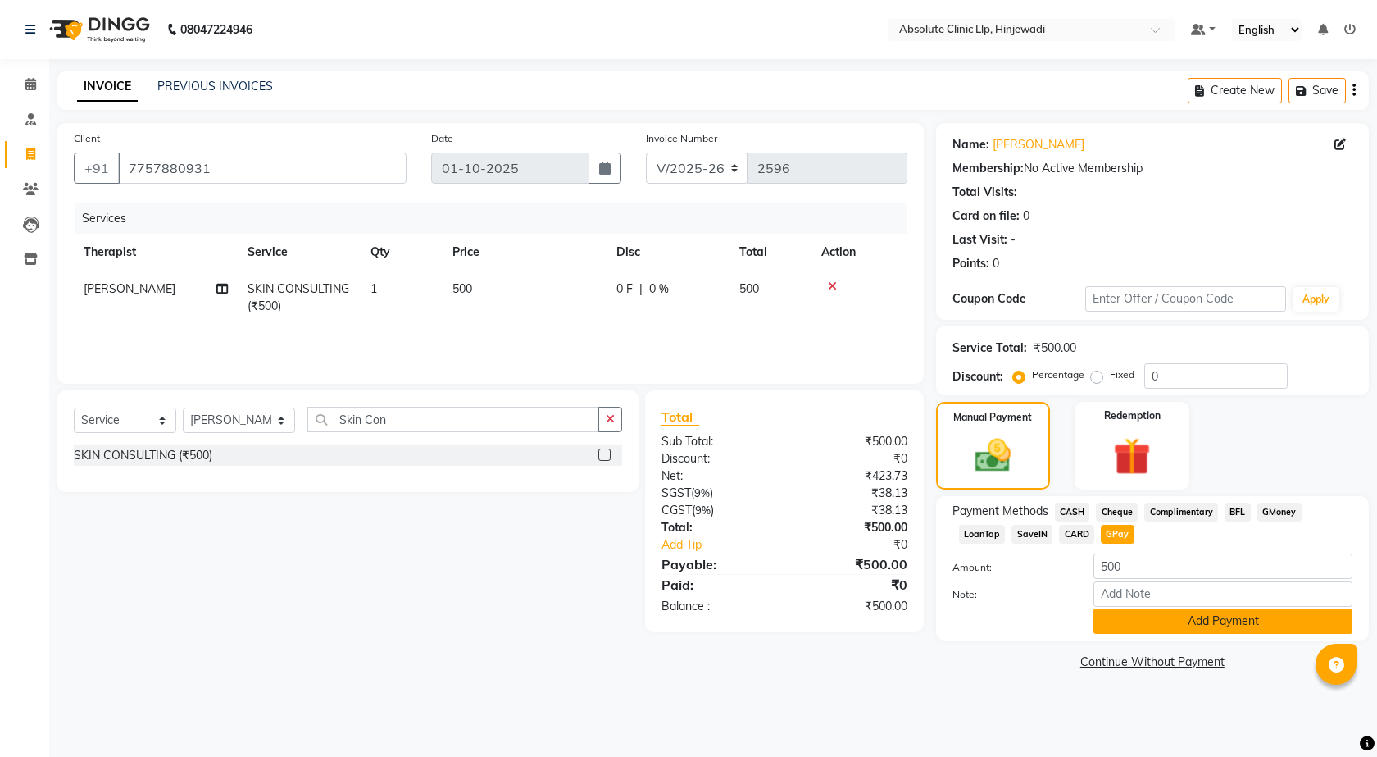
click at [1149, 630] on button "Add Payment" at bounding box center [1223, 620] width 259 height 25
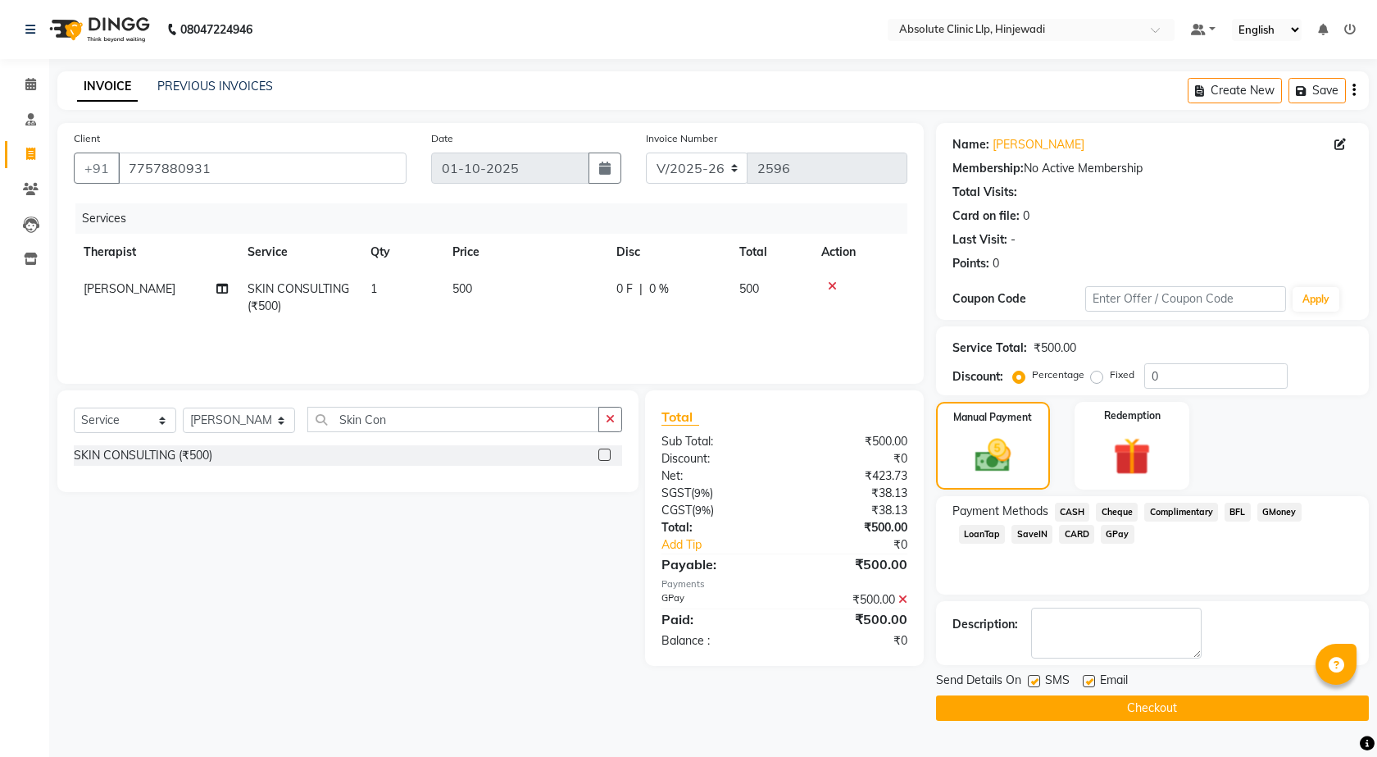
click at [1155, 707] on button "Checkout" at bounding box center [1152, 707] width 433 height 25
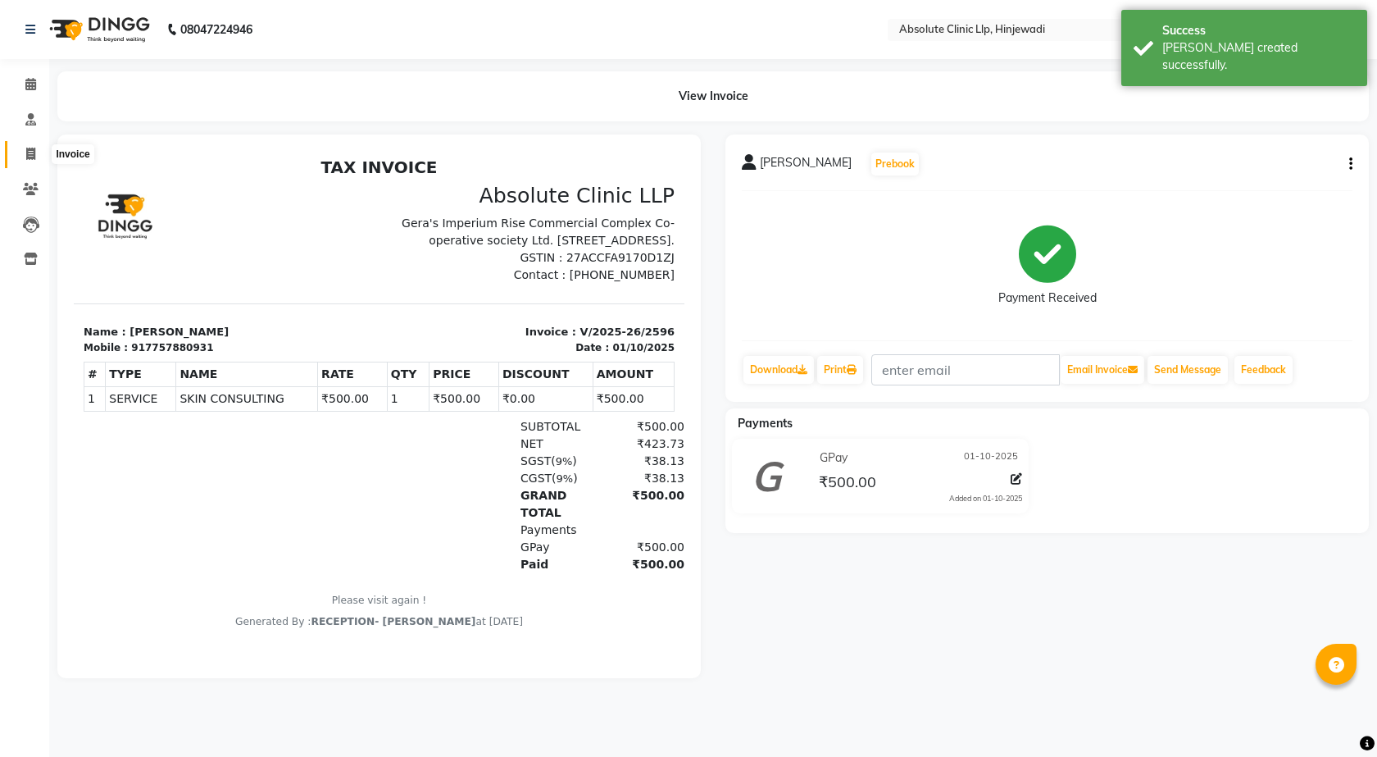
click at [34, 157] on icon at bounding box center [30, 154] width 9 height 12
select select "service"
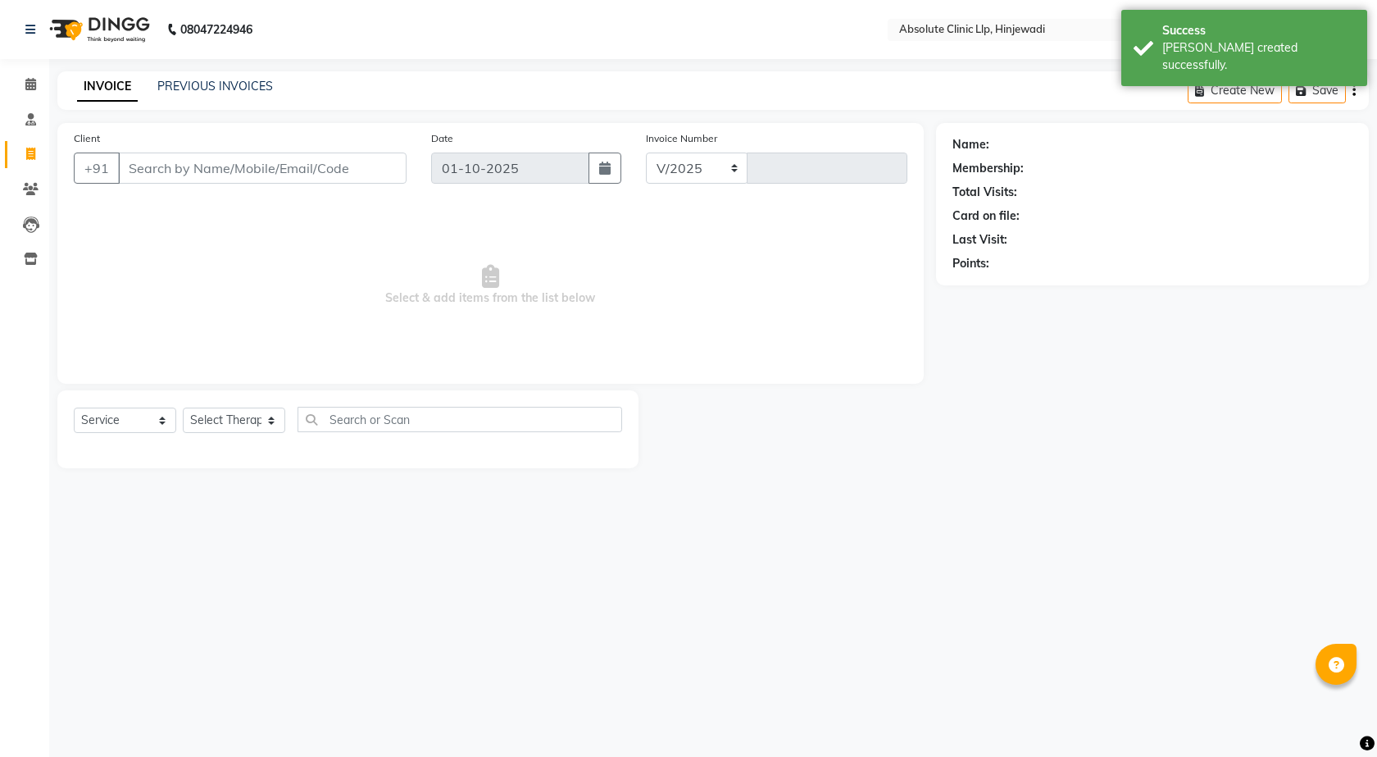
select select "5113"
type input "2597"
click at [197, 160] on input "Client" at bounding box center [262, 167] width 289 height 31
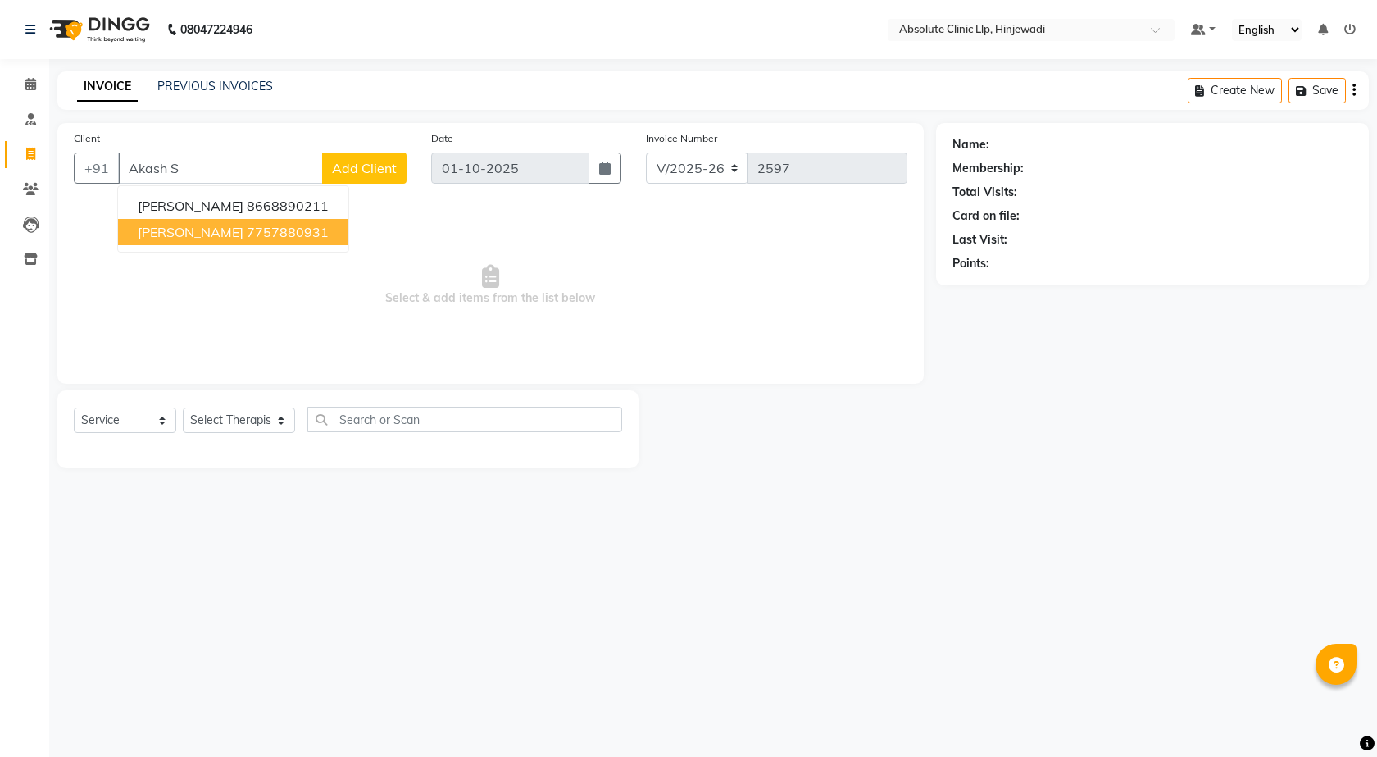
click at [247, 238] on ngb-highlight "7757880931" at bounding box center [288, 232] width 82 height 16
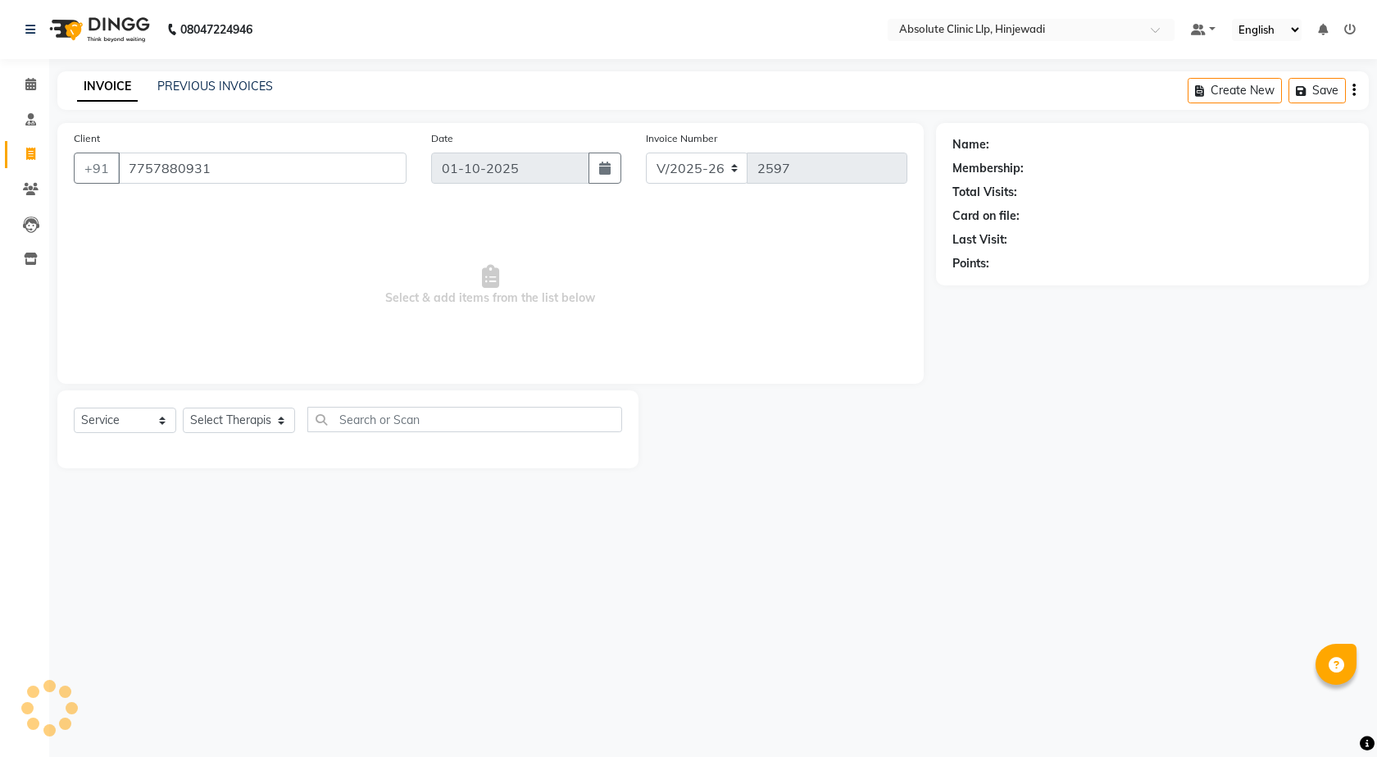
type input "7757880931"
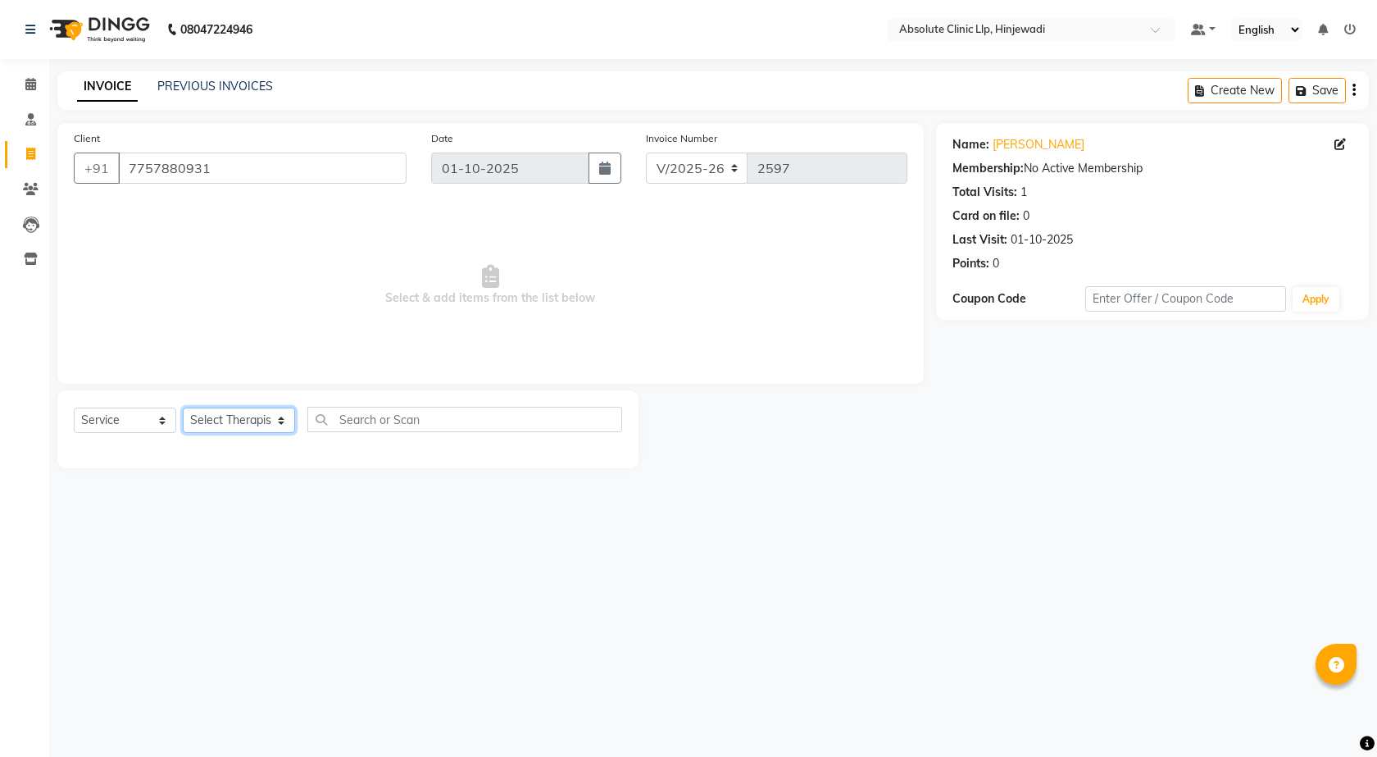
click at [246, 423] on select "Select Therapist [PERSON_NAME] DHANANJAY [PERSON_NAME] Dr. [PERSON_NAME] [PERSO…" at bounding box center [239, 419] width 112 height 25
select select "32604"
click at [183, 407] on select "Select Therapist [PERSON_NAME] DHANANJAY [PERSON_NAME] Dr. [PERSON_NAME] [PERSO…" at bounding box center [239, 419] width 112 height 25
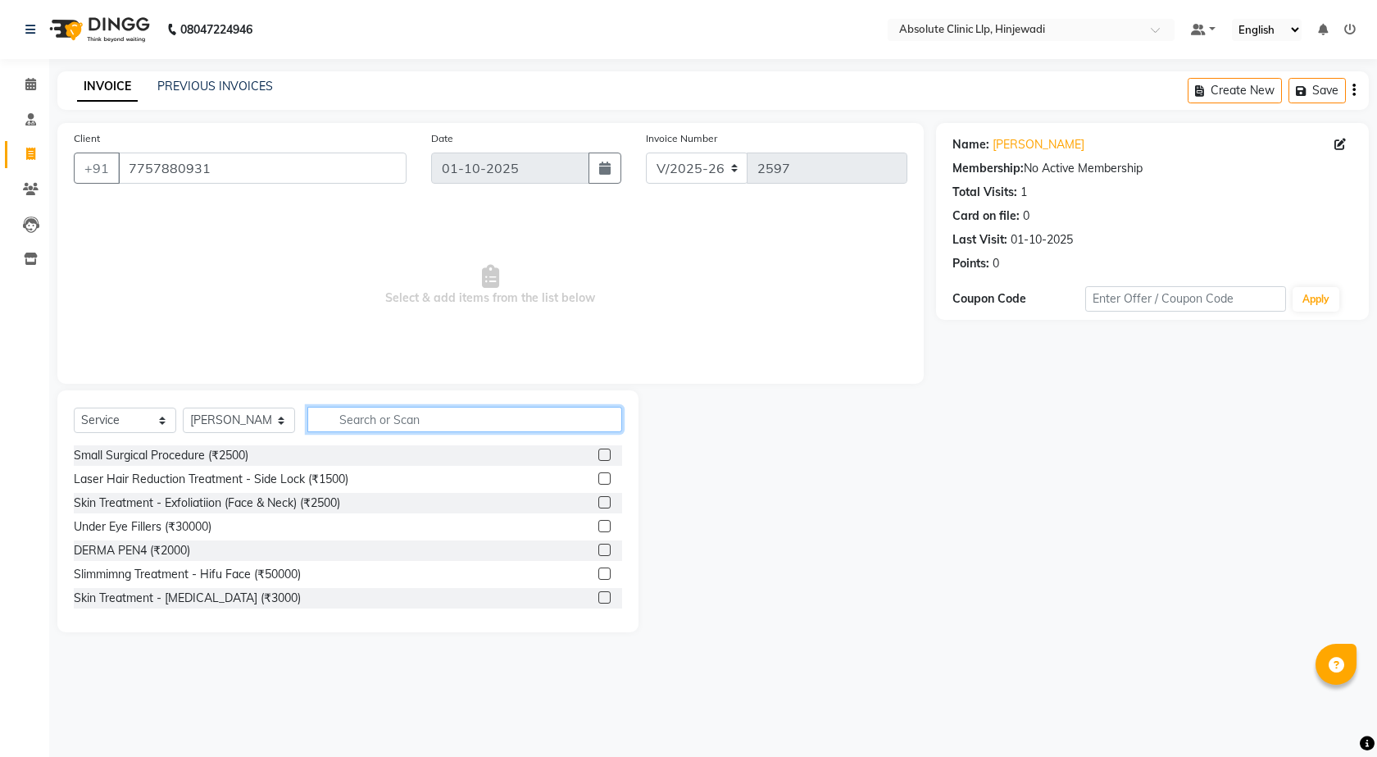
click at [421, 415] on input "text" at bounding box center [465, 419] width 316 height 25
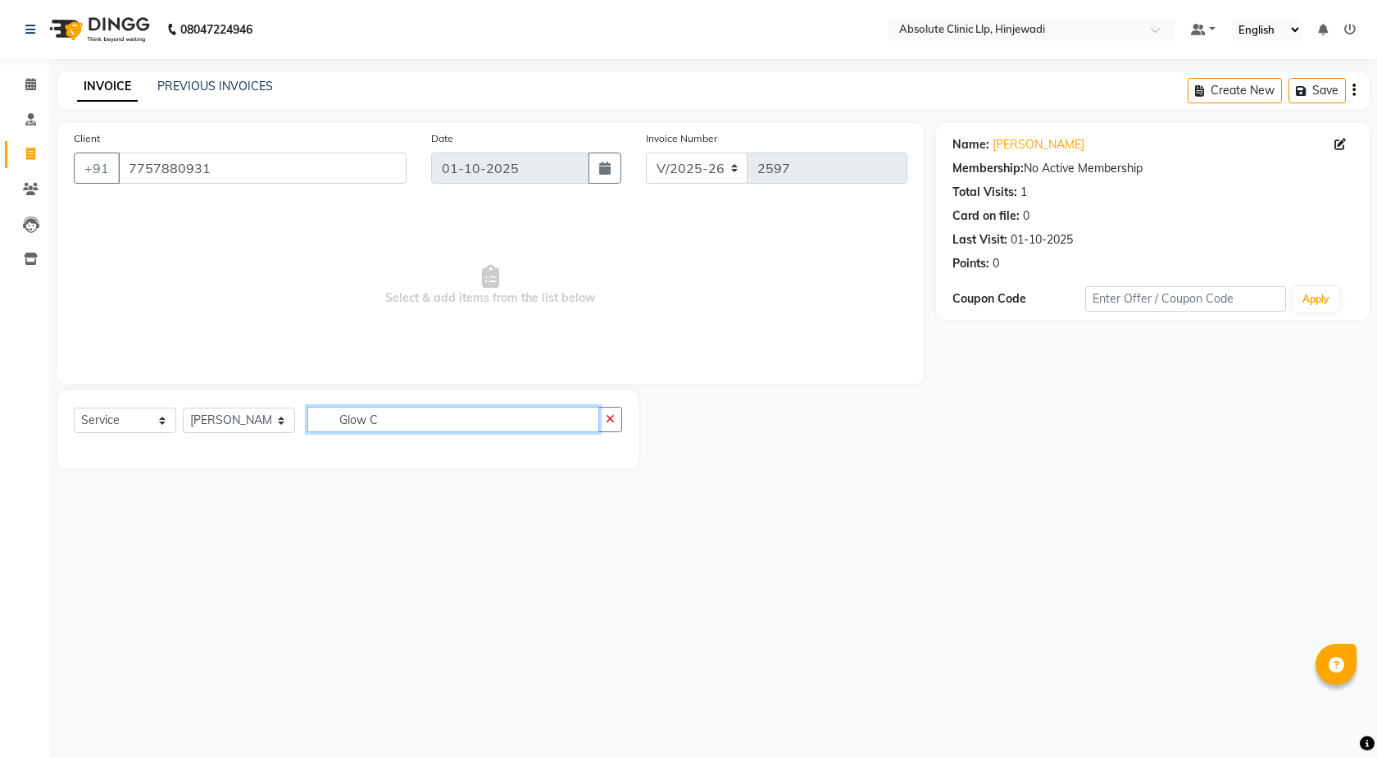
type input "Glow C"
click at [134, 426] on select "Select Service Product Membership Package Voucher Prepaid Gift Card" at bounding box center [125, 419] width 102 height 25
select select "product"
click at [74, 407] on select "Select Service Product Membership Package Voucher Prepaid Gift Card" at bounding box center [125, 419] width 102 height 25
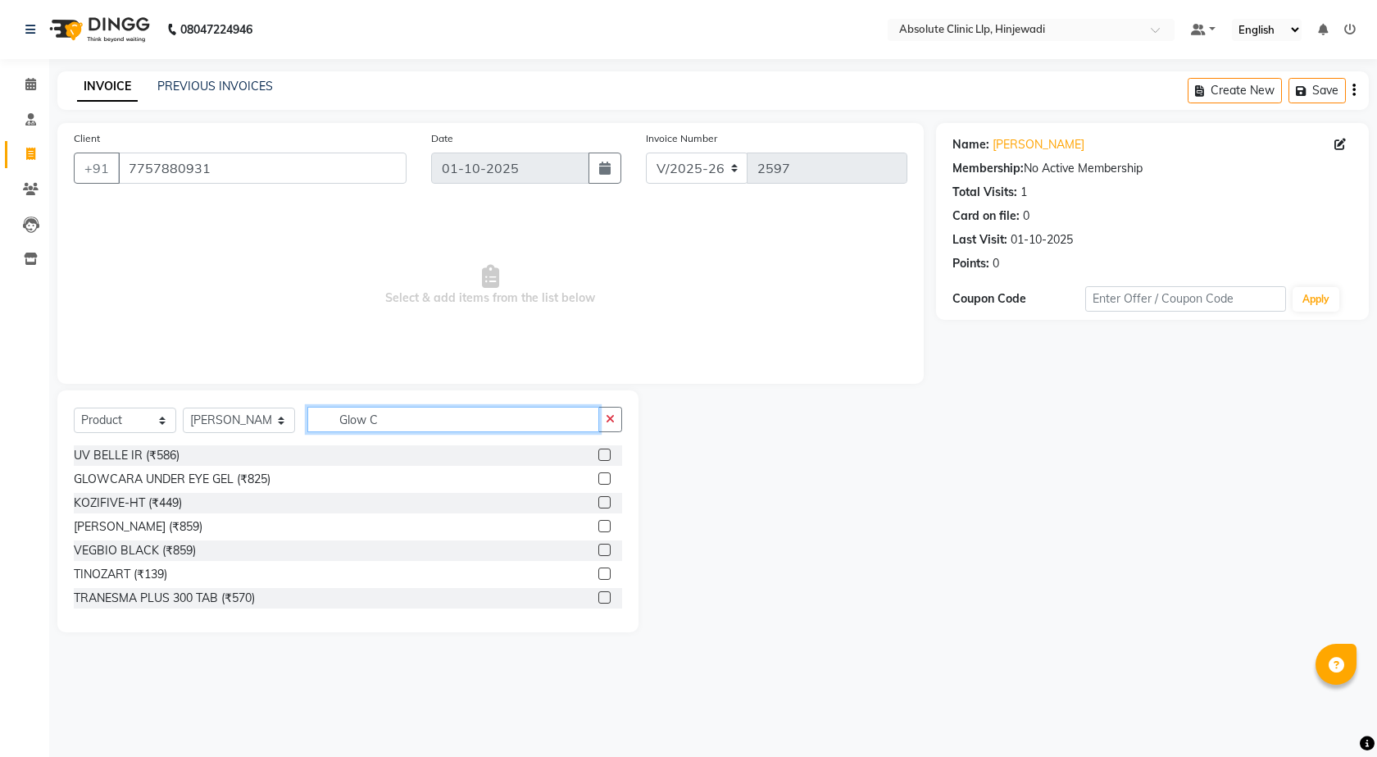
click at [417, 430] on input "Glow C" at bounding box center [453, 419] width 293 height 25
type input "Glow C"
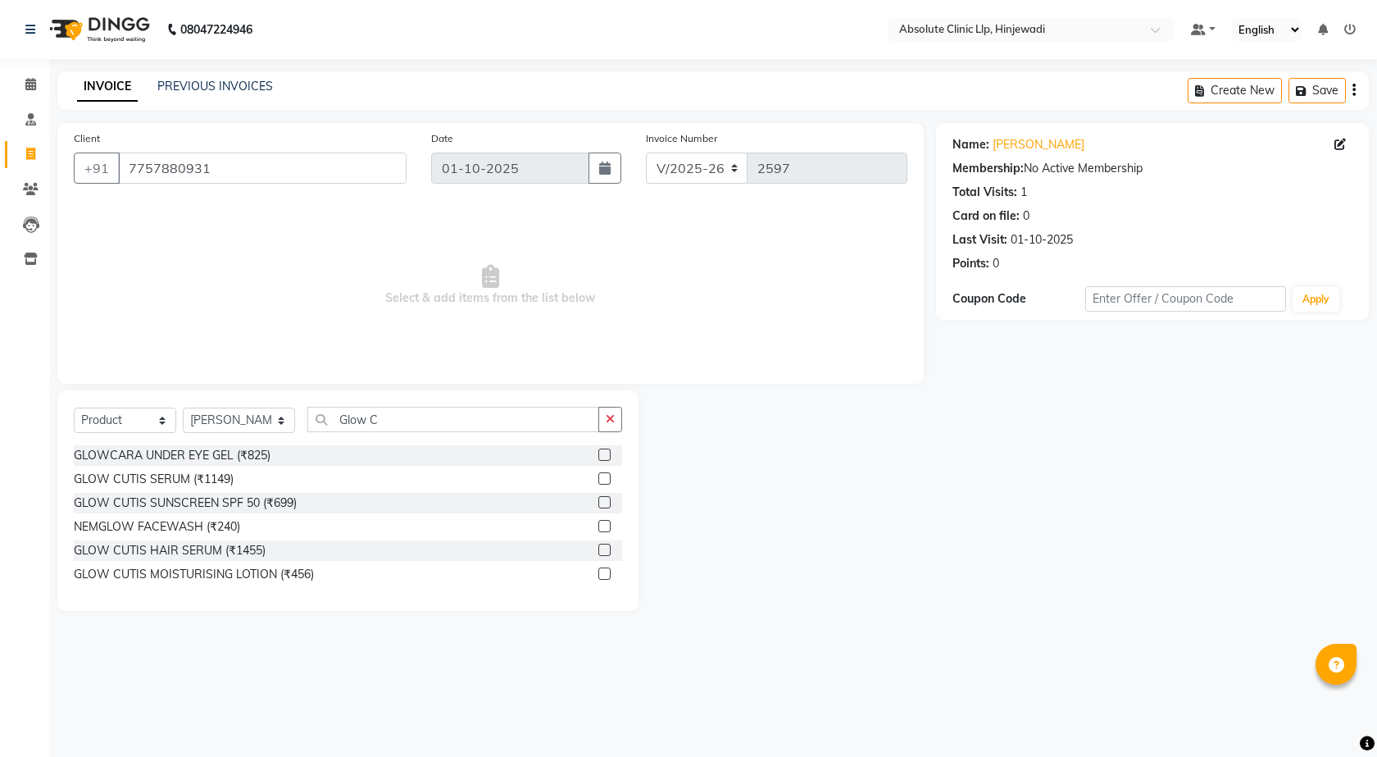
click at [606, 574] on label at bounding box center [604, 573] width 12 height 12
click at [606, 574] on input "checkbox" at bounding box center [603, 574] width 11 height 11
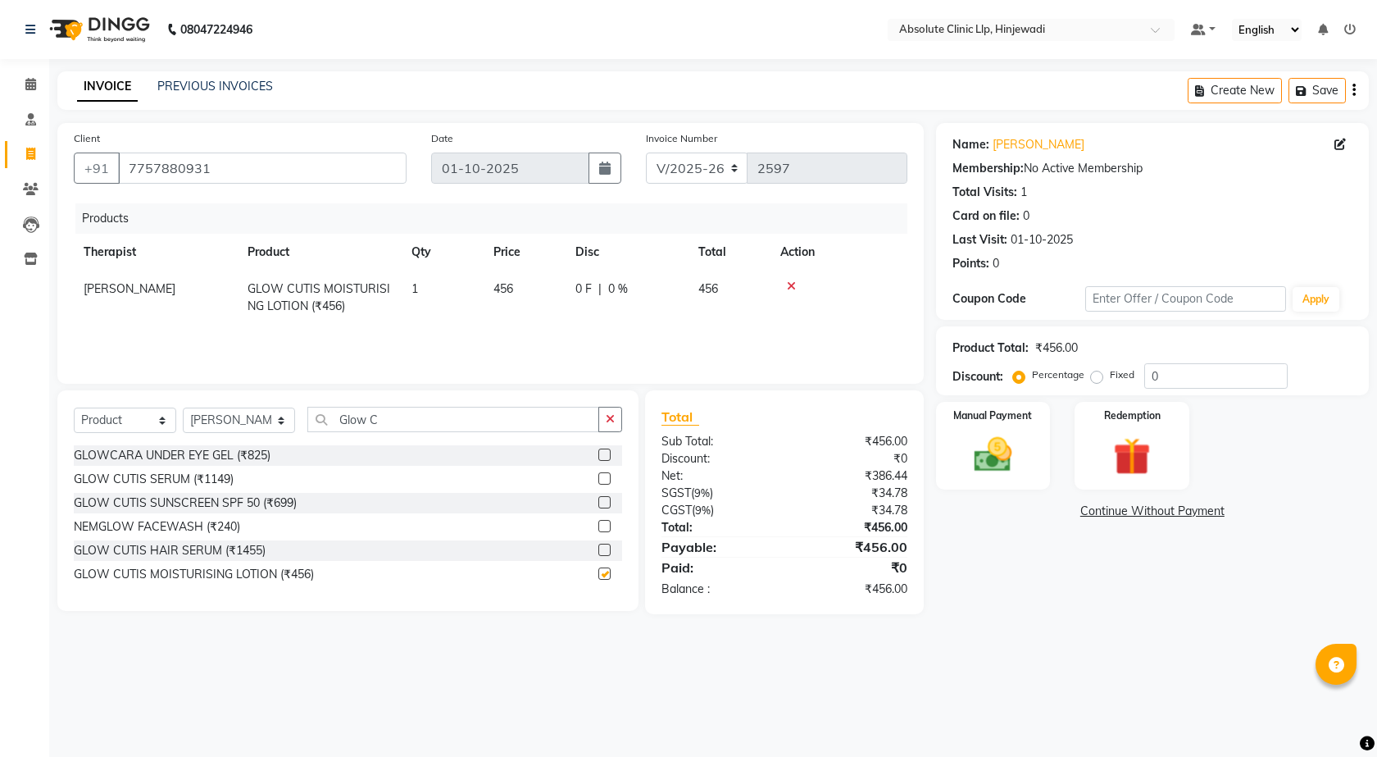
checkbox input "false"
click at [476, 427] on input "Glow C" at bounding box center [453, 419] width 293 height 25
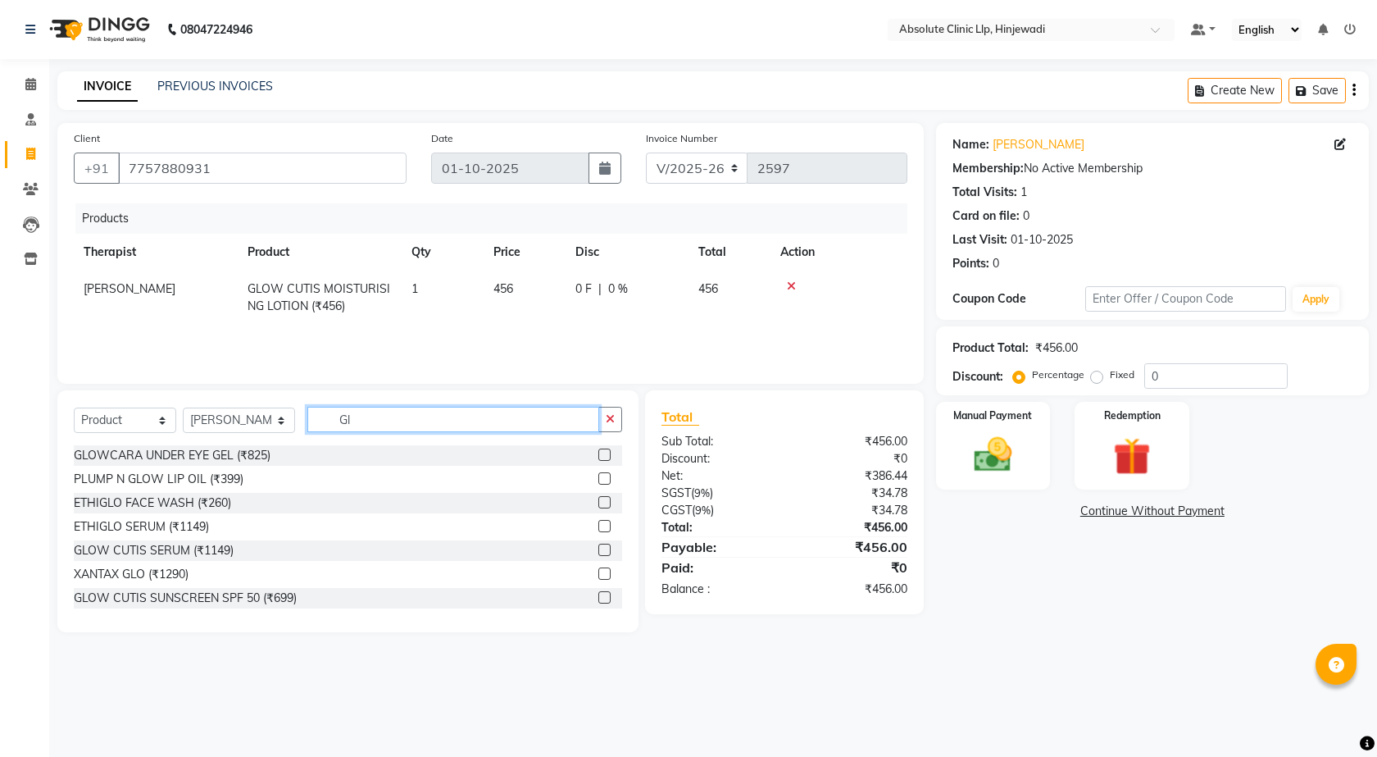
type input "G"
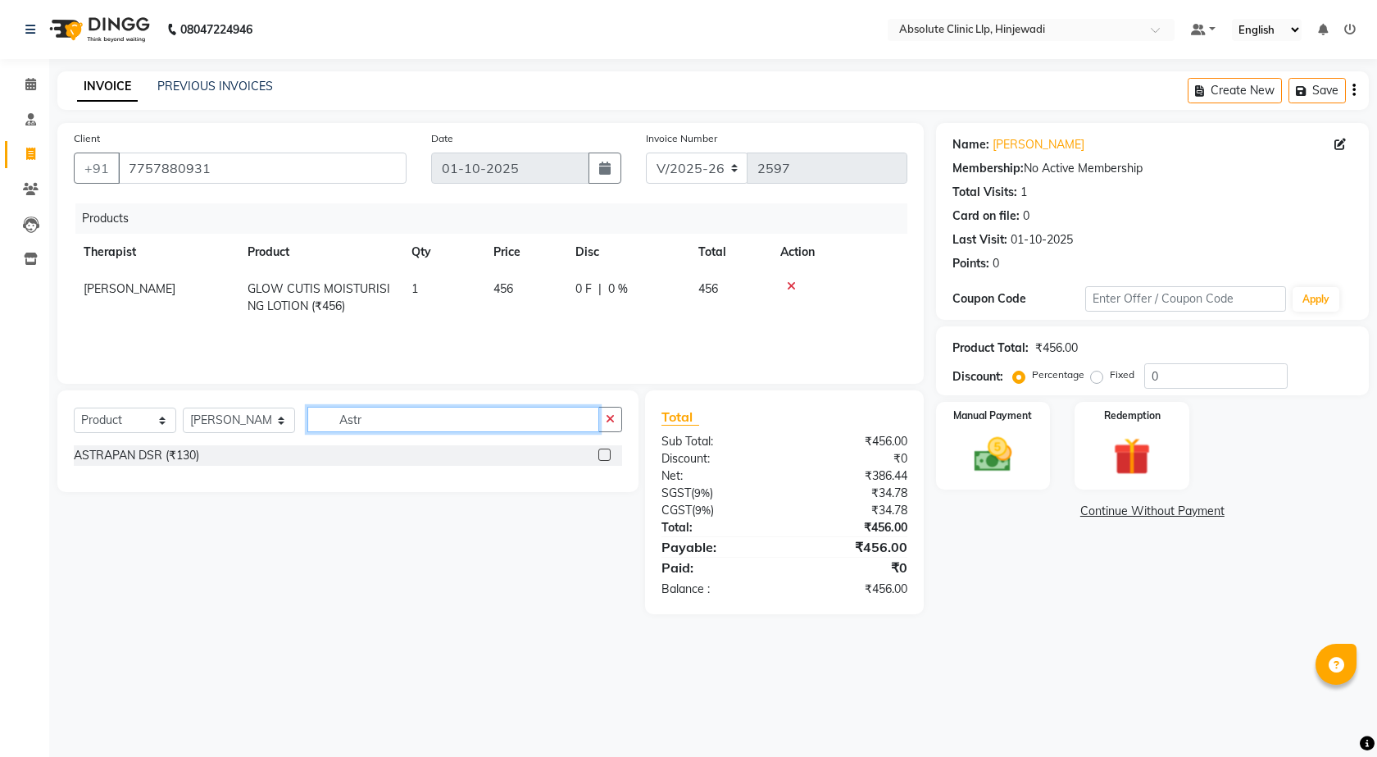
type input "Astr"
click at [606, 453] on label at bounding box center [604, 454] width 12 height 12
click at [606, 453] on input "checkbox" at bounding box center [603, 455] width 11 height 11
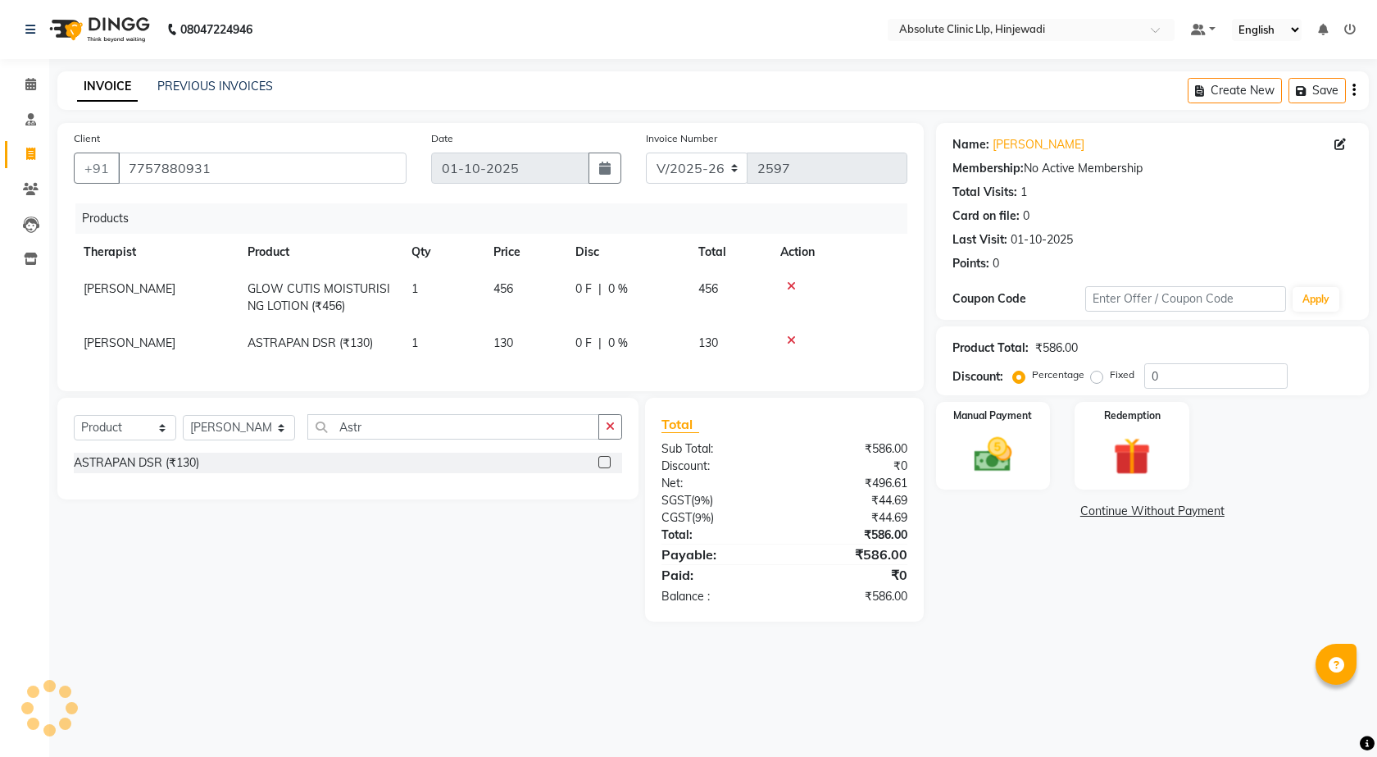
checkbox input "false"
click at [512, 421] on div "Client [PHONE_NUMBER] Date [DATE] Invoice Number V/2025 V/[PHONE_NUMBER] Produc…" at bounding box center [490, 372] width 891 height 498
click at [513, 439] on input "Astr" at bounding box center [453, 426] width 293 height 25
type input "A"
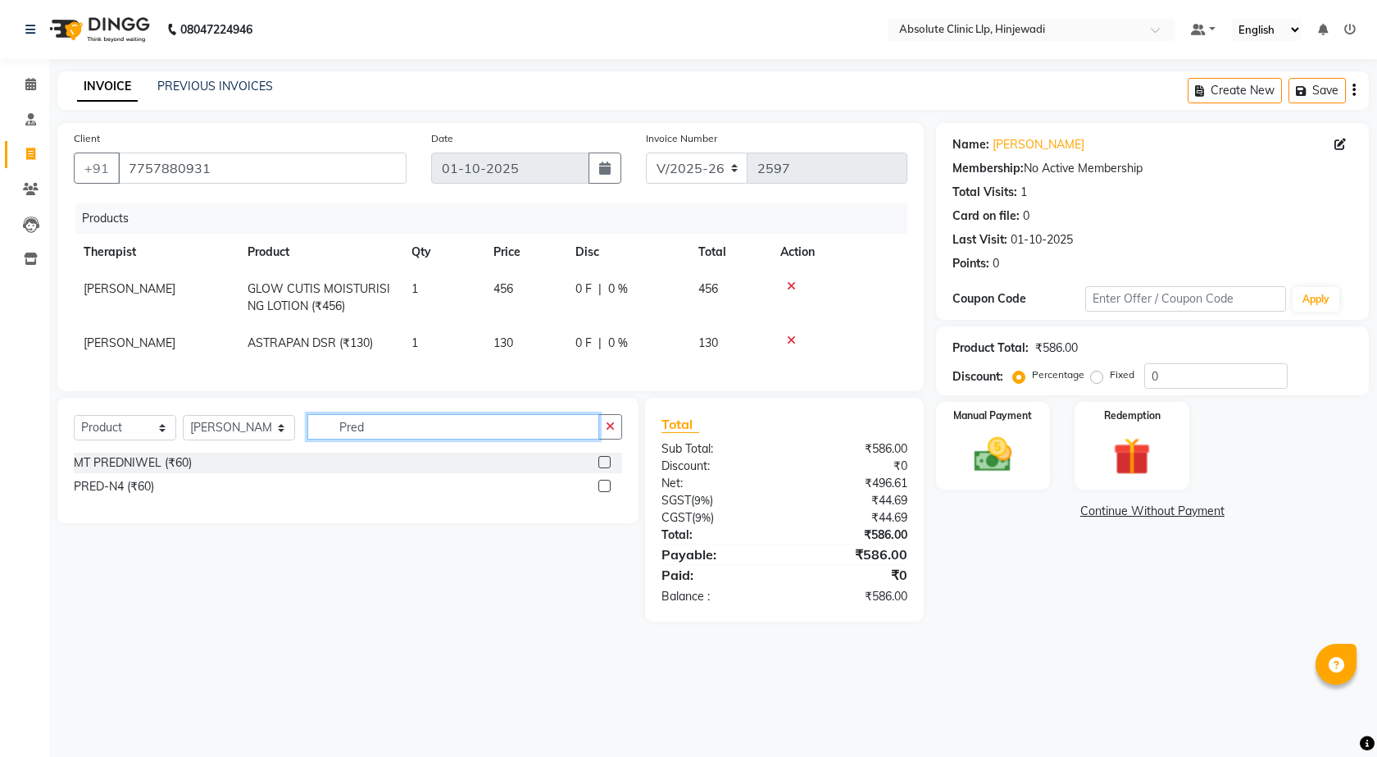
type input "Pred"
click at [608, 492] on label at bounding box center [604, 486] width 12 height 12
click at [608, 492] on input "checkbox" at bounding box center [603, 486] width 11 height 11
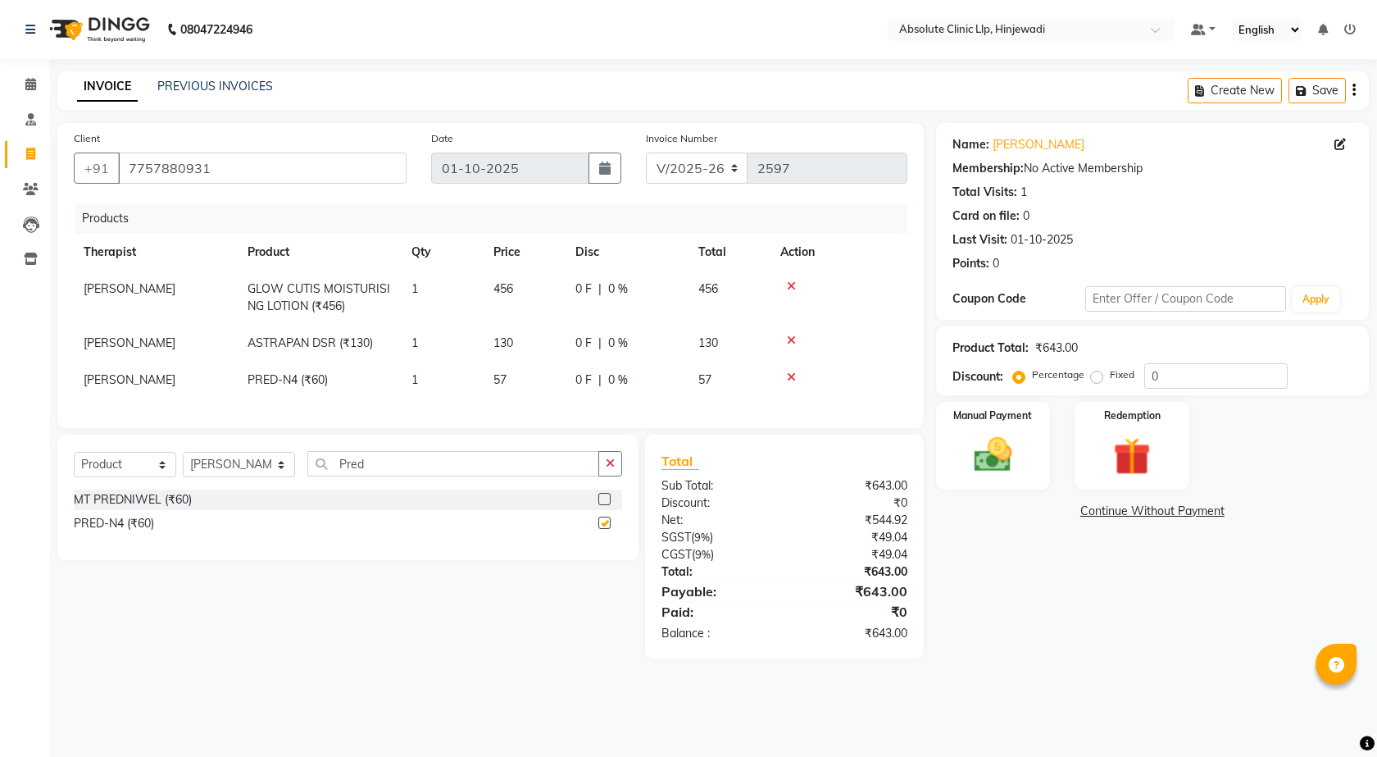
checkbox input "false"
click at [604, 505] on label at bounding box center [604, 499] width 12 height 12
click at [604, 505] on input "checkbox" at bounding box center [603, 499] width 11 height 11
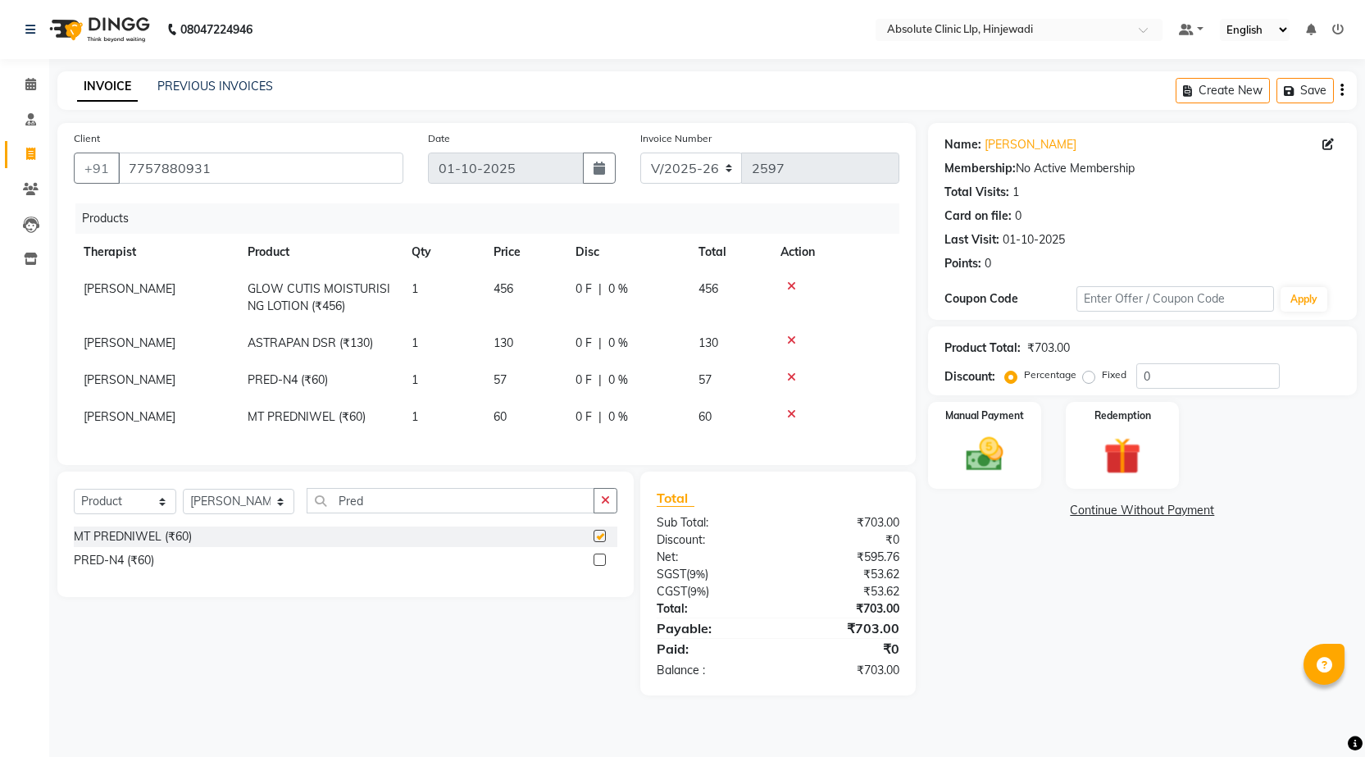
checkbox input "false"
click at [792, 383] on icon at bounding box center [791, 376] width 9 height 11
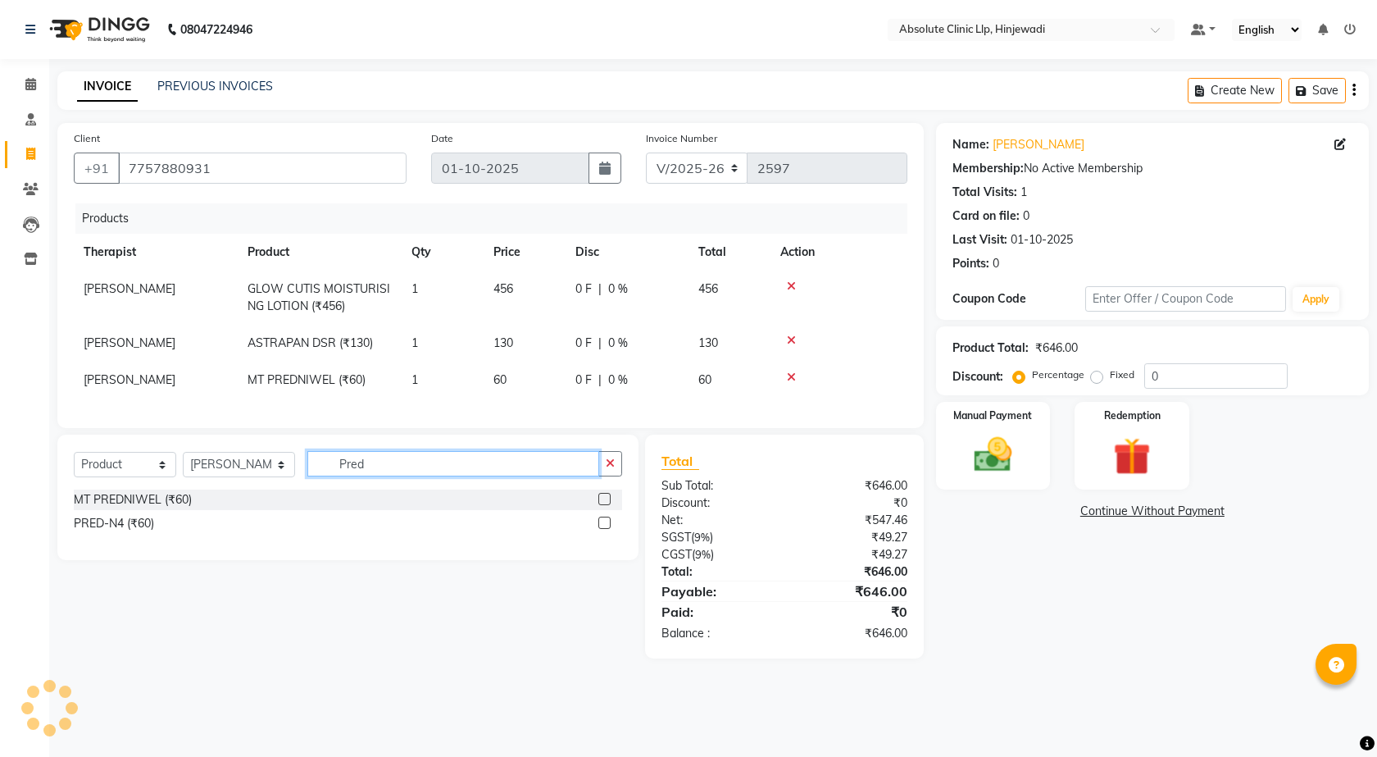
click at [477, 476] on input "Pred" at bounding box center [453, 463] width 293 height 25
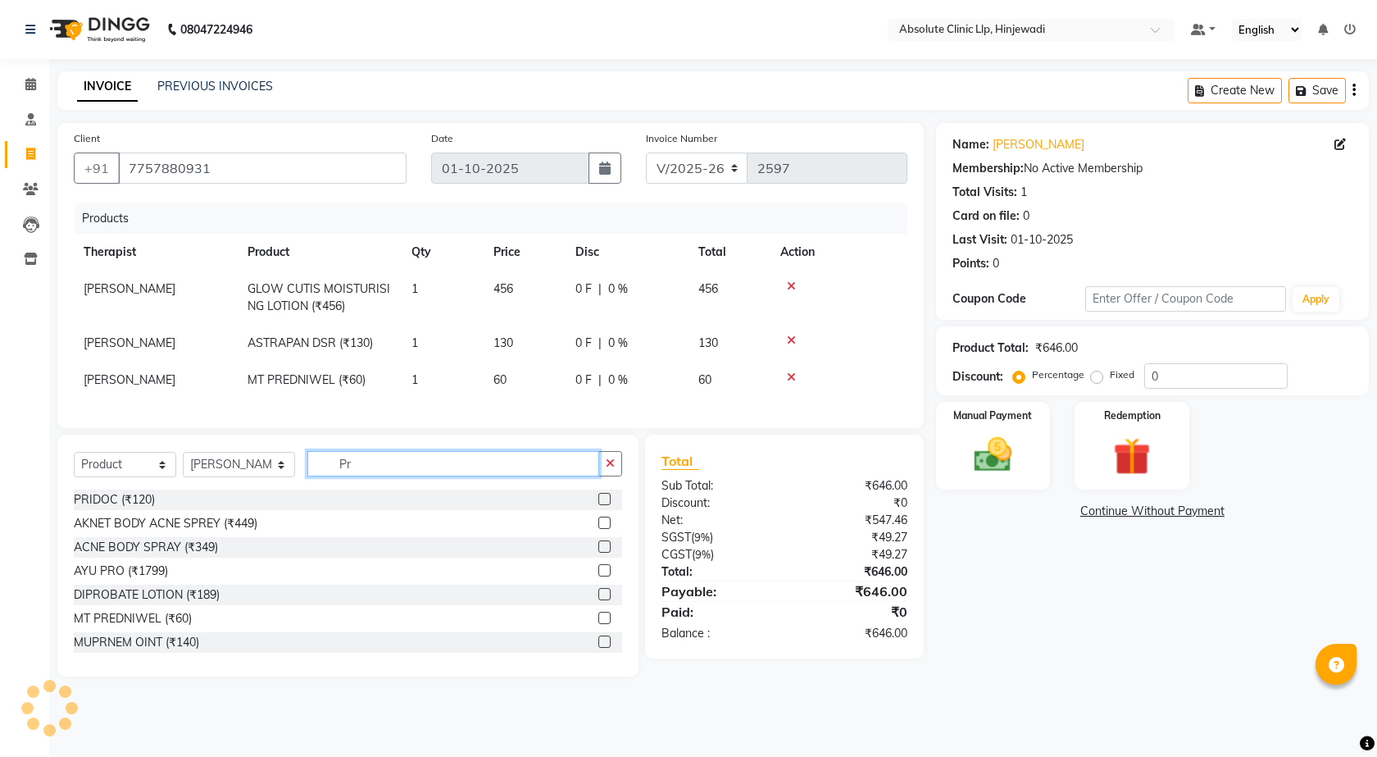
type input "P"
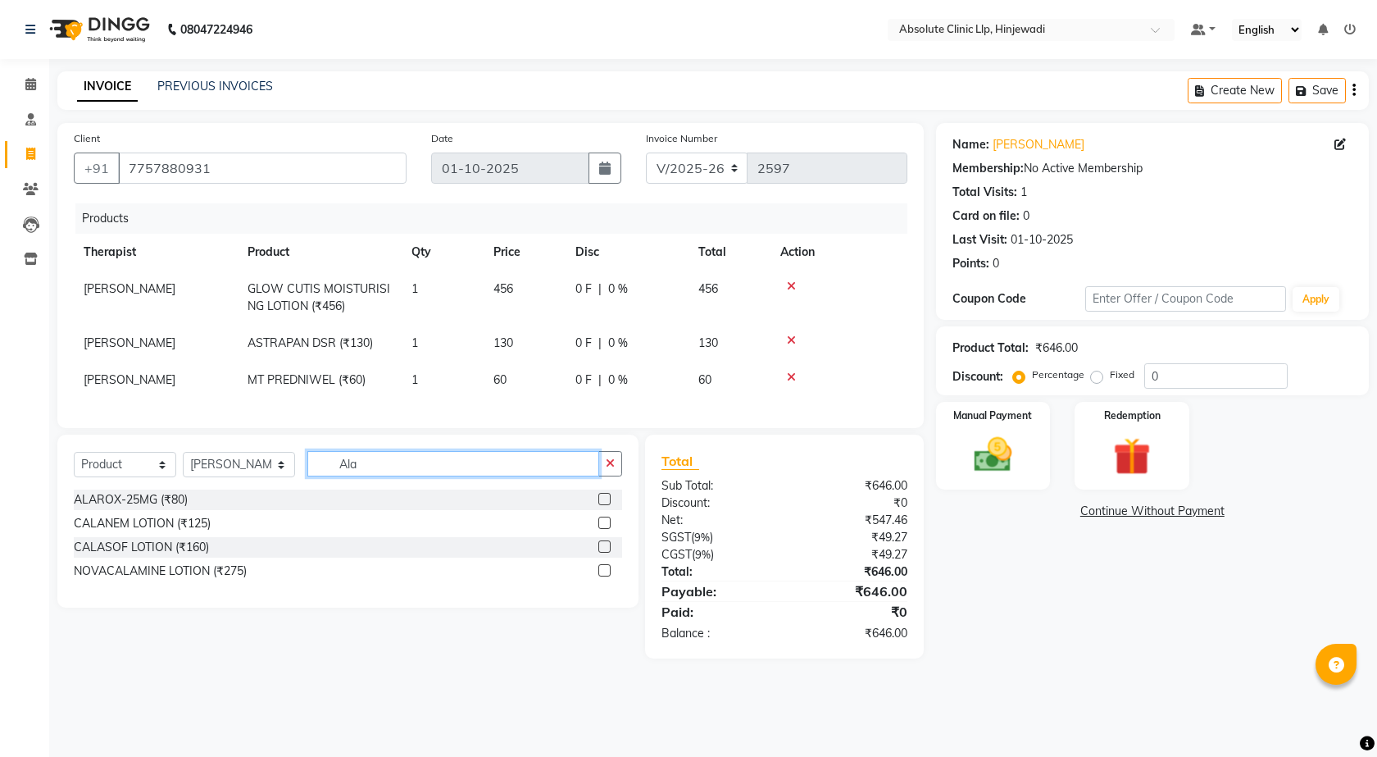
type input "Ala"
click at [604, 505] on label at bounding box center [604, 499] width 12 height 12
click at [604, 505] on input "checkbox" at bounding box center [603, 499] width 11 height 11
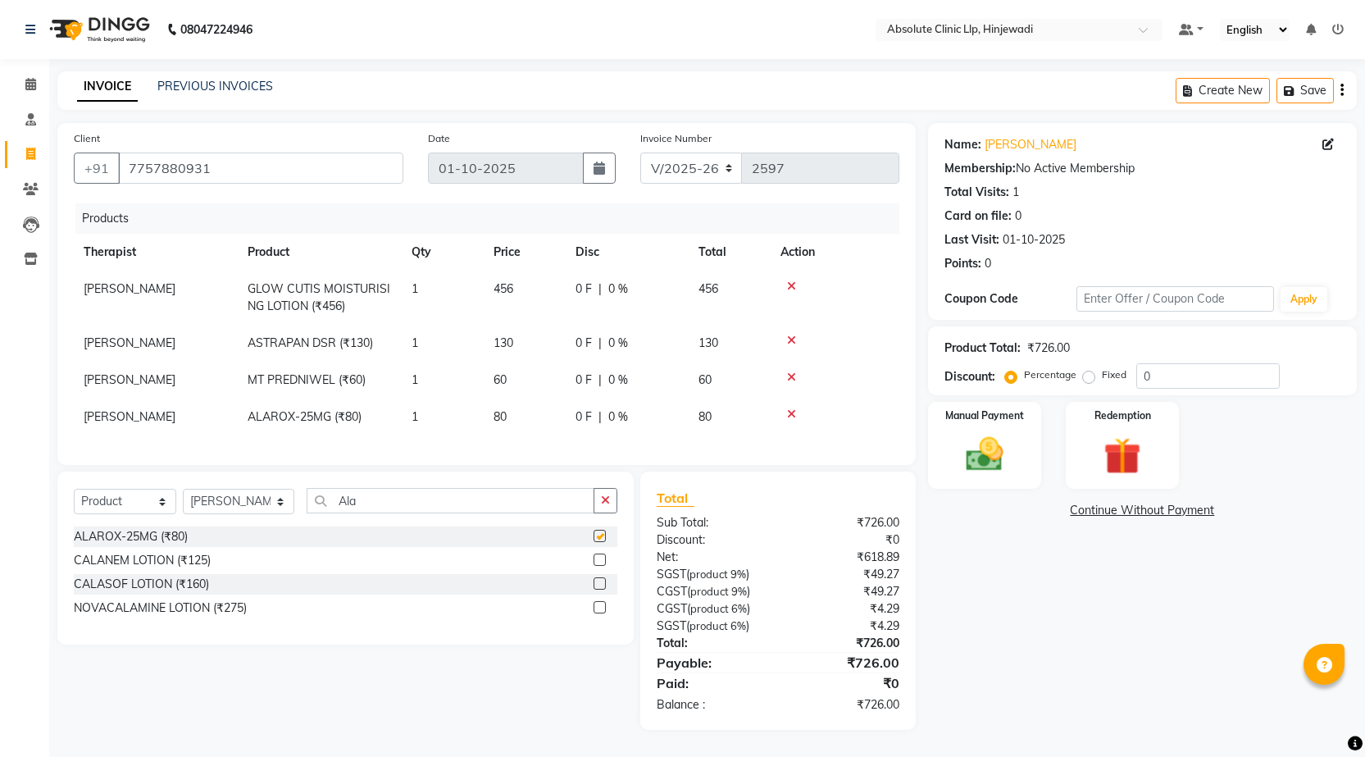
checkbox input "false"
click at [496, 513] on input "Ala" at bounding box center [451, 500] width 288 height 25
type input "A"
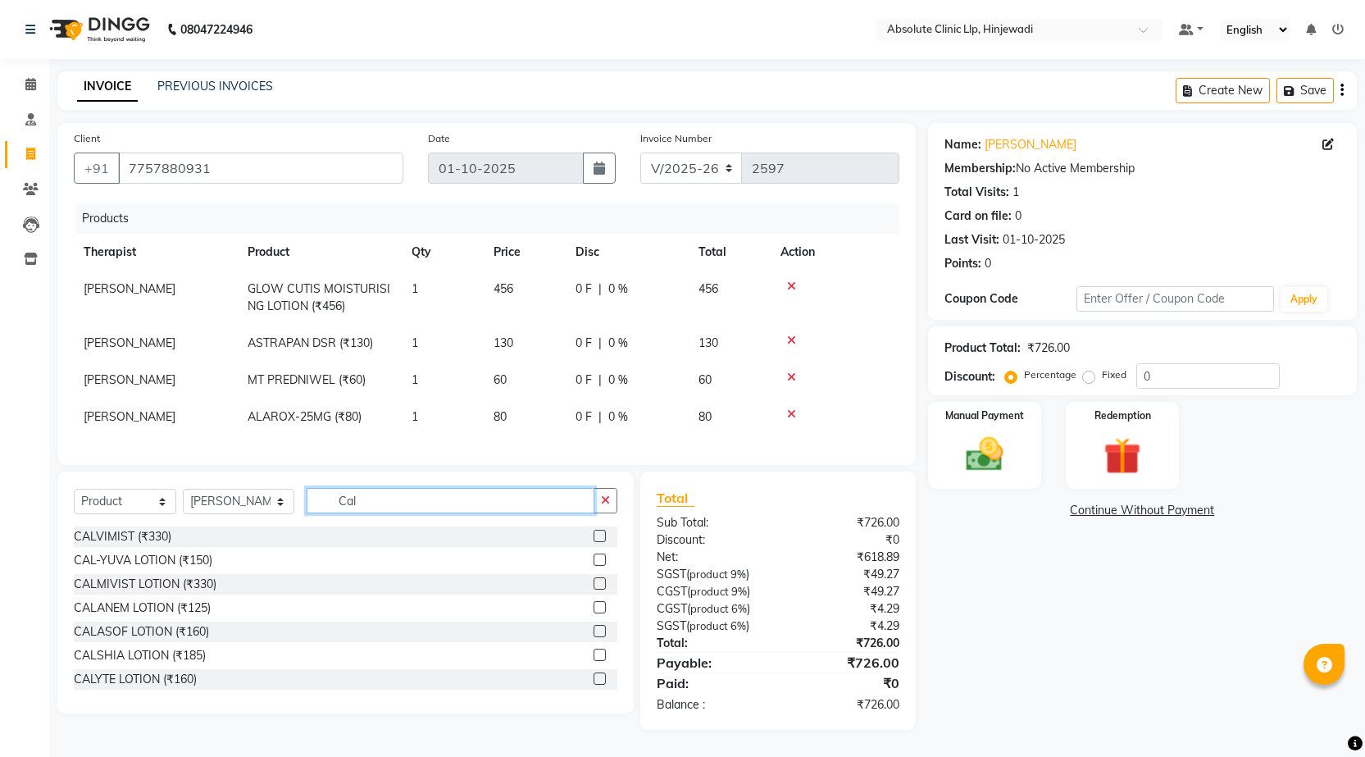
type input "Cal"
click at [593, 566] on label at bounding box center [599, 559] width 12 height 12
click at [593, 566] on input "checkbox" at bounding box center [598, 560] width 11 height 11
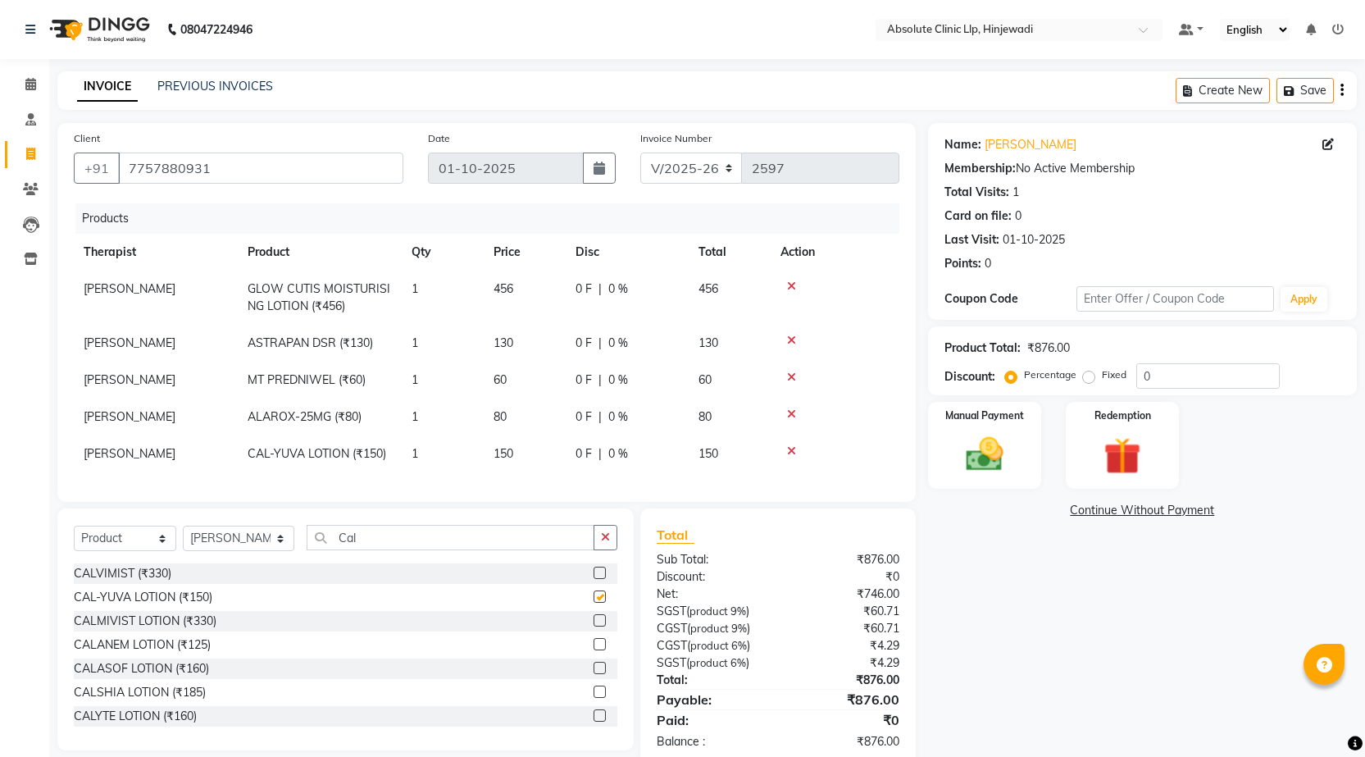
checkbox input "false"
click at [462, 550] on input "Cal" at bounding box center [451, 537] width 288 height 25
type input "C"
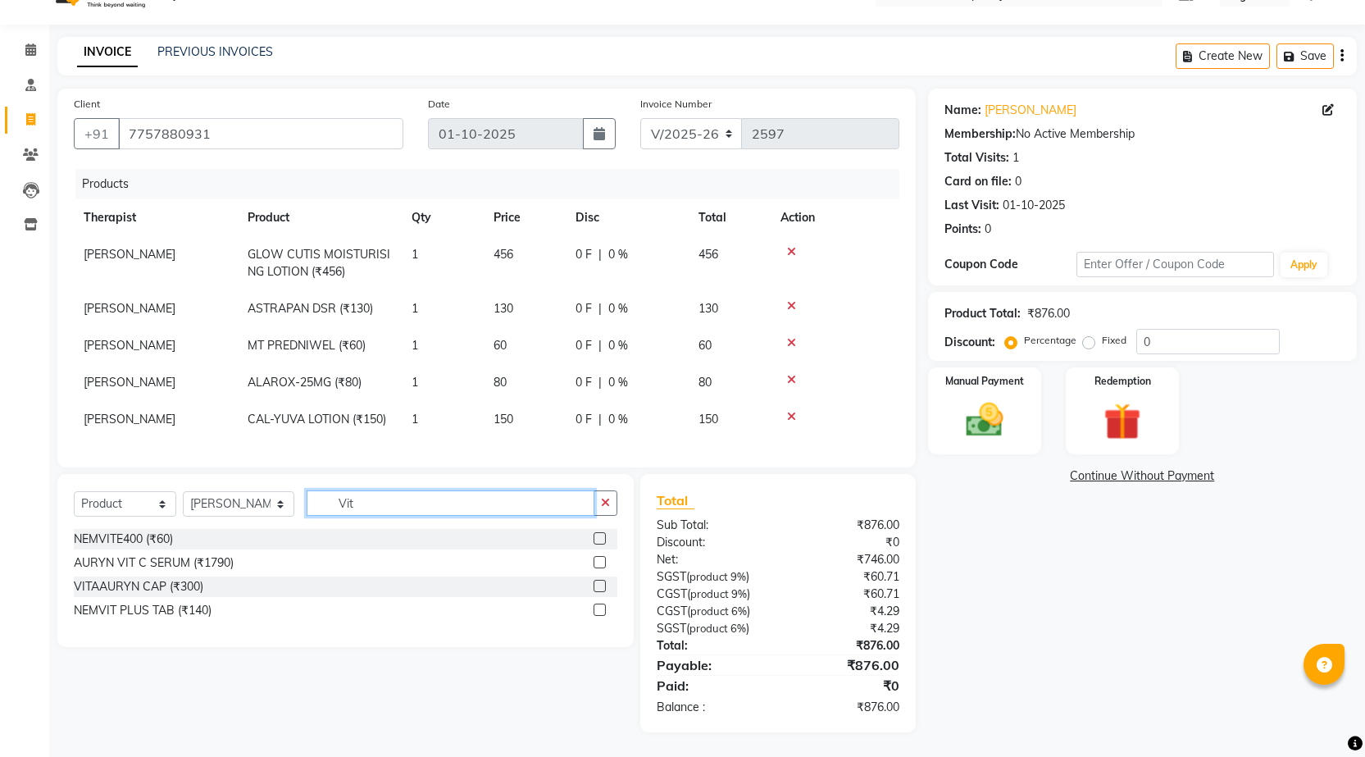
scroll to position [82, 0]
type input "Vit"
click at [603, 592] on label at bounding box center [599, 586] width 12 height 12
click at [603, 592] on input "checkbox" at bounding box center [598, 586] width 11 height 11
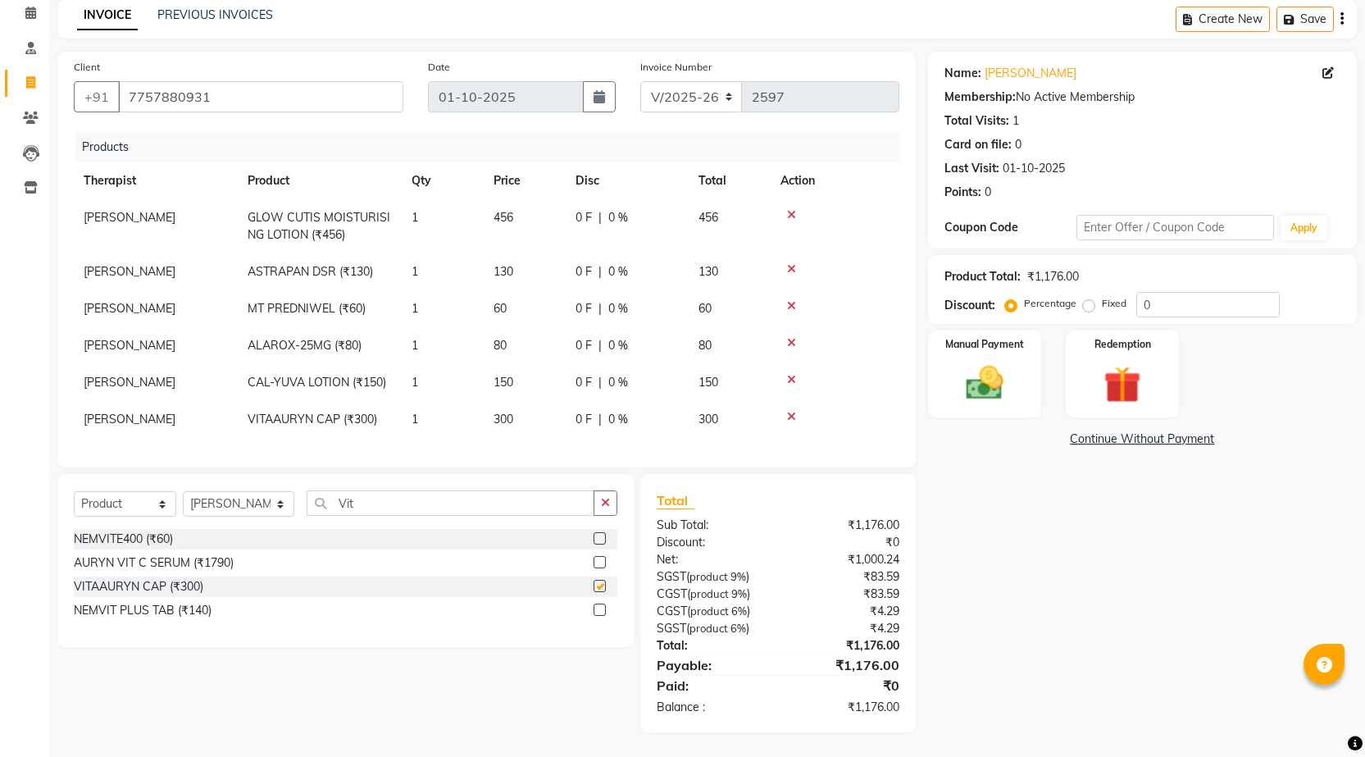
checkbox input "false"
click at [431, 438] on td "1" at bounding box center [443, 419] width 82 height 37
select select "32604"
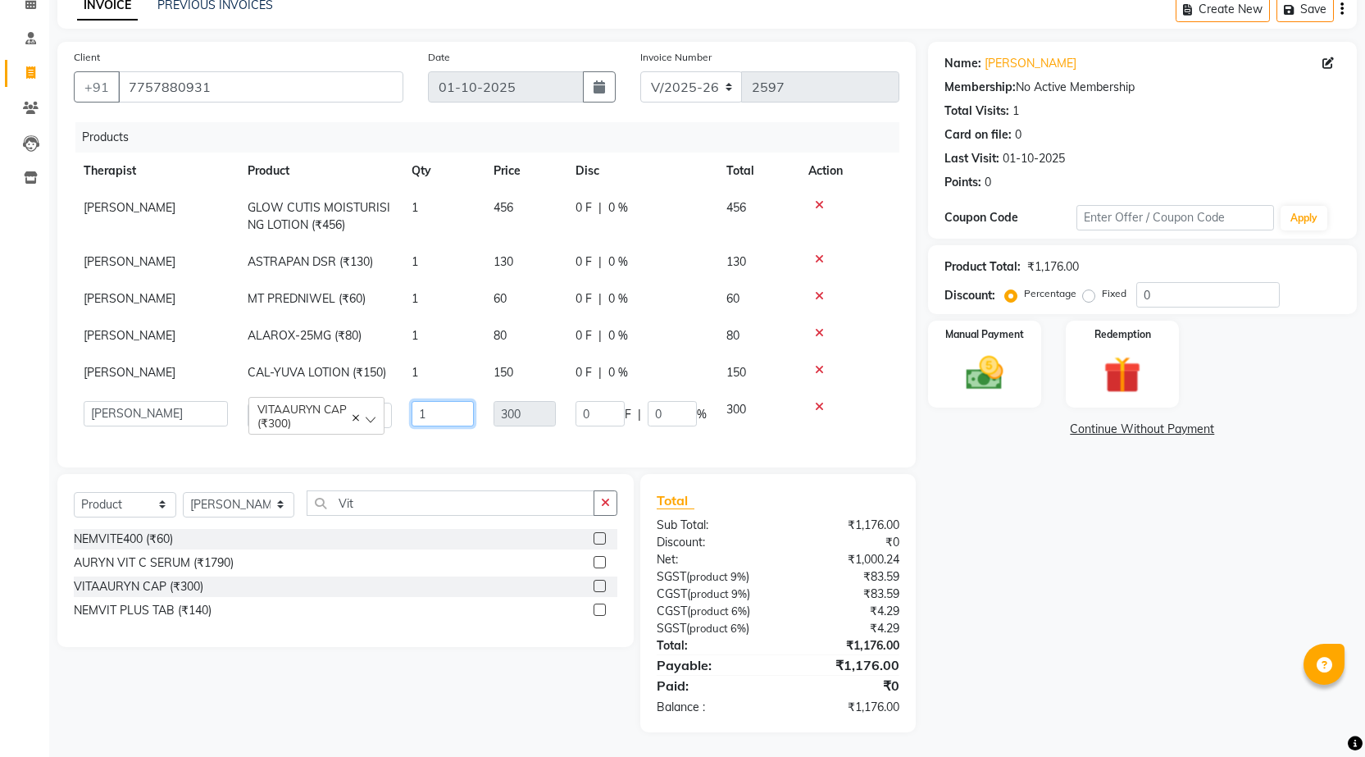
click at [431, 426] on input "1" at bounding box center [443, 413] width 62 height 25
type input "6"
type input "2"
click at [434, 555] on div "Select Service Product Membership Package Voucher Prepaid Gift Card Select Ther…" at bounding box center [345, 560] width 576 height 173
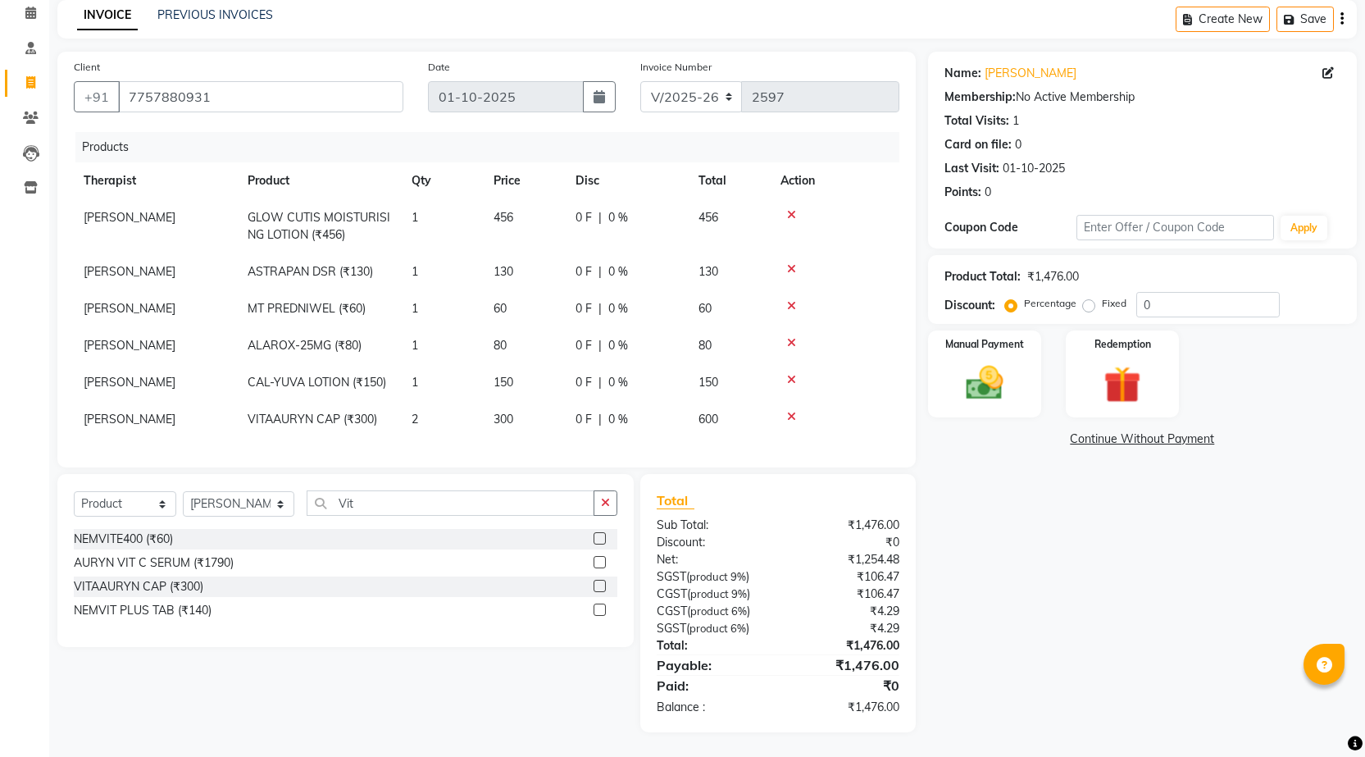
scroll to position [162, 0]
click at [1102, 296] on label "Fixed" at bounding box center [1114, 303] width 25 height 15
click at [1086, 298] on input "Fixed" at bounding box center [1091, 303] width 11 height 11
radio input "true"
click at [1176, 292] on input "0" at bounding box center [1207, 304] width 143 height 25
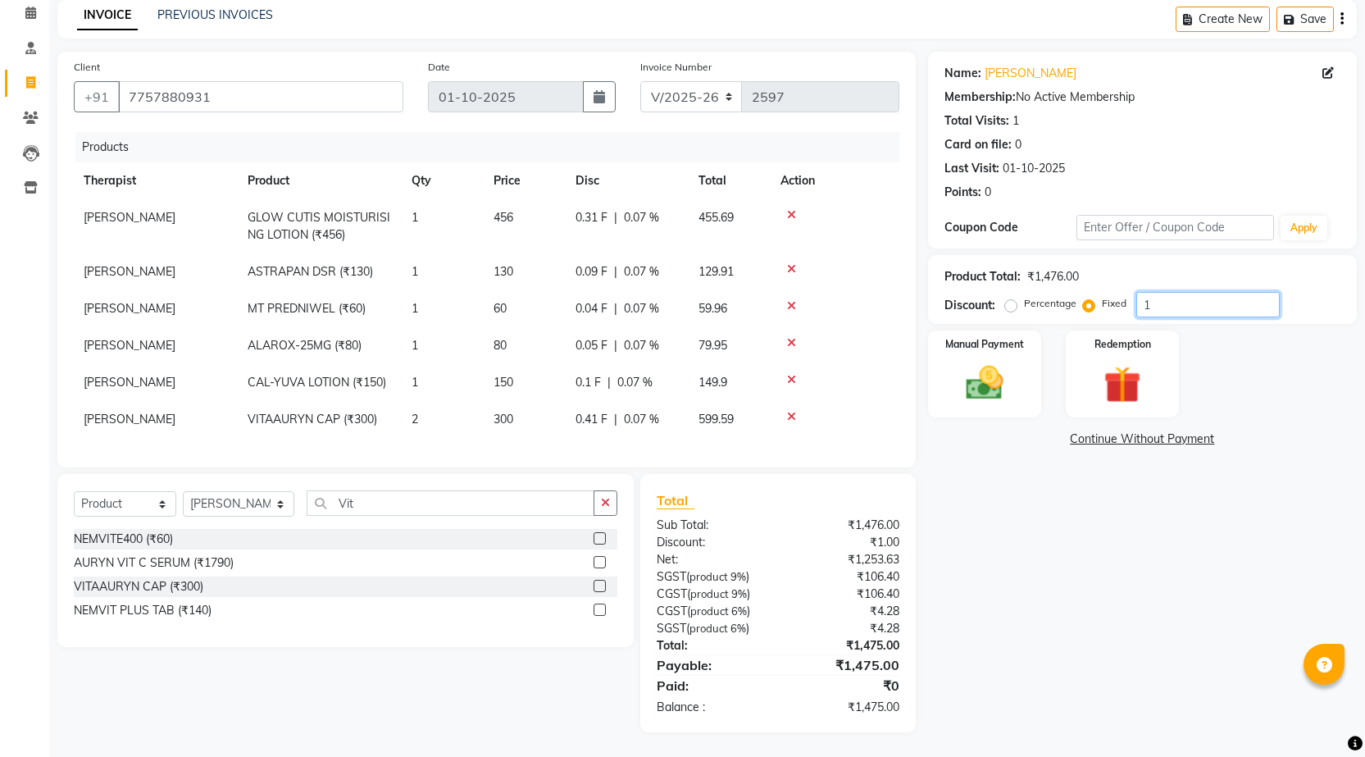
scroll to position [157, 0]
type input "1"
click at [975, 361] on img at bounding box center [984, 383] width 63 height 44
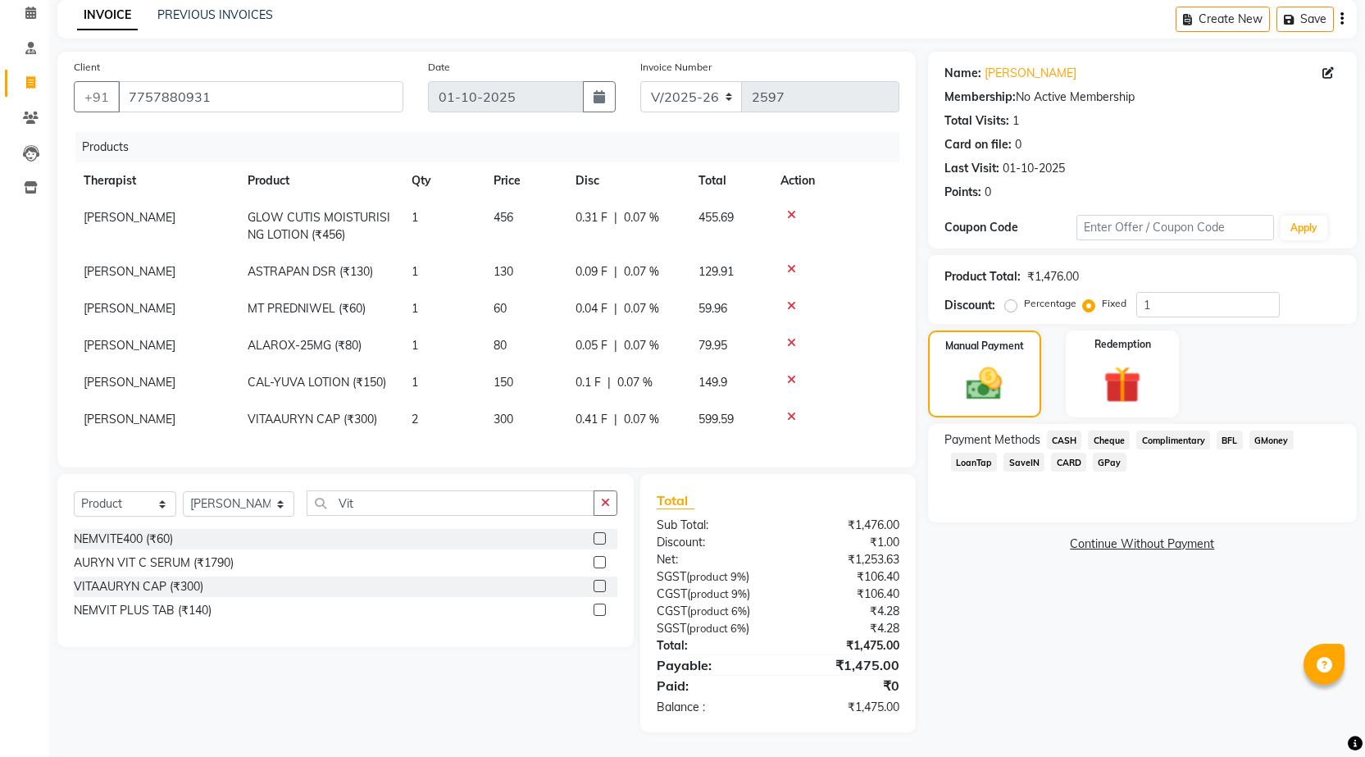
click at [1108, 452] on span "GPay" at bounding box center [1110, 461] width 34 height 19
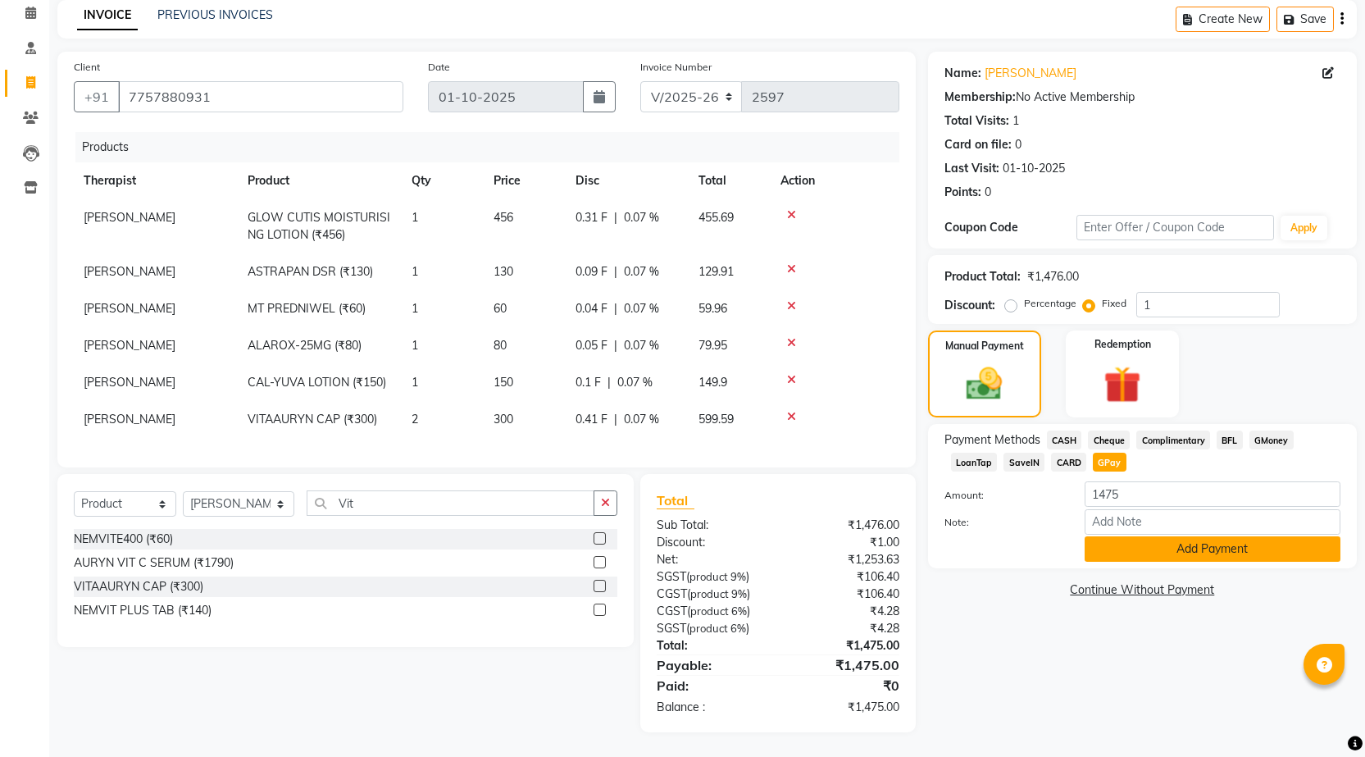
click at [1209, 536] on button "Add Payment" at bounding box center [1213, 548] width 256 height 25
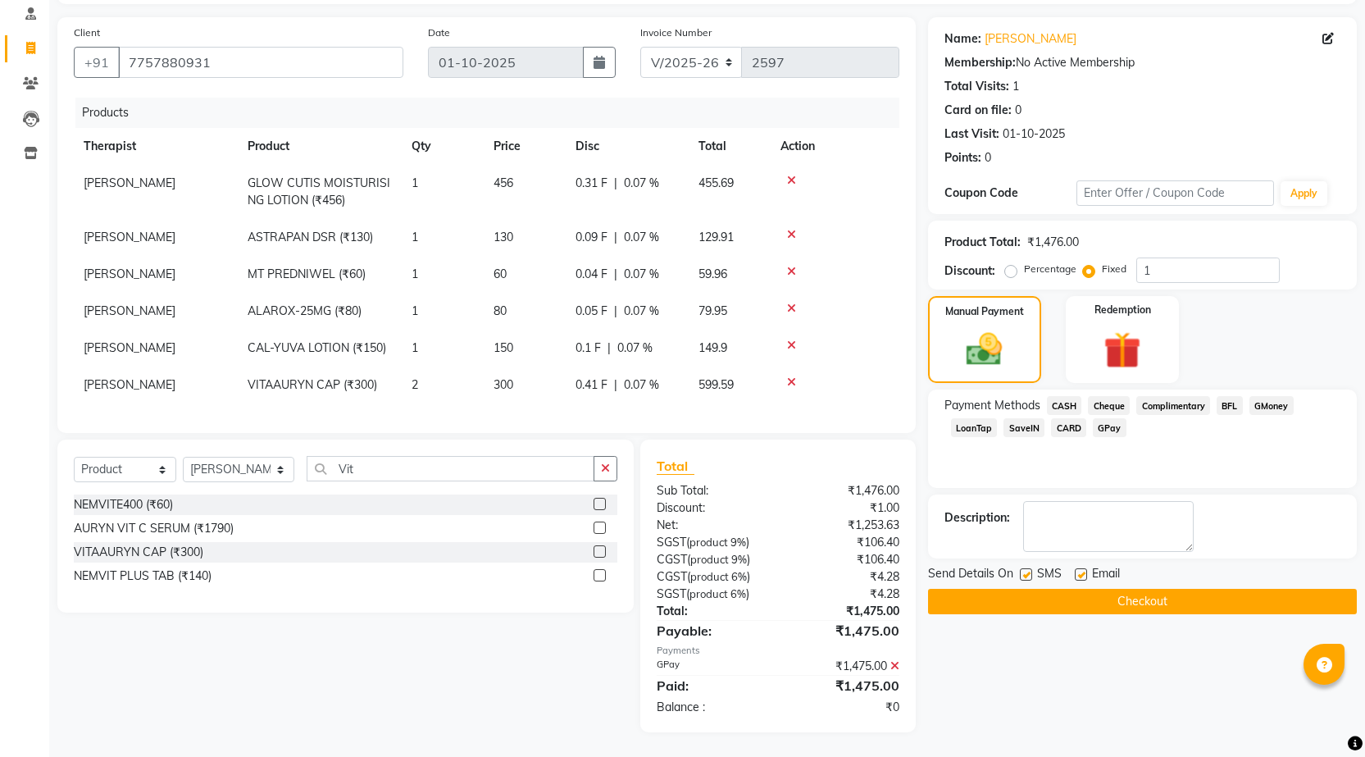
click at [1194, 589] on button "Checkout" at bounding box center [1142, 601] width 429 height 25
